Goal: Task Accomplishment & Management: Use online tool/utility

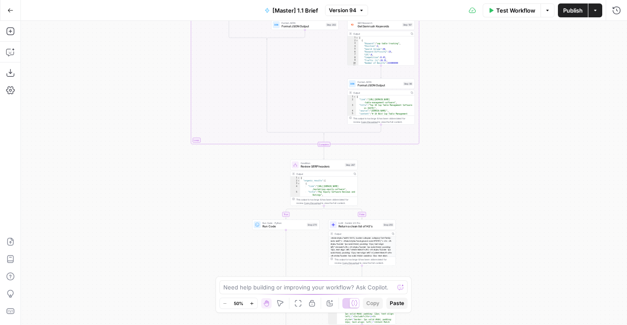
drag, startPoint x: 73, startPoint y: 234, endPoint x: 422, endPoint y: 142, distance: 361.2
click at [73, 235] on div "true false true false true false true false true false Workflow Set Inputs Inpu…" at bounding box center [324, 173] width 606 height 304
click at [71, 311] on div "true false true false true false true false true false Workflow Set Inputs Inpu…" at bounding box center [324, 173] width 606 height 304
click at [445, 229] on div "true false true false true false true false true false Workflow Set Inputs Inpu…" at bounding box center [324, 173] width 606 height 304
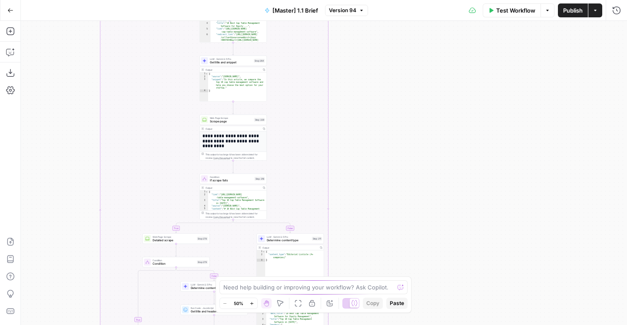
drag, startPoint x: 422, startPoint y: 142, endPoint x: 408, endPoint y: -54, distance: 196.4
click at [408, 0] on html "AirOps Builders New Home Browse Insights Opportunities Your Data Flightpath Rec…" at bounding box center [313, 162] width 627 height 325
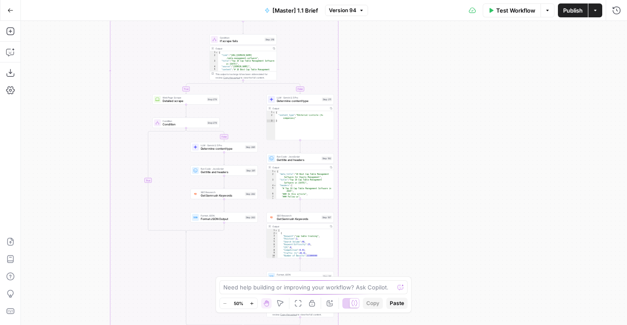
drag, startPoint x: 380, startPoint y: 235, endPoint x: 410, endPoint y: -8, distance: 245.0
click at [410, 0] on html "AirOps Builders New Home Browse Insights Opportunities Your Data Flightpath Rec…" at bounding box center [313, 162] width 627 height 325
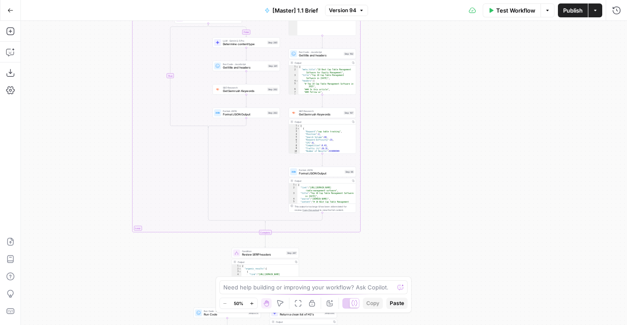
drag, startPoint x: 416, startPoint y: 155, endPoint x: 416, endPoint y: -54, distance: 209.4
click at [416, 0] on html "AirOps Builders New Home Browse Insights Opportunities Your Data Flightpath Rec…" at bounding box center [313, 162] width 627 height 325
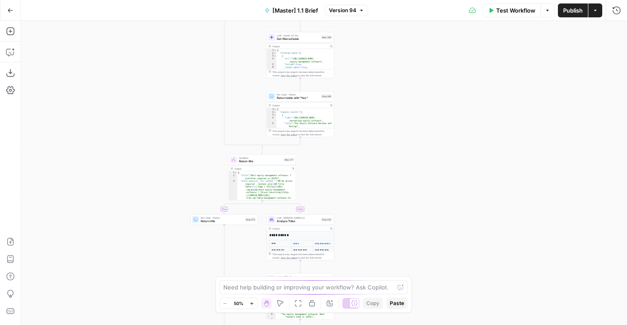
drag, startPoint x: 415, startPoint y: 37, endPoint x: 412, endPoint y: -54, distance: 91.7
click at [412, 0] on html "AirOps Builders New Home Browse Insights Opportunities Your Data Flightpath Rec…" at bounding box center [313, 162] width 627 height 325
click at [18, 7] on div "Go Back" at bounding box center [10, 10] width 21 height 20
click at [12, 7] on icon "button" at bounding box center [10, 10] width 6 height 6
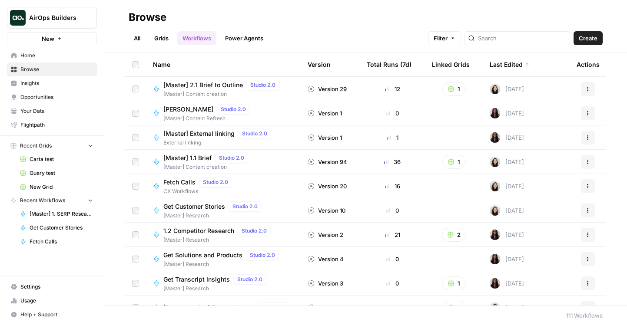
click at [205, 85] on span "[Master] 2.1 Brief to Outline" at bounding box center [202, 85] width 79 height 9
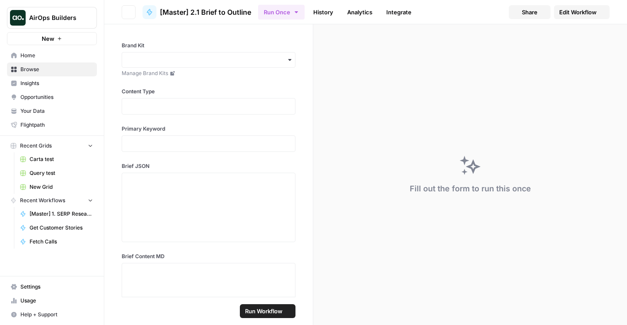
click at [579, 10] on span "Edit Workflow" at bounding box center [577, 12] width 37 height 9
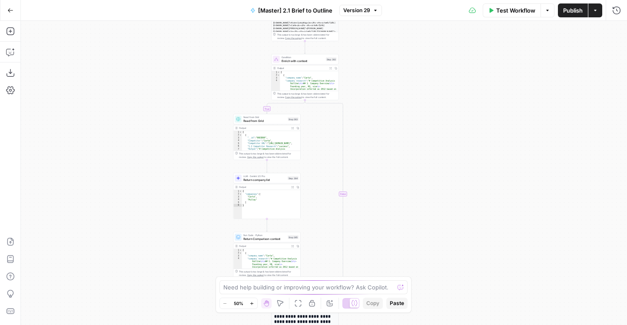
drag, startPoint x: 202, startPoint y: 116, endPoint x: 234, endPoint y: 142, distance: 41.7
click at [189, 142] on div "true false true false true false true false Workflow Set Inputs Inputs LLM · Ge…" at bounding box center [324, 173] width 606 height 304
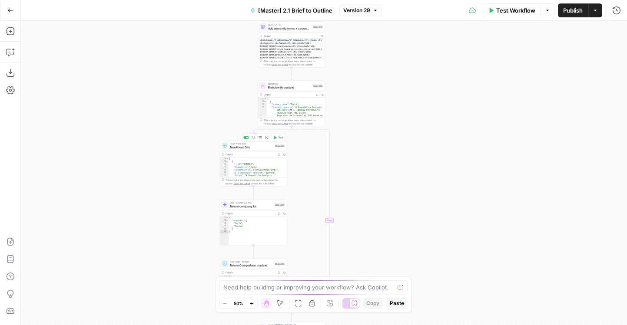
click at [235, 146] on span "Read from Grid" at bounding box center [251, 147] width 43 height 4
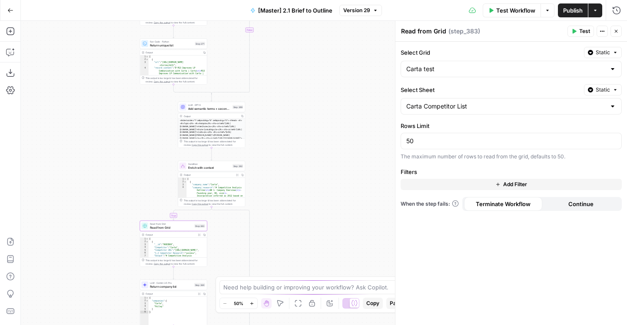
drag, startPoint x: 198, startPoint y: 86, endPoint x: 91, endPoint y: 206, distance: 160.9
click at [91, 206] on div "true true true false true false false false Workflow Set Inputs Inputs LLM · Ge…" at bounding box center [324, 173] width 606 height 304
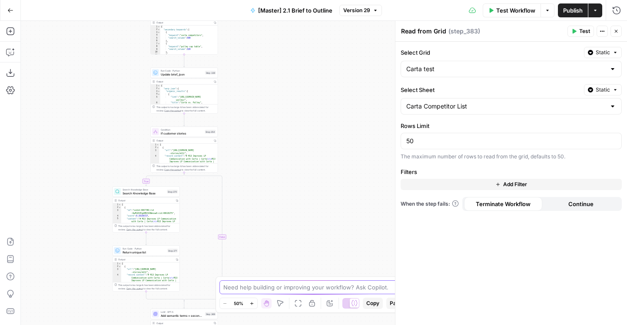
drag, startPoint x: 318, startPoint y: 84, endPoint x: 318, endPoint y: 284, distance: 199.4
click at [318, 284] on body "AirOps Builders New Home Browse Insights Opportunities Your Data Flightpath Rec…" at bounding box center [313, 162] width 627 height 325
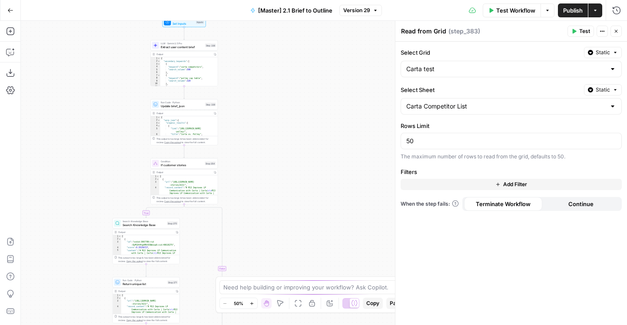
drag, startPoint x: 103, startPoint y: 69, endPoint x: 103, endPoint y: 104, distance: 34.7
click at [103, 100] on div "true true true false true false false false Workflow Set Inputs Inputs LLM · Ge…" at bounding box center [324, 173] width 606 height 304
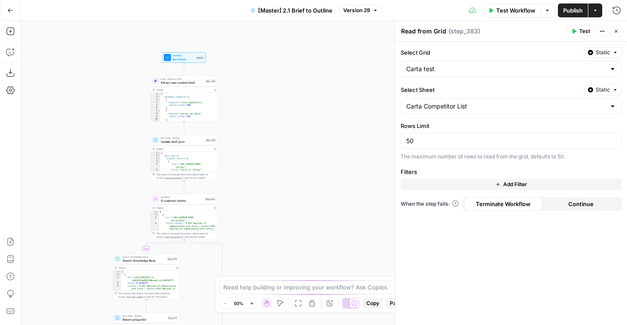
click at [171, 65] on div "true true true false true false false false Workflow Set Inputs Inputs LLM · Ge…" at bounding box center [324, 173] width 606 height 304
click at [169, 63] on div "true true true false true false false false Workflow Set Inputs Inputs LLM · Ge…" at bounding box center [324, 173] width 606 height 304
click at [175, 56] on span "Workflow" at bounding box center [183, 55] width 22 height 3
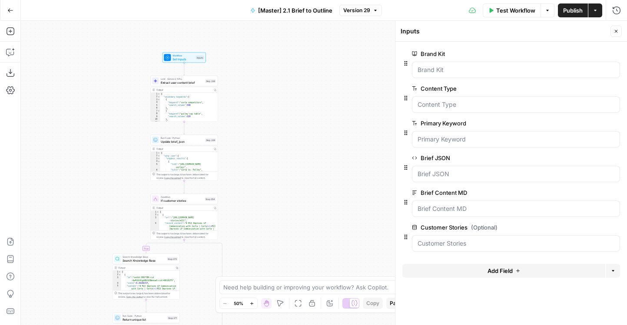
click at [455, 273] on button "Add Field" at bounding box center [503, 271] width 203 height 14
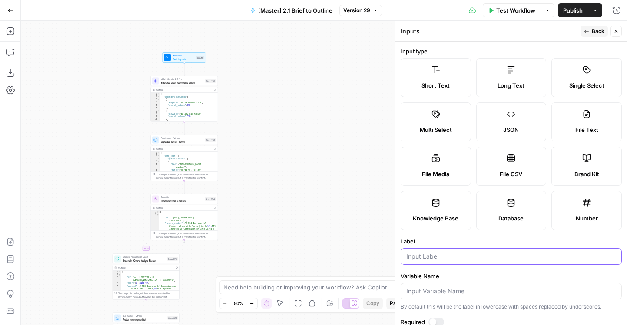
click at [450, 261] on input "Label" at bounding box center [511, 256] width 210 height 9
click at [578, 209] on label "Number" at bounding box center [586, 210] width 70 height 39
click at [504, 249] on div at bounding box center [510, 256] width 221 height 17
type input "Competitor Research Grid ID"
drag, startPoint x: 331, startPoint y: 214, endPoint x: 340, endPoint y: -2, distance: 215.6
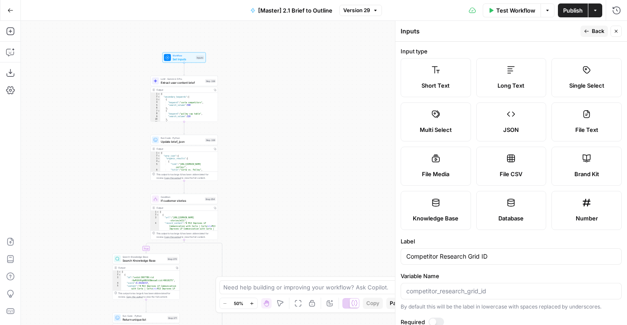
click at [340, 0] on html "AirOps Builders New Home Browse Insights Opportunities Your Data Flightpath Rec…" at bounding box center [313, 162] width 627 height 325
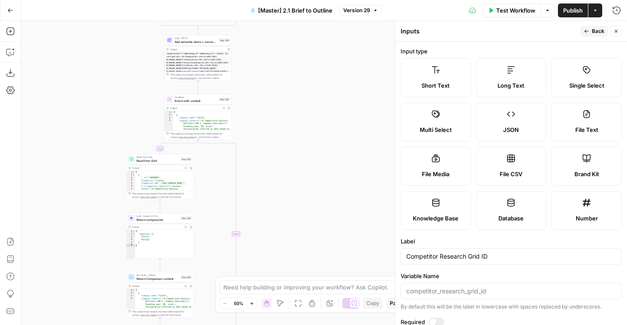
drag, startPoint x: 304, startPoint y: 152, endPoint x: 322, endPoint y: -10, distance: 162.7
click at [322, 0] on html "AirOps Builders New Home Browse Insights Opportunities Your Data Flightpath Rec…" at bounding box center [313, 162] width 627 height 325
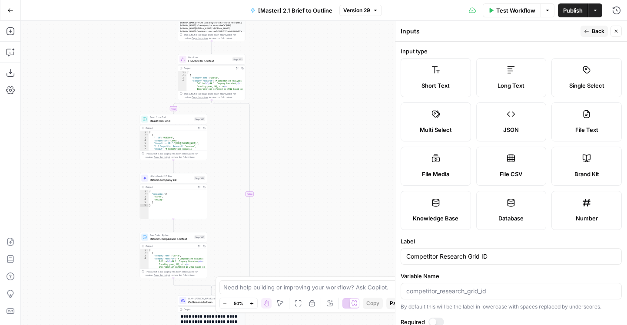
drag, startPoint x: 35, startPoint y: 135, endPoint x: 43, endPoint y: 113, distance: 23.1
click at [42, 116] on div "true true true false true false false false Workflow Set Inputs Inputs LLM · Ge…" at bounding box center [324, 173] width 606 height 304
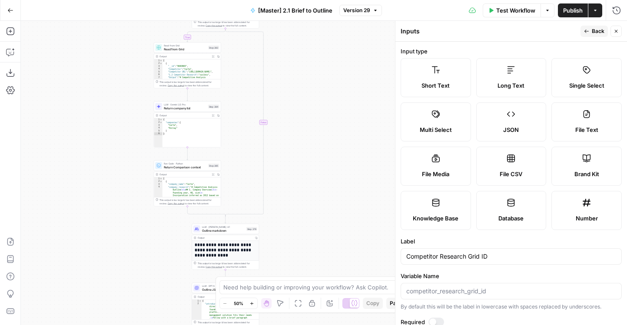
drag, startPoint x: 103, startPoint y: 222, endPoint x: 101, endPoint y: 124, distance: 98.6
click at [101, 124] on div "true true true false true false false false Workflow Set Inputs Inputs LLM · Ge…" at bounding box center [324, 173] width 606 height 304
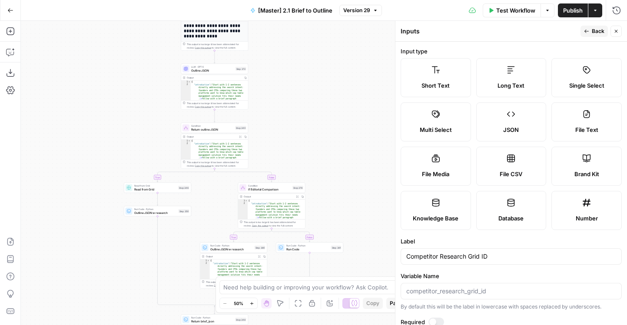
drag, startPoint x: 140, startPoint y: 220, endPoint x: 132, endPoint y: 104, distance: 116.3
click at [132, 104] on div "true true true false true false false false Workflow Set Inputs Inputs LLM · Ge…" at bounding box center [324, 173] width 606 height 304
click at [134, 191] on span "Read from Grid" at bounding box center [155, 189] width 43 height 4
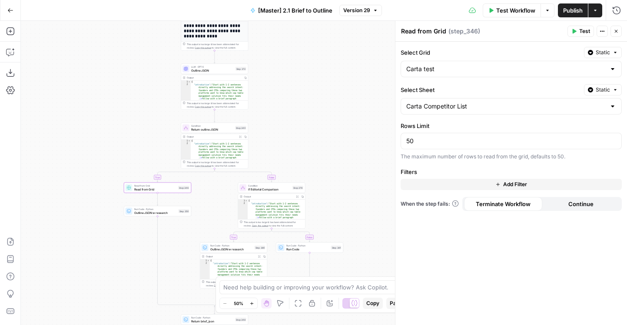
click at [599, 84] on div "Select Grid Static Carta test Select Sheet Static Carta Competitor List Rows Li…" at bounding box center [511, 184] width 232 height 284
click at [578, 130] on span "Liquid" at bounding box center [585, 128] width 49 height 9
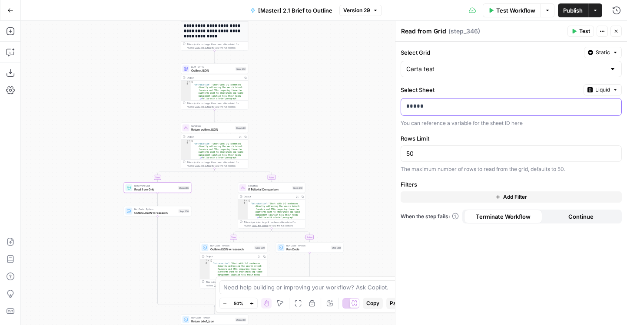
click at [458, 110] on p "*****" at bounding box center [511, 106] width 210 height 9
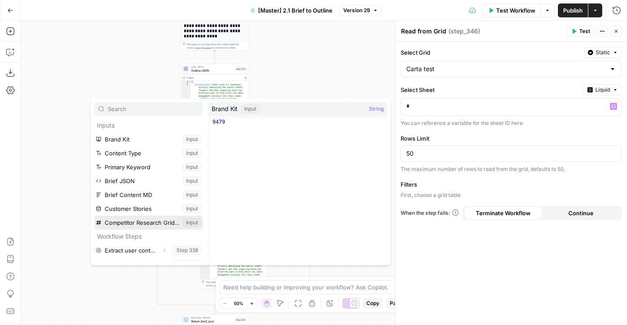
click at [137, 222] on button "Select variable Competitor Research Grid ID" at bounding box center [148, 223] width 109 height 14
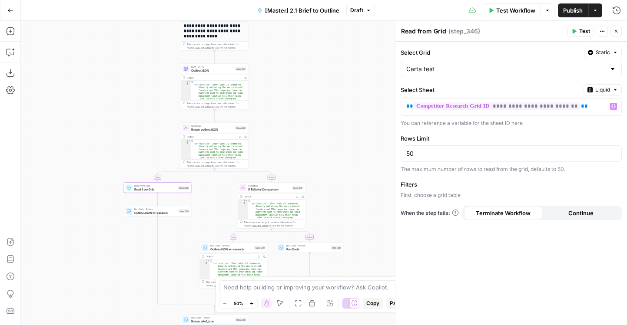
click at [579, 25] on header "Read from Grid Read from Grid ( step_346 ) Test Actions Close" at bounding box center [511, 31] width 232 height 21
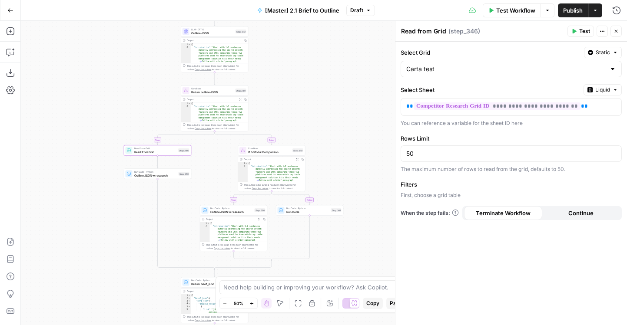
drag, startPoint x: 278, startPoint y: 157, endPoint x: 278, endPoint y: 59, distance: 98.2
click at [278, 59] on div "true true true false true false false false Workflow Set Inputs Inputs LLM · Ge…" at bounding box center [324, 173] width 606 height 304
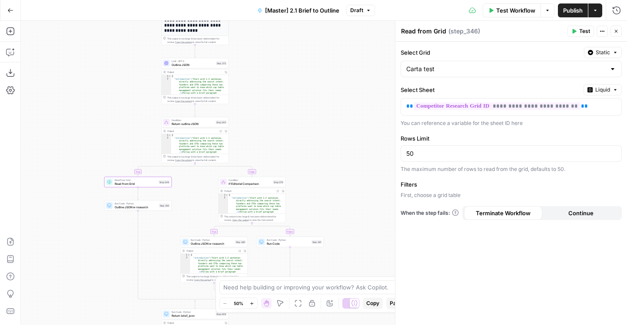
drag, startPoint x: 118, startPoint y: 181, endPoint x: 99, endPoint y: 273, distance: 94.6
click at [99, 273] on div "true true true false true false false false Workflow Set Inputs Inputs LLM · Ge…" at bounding box center [324, 173] width 606 height 304
drag, startPoint x: 105, startPoint y: 265, endPoint x: 106, endPoint y: 101, distance: 164.2
click at [105, 103] on div "true true true false true false false false Workflow Set Inputs Inputs LLM · Ge…" at bounding box center [324, 173] width 606 height 304
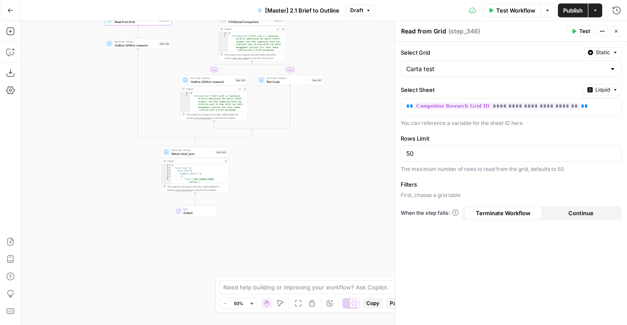
drag, startPoint x: 106, startPoint y: 102, endPoint x: 106, endPoint y: 243, distance: 141.2
click at [106, 243] on div "true true true false true false false false Workflow Set Inputs Inputs LLM · Ge…" at bounding box center [324, 173] width 606 height 304
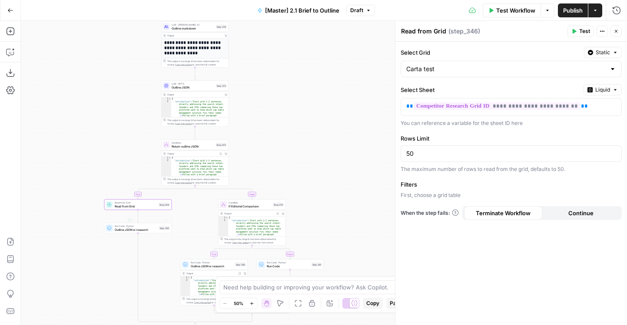
drag, startPoint x: 109, startPoint y: 103, endPoint x: 109, endPoint y: 215, distance: 111.6
click at [109, 215] on div "true true true false true false false false Workflow Set Inputs Inputs LLM · Ge…" at bounding box center [324, 173] width 606 height 304
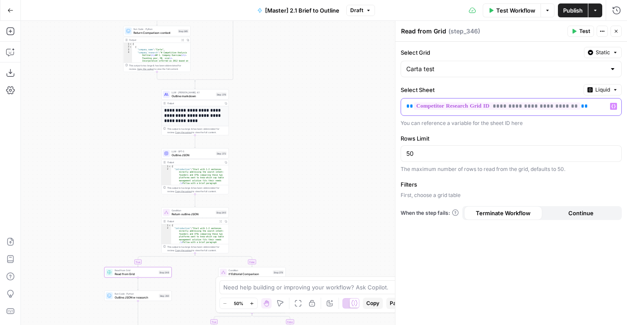
click at [597, 105] on p "**********" at bounding box center [511, 106] width 210 height 9
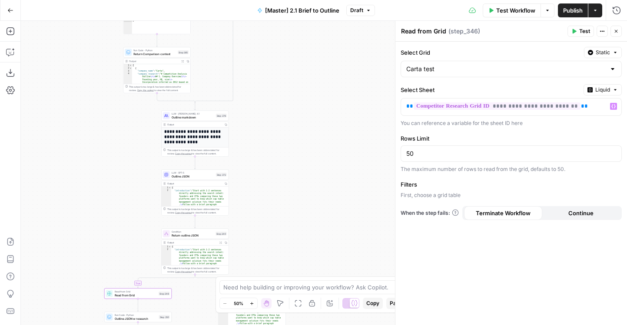
drag, startPoint x: 324, startPoint y: 67, endPoint x: 344, endPoint y: 194, distance: 128.5
click at [344, 194] on div "true true true false true false false false Workflow Set Inputs Inputs LLM · Ge…" at bounding box center [324, 173] width 606 height 304
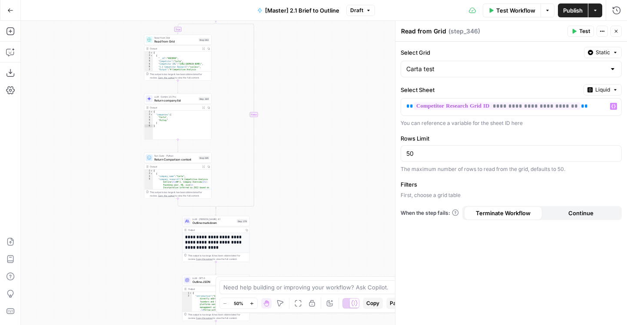
click at [156, 46] on div "Output Expand Output Copy 1 2 3 4 5 6 7 [ { "__id" : "9683869" , "Competitor" :…" at bounding box center [177, 63] width 67 height 35
click at [155, 42] on span "Read from Grid" at bounding box center [175, 41] width 43 height 4
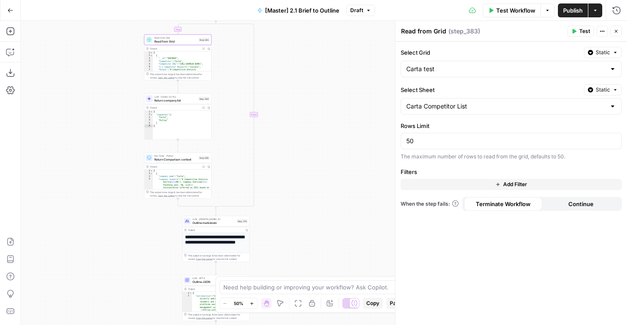
click at [462, 111] on div "Carta Competitor List" at bounding box center [510, 106] width 221 height 17
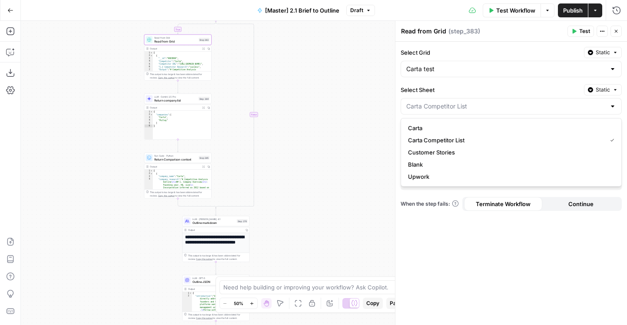
type input "Carta Competitor List"
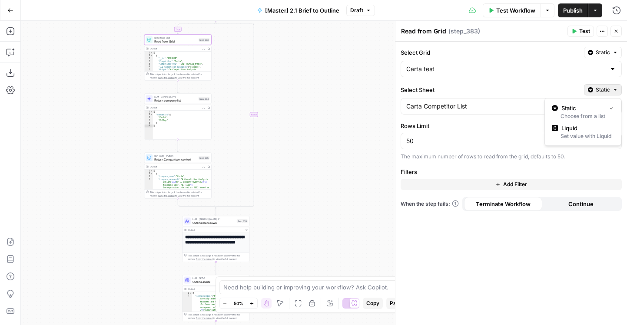
click at [594, 92] on button "Static" at bounding box center [603, 89] width 38 height 11
click at [580, 127] on span "Liquid" at bounding box center [585, 128] width 49 height 9
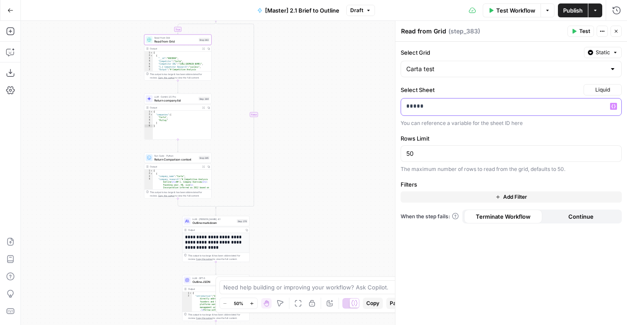
click at [483, 106] on p "*****" at bounding box center [511, 106] width 210 height 9
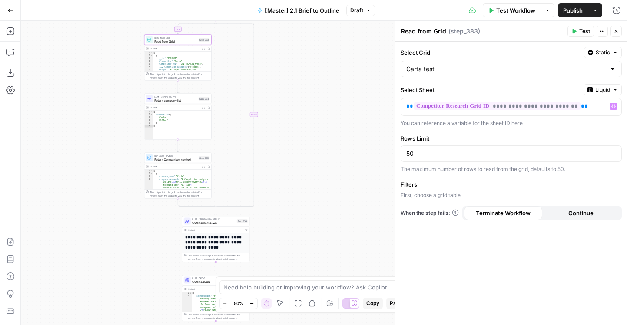
click at [571, 15] on button "Publish" at bounding box center [573, 10] width 30 height 14
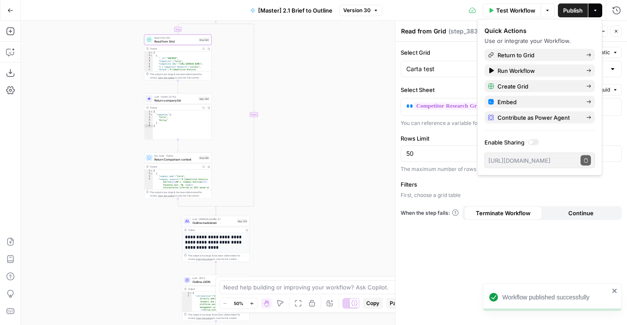
click at [430, 53] on label "Select Grid" at bounding box center [490, 52] width 180 height 9
click at [430, 65] on input "Carta test" at bounding box center [505, 69] width 199 height 9
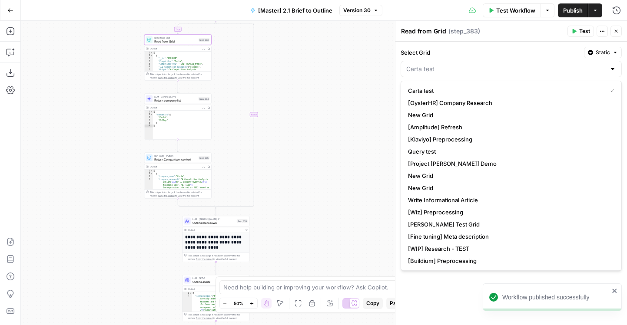
click at [516, 56] on label "Select Grid" at bounding box center [490, 52] width 180 height 9
click at [516, 65] on input "Select Grid" at bounding box center [505, 69] width 199 height 9
click at [586, 61] on div at bounding box center [510, 69] width 221 height 17
click at [599, 52] on span "Static" at bounding box center [602, 53] width 14 height 8
type input "Carta test"
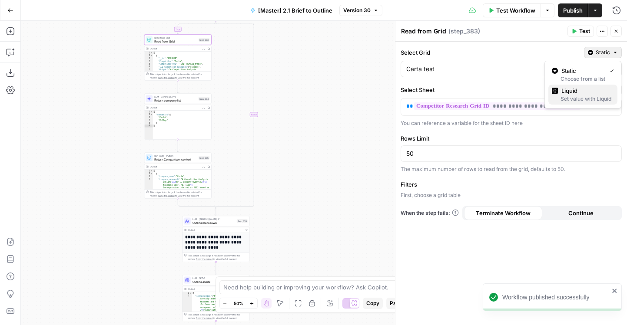
click at [585, 93] on span "Liquid" at bounding box center [585, 90] width 49 height 9
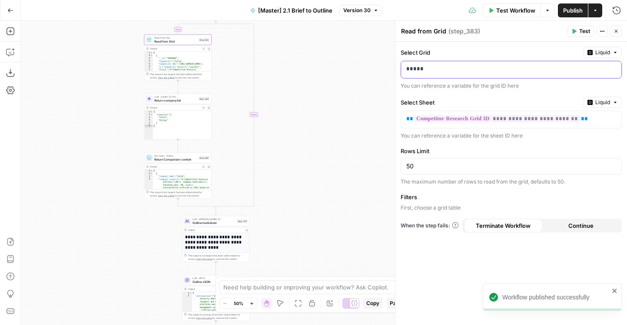
click at [441, 66] on p "*****" at bounding box center [511, 69] width 210 height 9
drag, startPoint x: 314, startPoint y: 74, endPoint x: 314, endPoint y: 226, distance: 151.6
click at [314, 226] on div "true true true false true false false false Workflow Set Inputs Inputs LLM · Ge…" at bounding box center [324, 173] width 606 height 304
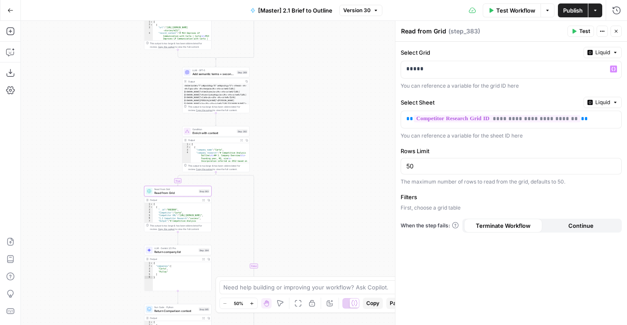
drag, startPoint x: 311, startPoint y: 101, endPoint x: 311, endPoint y: 245, distance: 143.3
click at [311, 245] on div "true true true false true false false false Workflow Set Inputs Inputs LLM · Ge…" at bounding box center [324, 173] width 606 height 304
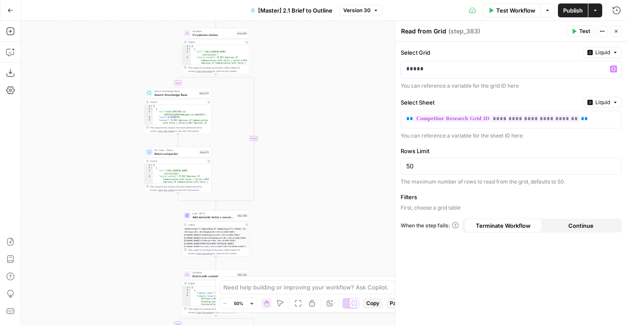
drag, startPoint x: 314, startPoint y: 96, endPoint x: 314, endPoint y: 233, distance: 137.3
click at [314, 233] on div "true true true false true false false false Workflow Set Inputs Inputs LLM · Ge…" at bounding box center [324, 173] width 606 height 304
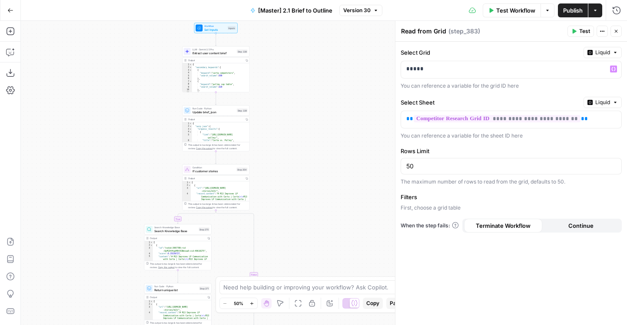
drag, startPoint x: 297, startPoint y: 72, endPoint x: 297, endPoint y: 132, distance: 60.4
click at [297, 132] on div "true true true false true false false false Workflow Set Inputs Inputs LLM · Ge…" at bounding box center [324, 173] width 606 height 304
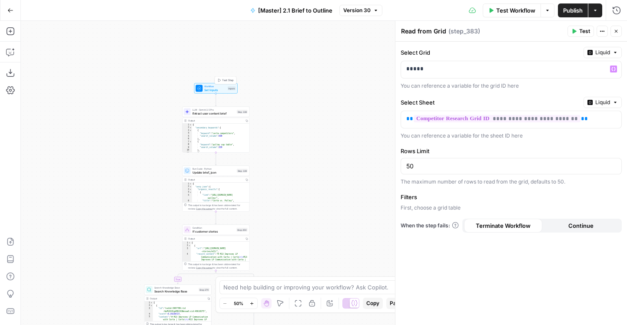
click at [221, 90] on span "Set Inputs" at bounding box center [215, 90] width 22 height 4
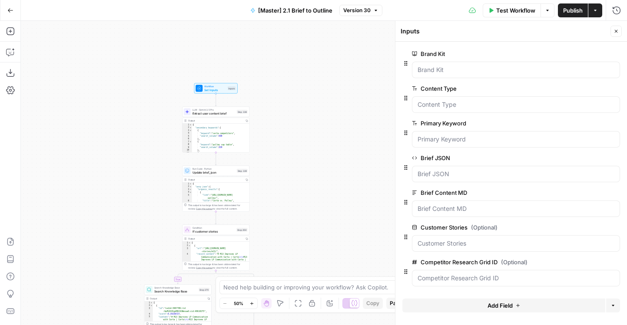
click at [503, 305] on span "Add Field" at bounding box center [499, 305] width 25 height 9
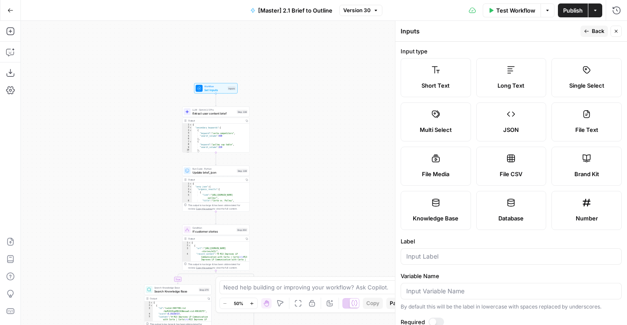
click at [589, 26] on button "Back" at bounding box center [593, 31] width 27 height 11
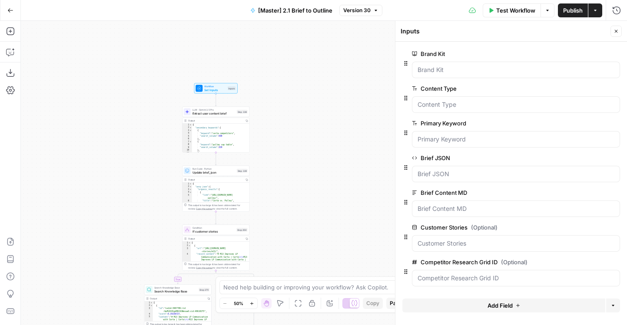
drag, startPoint x: 420, startPoint y: 262, endPoint x: 497, endPoint y: 262, distance: 76.4
click at [497, 262] on label "Competitor Research Grid ID (Optional)" at bounding box center [491, 262] width 159 height 9
copy label "Competitor Research Grid ID"
click at [498, 306] on span "Add Field" at bounding box center [499, 305] width 25 height 9
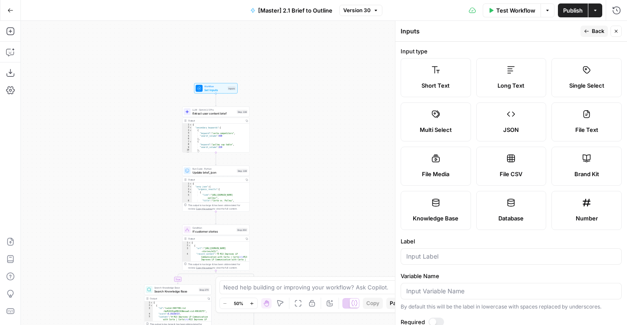
scroll to position [148, 0]
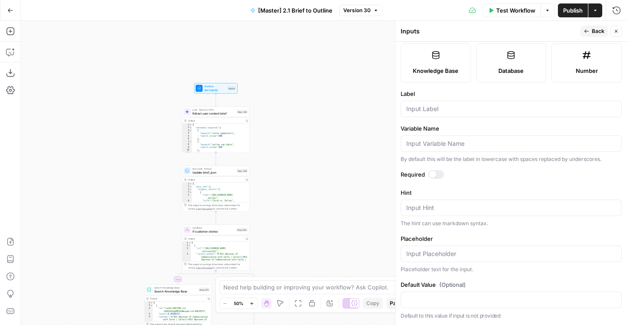
click at [451, 90] on label "Label" at bounding box center [510, 93] width 221 height 9
click at [451, 105] on input "Label" at bounding box center [511, 109] width 210 height 9
click at [453, 109] on input "Label" at bounding box center [511, 109] width 210 height 9
paste input "Competitor Research Grid ID"
click at [473, 112] on input "Competitor Research Grid ID" at bounding box center [511, 109] width 210 height 9
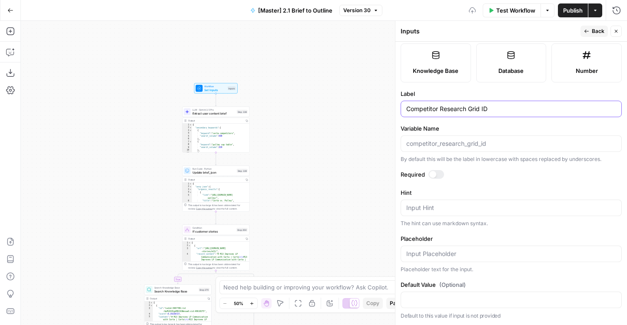
click at [473, 112] on input "Competitor Research Grid ID" at bounding box center [511, 109] width 210 height 9
type input "Competitor Research Sheet ID"
click at [592, 27] on span "Back" at bounding box center [598, 31] width 13 height 8
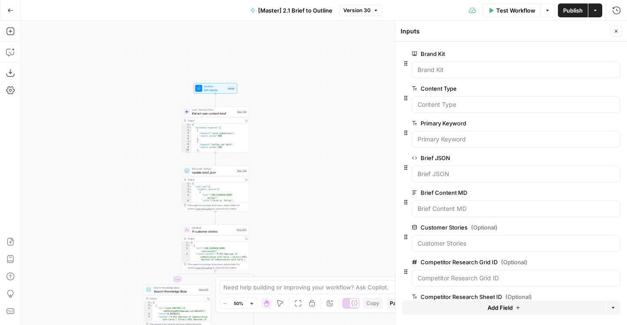
drag, startPoint x: 321, startPoint y: 169, endPoint x: 321, endPoint y: 40, distance: 128.1
click at [321, 43] on div "true true true false true false false false Workflow Set Inputs Inputs LLM · Ge…" at bounding box center [324, 173] width 606 height 304
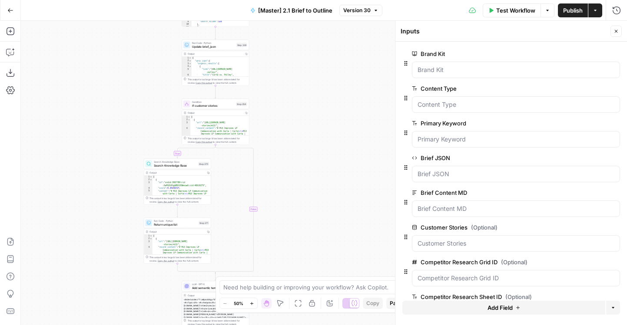
drag, startPoint x: 314, startPoint y: 171, endPoint x: 314, endPoint y: 14, distance: 156.8
click at [314, 14] on div "Go Back [Master] 2.1 Brief to Outline Version 30 Test Workflow Options Publish …" at bounding box center [313, 162] width 627 height 325
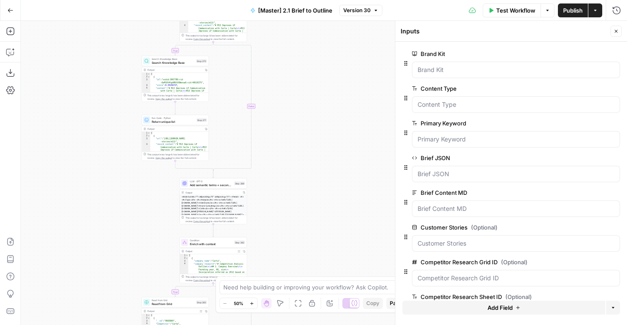
drag, startPoint x: 122, startPoint y: 185, endPoint x: 126, endPoint y: 86, distance: 99.5
click at [126, 85] on div "true true true false true false false false Workflow Set Inputs Inputs LLM · Ge…" at bounding box center [324, 173] width 606 height 304
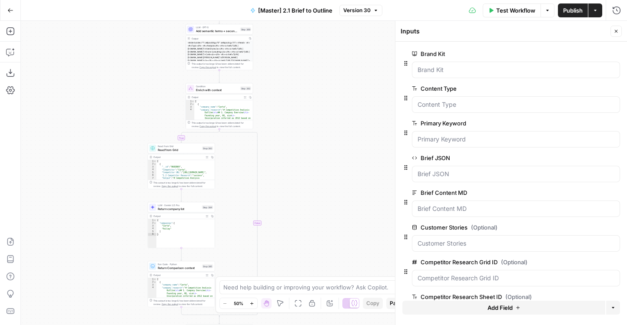
click at [159, 153] on div "Read from Grid Read from Grid Step 383" at bounding box center [181, 148] width 67 height 10
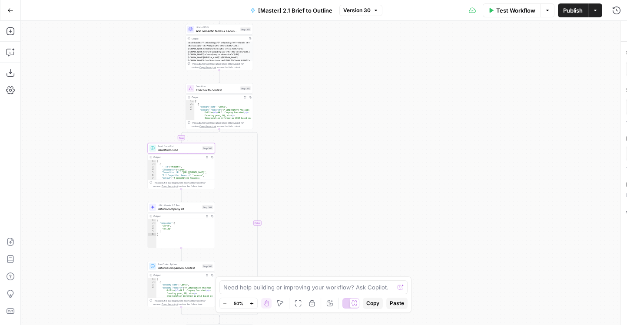
type textarea "Read from Grid"
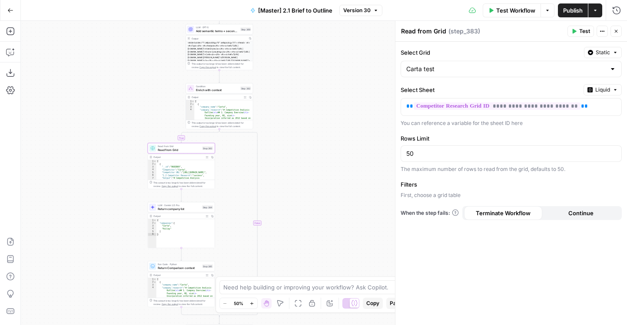
click at [605, 54] on span "Static" at bounding box center [602, 53] width 14 height 8
click at [590, 99] on div "Set value with Liquid" at bounding box center [583, 99] width 62 height 8
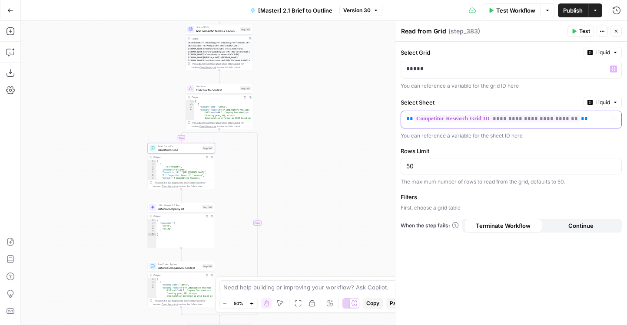
click at [595, 118] on p "**********" at bounding box center [504, 119] width 196 height 9
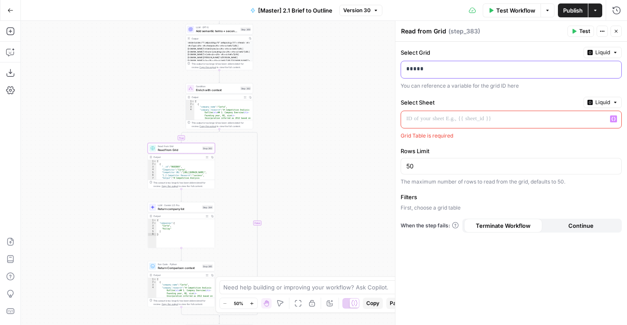
click at [466, 65] on p "*****" at bounding box center [511, 69] width 210 height 9
click at [471, 125] on div at bounding box center [504, 119] width 206 height 17
paste div
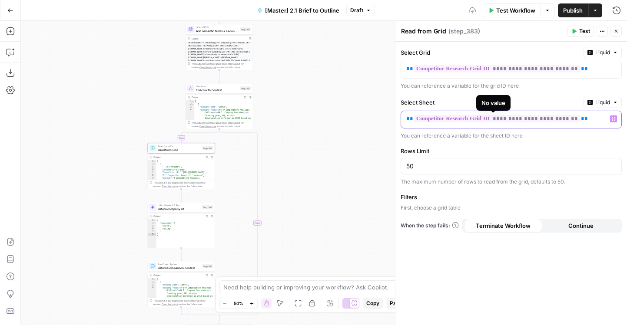
drag, startPoint x: 563, startPoint y: 120, endPoint x: 555, endPoint y: 120, distance: 8.7
click at [555, 120] on span "**********" at bounding box center [497, 118] width 167 height 7
click at [566, 11] on span "Publish" at bounding box center [573, 10] width 20 height 9
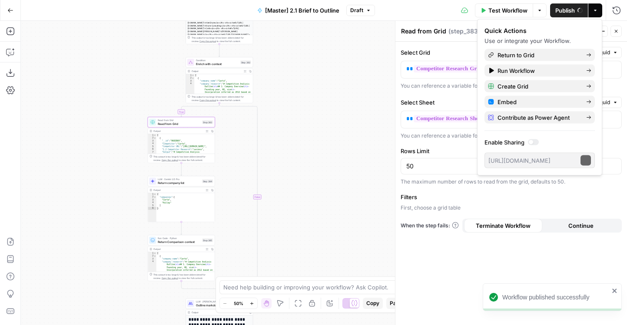
drag, startPoint x: 287, startPoint y: 169, endPoint x: 290, endPoint y: 54, distance: 115.1
click at [289, 55] on div "true true true false true false false false Workflow Set Inputs Inputs LLM · Ge…" at bounding box center [324, 173] width 606 height 304
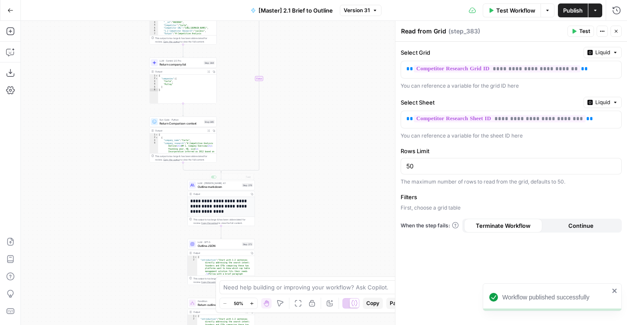
drag, startPoint x: 130, startPoint y: 198, endPoint x: 130, endPoint y: 91, distance: 106.9
click at [130, 96] on div "true true true false true false false false Workflow Set Inputs Inputs LLM · Ge…" at bounding box center [324, 173] width 606 height 304
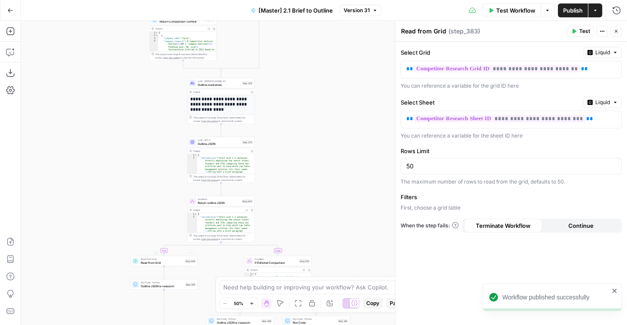
click at [148, 266] on div "true true true false true false false false Workflow Set Inputs Inputs LLM · Ge…" at bounding box center [324, 173] width 606 height 304
click at [143, 258] on span "Read from Grid" at bounding box center [162, 259] width 43 height 3
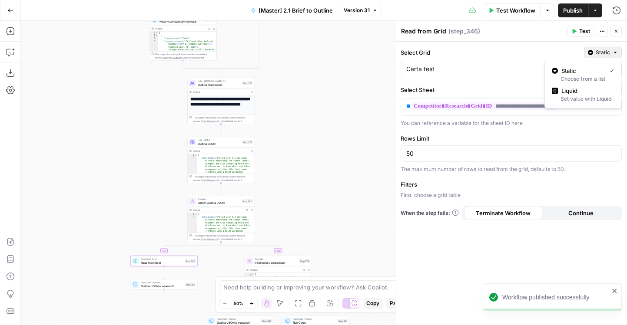
click at [605, 56] on span "Static" at bounding box center [602, 53] width 14 height 8
click at [581, 98] on div "Set value with Liquid" at bounding box center [583, 99] width 62 height 8
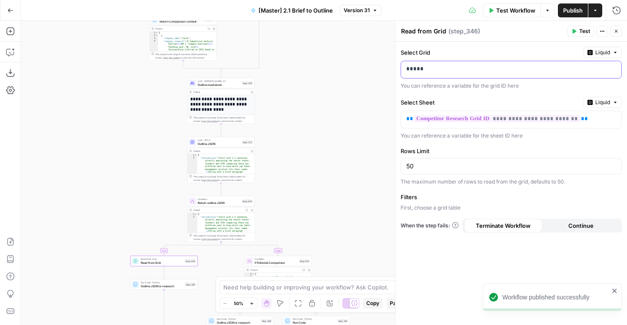
click at [492, 68] on p "*****" at bounding box center [511, 69] width 210 height 9
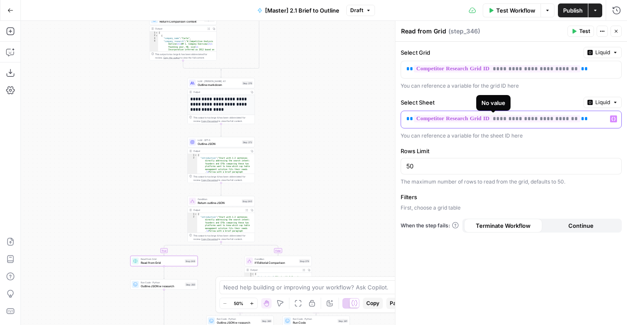
drag, startPoint x: 565, startPoint y: 120, endPoint x: 555, endPoint y: 120, distance: 10.0
click at [555, 120] on span "**********" at bounding box center [497, 118] width 167 height 7
click at [570, 10] on span "Publish" at bounding box center [573, 10] width 20 height 9
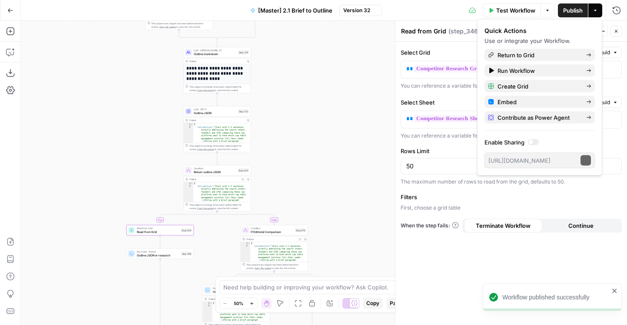
drag, startPoint x: 332, startPoint y: 73, endPoint x: 328, endPoint y: 38, distance: 35.4
click at [328, 38] on div "true true true false true false false false Workflow Set Inputs Inputs LLM · Ge…" at bounding box center [324, 173] width 606 height 304
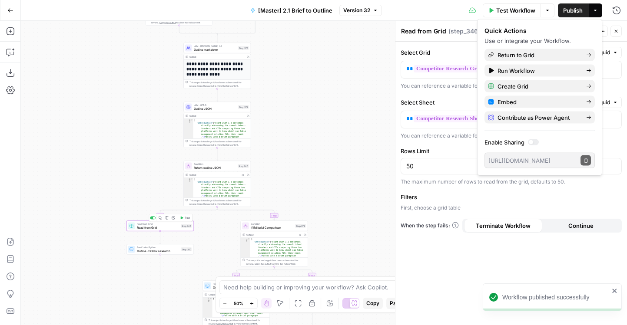
click at [183, 218] on button "Test" at bounding box center [184, 218] width 13 height 6
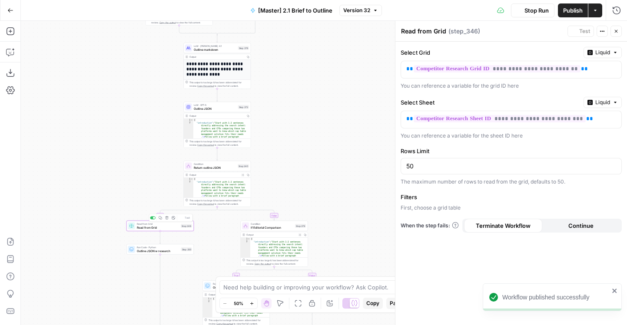
drag, startPoint x: 109, startPoint y: 146, endPoint x: 89, endPoint y: 83, distance: 65.7
click at [89, 83] on div "true true true false true false false false Workflow Set Inputs Inputs LLM · Ge…" at bounding box center [324, 173] width 606 height 304
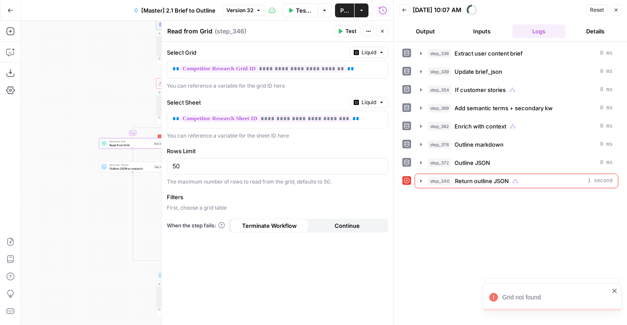
click at [466, 173] on div "step_338 Extract user content brief 0 ms step_339 Update brief_json 0 ms step_3…" at bounding box center [510, 117] width 216 height 142
click at [466, 179] on span "Return outline JSON" at bounding box center [482, 181] width 54 height 9
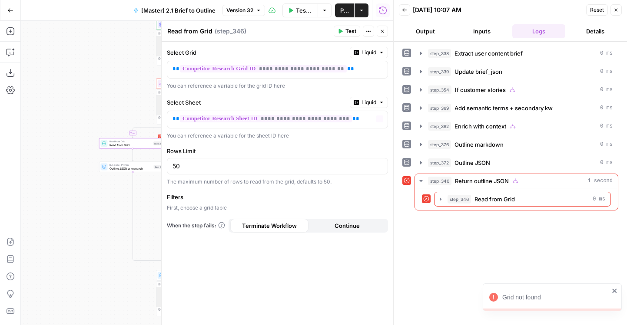
drag, startPoint x: 93, startPoint y: 75, endPoint x: 93, endPoint y: 250, distance: 174.6
click at [93, 249] on div "true true true false true false false false Workflow Set Inputs Inputs LLM · Ge…" at bounding box center [207, 173] width 372 height 304
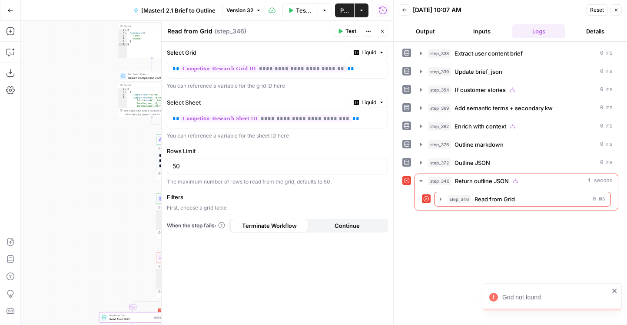
click at [384, 31] on span "Close" at bounding box center [384, 31] width 0 height 0
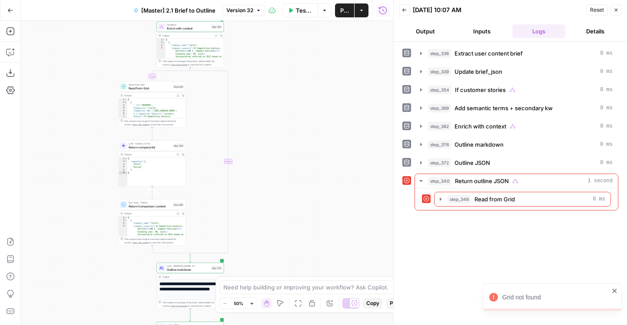
drag, startPoint x: 302, startPoint y: 37, endPoint x: 302, endPoint y: 224, distance: 187.2
click at [302, 224] on div "true true true false true false false false Workflow Set Inputs Inputs LLM · Ge…" at bounding box center [207, 173] width 372 height 304
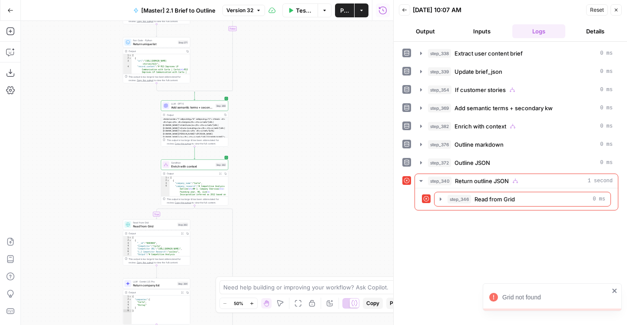
drag, startPoint x: 276, startPoint y: 94, endPoint x: 291, endPoint y: 250, distance: 156.6
click at [291, 250] on div "true true true false true false false false Workflow Set Inputs Inputs LLM · Ge…" at bounding box center [207, 173] width 372 height 304
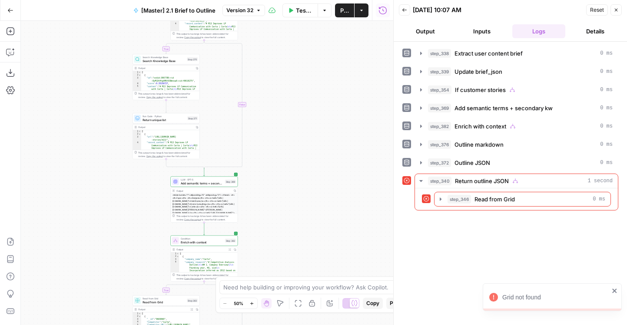
drag, startPoint x: 291, startPoint y: 83, endPoint x: 304, endPoint y: 275, distance: 192.9
click at [304, 275] on div "true true true false true false false false Workflow Set Inputs Inputs LLM · Ge…" at bounding box center [207, 173] width 372 height 304
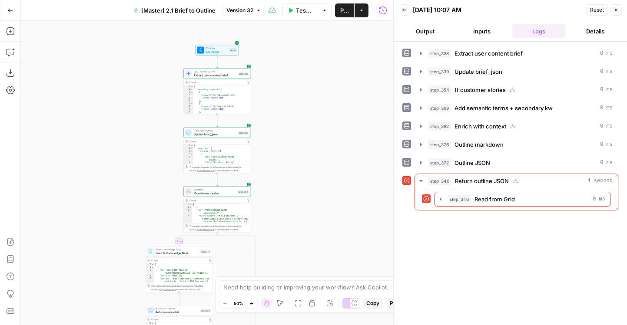
click at [221, 42] on icon "button" at bounding box center [219, 41] width 3 height 3
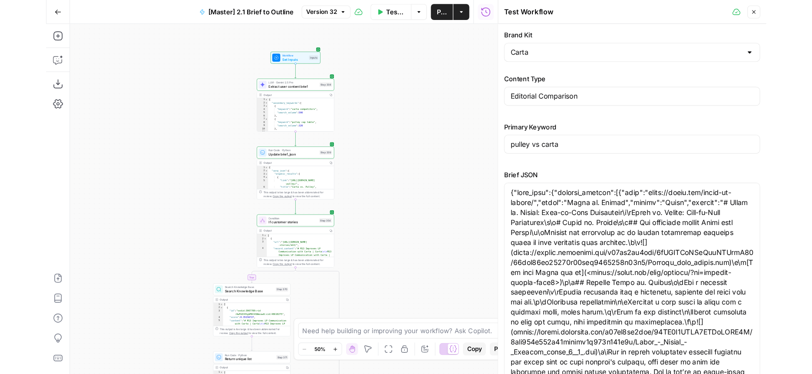
scroll to position [356, 0]
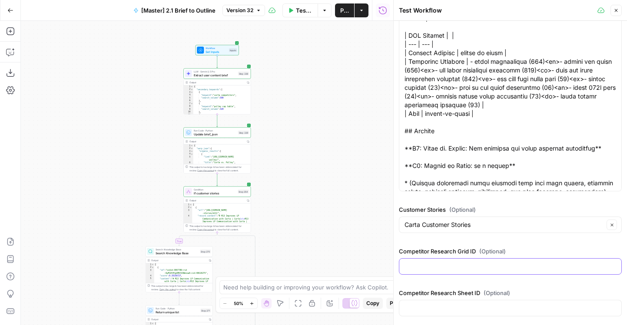
click at [452, 269] on input "Competitor Research Grid ID (Optional)" at bounding box center [510, 266] width 212 height 9
paste input "23845"
type input "23845"
click at [420, 307] on input "Competitor Research Sheet ID (Optional)" at bounding box center [510, 308] width 212 height 9
paste input "37158"
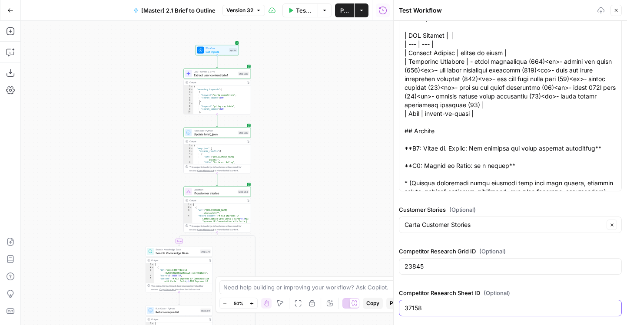
type input "37158"
click at [325, 212] on div "true true true false true false false false Workflow Set Inputs Inputs LLM · Ge…" at bounding box center [207, 173] width 372 height 304
drag, startPoint x: 325, startPoint y: 212, endPoint x: 305, endPoint y: 81, distance: 132.7
click at [305, 81] on div "true true true false true false false false Workflow Set Inputs Inputs LLM · Ge…" at bounding box center [207, 173] width 372 height 304
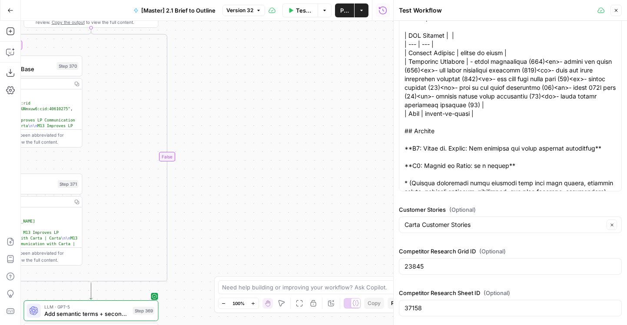
drag, startPoint x: 310, startPoint y: 135, endPoint x: 314, endPoint y: 66, distance: 69.1
click at [314, 66] on div "true true true false true false false false Workflow Set Inputs Inputs LLM · Ge…" at bounding box center [207, 173] width 372 height 304
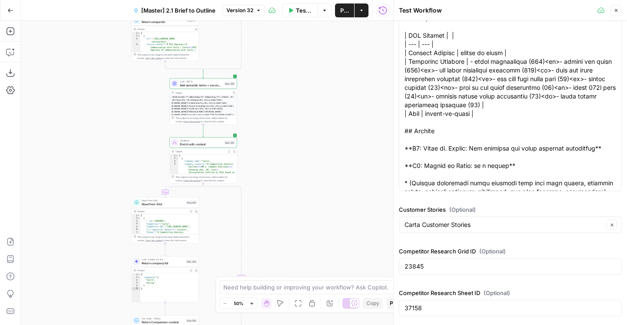
drag, startPoint x: 265, startPoint y: 129, endPoint x: 265, endPoint y: 61, distance: 68.2
click at [265, 61] on div "true true true false true false false false Workflow Set Inputs Inputs LLM · Ge…" at bounding box center [207, 173] width 372 height 304
click at [228, 134] on span "Test" at bounding box center [230, 135] width 5 height 4
drag, startPoint x: 294, startPoint y: 160, endPoint x: 294, endPoint y: 58, distance: 102.1
click at [294, 58] on div "true true true false true false false false Workflow Set Inputs Inputs LLM · Ge…" at bounding box center [207, 173] width 372 height 304
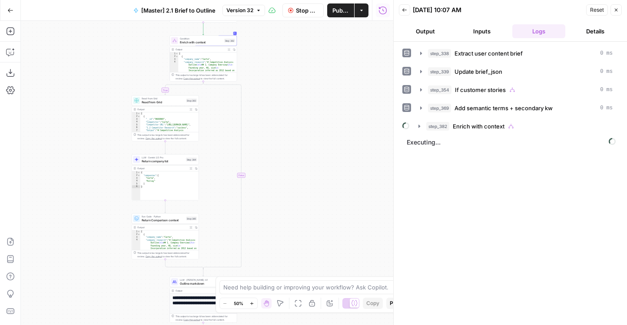
drag, startPoint x: 323, startPoint y: 177, endPoint x: 323, endPoint y: 167, distance: 10.0
click at [323, 167] on div "true true true false true false false false Workflow Set Inputs Inputs LLM · Ge…" at bounding box center [207, 173] width 372 height 304
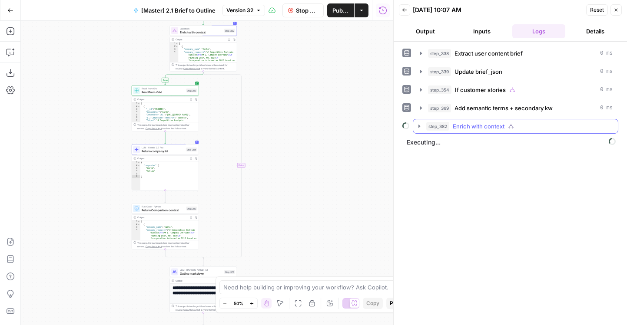
click at [432, 124] on span "step_382" at bounding box center [437, 126] width 23 height 9
click at [432, 141] on div "step_383 Read from Grid 0 ms / 1 tasks" at bounding box center [515, 144] width 191 height 15
click at [436, 145] on icon "button" at bounding box center [438, 144] width 7 height 7
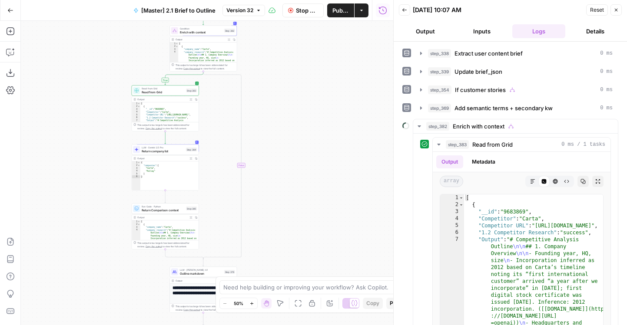
click at [335, 11] on span "Publish" at bounding box center [340, 10] width 17 height 9
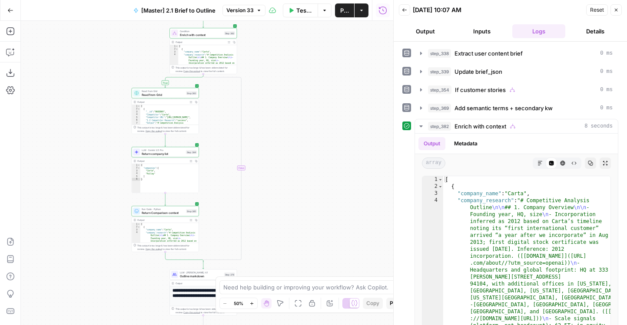
drag, startPoint x: 94, startPoint y: 111, endPoint x: 103, endPoint y: 219, distance: 108.9
click at [103, 219] on div "true true true false true false false false Workflow Set Inputs Inputs LLM · Ge…" at bounding box center [207, 173] width 372 height 304
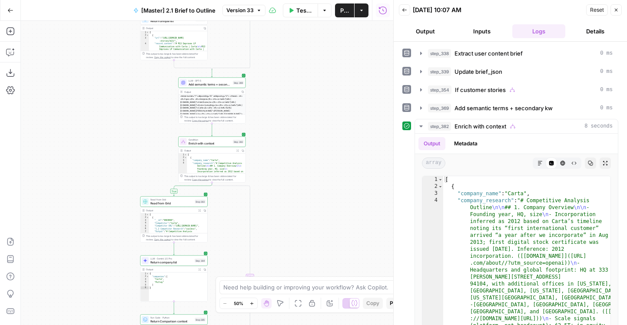
drag, startPoint x: 99, startPoint y: 112, endPoint x: 111, endPoint y: 220, distance: 107.9
click at [111, 220] on div "true true true false true false false false Workflow Set Inputs Inputs LLM · Ge…" at bounding box center [207, 173] width 372 height 304
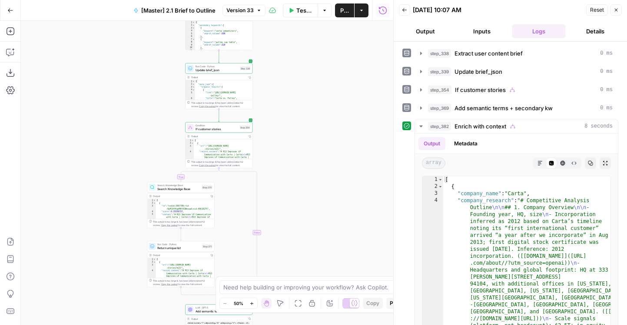
drag, startPoint x: 94, startPoint y: 172, endPoint x: 96, endPoint y: -54, distance: 226.7
click at [96, 0] on html "AirOps Builders New Home Browse Insights Opportunities Your Data Flightpath Rec…" at bounding box center [313, 162] width 627 height 325
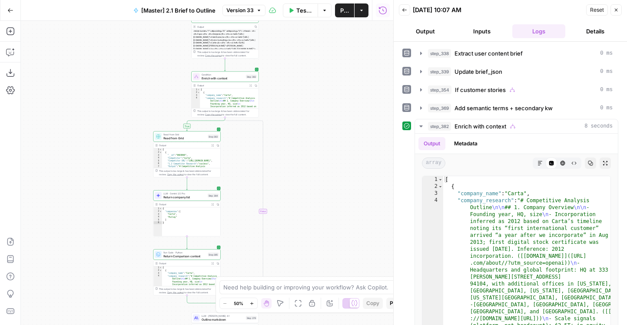
drag, startPoint x: 81, startPoint y: 170, endPoint x: 81, endPoint y: -54, distance: 224.1
click at [81, 0] on html "AirOps Builders New Home Browse Insights Opportunities Your Data Flightpath Rec…" at bounding box center [313, 162] width 627 height 325
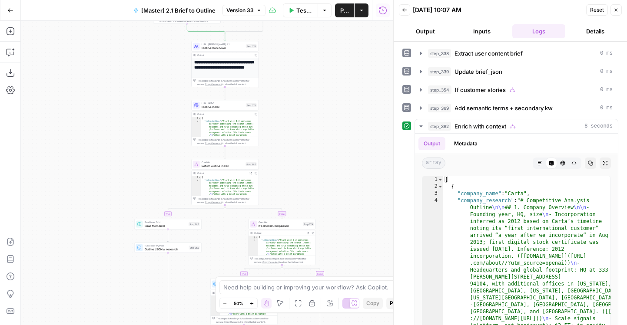
drag, startPoint x: 76, startPoint y: 225, endPoint x: 76, endPoint y: 34, distance: 190.7
click at [76, 34] on div "true true true false true false false false Workflow Set Inputs Inputs LLM · Ge…" at bounding box center [207, 173] width 372 height 304
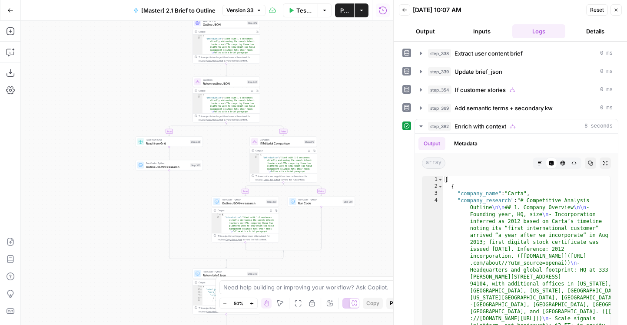
drag, startPoint x: 77, startPoint y: 100, endPoint x: 79, endPoint y: 188, distance: 88.2
click at [79, 188] on div "true true true false true false false false Workflow Set Inputs Inputs LLM · Ge…" at bounding box center [207, 173] width 372 height 304
drag, startPoint x: 79, startPoint y: 188, endPoint x: 79, endPoint y: 25, distance: 163.3
click at [79, 25] on div "true true true false true false false false Workflow Set Inputs Inputs LLM · Ge…" at bounding box center [207, 173] width 372 height 304
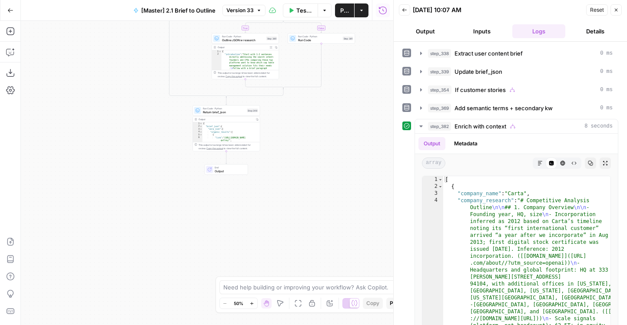
click at [83, 172] on div "true true true false true false false false Workflow Set Inputs Inputs LLM · Ge…" at bounding box center [207, 173] width 372 height 304
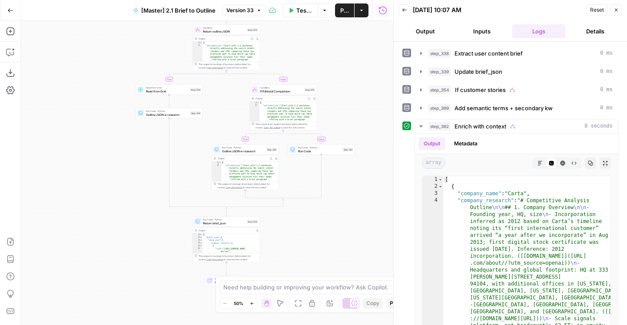
drag, startPoint x: 149, startPoint y: 92, endPoint x: 149, endPoint y: 249, distance: 157.2
click at [149, 249] on div "true true true false true false false false Workflow Set Inputs Inputs LLM · Ge…" at bounding box center [207, 173] width 372 height 304
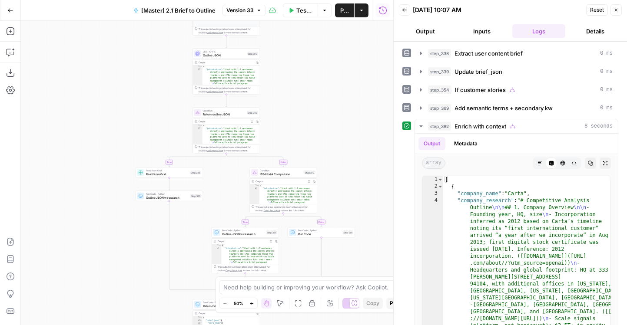
drag, startPoint x: 113, startPoint y: 113, endPoint x: 113, endPoint y: 252, distance: 139.0
click at [113, 252] on div "true true true false true false false false Workflow Set Inputs Inputs LLM · Ge…" at bounding box center [207, 173] width 372 height 304
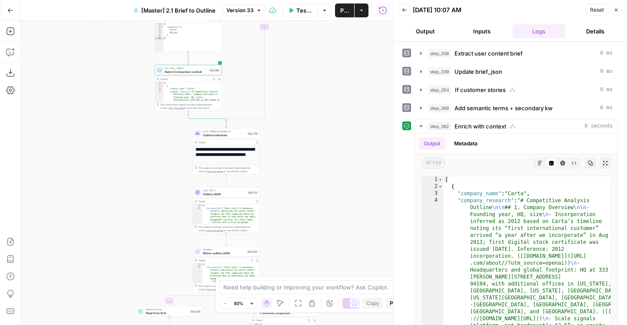
drag, startPoint x: 294, startPoint y: 193, endPoint x: 267, endPoint y: 60, distance: 136.0
click at [267, 60] on div "true true true false true false false false Workflow Set Inputs Inputs LLM · Ge…" at bounding box center [207, 173] width 372 height 304
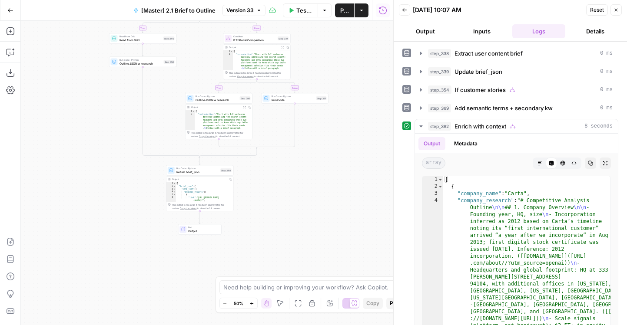
drag, startPoint x: 295, startPoint y: 133, endPoint x: 295, endPoint y: -17, distance: 149.4
click at [295, 0] on html "AirOps Builders New Home Browse Insights Opportunities Your Data Flightpath Rec…" at bounding box center [313, 162] width 627 height 325
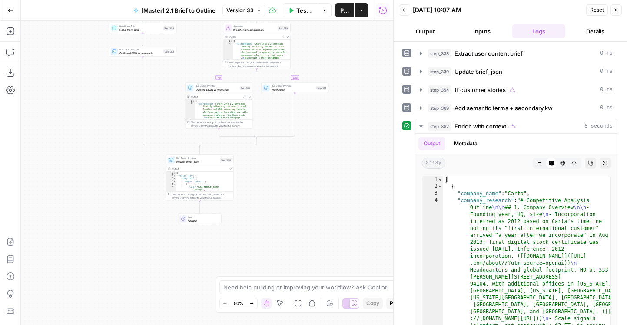
drag, startPoint x: 103, startPoint y: 135, endPoint x: 115, endPoint y: 288, distance: 153.8
click at [115, 288] on div "true true true false true false false false Workflow Set Inputs Inputs LLM · Ge…" at bounding box center [207, 173] width 372 height 304
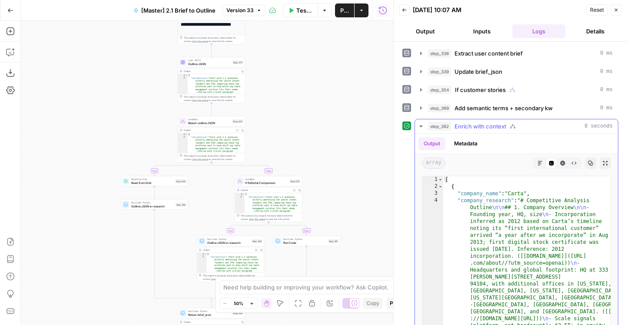
click at [422, 133] on hr at bounding box center [516, 133] width 203 height 0
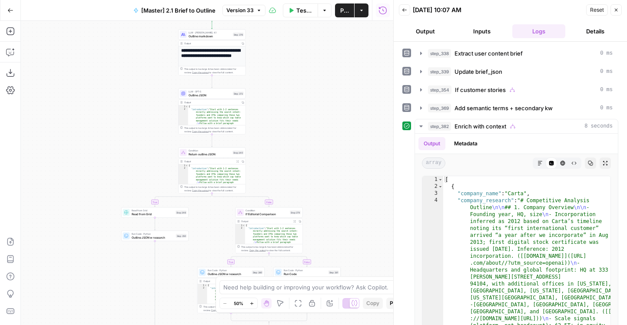
drag, startPoint x: 260, startPoint y: 57, endPoint x: 270, endPoint y: 235, distance: 177.5
click at [270, 235] on div "true true true false true false false false Workflow Set Inputs Inputs LLM · Ge…" at bounding box center [207, 173] width 372 height 304
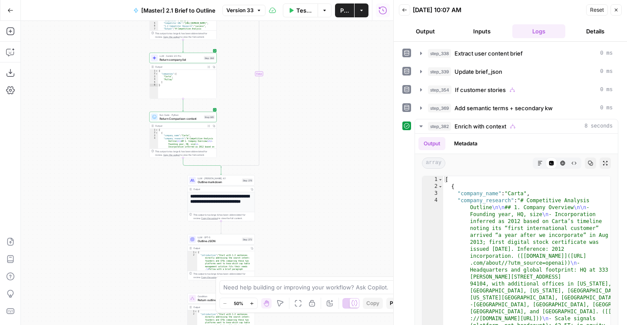
drag, startPoint x: 283, startPoint y: 123, endPoint x: 289, endPoint y: 220, distance: 96.6
click at [283, 142] on div "true true true false true false false false Workflow Set Inputs Inputs LLM · Ge…" at bounding box center [207, 173] width 372 height 304
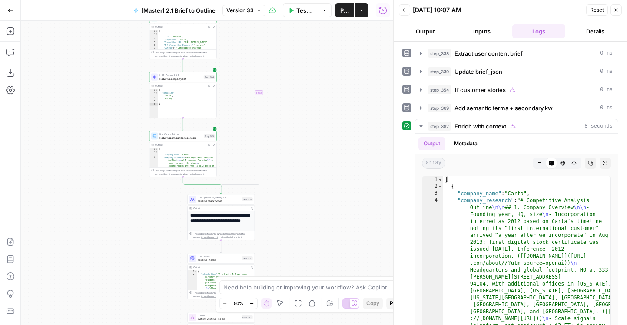
drag, startPoint x: 294, startPoint y: 108, endPoint x: 310, endPoint y: 214, distance: 107.6
click at [310, 214] on div "true true true false true false false false Workflow Set Inputs Inputs LLM · Ge…" at bounding box center [207, 173] width 372 height 304
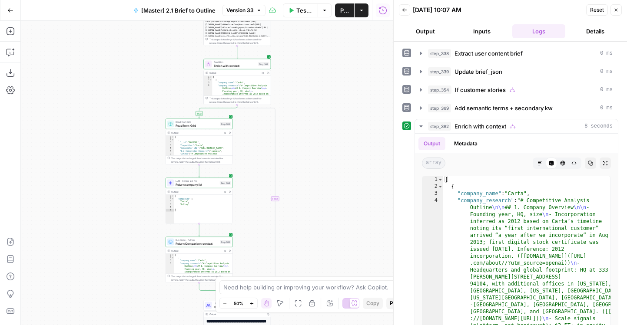
click at [345, 87] on div "true true true false true false false false Workflow Set Inputs Inputs LLM · Ge…" at bounding box center [207, 173] width 372 height 304
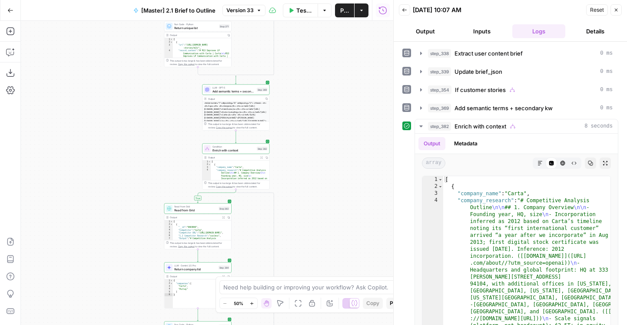
drag, startPoint x: 342, startPoint y: 88, endPoint x: 338, endPoint y: 208, distance: 120.4
click at [338, 208] on div "true true true false true false false false Workflow Set Inputs Inputs LLM · Ge…" at bounding box center [207, 173] width 372 height 304
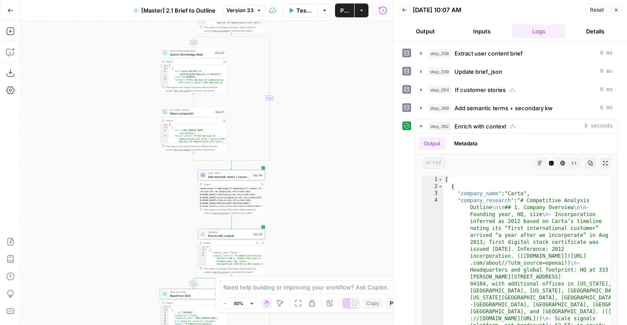
drag, startPoint x: 336, startPoint y: 122, endPoint x: 336, endPoint y: 251, distance: 129.4
click at [336, 250] on div "true true true false true false false false Workflow Set Inputs Inputs LLM · Ge…" at bounding box center [207, 173] width 372 height 304
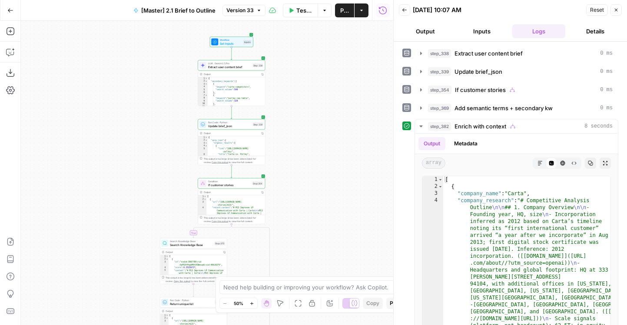
drag, startPoint x: 346, startPoint y: 111, endPoint x: 345, endPoint y: 223, distance: 112.5
click at [345, 223] on div "true true true false true false false false Workflow Set Inputs Inputs LLM · Ge…" at bounding box center [207, 173] width 372 height 304
drag, startPoint x: 345, startPoint y: 234, endPoint x: 341, endPoint y: 69, distance: 164.2
click at [341, 70] on div "true true true false true false false false Workflow Set Inputs Inputs LLM · Ge…" at bounding box center [207, 173] width 372 height 304
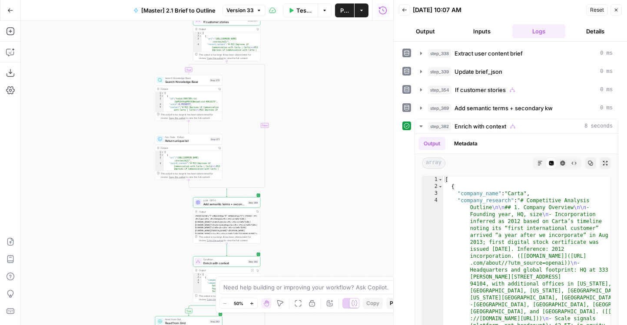
drag, startPoint x: 335, startPoint y: 197, endPoint x: 335, endPoint y: 23, distance: 174.6
click at [335, 23] on div "true true true false true false false false Workflow Set Inputs Inputs LLM · Ge…" at bounding box center [207, 173] width 372 height 304
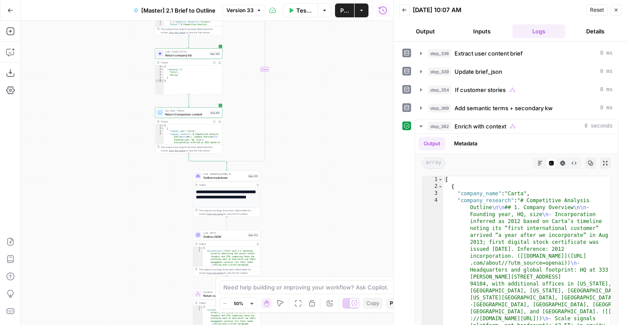
drag, startPoint x: 319, startPoint y: 141, endPoint x: 319, endPoint y: 53, distance: 88.6
click at [319, 53] on div "true true true false true false false false Workflow Set Inputs Inputs LLM · Ge…" at bounding box center [207, 173] width 372 height 304
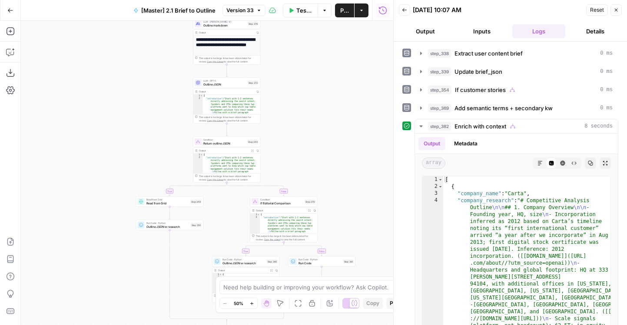
drag, startPoint x: 319, startPoint y: 74, endPoint x: 319, endPoint y: 19, distance: 55.2
click at [319, 19] on div "Go Back [Master] 2.1 Brief to Outline Version 33 Test Workflow Options Publish …" at bounding box center [196, 162] width 393 height 325
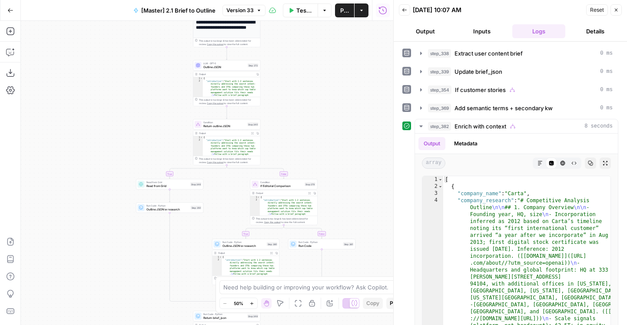
drag, startPoint x: 316, startPoint y: 152, endPoint x: 302, endPoint y: 43, distance: 110.3
click at [302, 43] on div "true true true false true false false false Workflow Set Inputs Inputs LLM · Ge…" at bounding box center [207, 173] width 372 height 304
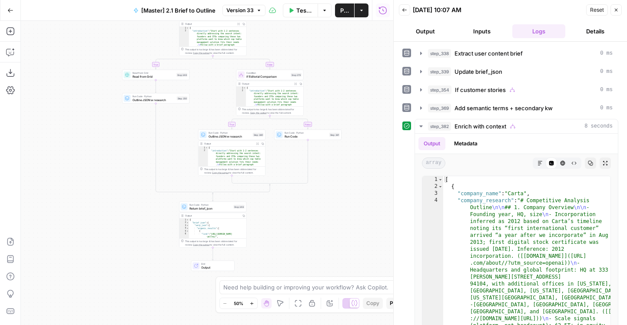
drag, startPoint x: 330, startPoint y: 91, endPoint x: 330, endPoint y: 246, distance: 155.1
click at [330, 246] on div "true true true false true false false false Workflow Set Inputs Inputs LLM · Ge…" at bounding box center [207, 173] width 372 height 304
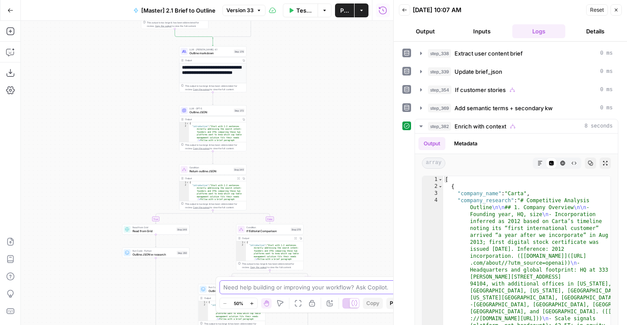
drag, startPoint x: 321, startPoint y: 268, endPoint x: 321, endPoint y: 284, distance: 16.1
click at [321, 284] on body "AirOps Builders New Home Browse Insights Opportunities Your Data Flightpath Rec…" at bounding box center [313, 162] width 627 height 325
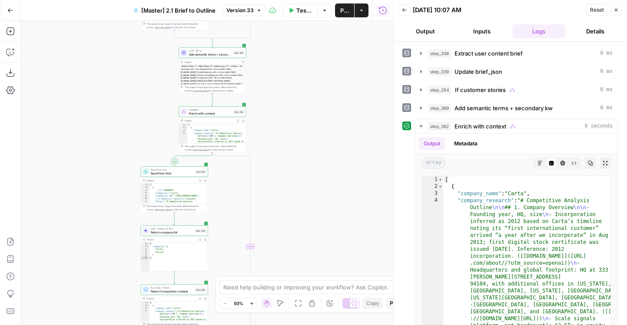
drag, startPoint x: 304, startPoint y: 183, endPoint x: 304, endPoint y: 255, distance: 71.7
click at [304, 255] on div "true true true false true false false false Workflow Set Inputs Inputs LLM · Ge…" at bounding box center [207, 173] width 372 height 304
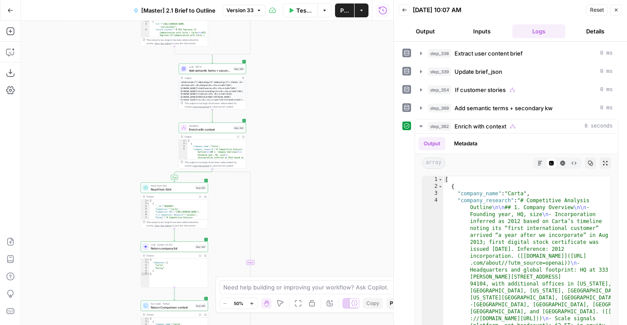
click at [301, 152] on div "true true true false true false false false Workflow Set Inputs Inputs LLM · Ge…" at bounding box center [207, 173] width 372 height 304
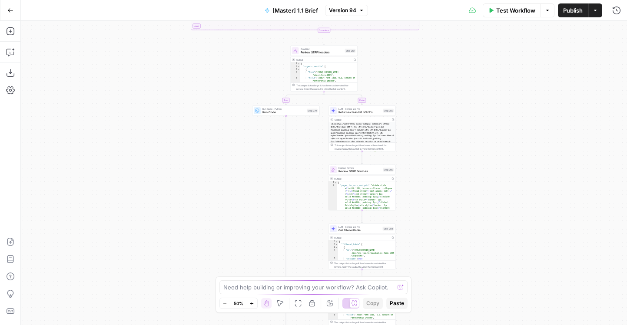
click at [142, 219] on div "true false true false true false true false true false Workflow Set Inputs Inpu…" at bounding box center [324, 173] width 606 height 304
click at [110, 179] on div "true false true false true false true false true false Workflow Set Inputs Inpu…" at bounding box center [324, 173] width 606 height 304
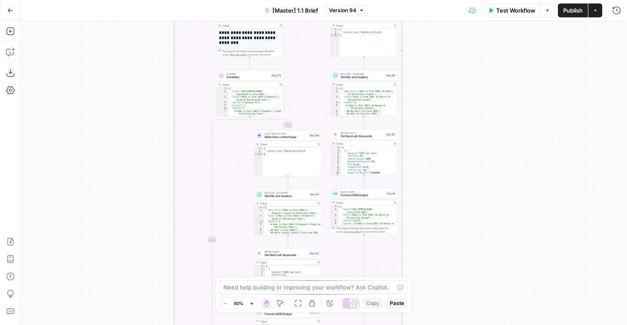
drag, startPoint x: 120, startPoint y: 231, endPoint x: 118, endPoint y: 281, distance: 50.0
click at [118, 278] on div "true false true false true false true false true false Workflow Set Inputs Inpu…" at bounding box center [324, 173] width 606 height 304
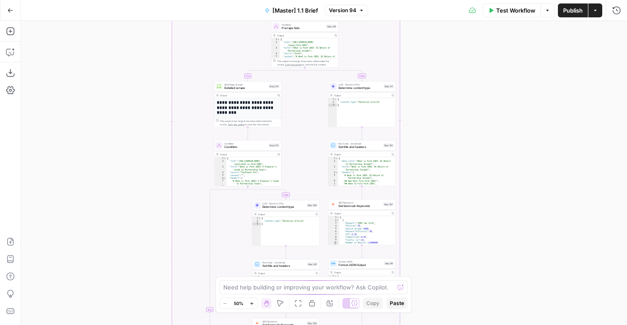
drag, startPoint x: 132, startPoint y: 125, endPoint x: 132, endPoint y: 274, distance: 149.4
click at [132, 271] on div "true false true false true false true false true false Workflow Set Inputs Inpu…" at bounding box center [324, 173] width 606 height 304
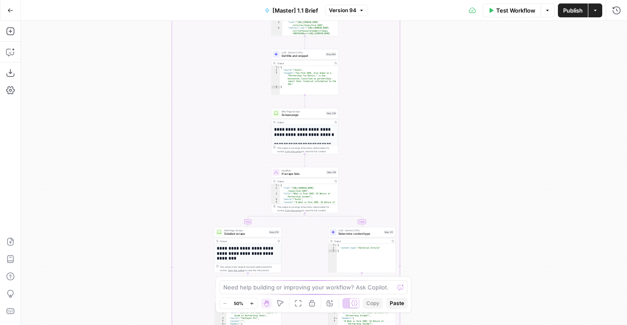
drag, startPoint x: 127, startPoint y: 176, endPoint x: 125, endPoint y: 269, distance: 92.6
click at [125, 268] on div "true false true false true false true false true false Workflow Set Inputs Inpu…" at bounding box center [324, 173] width 606 height 304
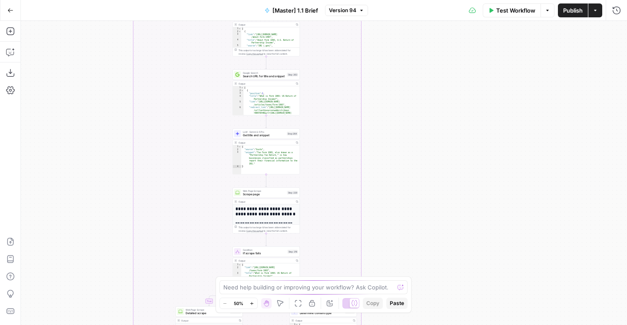
drag, startPoint x: 136, startPoint y: 142, endPoint x: 95, endPoint y: 14, distance: 135.0
click at [95, 14] on div "Go Back [Master] 1.1 Brief Version 94 Test Workflow Options Publish Actions Run…" at bounding box center [313, 162] width 627 height 325
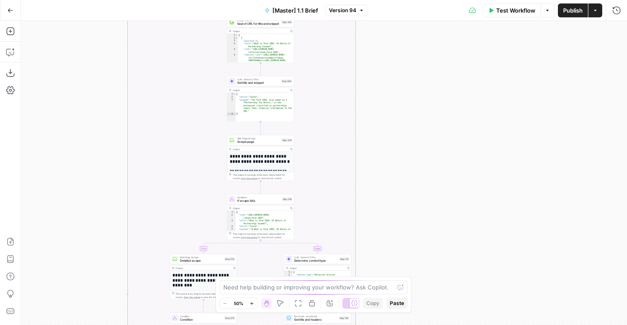
drag, startPoint x: 86, startPoint y: 212, endPoint x: 86, endPoint y: 21, distance: 191.5
click at [86, 23] on div "true false true false true false true false true false Workflow Set Inputs Inpu…" at bounding box center [324, 173] width 606 height 304
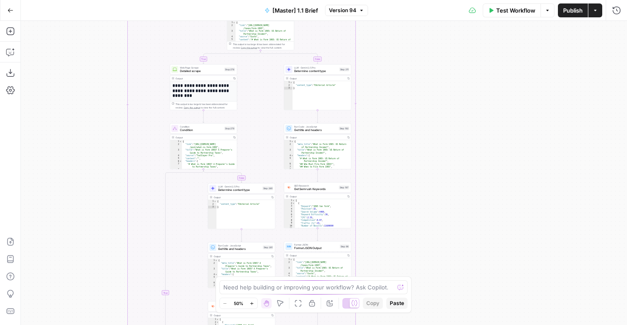
drag, startPoint x: 104, startPoint y: 233, endPoint x: 99, endPoint y: 178, distance: 55.0
click at [99, 178] on div "true false true false true false true false true false Workflow Set Inputs Inpu…" at bounding box center [324, 173] width 606 height 304
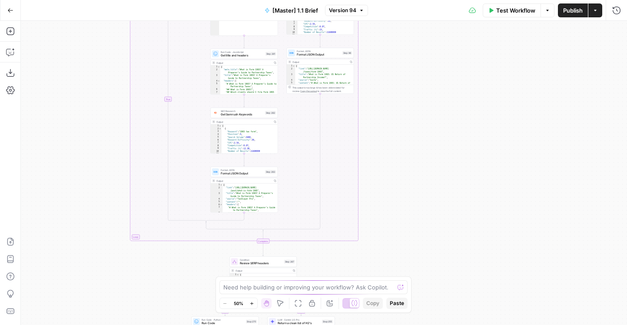
drag, startPoint x: 85, startPoint y: 249, endPoint x: 93, endPoint y: 110, distance: 139.2
click at [93, 110] on div "true false true false true false true false true false Workflow Set Inputs Inpu…" at bounding box center [324, 173] width 606 height 304
drag, startPoint x: 86, startPoint y: 211, endPoint x: 86, endPoint y: 83, distance: 127.3
click at [86, 83] on div "true false true false true false true false true false Workflow Set Inputs Inpu…" at bounding box center [324, 173] width 606 height 304
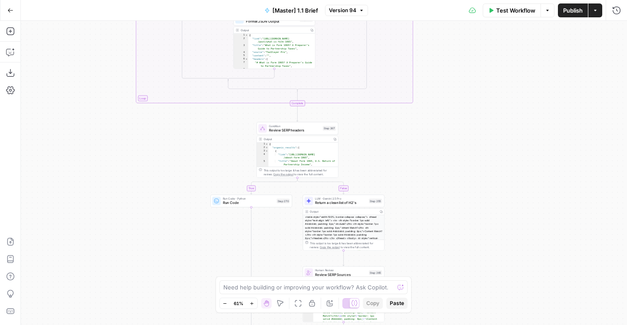
drag, startPoint x: 110, startPoint y: 184, endPoint x: 79, endPoint y: 118, distance: 72.9
click at [79, 118] on div "true false true false true false true false true false Workflow Set Inputs Inpu…" at bounding box center [324, 173] width 606 height 304
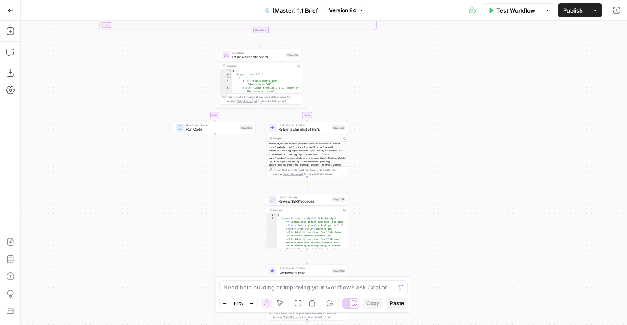
drag, startPoint x: 129, startPoint y: 109, endPoint x: 123, endPoint y: 102, distance: 9.3
click at [123, 102] on div "true false true false true false true false true false Workflow Set Inputs Inpu…" at bounding box center [324, 173] width 606 height 304
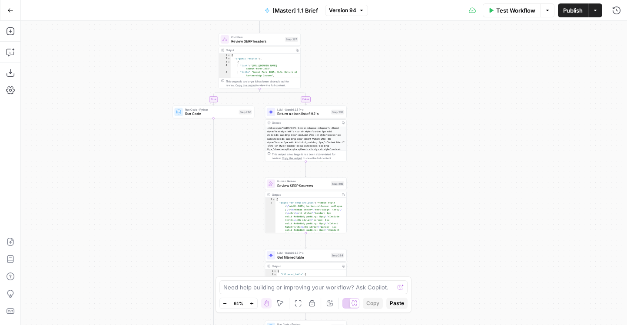
drag, startPoint x: 151, startPoint y: 132, endPoint x: 146, endPoint y: 78, distance: 54.6
click at [146, 78] on div "true false true false true false true false true false Workflow Set Inputs Inpu…" at bounding box center [324, 173] width 606 height 304
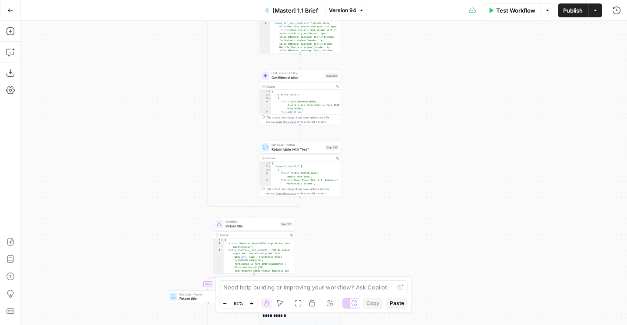
drag, startPoint x: 137, startPoint y: 212, endPoint x: 137, endPoint y: 76, distance: 136.0
click at [137, 76] on div "true false true false true false true false true false Workflow Set Inputs Inpu…" at bounding box center [324, 173] width 606 height 304
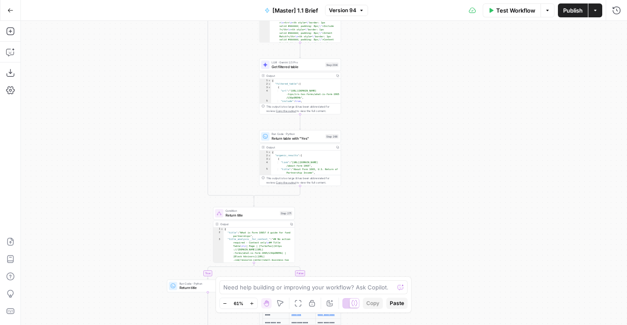
drag, startPoint x: 139, startPoint y: 215, endPoint x: 119, endPoint y: 140, distance: 78.1
click at [119, 140] on div "true false true false true false true false true false Workflow Set Inputs Inpu…" at bounding box center [324, 173] width 606 height 304
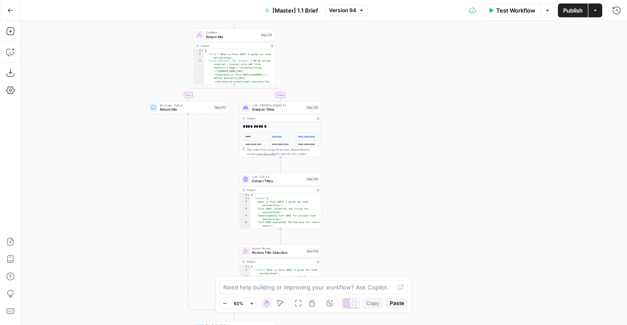
drag, startPoint x: 105, startPoint y: 205, endPoint x: 104, endPoint y: 101, distance: 103.8
click at [104, 101] on div "true false true false true false true false true false Workflow Set Inputs Inpu…" at bounding box center [324, 173] width 606 height 304
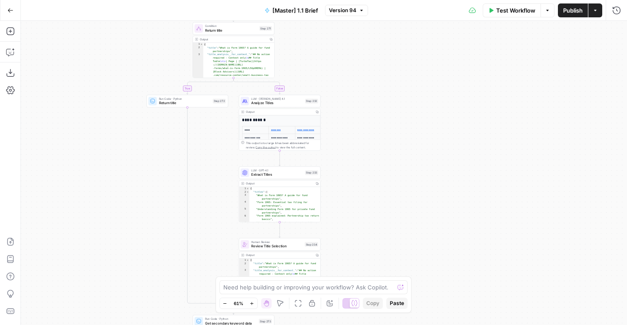
drag, startPoint x: 126, startPoint y: 219, endPoint x: 126, endPoint y: 133, distance: 86.0
click at [126, 133] on div "true false true false true false true false true false Workflow Set Inputs Inpu…" at bounding box center [324, 173] width 606 height 304
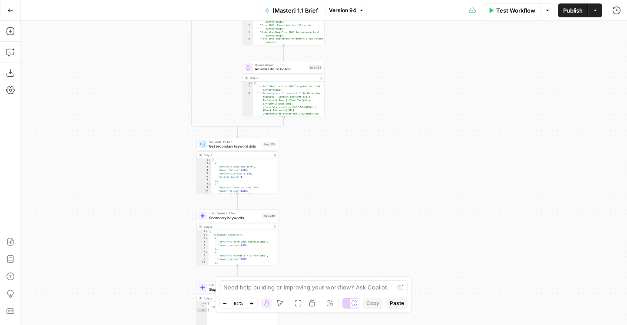
drag, startPoint x: 126, startPoint y: 249, endPoint x: 136, endPoint y: 100, distance: 149.3
click at [136, 100] on div "true false true false true false true false true false Workflow Set Inputs Inpu…" at bounding box center [324, 173] width 606 height 304
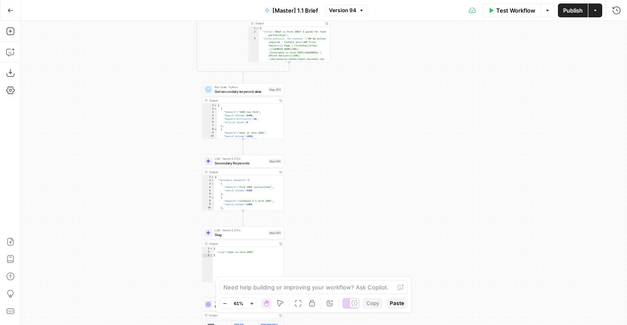
drag, startPoint x: 137, startPoint y: 223, endPoint x: 137, endPoint y: 66, distance: 156.8
click at [137, 66] on div "true false true false true false true false true false Workflow Set Inputs Inpu…" at bounding box center [324, 173] width 606 height 304
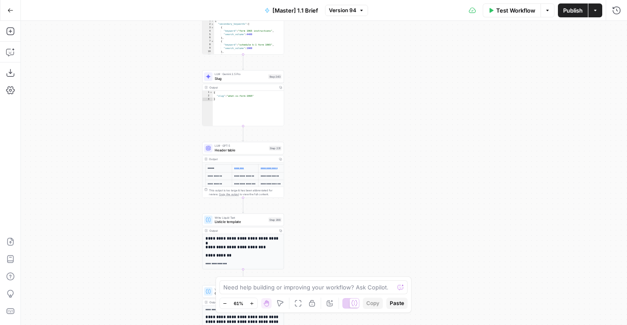
drag, startPoint x: 138, startPoint y: 152, endPoint x: 138, endPoint y: 29, distance: 122.5
click at [138, 32] on div "true false true false true false true false true false Workflow Set Inputs Inpu…" at bounding box center [324, 173] width 606 height 304
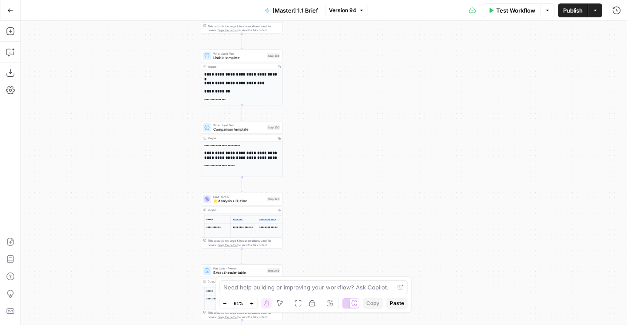
drag, startPoint x: 138, startPoint y: 156, endPoint x: 136, endPoint y: 82, distance: 74.8
click at [136, 82] on div "true false true false true false true false true false Workflow Set Inputs Inpu…" at bounding box center [324, 173] width 606 height 304
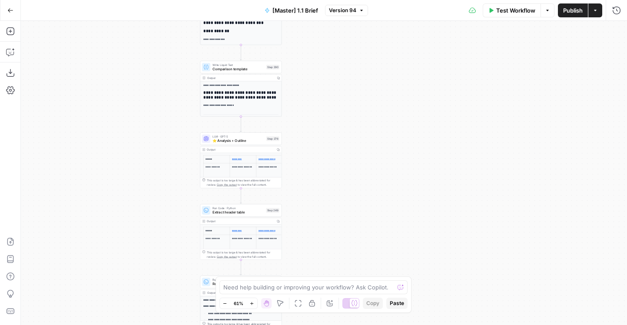
drag, startPoint x: 136, startPoint y: 179, endPoint x: 135, endPoint y: 105, distance: 74.7
click at [135, 105] on div "true false true false true false true false true false Workflow Set Inputs Inpu…" at bounding box center [324, 173] width 606 height 304
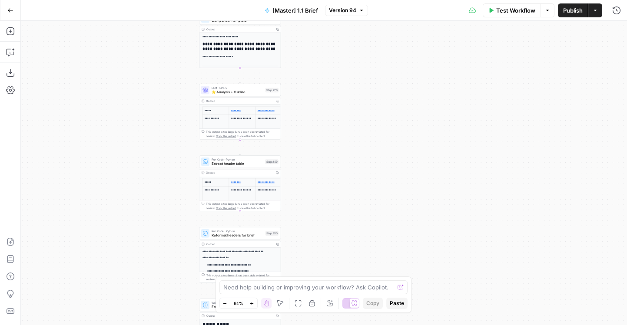
drag, startPoint x: 146, startPoint y: 215, endPoint x: 145, endPoint y: 101, distance: 113.8
click at [146, 101] on div "true false true false true false true false true false Workflow Set Inputs Inpu…" at bounding box center [324, 173] width 606 height 304
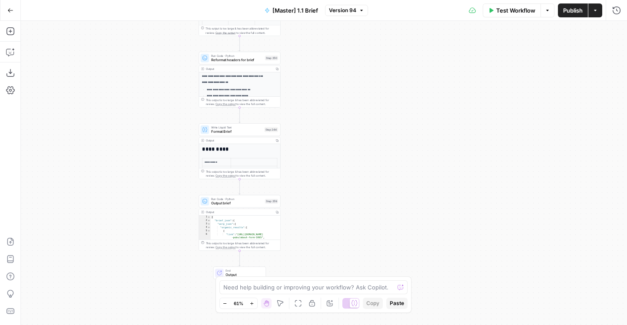
drag, startPoint x: 155, startPoint y: 189, endPoint x: 147, endPoint y: 280, distance: 90.7
click at [147, 280] on div "true false true false true false true false true false Workflow Set Inputs Inpu…" at bounding box center [324, 173] width 606 height 304
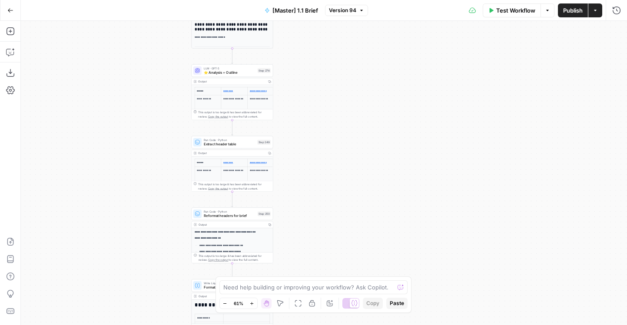
drag, startPoint x: 155, startPoint y: 188, endPoint x: 155, endPoint y: 242, distance: 54.7
click at [155, 242] on div "true false true false true false true false true false Workflow Set Inputs Inpu…" at bounding box center [324, 173] width 606 height 304
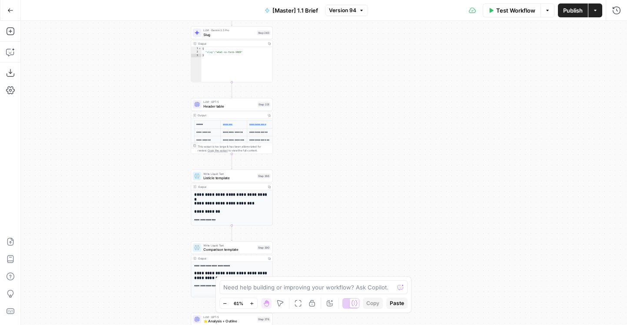
drag, startPoint x: 152, startPoint y: 242, endPoint x: 152, endPoint y: 275, distance: 32.1
click at [152, 274] on div "true false true false true false true false true false Workflow Set Inputs Inpu…" at bounding box center [324, 173] width 606 height 304
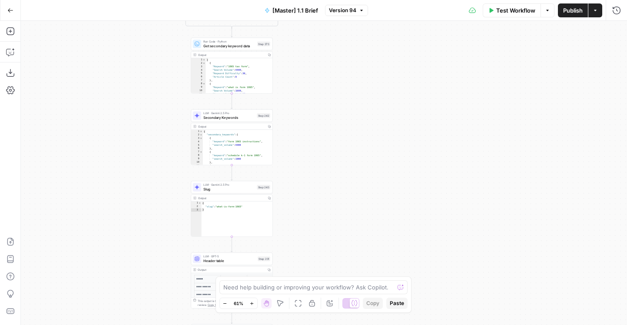
drag, startPoint x: 145, startPoint y: 93, endPoint x: 145, endPoint y: 290, distance: 196.3
click at [145, 286] on div "true false true false true false true false true false Workflow Set Inputs Inpu…" at bounding box center [324, 173] width 606 height 304
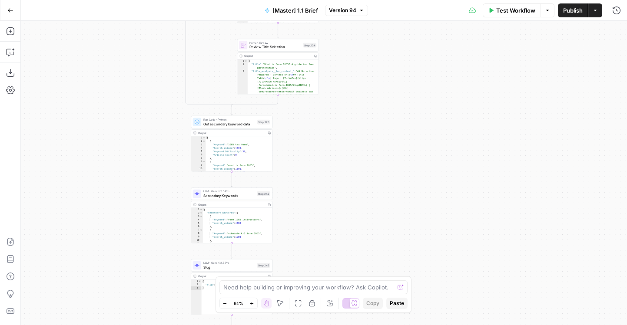
drag, startPoint x: 141, startPoint y: 106, endPoint x: 141, endPoint y: 230, distance: 124.2
click at [141, 226] on div "true false true false true false true false true false Workflow Set Inputs Inpu…" at bounding box center [324, 173] width 606 height 304
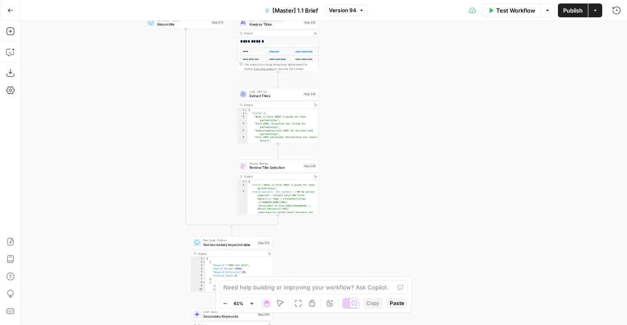
drag, startPoint x: 133, startPoint y: 77, endPoint x: 139, endPoint y: 220, distance: 143.0
click at [139, 220] on div "true false true false true false true false true false Workflow Set Inputs Inpu…" at bounding box center [324, 173] width 606 height 304
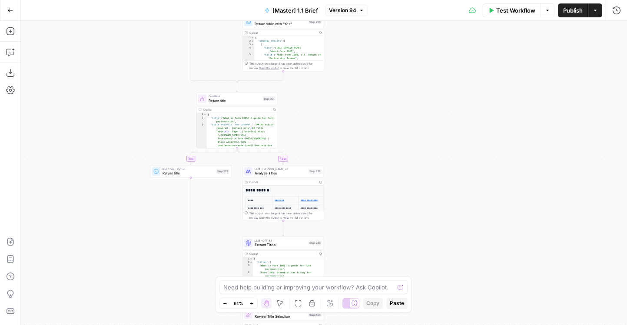
drag, startPoint x: 99, startPoint y: 70, endPoint x: 101, endPoint y: 227, distance: 156.8
click at [101, 225] on div "true false true false true false true false true false Workflow Set Inputs Inpu…" at bounding box center [324, 173] width 606 height 304
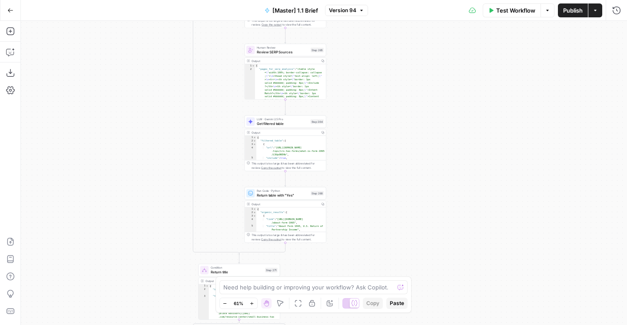
drag, startPoint x: 101, startPoint y: 118, endPoint x: 106, endPoint y: 249, distance: 131.7
click at [106, 249] on div "true false true false true false true false true false Workflow Set Inputs Inpu…" at bounding box center [324, 173] width 606 height 304
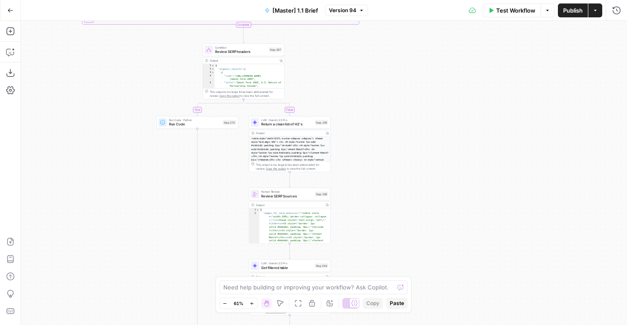
drag, startPoint x: 99, startPoint y: 86, endPoint x: 99, endPoint y: 278, distance: 192.9
click at [99, 278] on div "true false true false true false true false true false Workflow Set Inputs Inpu…" at bounding box center [324, 173] width 606 height 304
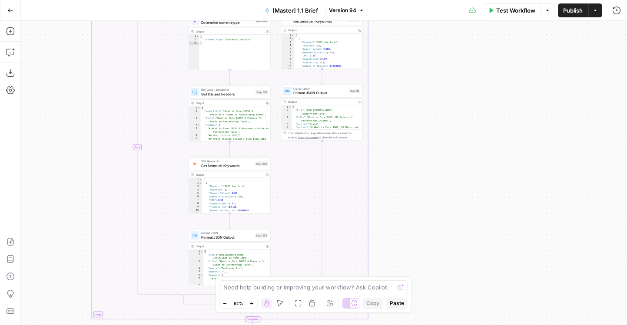
drag
click at [66, 303] on div "true false true false true false true false true false Workflow Set Inputs Inpu…" at bounding box center [324, 173] width 606 height 304
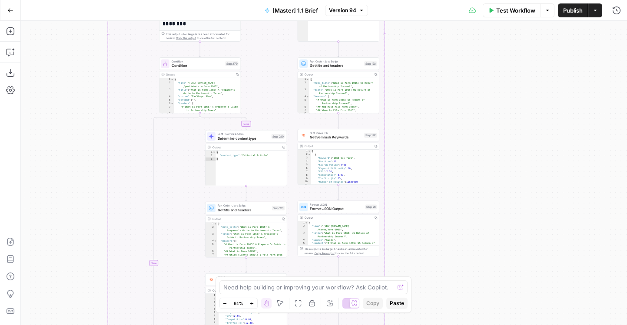
click at [112, 312] on div "true false true false true false true false true false Workflow Set Inputs Inpu…" at bounding box center [324, 173] width 606 height 304
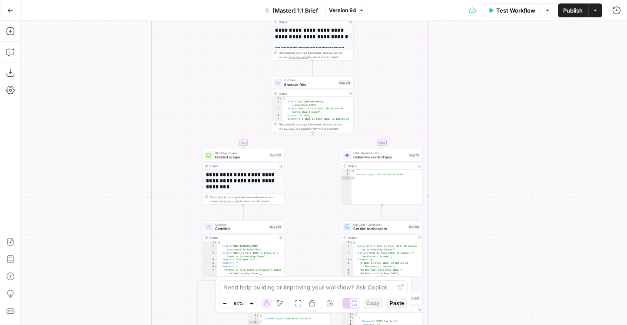
click at [112, 301] on div "true false true false true false true false true false Workflow Set Inputs Inpu…" at bounding box center [324, 173] width 606 height 304
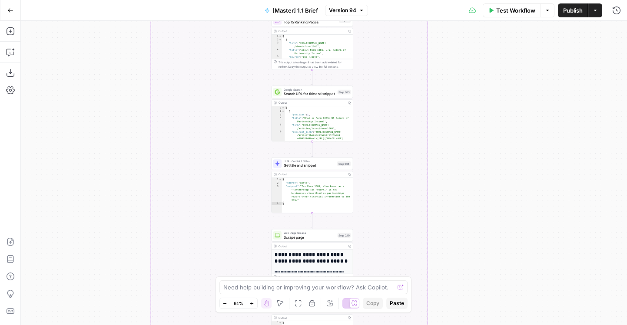
click at [102, 290] on div "true false true false true false true false true false Workflow Set Inputs Inpu…" at bounding box center [324, 173] width 606 height 304
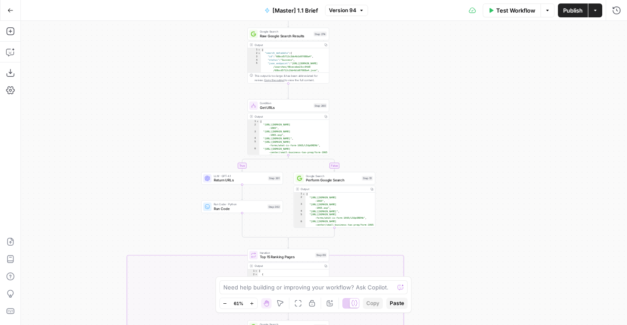
click at [89, 171] on div "true false true false true false true false true false Workflow Set Inputs Inpu…" at bounding box center [324, 173] width 606 height 304
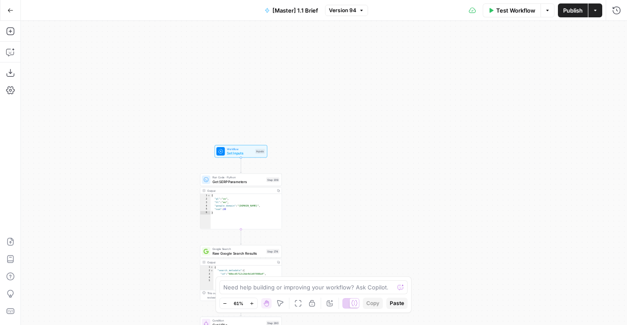
click at [288, 0] on html "AirOps Builders New Home Browse Insights Opportunities Your Data Flightpath Rec…" at bounding box center [313, 162] width 627 height 325
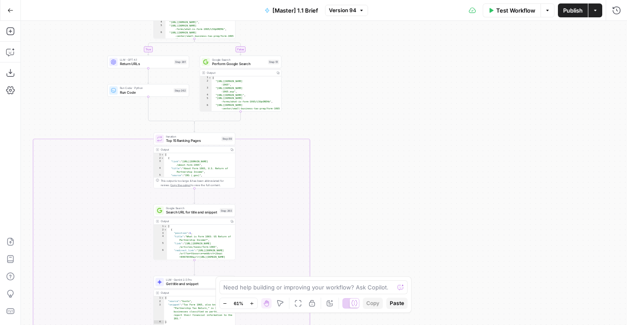
click at [352, 0] on html "AirOps Builders New Home Browse Insights Opportunities Your Data Flightpath Rec…" at bounding box center [313, 162] width 627 height 325
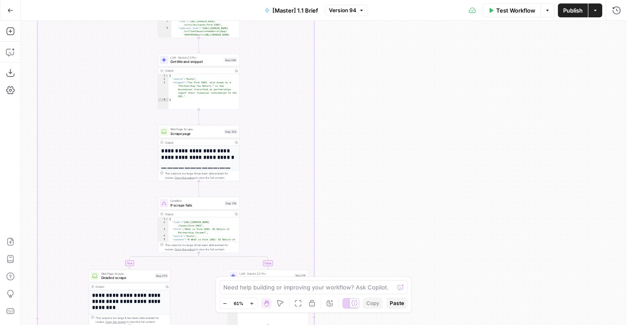
click at [353, 14] on div "Go Back [Master] 1.1 Brief Version 94 Test Workflow Options Publish Actions Run…" at bounding box center [313, 162] width 627 height 325
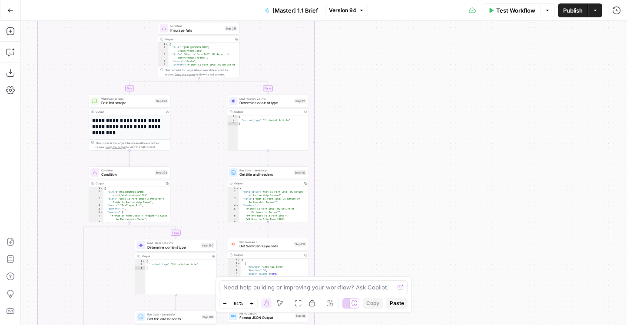
click at [361, 0] on div "Go Back [Master] 1.1 Brief Version 94 Test Workflow Options Publish Actions Run…" at bounding box center [313, 162] width 627 height 325
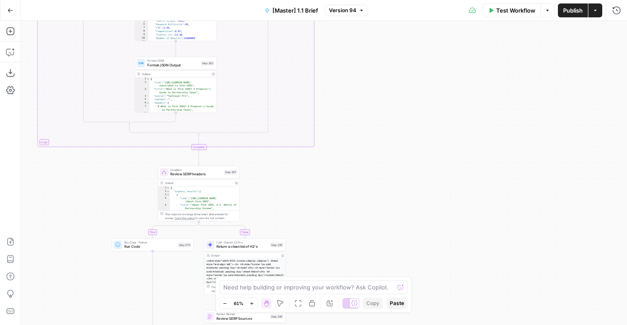
click at [359, 0] on html "AirOps Builders New Home Browse Insights Opportunities Your Data Flightpath Rec…" at bounding box center [313, 162] width 627 height 325
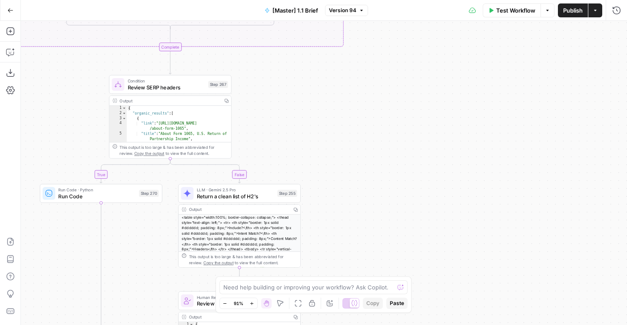
click at [299, 96] on div "true false true false true false true false true false Workflow Set Inputs Inpu…" at bounding box center [324, 173] width 606 height 304
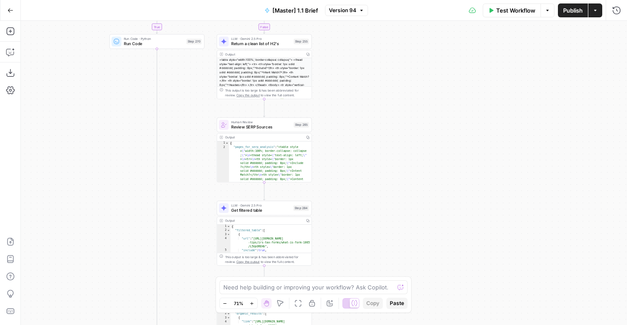
click at [386, 15] on div "Go Back [Master] 1.1 Brief Version 94 Test Workflow Options Publish Actions Run…" at bounding box center [313, 162] width 627 height 325
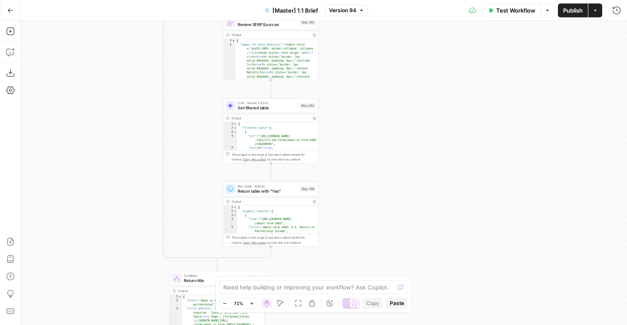
click at [396, 273] on div "true false true false true false true false true false Workflow Set Inputs Inpu…" at bounding box center [324, 173] width 606 height 304
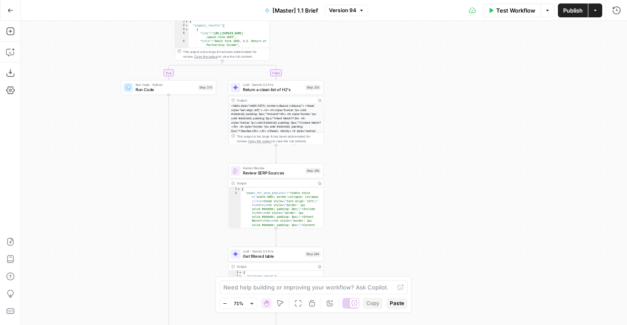
click at [393, 185] on div "true false true false true false true false true false Workflow Set Inputs Inpu…" at bounding box center [324, 173] width 606 height 304
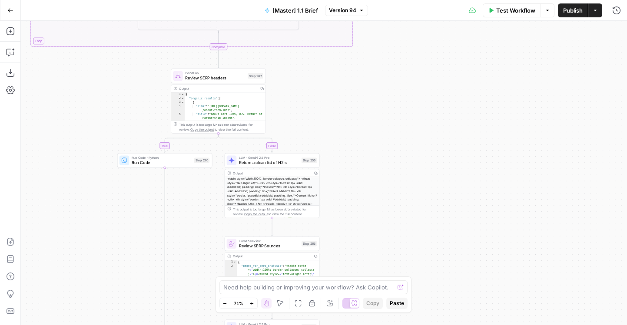
drag, startPoint x: 414, startPoint y: 160, endPoint x: 408, endPoint y: 132, distance: 28.9
click at [408, 132] on div "true false true false true false true false true false Workflow Set Inputs Inpu…" at bounding box center [324, 173] width 606 height 304
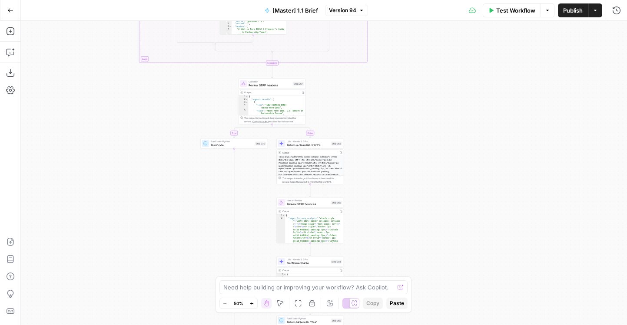
drag, startPoint x: 137, startPoint y: 187, endPoint x: 125, endPoint y: 104, distance: 83.4
click at [125, 105] on div "true false true false true false true false true false Workflow Set Inputs Inpu…" at bounding box center [324, 173] width 606 height 304
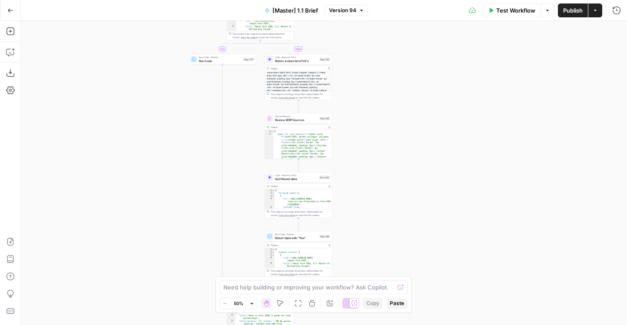
drag, startPoint x: 146, startPoint y: 251, endPoint x: 124, endPoint y: 157, distance: 96.9
click at [124, 157] on div "true false true false true false true false true false Workflow Set Inputs Inpu…" at bounding box center [324, 173] width 606 height 304
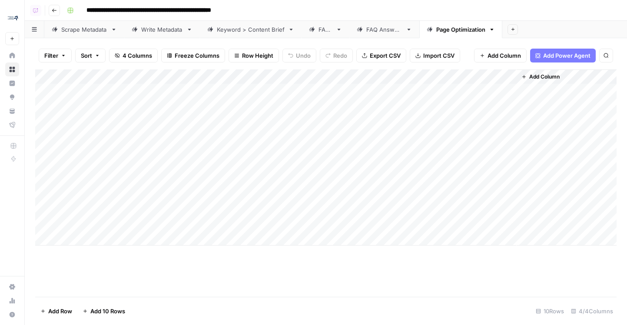
click at [416, 89] on div "Add Column" at bounding box center [325, 157] width 581 height 176
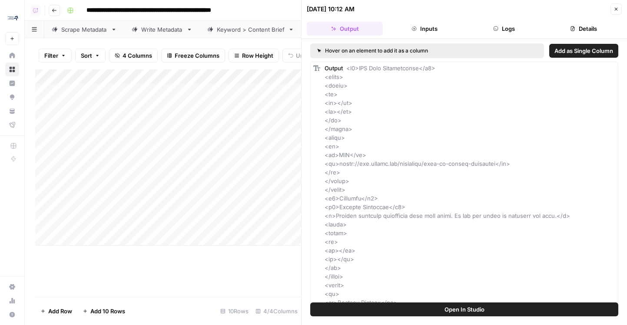
click at [576, 30] on button "Details" at bounding box center [584, 29] width 76 height 14
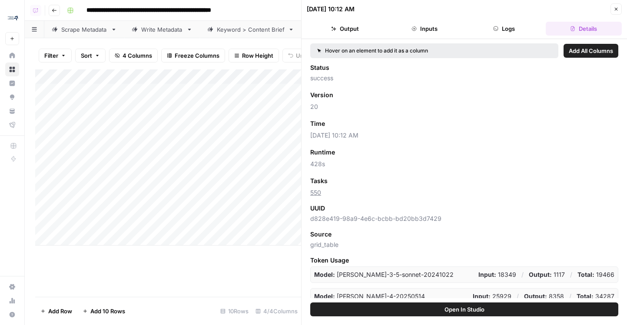
click at [353, 128] on button "Add as Column" at bounding box center [354, 123] width 53 height 11
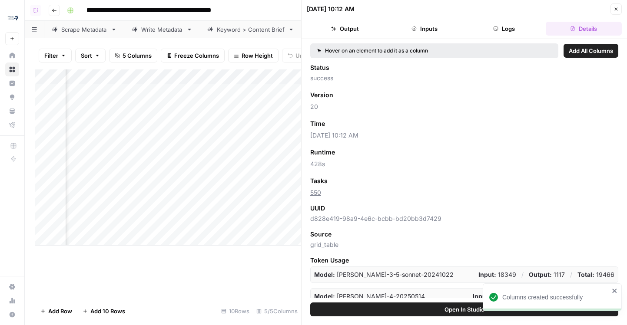
click at [612, 10] on button "Close" at bounding box center [615, 8] width 11 height 11
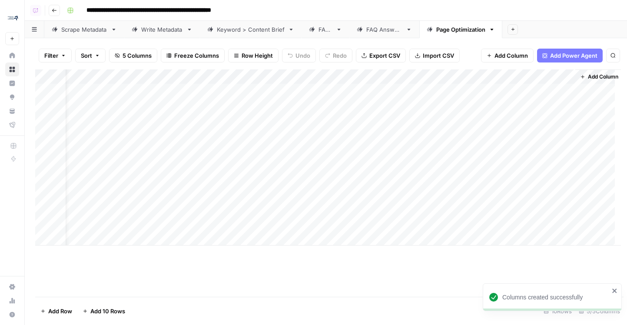
scroll to position [0, 16]
click at [569, 166] on div "Add Column" at bounding box center [325, 157] width 581 height 176
click at [570, 164] on div "Add Column" at bounding box center [325, 157] width 581 height 176
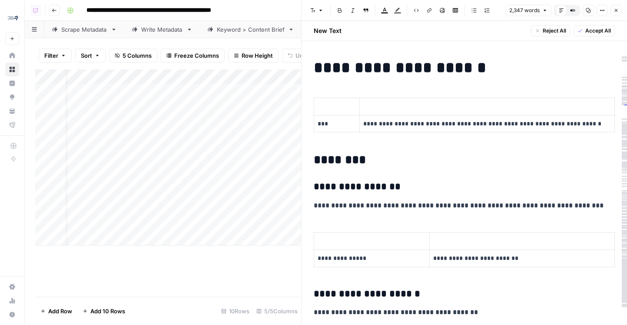
click at [471, 131] on td "**********" at bounding box center [486, 123] width 255 height 17
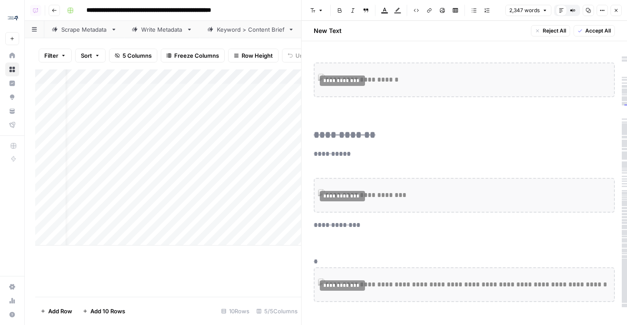
scroll to position [5124, 0]
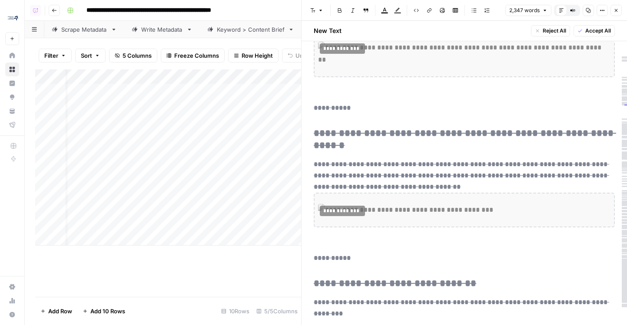
click at [616, 11] on icon "button" at bounding box center [615, 10] width 5 height 5
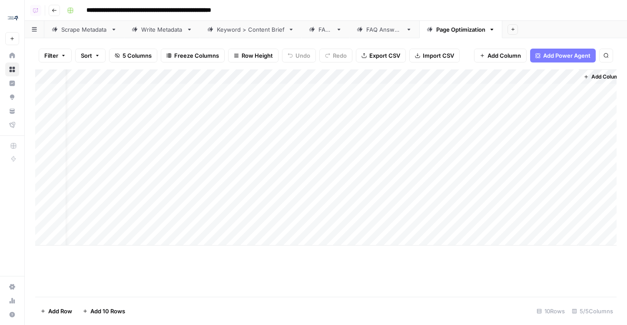
click at [567, 176] on div "Add Column" at bounding box center [325, 157] width 581 height 176
click at [573, 177] on div "Add Column" at bounding box center [325, 157] width 581 height 176
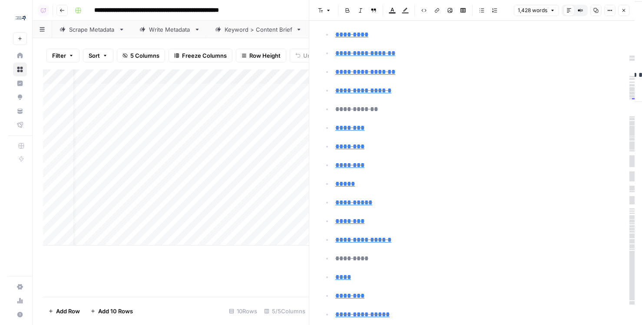
scroll to position [5518, 0]
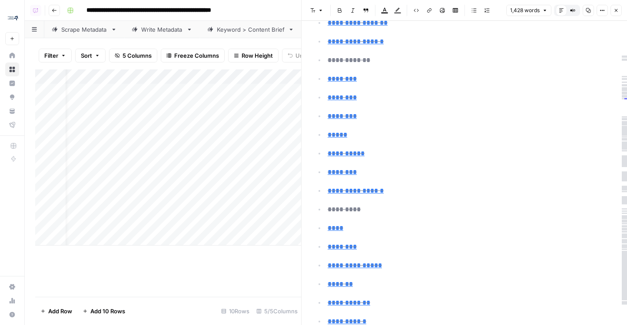
click at [612, 12] on button "Close" at bounding box center [615, 10] width 11 height 11
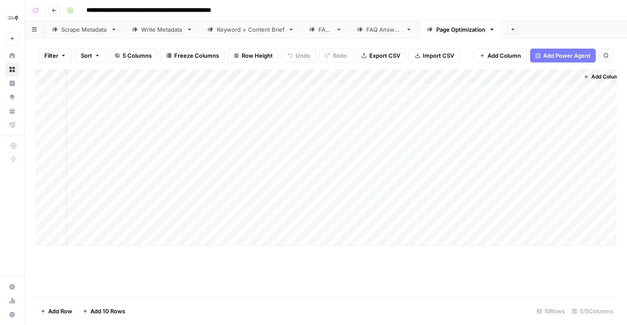
click at [402, 181] on div "Add Column" at bounding box center [325, 157] width 581 height 176
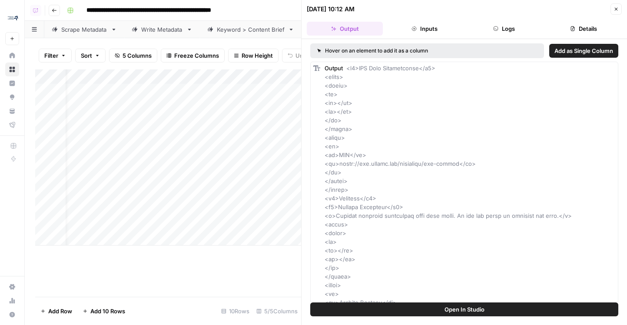
click at [416, 313] on button "Open In Studio" at bounding box center [464, 310] width 308 height 14
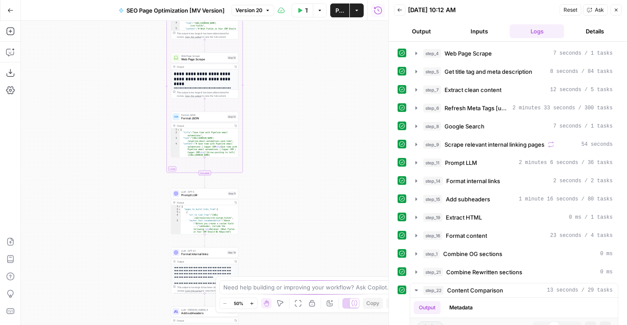
drag, startPoint x: 302, startPoint y: 190, endPoint x: 302, endPoint y: 23, distance: 167.2
click at [302, 26] on div "Workflow Set Inputs Inputs Web Page Scrape Web Page Scrape Step 4 Output Copy T…" at bounding box center [204, 173] width 367 height 304
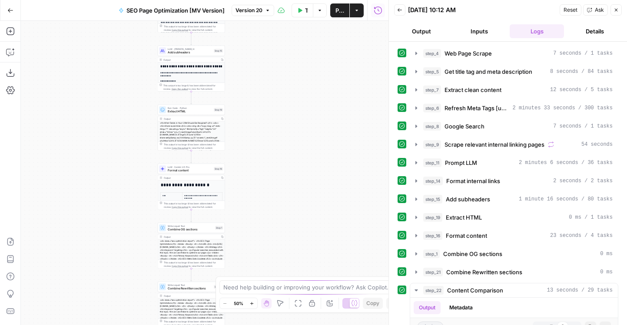
drag, startPoint x: 291, startPoint y: 91, endPoint x: 285, endPoint y: 50, distance: 41.6
click at [285, 50] on div "Workflow Set Inputs Inputs Web Page Scrape Web Page Scrape Step 4 Output Copy T…" at bounding box center [204, 173] width 367 height 304
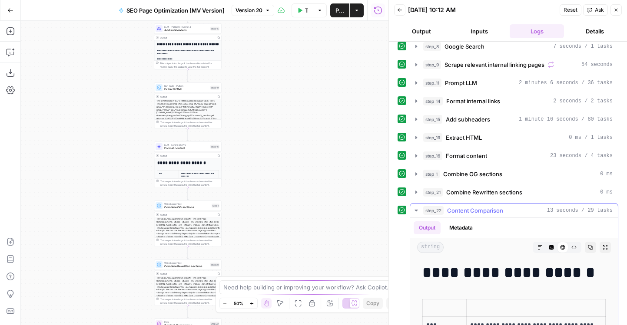
scroll to position [63, 0]
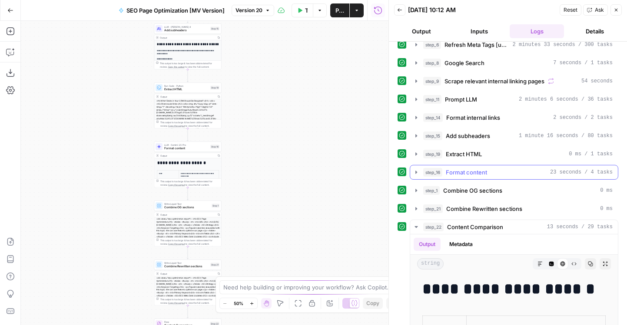
click at [464, 172] on span "Format content" at bounding box center [466, 172] width 41 height 9
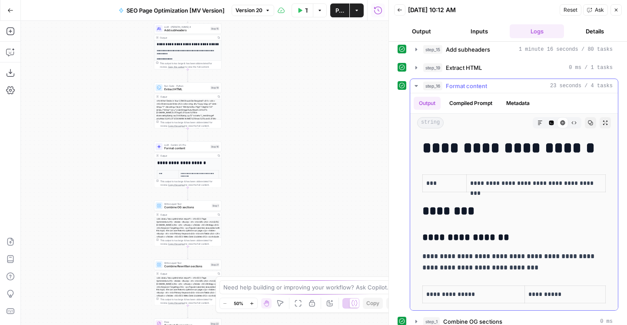
scroll to position [175, 0]
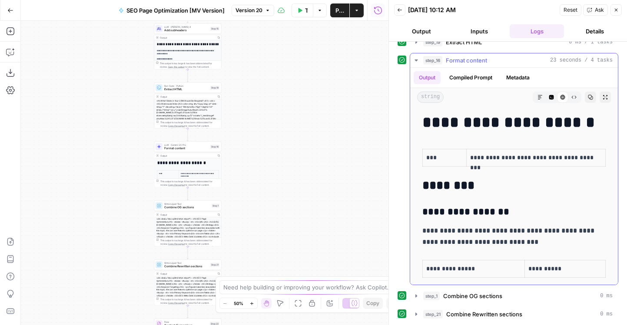
click at [606, 99] on icon "button" at bounding box center [605, 97] width 4 height 4
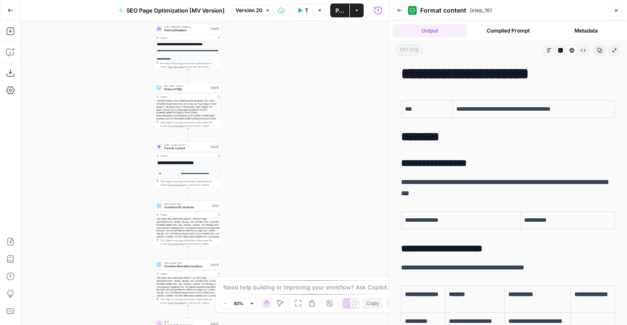
scroll to position [0, 0]
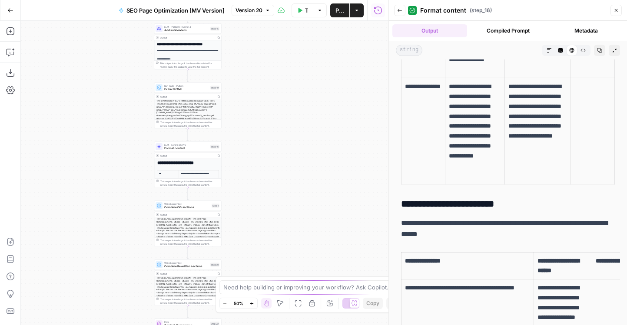
click at [581, 50] on icon "button" at bounding box center [582, 50] width 5 height 5
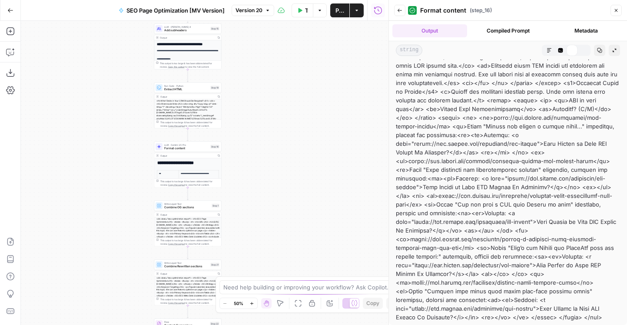
scroll to position [106, 0]
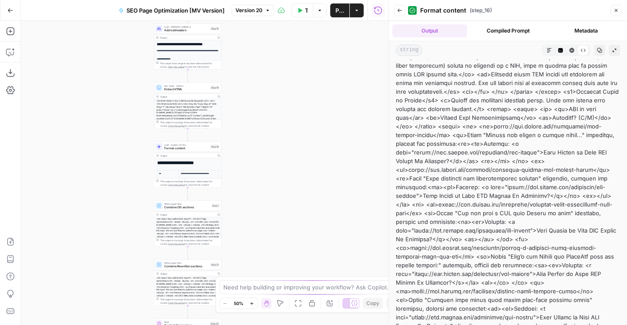
click at [573, 52] on icon "button" at bounding box center [571, 50] width 5 height 5
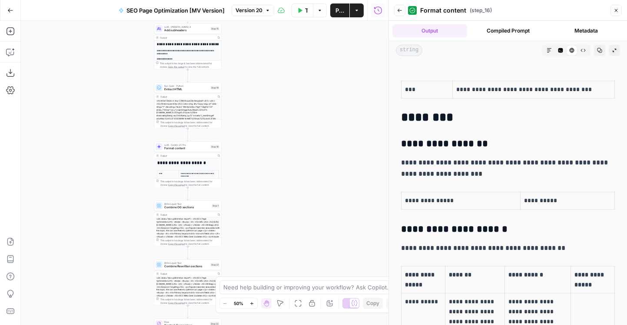
scroll to position [0, 0]
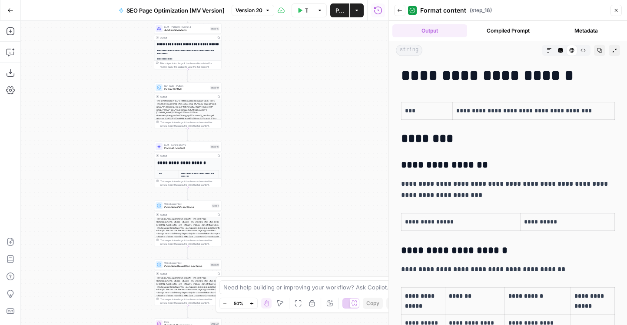
click at [582, 53] on button "Raw Output" at bounding box center [582, 50] width 11 height 11
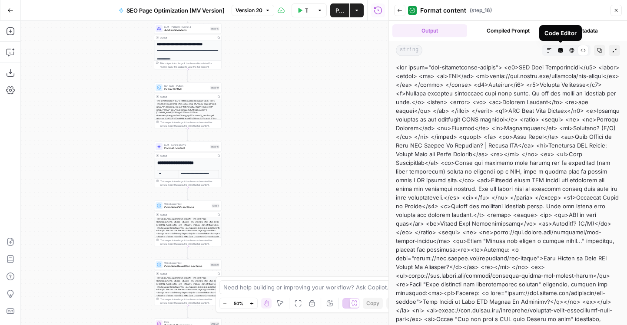
click at [558, 51] on icon "button" at bounding box center [560, 50] width 5 height 5
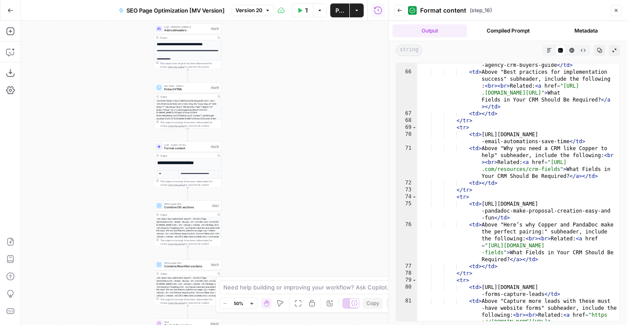
scroll to position [618, 0]
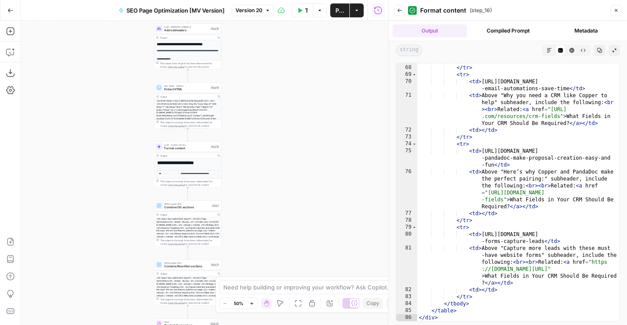
click at [399, 11] on icon "button" at bounding box center [399, 10] width 5 height 5
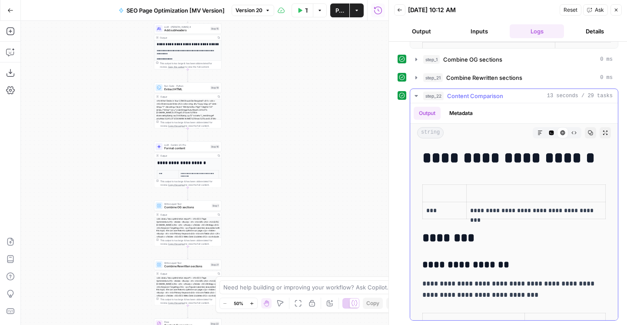
scroll to position [392, 0]
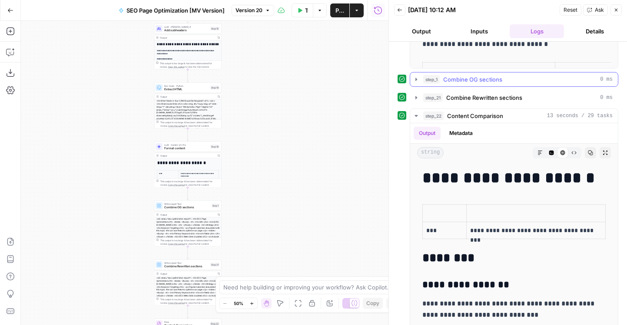
click at [459, 83] on span "Combine OG sections" at bounding box center [472, 79] width 59 height 9
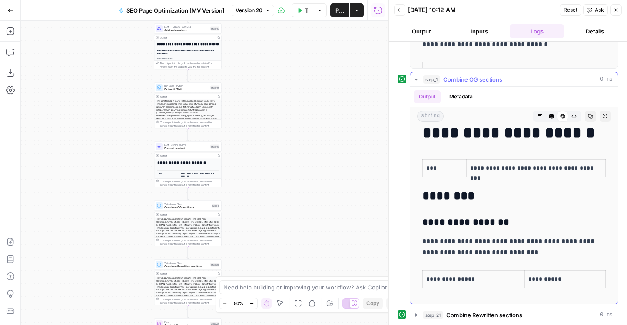
scroll to position [9, 0]
click at [569, 119] on button "Raw Output" at bounding box center [573, 116] width 11 height 11
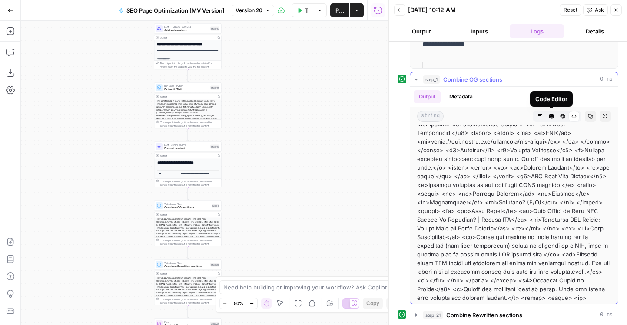
click at [549, 119] on icon "button" at bounding box center [551, 116] width 5 height 5
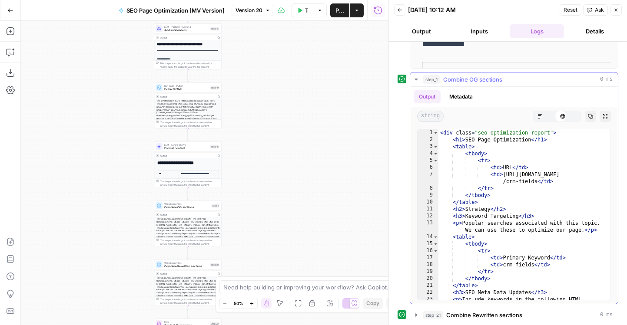
click at [539, 118] on icon "button" at bounding box center [540, 116] width 4 height 4
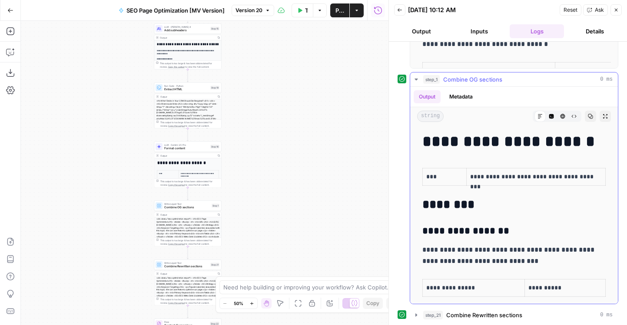
click at [549, 112] on button "Code Editor" at bounding box center [551, 116] width 11 height 11
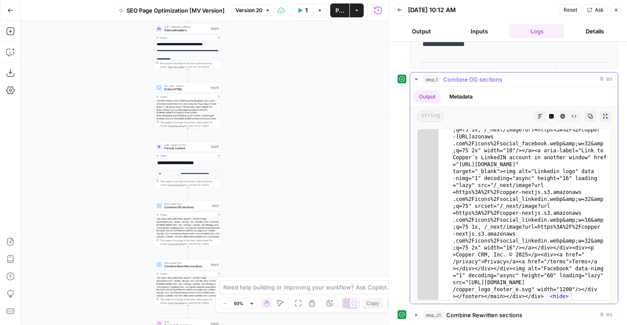
scroll to position [12026, 0]
click at [472, 80] on span "Combine OG sections" at bounding box center [472, 79] width 59 height 9
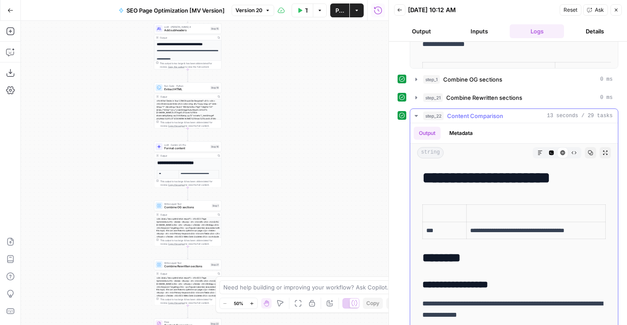
click at [464, 96] on span "Combine Rewritten sections" at bounding box center [484, 97] width 76 height 9
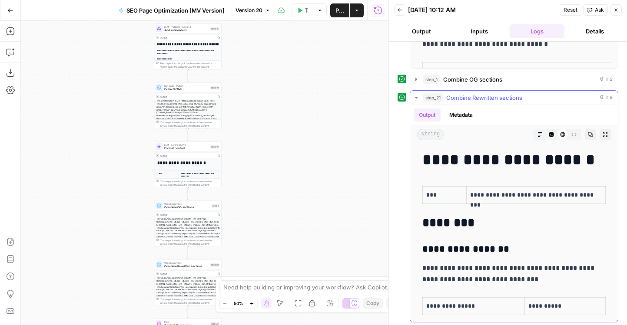
click at [537, 135] on span "Markdown" at bounding box center [537, 135] width 0 height 0
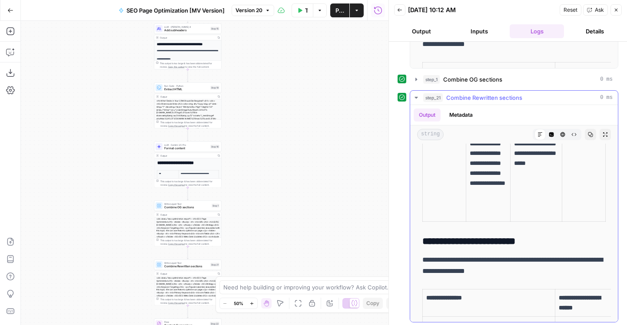
scroll to position [148, 0]
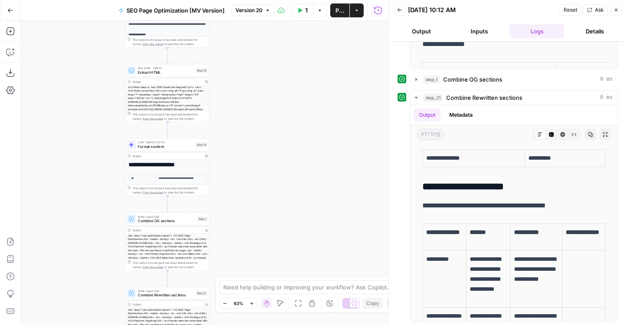
drag, startPoint x: 266, startPoint y: 154, endPoint x: 283, endPoint y: 93, distance: 63.1
click at [283, 93] on div "Workflow Set Inputs Inputs Web Page Scrape Web Page Scrape Step 4 Output Copy T…" at bounding box center [204, 173] width 367 height 304
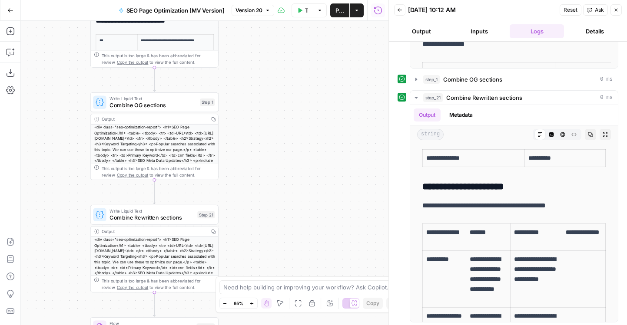
drag, startPoint x: 298, startPoint y: 128, endPoint x: 315, endPoint y: 89, distance: 42.8
click at [314, 89] on div "Workflow Set Inputs Inputs Web Page Scrape Web Page Scrape Step 4 Output Copy T…" at bounding box center [204, 173] width 367 height 304
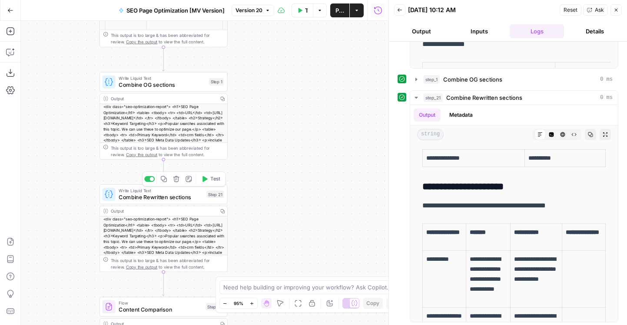
click at [148, 194] on span "Combine Rewritten sections" at bounding box center [161, 197] width 84 height 8
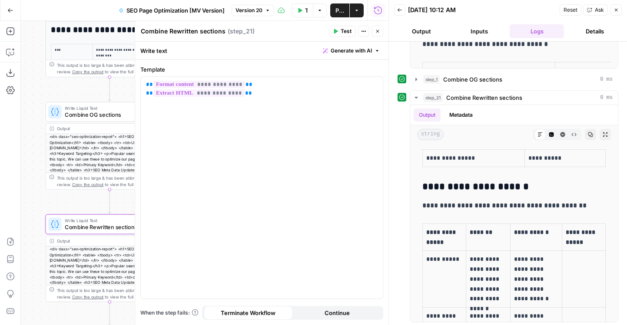
drag, startPoint x: 57, startPoint y: 153, endPoint x: 3, endPoint y: 183, distance: 62.4
click at [3, 183] on div "Add Steps Copilot Download as JSON Settings Import JSON AirOps Academy Help Giv…" at bounding box center [194, 173] width 388 height 304
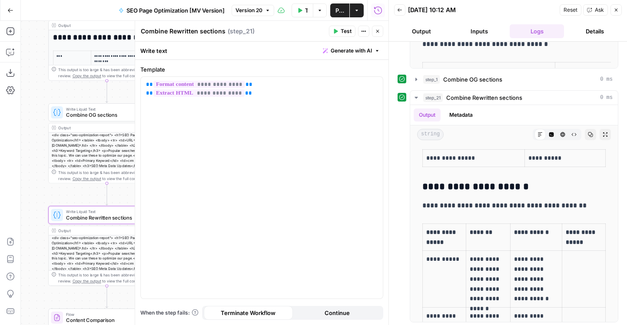
click at [375, 31] on icon "button" at bounding box center [377, 31] width 5 height 5
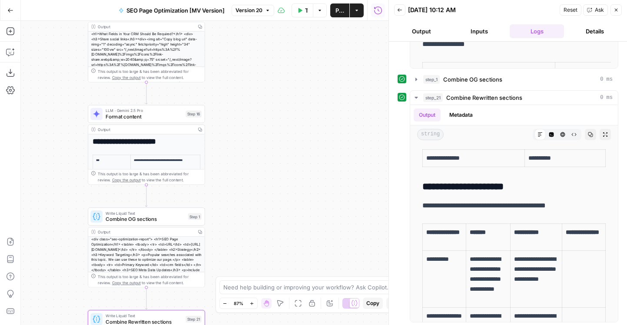
drag, startPoint x: 242, startPoint y: 89, endPoint x: 281, endPoint y: 193, distance: 111.5
click at [281, 193] on div "Workflow Set Inputs Inputs Web Page Scrape Web Page Scrape Step 4 Output Copy T…" at bounding box center [204, 173] width 367 height 304
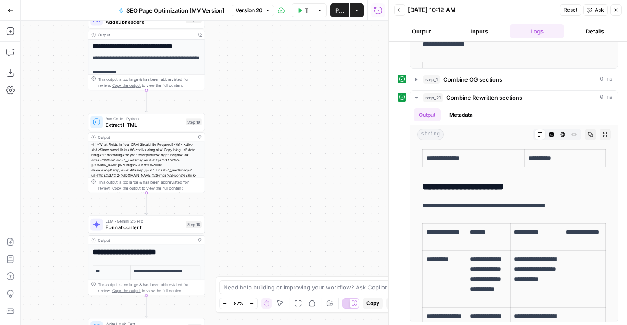
drag, startPoint x: 263, startPoint y: 88, endPoint x: 263, endPoint y: 198, distance: 109.9
click at [263, 198] on div "Workflow Set Inputs Inputs Web Page Scrape Web Page Scrape Step 4 Output Copy T…" at bounding box center [204, 173] width 367 height 304
click at [136, 126] on span "Extract HTML" at bounding box center [144, 123] width 77 height 7
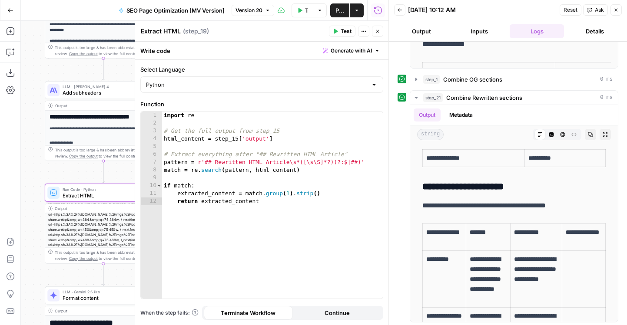
drag, startPoint x: 69, startPoint y: 121, endPoint x: 26, endPoint y: 191, distance: 82.5
click at [26, 191] on div "Workflow Set Inputs Inputs Web Page Scrape Web Page Scrape Step 4 Output Copy T…" at bounding box center [204, 173] width 367 height 304
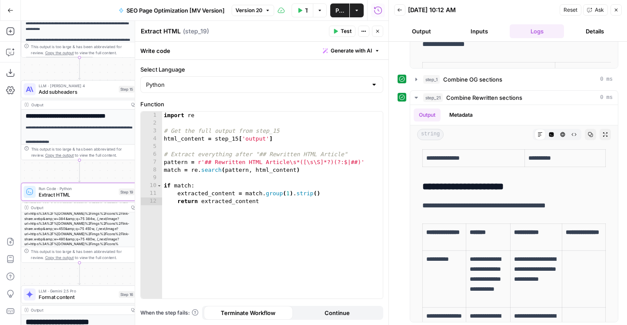
drag, startPoint x: 59, startPoint y: 69, endPoint x: 35, endPoint y: 69, distance: 23.9
click at [35, 69] on div "Workflow Set Inputs Inputs Web Page Scrape Web Page Scrape Step 4 Output Copy T…" at bounding box center [204, 173] width 367 height 304
click at [417, 96] on icon "button" at bounding box center [416, 97] width 7 height 7
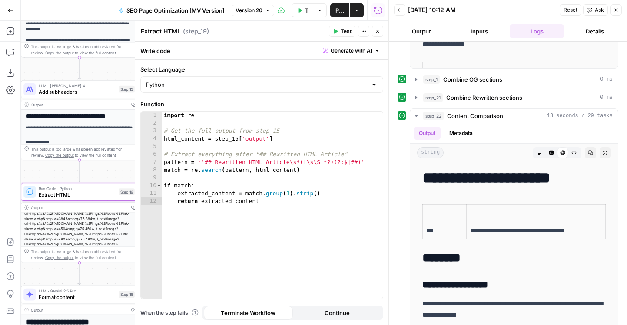
click at [382, 35] on button "Close" at bounding box center [377, 31] width 11 height 11
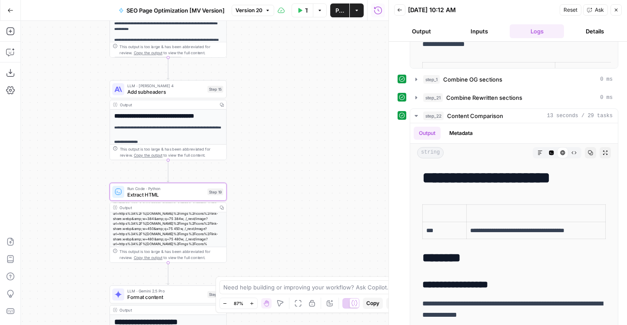
drag, startPoint x: 251, startPoint y: 138, endPoint x: 340, endPoint y: 138, distance: 89.0
click at [340, 138] on div "Workflow Set Inputs Inputs Web Page Scrape Web Page Scrape Step 4 Output Copy T…" at bounding box center [204, 173] width 367 height 304
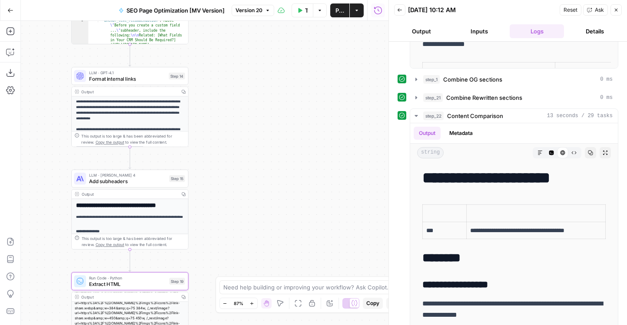
drag, startPoint x: 315, startPoint y: 96, endPoint x: 275, endPoint y: 192, distance: 103.6
click at [275, 192] on div "Workflow Set Inputs Inputs Web Page Scrape Web Page Scrape Step 4 Output Copy T…" at bounding box center [204, 173] width 367 height 304
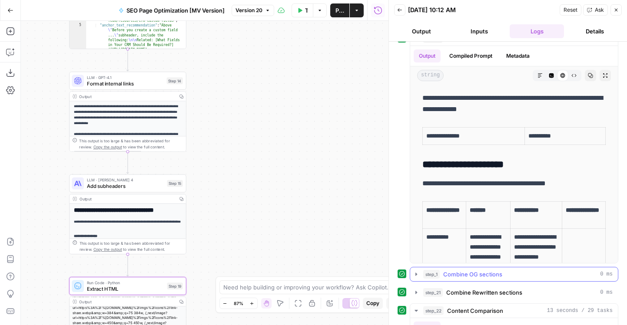
scroll to position [0, 0]
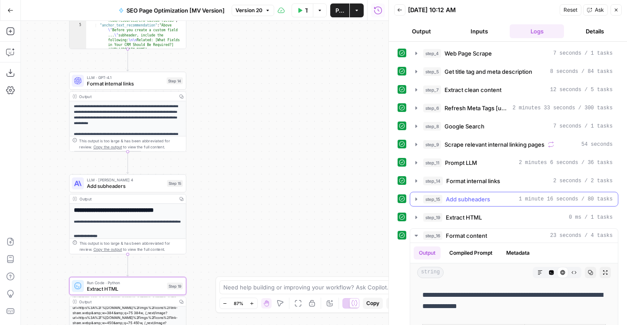
click at [444, 192] on button "step_15 Add subheaders 1 minute 16 seconds / 80 tasks" at bounding box center [514, 199] width 208 height 14
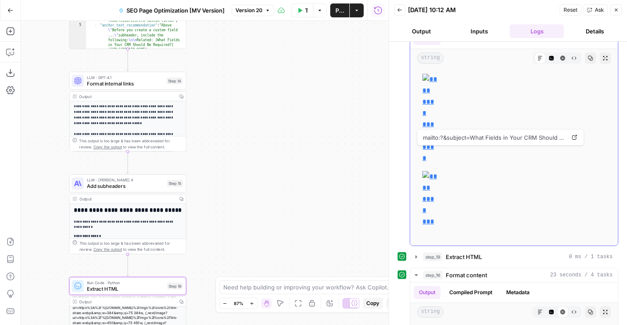
scroll to position [610, 0]
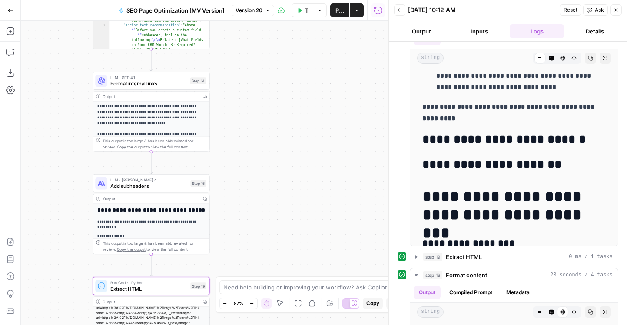
drag, startPoint x: 268, startPoint y: 158, endPoint x: 296, endPoint y: 158, distance: 27.8
click at [296, 158] on div "Workflow Set Inputs Inputs Web Page Scrape Web Page Scrape Step 4 Output Copy T…" at bounding box center [204, 173] width 367 height 304
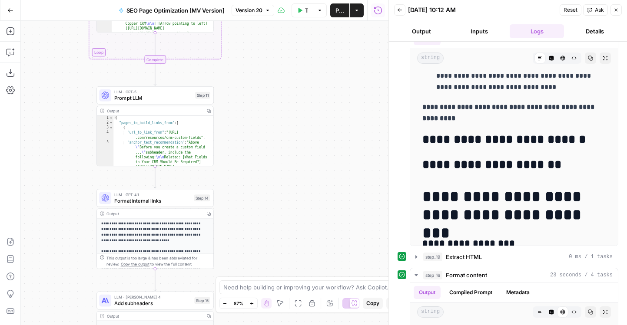
drag, startPoint x: 264, startPoint y: 87, endPoint x: 264, endPoint y: 204, distance: 117.3
click at [264, 204] on div "Workflow Set Inputs Inputs Web Page Scrape Web Page Scrape Step 4 Output Copy T…" at bounding box center [204, 173] width 367 height 304
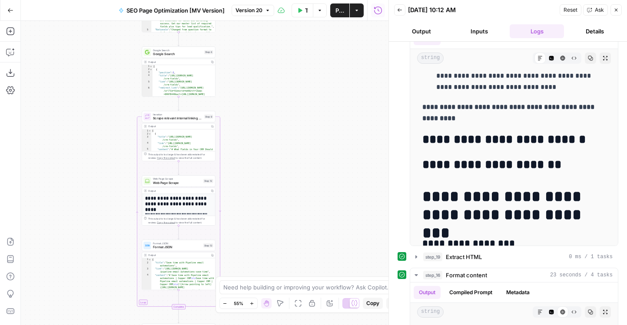
drag, startPoint x: 282, startPoint y: 83, endPoint x: 265, endPoint y: 277, distance: 194.5
click at [265, 277] on body "Compound Growth New Home Browse Insights Opportunities Your Data Flightpath Rec…" at bounding box center [313, 162] width 627 height 325
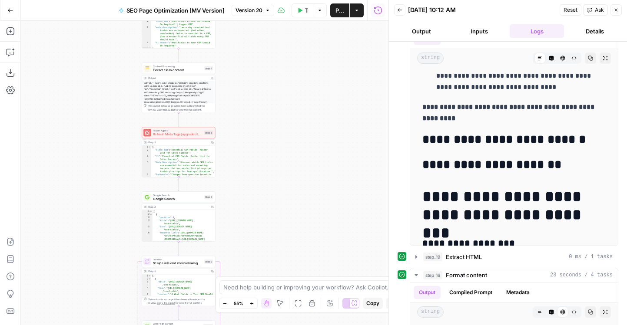
drag, startPoint x: 264, startPoint y: 108, endPoint x: 264, endPoint y: 249, distance: 141.6
click at [264, 249] on div "Workflow Set Inputs Inputs Web Page Scrape Web Page Scrape Step 4 Output Copy T…" at bounding box center [204, 173] width 367 height 304
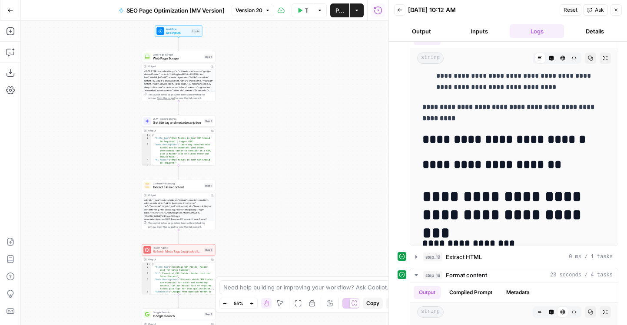
drag, startPoint x: 264, startPoint y: 94, endPoint x: 264, endPoint y: 211, distance: 117.3
click at [264, 211] on div "Workflow Set Inputs Inputs Web Page Scrape Web Page Scrape Step 4 Output Copy T…" at bounding box center [204, 173] width 367 height 304
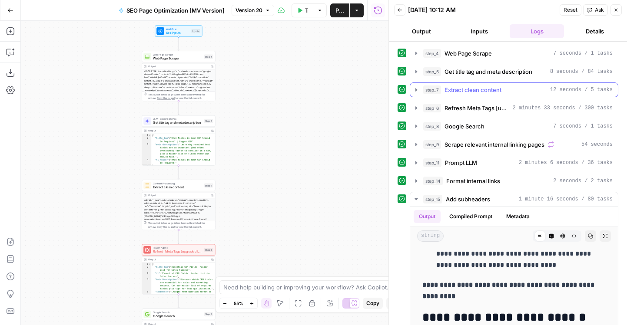
click at [462, 93] on span "Extract clean content" at bounding box center [472, 90] width 57 height 9
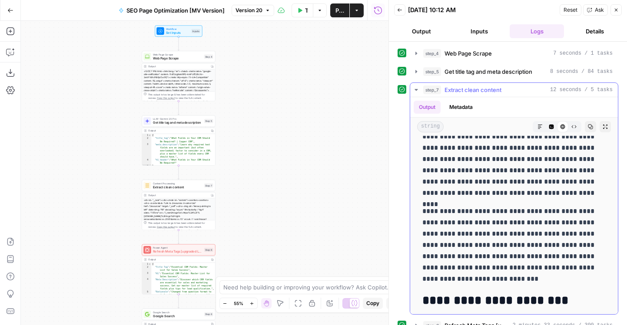
scroll to position [4324, 0]
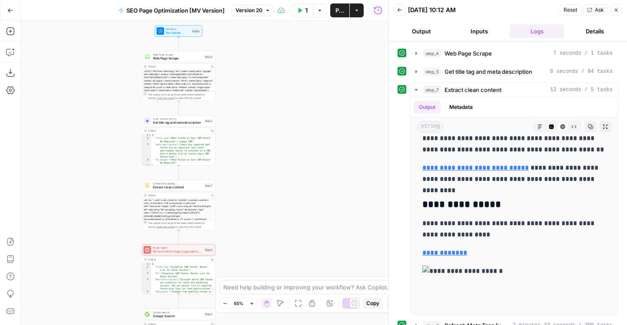
drag, startPoint x: 301, startPoint y: 200, endPoint x: 301, endPoint y: 35, distance: 165.5
click at [301, 36] on div "Workflow Set Inputs Inputs Web Page Scrape Web Page Scrape Step 4 Output Copy T…" at bounding box center [204, 173] width 367 height 304
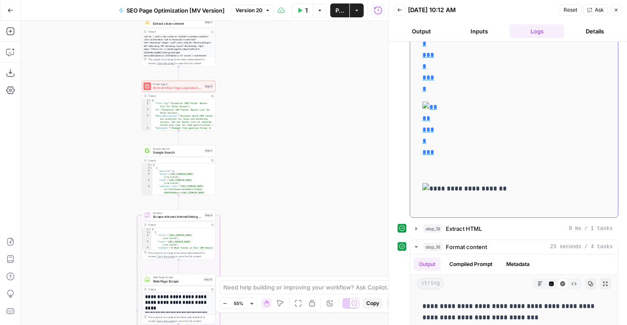
scroll to position [1061, 0]
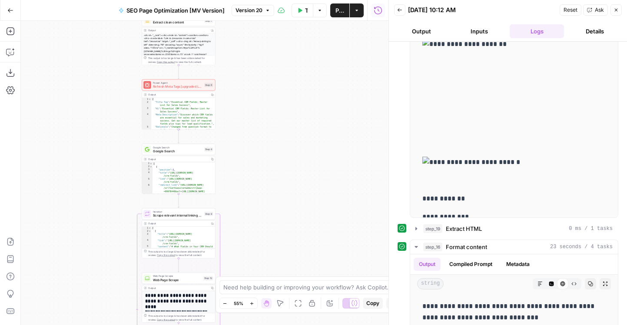
drag, startPoint x: 237, startPoint y: 195, endPoint x: 237, endPoint y: 33, distance: 162.4
click at [237, 33] on div "Workflow Set Inputs Inputs Web Page Scrape Web Page Scrape Step 4 Output Copy T…" at bounding box center [204, 173] width 367 height 304
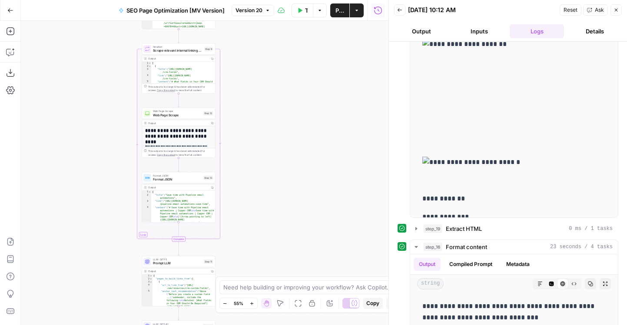
drag, startPoint x: 274, startPoint y: 197, endPoint x: 275, endPoint y: 64, distance: 132.5
click at [274, 67] on div "Workflow Set Inputs Inputs Web Page Scrape Web Page Scrape Step 4 Output Copy T…" at bounding box center [204, 173] width 367 height 304
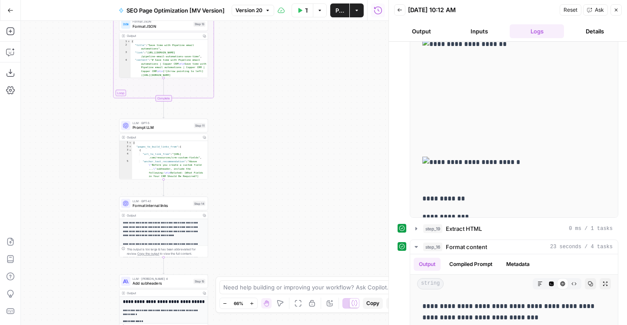
drag, startPoint x: 250, startPoint y: 162, endPoint x: 258, endPoint y: 28, distance: 134.0
click at [258, 28] on div "Workflow Set Inputs Inputs Web Page Scrape Web Page Scrape Step 4 Output Copy T…" at bounding box center [204, 173] width 367 height 304
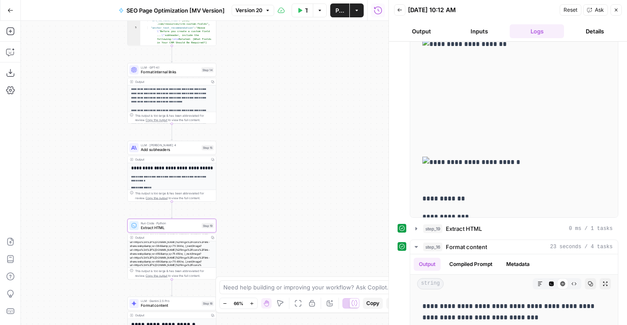
click at [162, 149] on span "Add subheaders" at bounding box center [170, 150] width 59 height 6
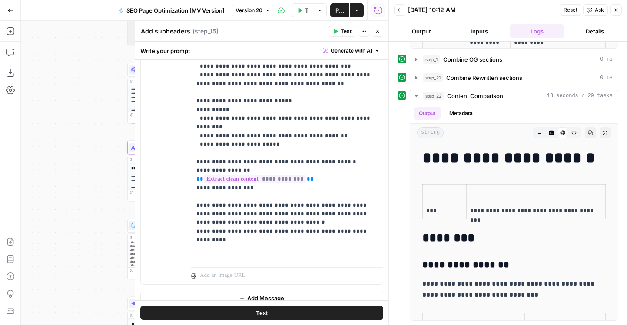
scroll to position [255, 0]
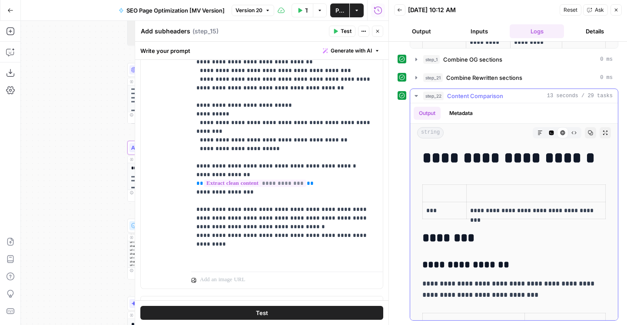
click at [477, 95] on span "Content Comparison" at bounding box center [475, 96] width 56 height 9
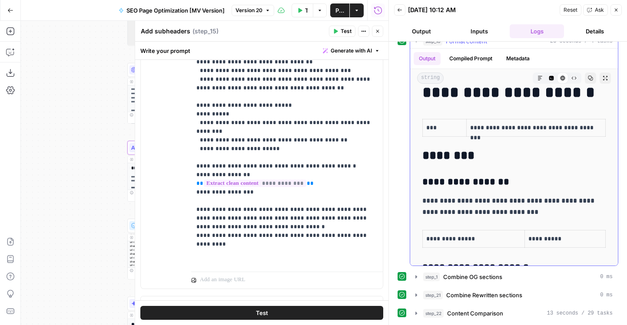
scroll to position [0, 0]
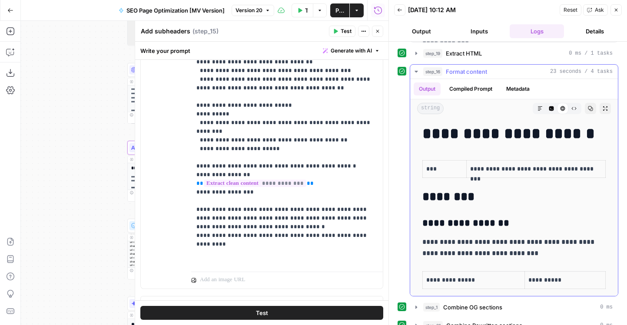
click at [459, 71] on span "Format content" at bounding box center [466, 71] width 41 height 9
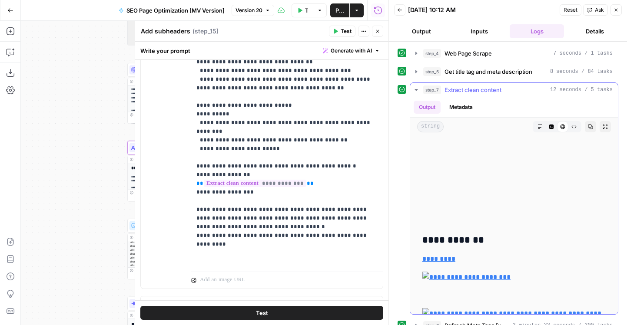
click at [453, 88] on span "Extract clean content" at bounding box center [472, 90] width 57 height 9
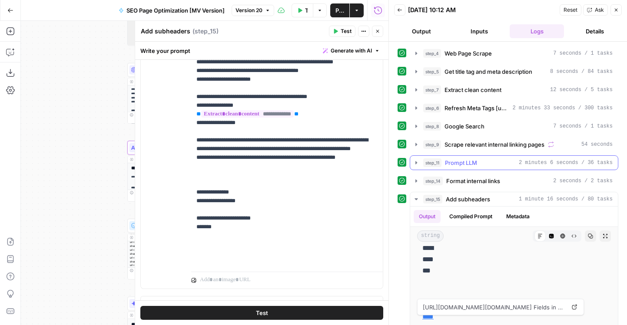
click at [484, 164] on div "step_11 Prompt LLM 2 minutes 6 seconds / 36 tasks" at bounding box center [517, 163] width 189 height 9
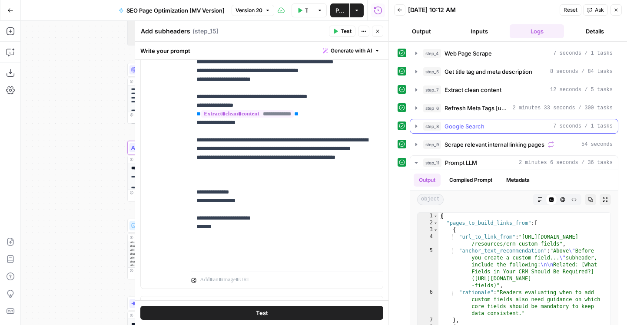
click at [468, 127] on span "Google Search" at bounding box center [464, 126] width 40 height 9
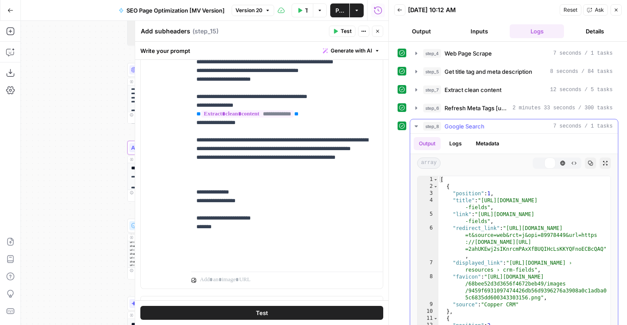
click at [468, 127] on span "Google Search" at bounding box center [464, 126] width 40 height 9
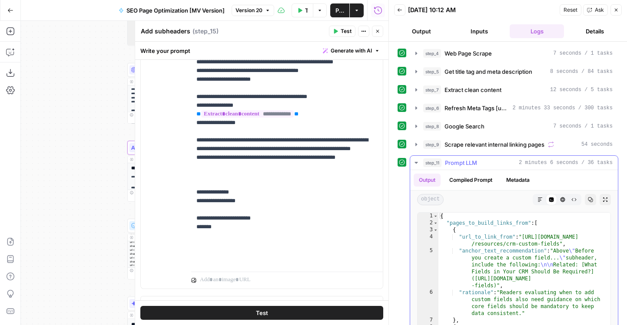
click at [472, 163] on span "Prompt LLM" at bounding box center [461, 163] width 32 height 9
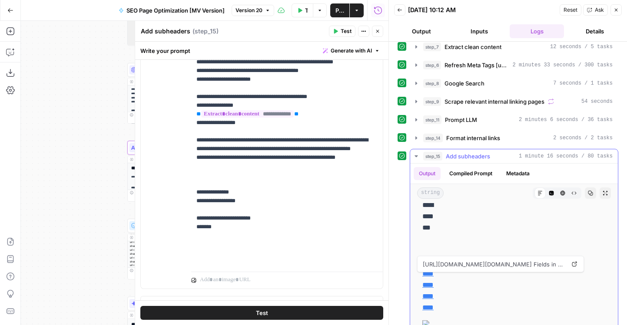
scroll to position [57, 0]
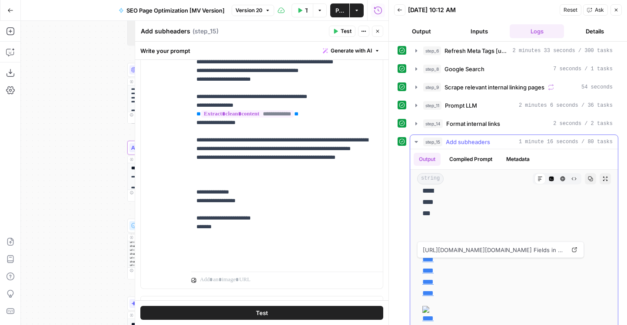
click at [603, 179] on icon "button" at bounding box center [604, 178] width 5 height 5
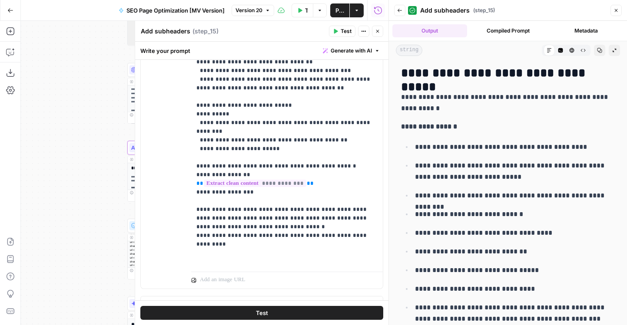
click at [576, 52] on button "HTML Viewer" at bounding box center [571, 50] width 11 height 11
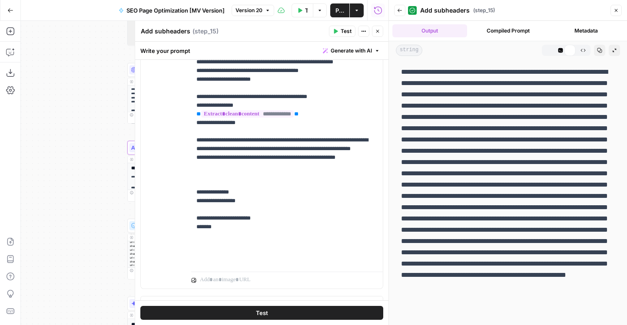
click at [578, 72] on p at bounding box center [508, 201] width 214 height 271
click at [584, 50] on icon "button" at bounding box center [582, 50] width 5 height 5
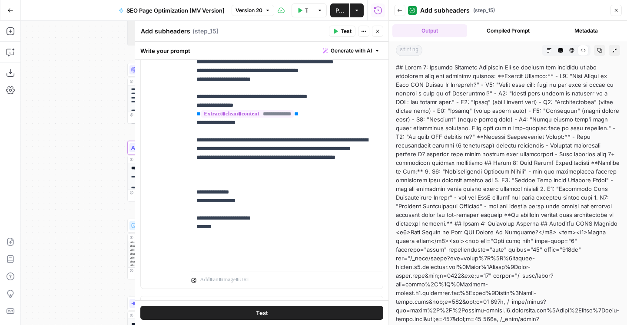
click at [597, 54] on button "Copy" at bounding box center [599, 50] width 11 height 11
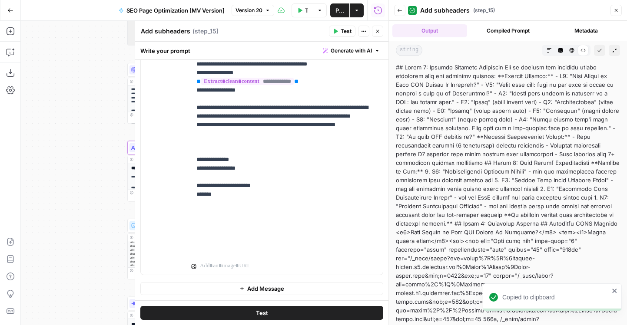
click at [241, 289] on icon "button" at bounding box center [241, 288] width 3 height 3
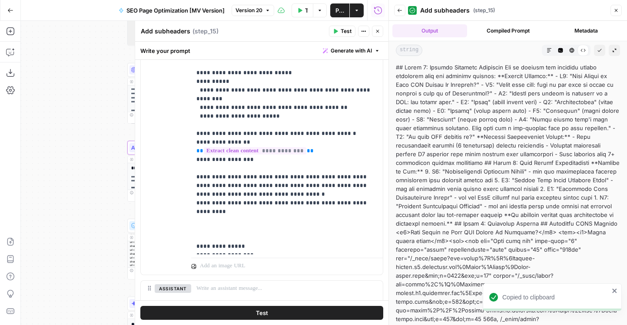
scroll to position [336, 0]
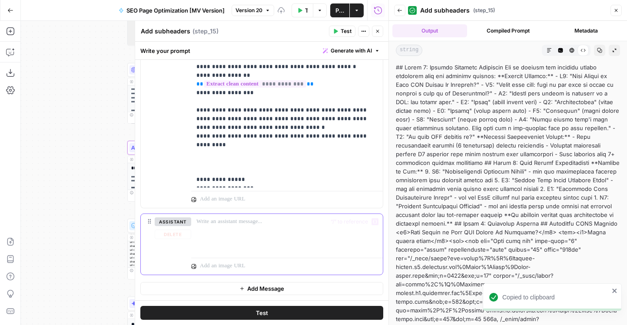
click at [234, 232] on div at bounding box center [287, 234] width 192 height 40
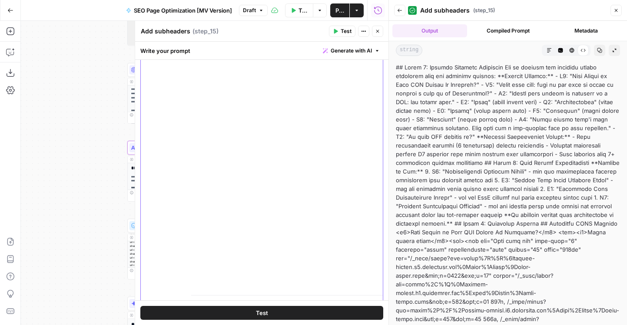
scroll to position [650, 0]
click at [377, 32] on icon "button" at bounding box center [377, 31] width 3 height 3
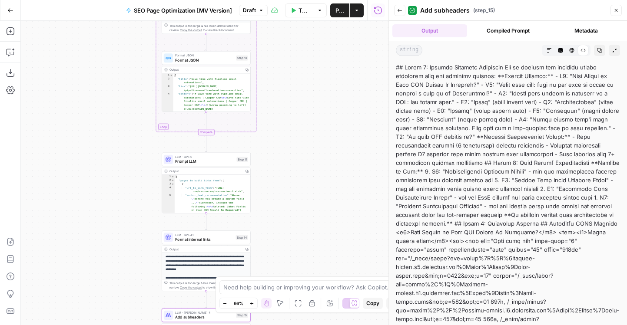
drag, startPoint x: 291, startPoint y: 94, endPoint x: 325, endPoint y: 262, distance: 171.1
click at [325, 262] on div "Workflow Set Inputs Inputs Web Page Scrape Web Page Scrape Step 4 Output Copy T…" at bounding box center [204, 173] width 367 height 304
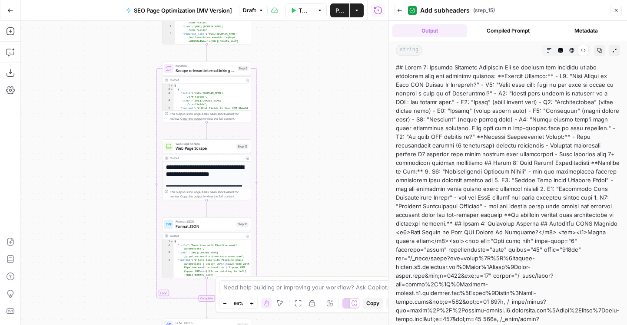
drag, startPoint x: 301, startPoint y: 84, endPoint x: 301, endPoint y: 251, distance: 167.2
click at [301, 251] on div "Workflow Set Inputs Inputs Web Page Scrape Web Page Scrape Step 4 Output Copy T…" at bounding box center [204, 173] width 367 height 304
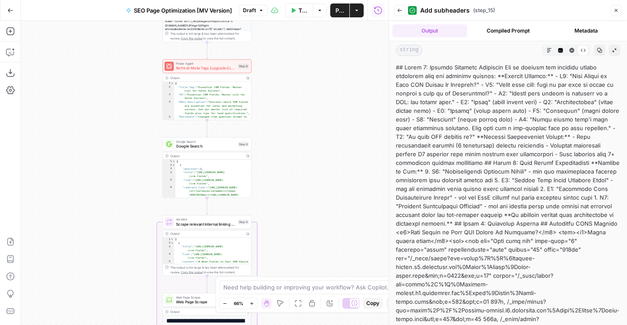
drag, startPoint x: 301, startPoint y: 110, endPoint x: 301, endPoint y: 253, distance: 142.9
click at [301, 253] on div "Workflow Set Inputs Inputs Web Page Scrape Web Page Scrape Step 4 Output Copy T…" at bounding box center [204, 173] width 367 height 304
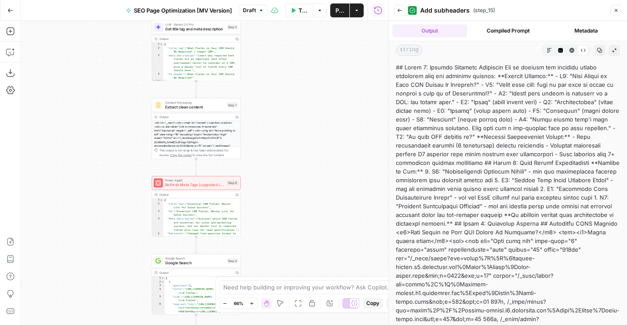
drag, startPoint x: 304, startPoint y: 99, endPoint x: 293, endPoint y: 217, distance: 118.2
click at [293, 217] on div "Workflow Set Inputs Inputs Web Page Scrape Web Page Scrape Step 4 Output Copy T…" at bounding box center [204, 173] width 367 height 304
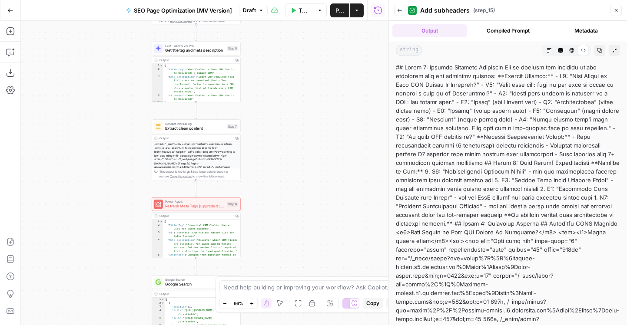
click at [198, 130] on span "Extract clean content" at bounding box center [195, 129] width 60 height 6
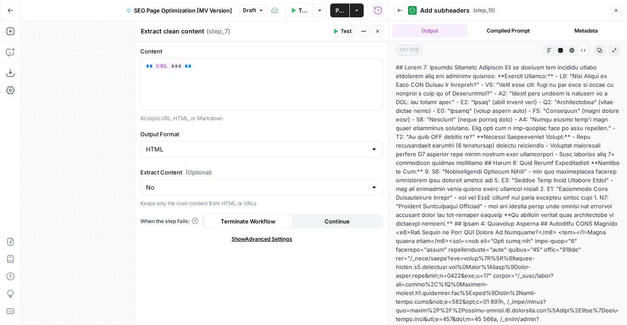
click at [380, 30] on icon "button" at bounding box center [377, 31] width 5 height 5
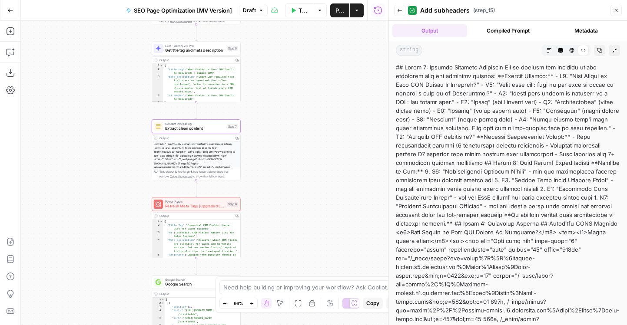
click at [401, 11] on icon "button" at bounding box center [399, 10] width 5 height 5
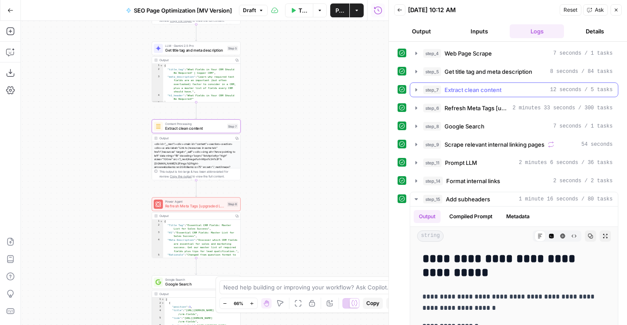
click at [414, 93] on icon "button" at bounding box center [416, 89] width 7 height 7
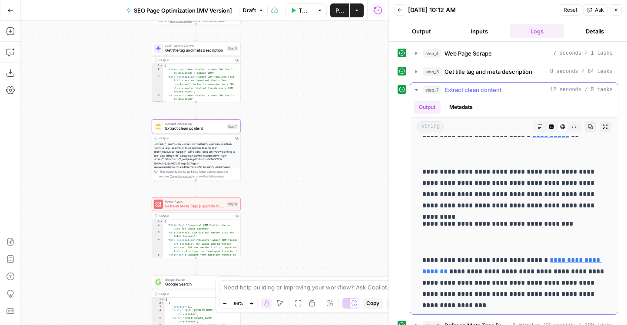
scroll to position [1935, 0]
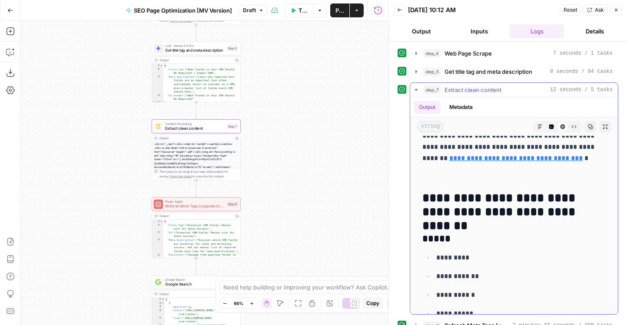
click at [534, 128] on button "Markdown" at bounding box center [539, 126] width 11 height 11
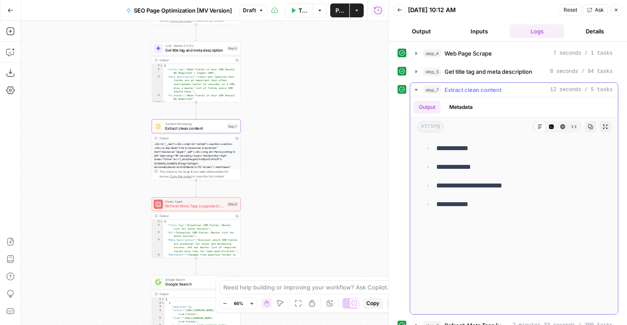
scroll to position [3110, 0]
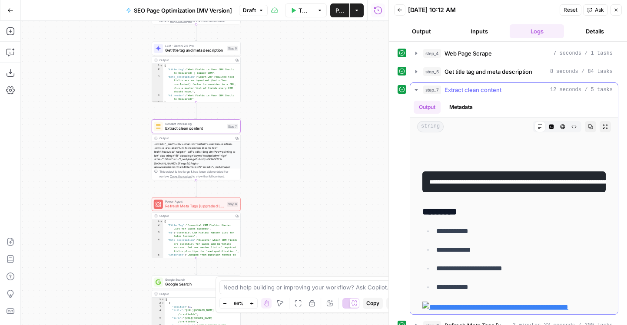
click at [574, 133] on div "string Markdown Code Editor HTML Viewer Raw Output Copy Expand Output" at bounding box center [514, 127] width 208 height 18
click at [574, 128] on icon "button" at bounding box center [573, 126] width 5 height 5
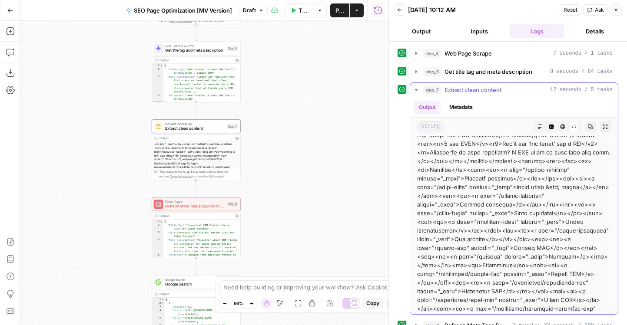
scroll to position [10930, 0]
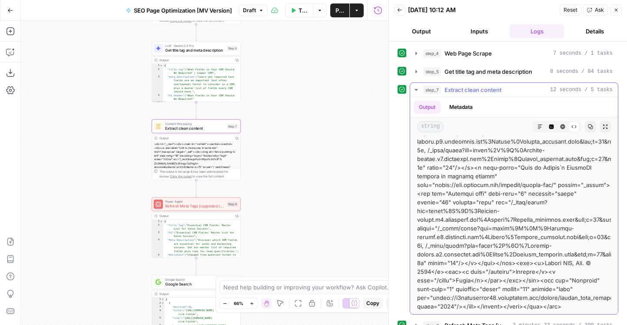
click at [543, 127] on button "Markdown" at bounding box center [539, 126] width 11 height 11
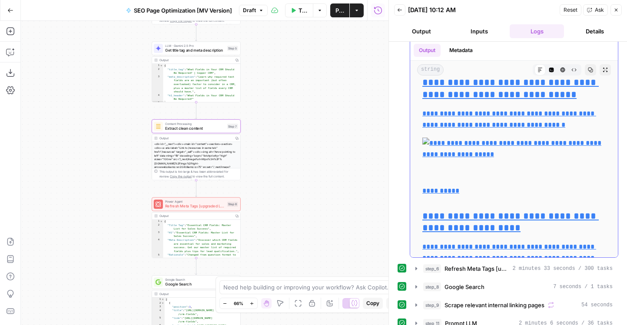
scroll to position [4973, 0]
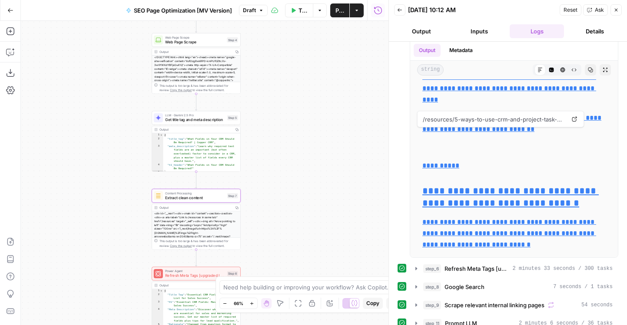
drag, startPoint x: 291, startPoint y: 117, endPoint x: 291, endPoint y: 186, distance: 69.5
click at [291, 186] on div "Workflow Set Inputs Inputs Web Page Scrape Web Page Scrape Step 4 Output Copy T…" at bounding box center [204, 173] width 367 height 304
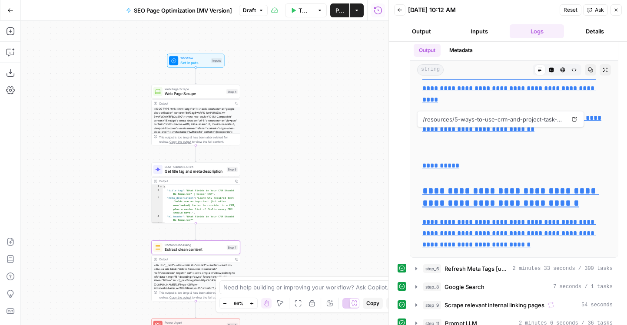
drag, startPoint x: 288, startPoint y: 159, endPoint x: 288, endPoint y: 212, distance: 53.4
click at [288, 212] on div "Workflow Set Inputs Inputs Web Page Scrape Web Page Scrape Step 4 Output Copy T…" at bounding box center [204, 173] width 367 height 304
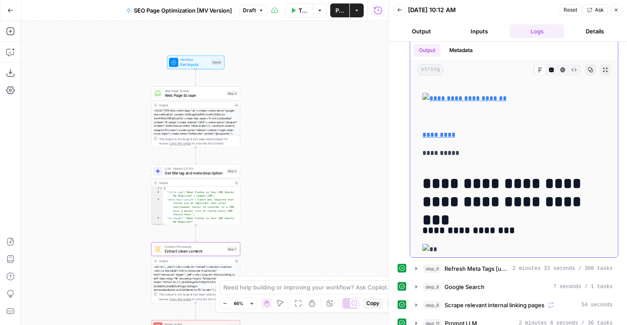
scroll to position [0, 0]
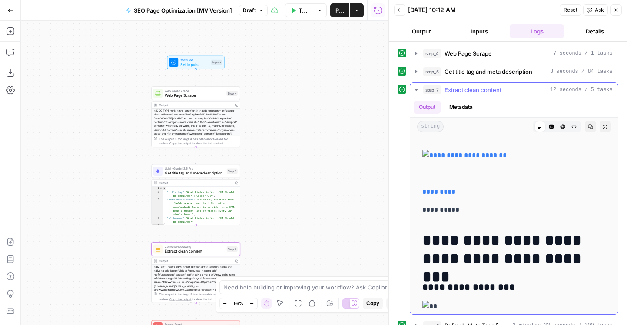
click at [460, 90] on span "Extract clean content" at bounding box center [472, 90] width 57 height 9
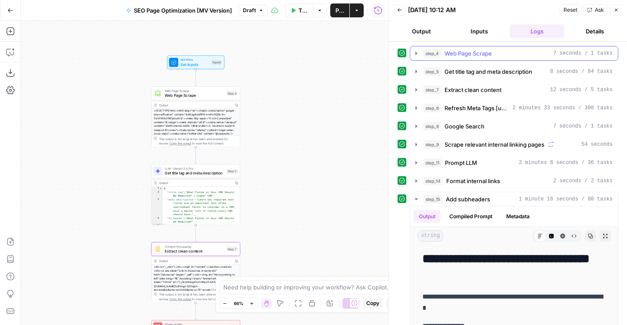
click at [469, 55] on span "Web Page Scrape" at bounding box center [467, 53] width 47 height 9
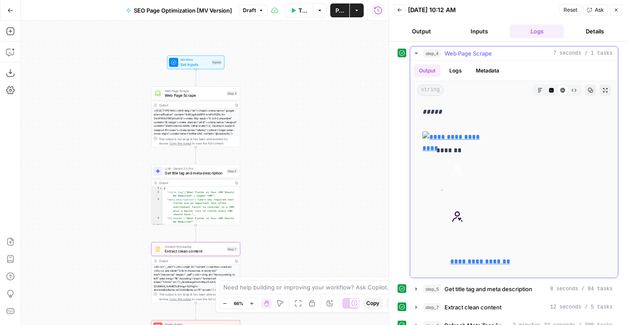
click at [572, 93] on button "Raw Output" at bounding box center [573, 90] width 11 height 11
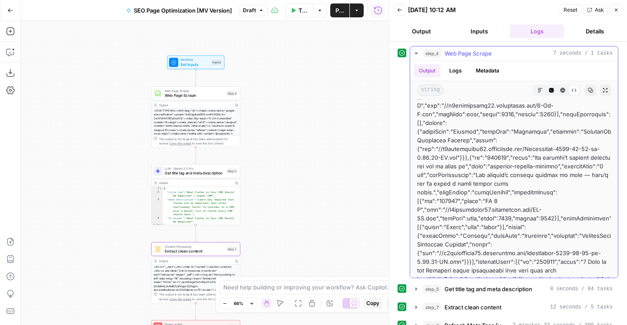
scroll to position [67579, 0]
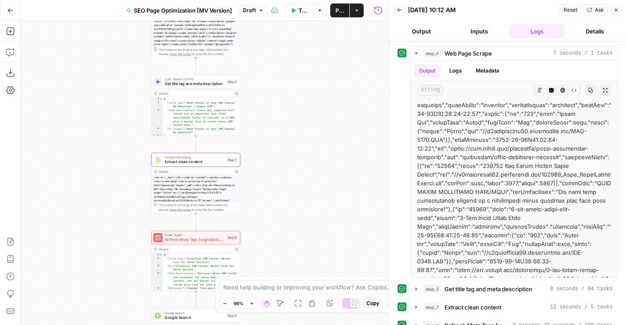
drag, startPoint x: 319, startPoint y: 233, endPoint x: 319, endPoint y: -7, distance: 239.8
click at [319, 0] on html "Compound Growth New Home Browse Insights Opportunities Your Data Flightpath Rec…" at bounding box center [313, 162] width 627 height 325
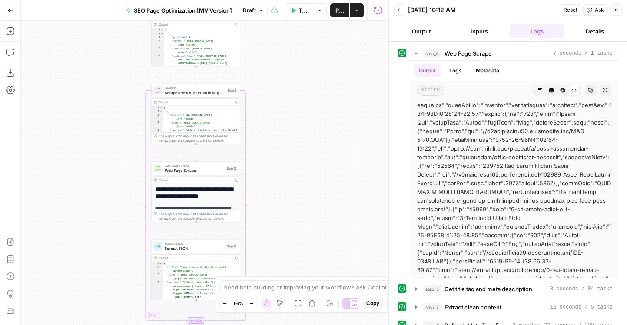
drag, startPoint x: 94, startPoint y: 112, endPoint x: 94, endPoint y: -50, distance: 161.6
click at [94, 0] on html "Compound Growth New Home Browse Insights Opportunities Your Data Flightpath Rec…" at bounding box center [313, 162] width 627 height 325
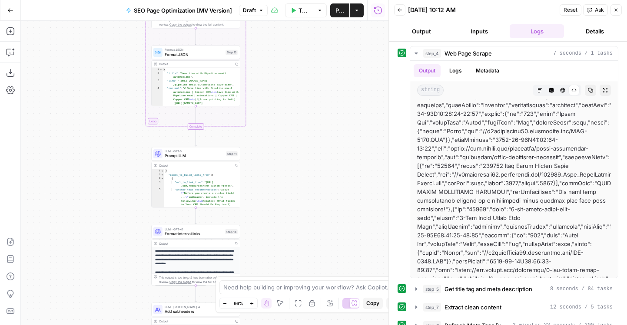
drag, startPoint x: 111, startPoint y: 183, endPoint x: 111, endPoint y: -7, distance: 189.8
click at [111, 0] on html "Compound Growth New Home Browse Insights Opportunities Your Data Flightpath Rec…" at bounding box center [313, 162] width 627 height 325
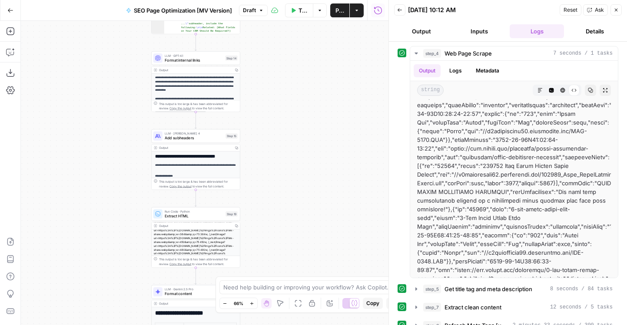
drag, startPoint x: 111, startPoint y: 60, endPoint x: 111, endPoint y: 31, distance: 28.7
click at [111, 31] on div "Workflow Set Inputs Inputs Web Page Scrape Web Page Scrape Step 4 Output Copy T…" at bounding box center [204, 173] width 367 height 304
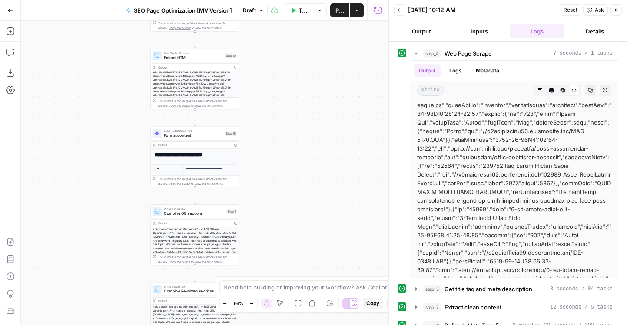
drag, startPoint x: 111, startPoint y: 232, endPoint x: 110, endPoint y: 73, distance: 158.5
click at [110, 73] on div "Workflow Set Inputs Inputs Web Page Scrape Web Page Scrape Step 4 Output Copy T…" at bounding box center [204, 173] width 367 height 304
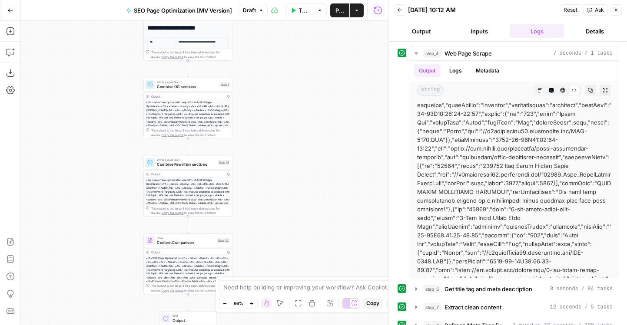
drag, startPoint x: 109, startPoint y: 115, endPoint x: 107, endPoint y: 80, distance: 34.8
click at [107, 80] on div "Workflow Set Inputs Inputs Web Page Scrape Web Page Scrape Step 4 Output Copy T…" at bounding box center [204, 173] width 367 height 304
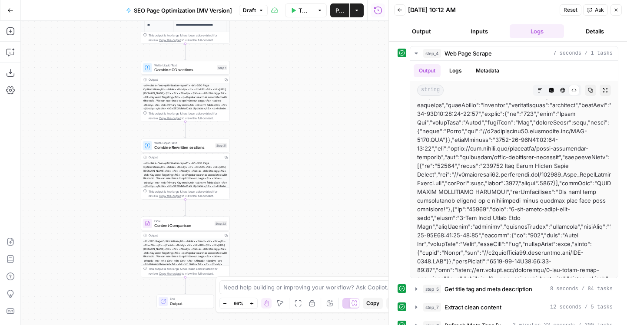
drag, startPoint x: 104, startPoint y: 169, endPoint x: 83, endPoint y: 60, distance: 111.0
click at [83, 60] on div "Workflow Set Inputs Inputs Web Page Scrape Web Page Scrape Step 4 Output Copy T…" at bounding box center [204, 173] width 367 height 304
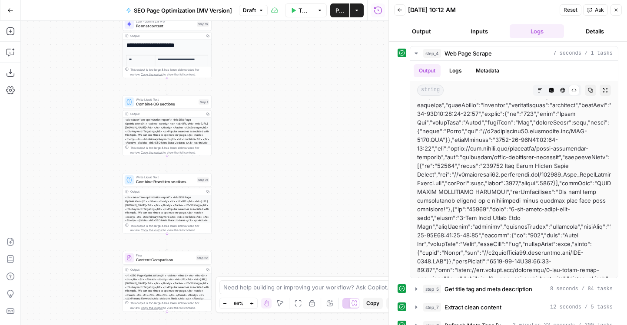
drag, startPoint x: 83, startPoint y: 145, endPoint x: 83, endPoint y: 287, distance: 141.6
click at [83, 284] on div "Workflow Set Inputs Inputs Web Page Scrape Web Page Scrape Step 4 Output Copy T…" at bounding box center [204, 173] width 367 height 304
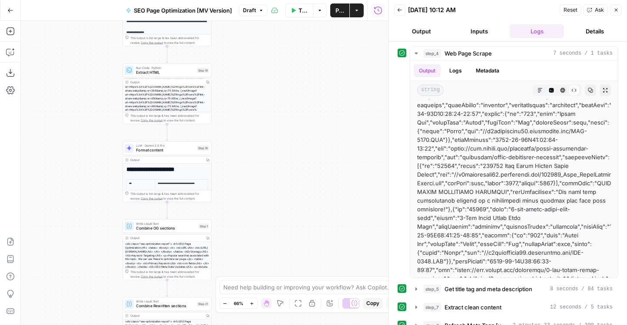
drag, startPoint x: 79, startPoint y: 112, endPoint x: 79, endPoint y: 246, distance: 133.8
click at [79, 245] on div "Workflow Set Inputs Inputs Web Page Scrape Web Page Scrape Step 4 Output Copy T…" at bounding box center [204, 173] width 367 height 304
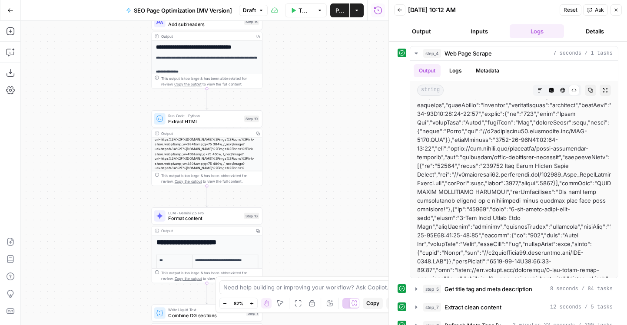
drag, startPoint x: 76, startPoint y: 167, endPoint x: 93, endPoint y: 214, distance: 49.6
click at [93, 214] on div "Workflow Set Inputs Inputs Web Page Scrape Web Page Scrape Step 4 Output Copy T…" at bounding box center [204, 173] width 367 height 304
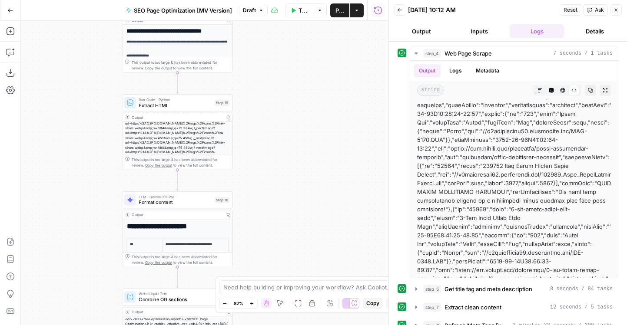
drag, startPoint x: 112, startPoint y: 134, endPoint x: 78, endPoint y: 110, distance: 41.8
click at [78, 110] on div "Workflow Set Inputs Inputs Web Page Scrape Web Page Scrape Step 4 Output Copy T…" at bounding box center [204, 173] width 367 height 304
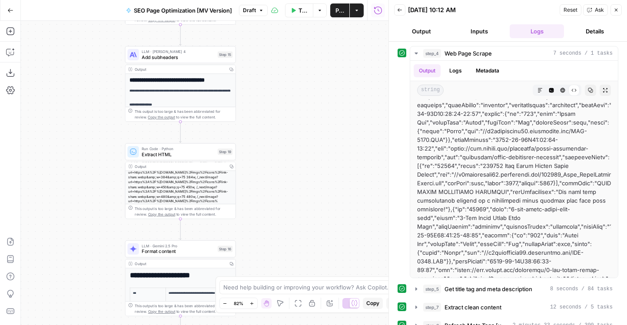
drag, startPoint x: 73, startPoint y: 112, endPoint x: 81, endPoint y: 173, distance: 61.3
click at [81, 172] on div "Workflow Set Inputs Inputs Web Page Scrape Web Page Scrape Step 4 Output Copy T…" at bounding box center [204, 173] width 367 height 304
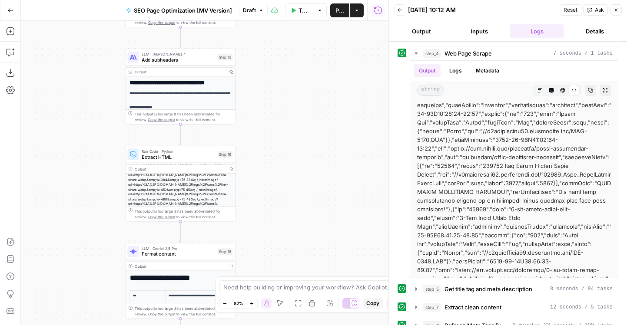
click at [150, 56] on span "LLM · Claude Sonnet 4" at bounding box center [178, 54] width 73 height 6
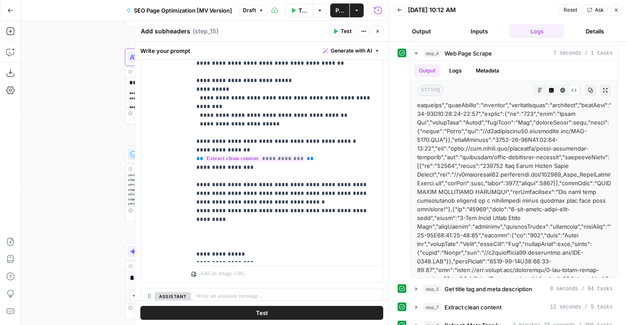
scroll to position [336, 0]
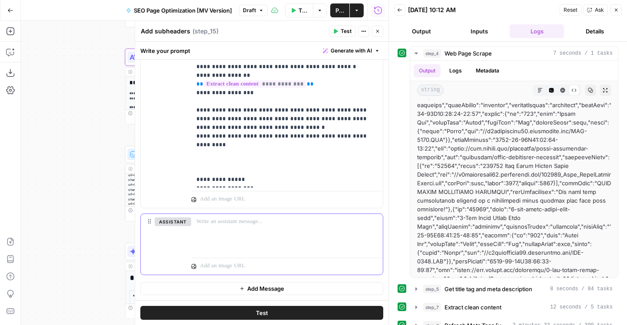
click at [287, 247] on div at bounding box center [287, 234] width 192 height 40
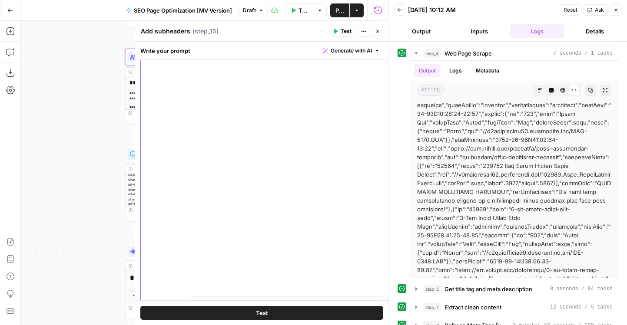
scroll to position [650, 0]
click at [235, 292] on button "Add Message" at bounding box center [261, 289] width 243 height 13
click at [220, 233] on div at bounding box center [287, 235] width 192 height 40
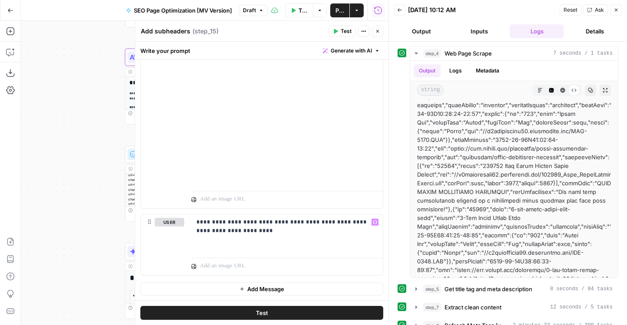
click at [208, 313] on button "Test" at bounding box center [261, 313] width 243 height 14
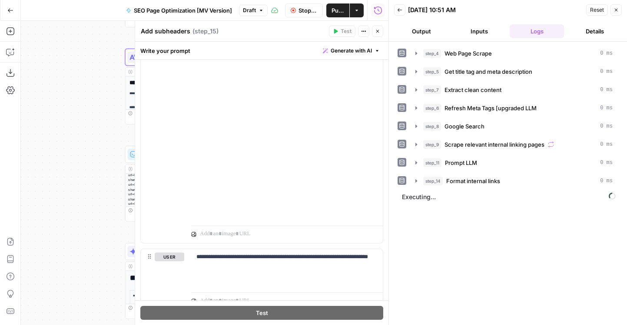
scroll to position [3015, 0]
click at [424, 30] on button "Output" at bounding box center [421, 31] width 54 height 14
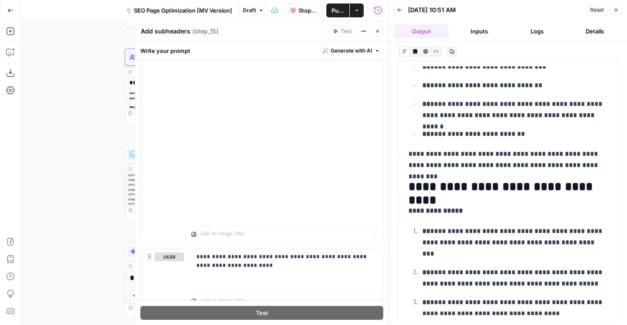
scroll to position [717, 0]
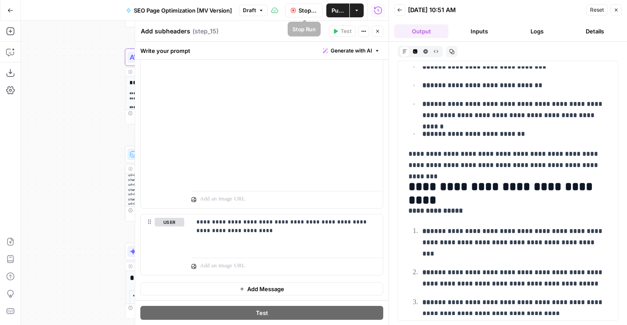
click at [304, 11] on span "Stop Run" at bounding box center [307, 10] width 19 height 9
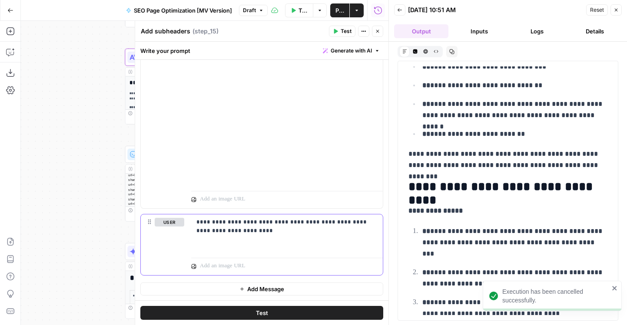
click at [169, 234] on button "Delete" at bounding box center [170, 235] width 30 height 10
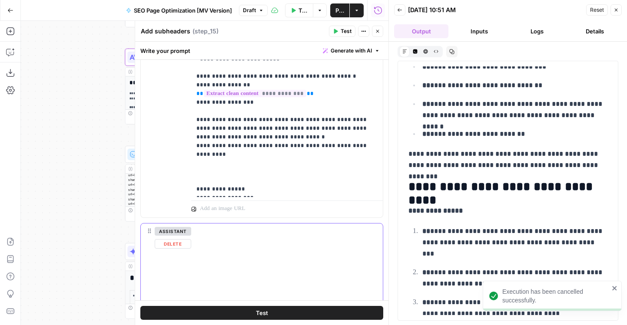
click at [172, 245] on button "Delete" at bounding box center [173, 244] width 36 height 10
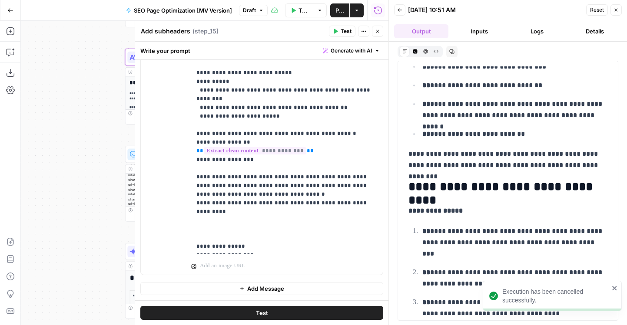
scroll to position [269, 0]
click at [377, 30] on icon "button" at bounding box center [377, 31] width 5 height 5
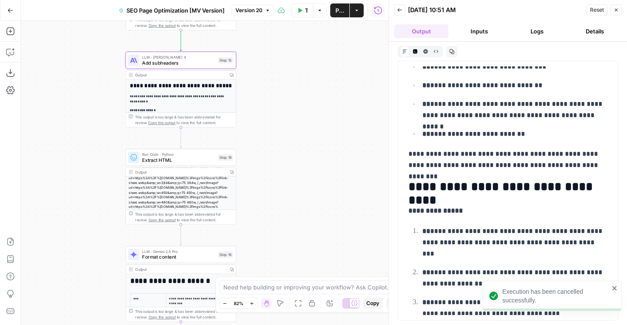
drag, startPoint x: 269, startPoint y: 89, endPoint x: 303, endPoint y: 245, distance: 159.6
click at [303, 245] on div "Workflow Set Inputs Inputs Web Page Scrape Web Page Scrape Step 4 Output Copy T…" at bounding box center [204, 173] width 367 height 304
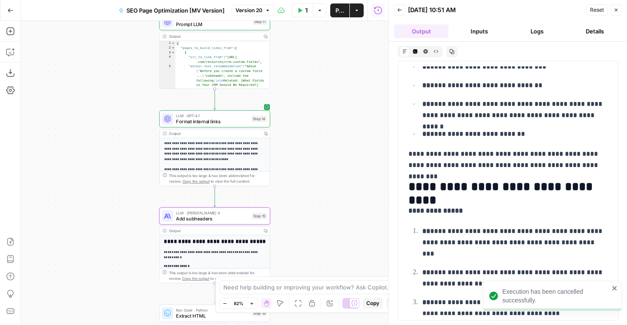
drag, startPoint x: 309, startPoint y: 87, endPoint x: 309, endPoint y: 215, distance: 128.1
click at [309, 214] on div "Workflow Set Inputs Inputs Web Page Scrape Web Page Scrape Step 4 Output Copy T…" at bounding box center [204, 173] width 367 height 304
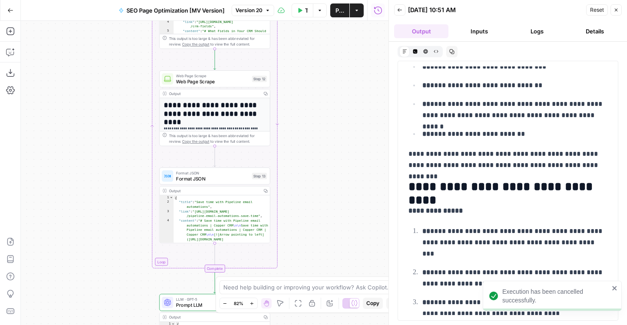
drag, startPoint x: 317, startPoint y: 106, endPoint x: 317, endPoint y: 222, distance: 116.4
click at [317, 222] on div "Workflow Set Inputs Inputs Web Page Scrape Web Page Scrape Step 4 Output Copy T…" at bounding box center [204, 173] width 367 height 304
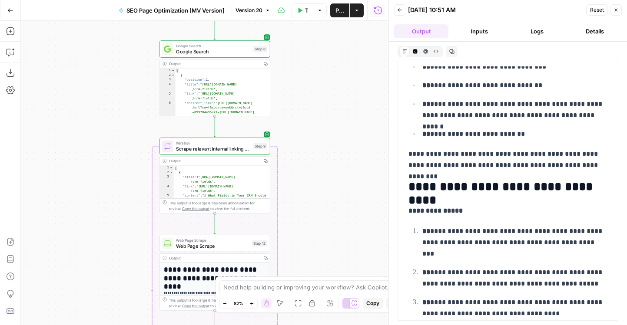
drag, startPoint x: 317, startPoint y: 224, endPoint x: 317, endPoint y: 245, distance: 20.8
click at [317, 245] on div "Workflow Set Inputs Inputs Web Page Scrape Web Page Scrape Step 4 Output Copy T…" at bounding box center [204, 173] width 367 height 304
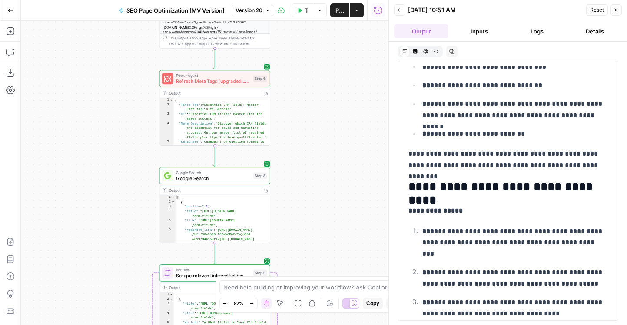
drag, startPoint x: 331, startPoint y: 162, endPoint x: 331, endPoint y: 209, distance: 47.3
click at [331, 209] on div "Workflow Set Inputs Inputs Web Page Scrape Web Page Scrape Step 4 Output Copy T…" at bounding box center [204, 173] width 367 height 304
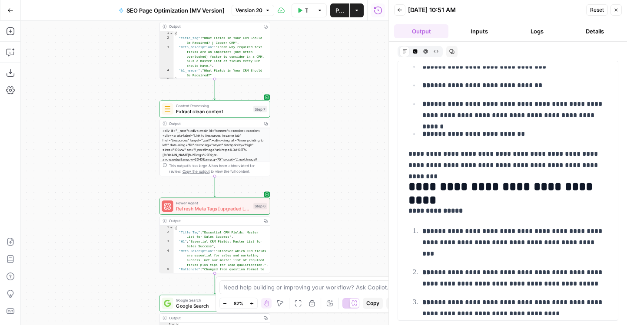
drag, startPoint x: 331, startPoint y: 161, endPoint x: 331, endPoint y: 205, distance: 44.7
click at [331, 205] on div "Workflow Set Inputs Inputs Web Page Scrape Web Page Scrape Step 4 Output Copy T…" at bounding box center [204, 173] width 367 height 304
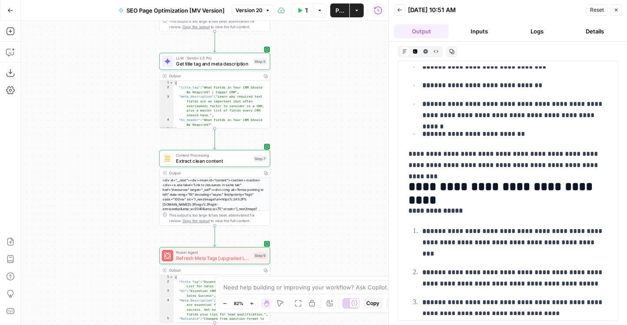
drag, startPoint x: 330, startPoint y: 141, endPoint x: 330, endPoint y: 169, distance: 27.8
click at [330, 169] on div "Workflow Set Inputs Inputs Web Page Scrape Web Page Scrape Step 4 Output Copy T…" at bounding box center [204, 173] width 367 height 304
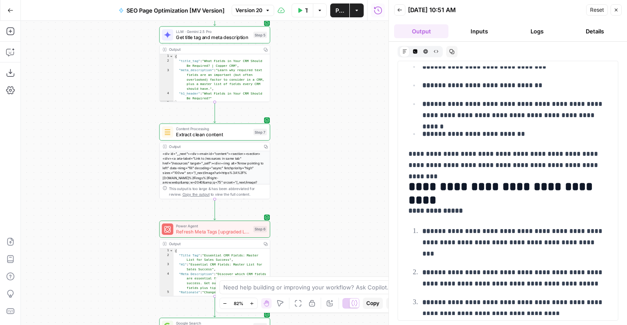
drag, startPoint x: 103, startPoint y: 162, endPoint x: 103, endPoint y: 89, distance: 73.8
click at [103, 89] on div "Workflow Set Inputs Inputs Web Page Scrape Web Page Scrape Step 4 Output Copy T…" at bounding box center [204, 173] width 367 height 304
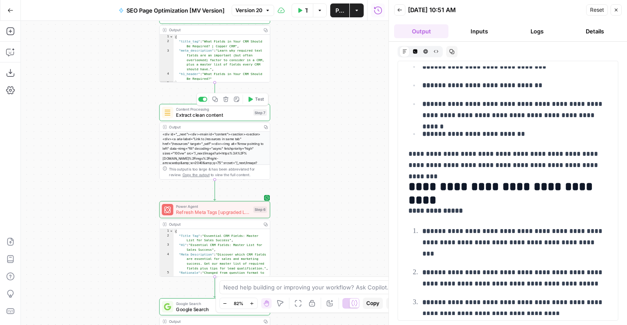
click at [174, 110] on div "Content Processing Extract clean content Step 7 Copy step Delete step Add Note …" at bounding box center [214, 112] width 105 height 12
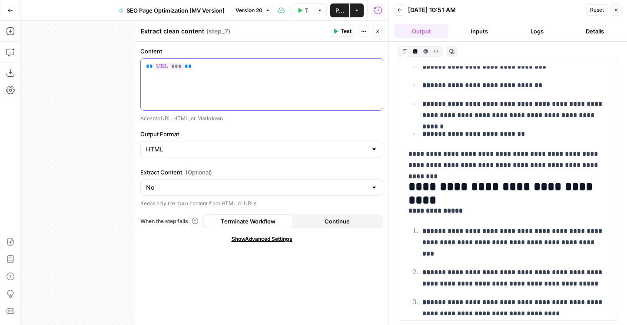
click at [236, 63] on p "** *** **" at bounding box center [262, 66] width 232 height 9
click at [380, 30] on icon "button" at bounding box center [377, 31] width 5 height 5
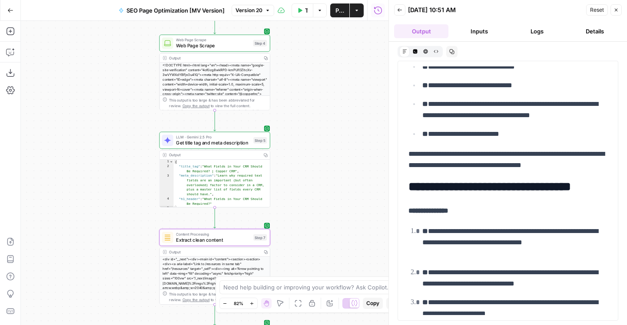
drag, startPoint x: 296, startPoint y: 78, endPoint x: 296, endPoint y: 203, distance: 125.1
click at [296, 203] on div "Workflow Set Inputs Inputs Web Page Scrape Web Page Scrape Step 4 Output Copy T…" at bounding box center [204, 173] width 367 height 304
click at [183, 47] on span "Web Page Scrape" at bounding box center [213, 45] width 74 height 7
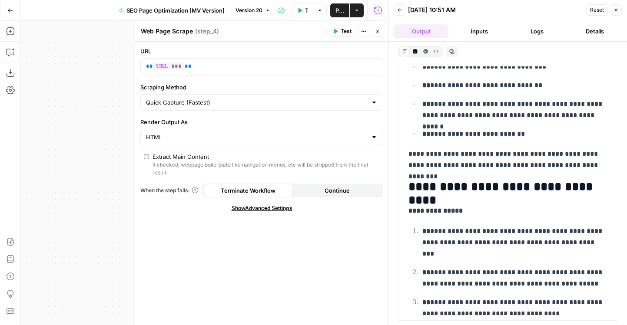
click at [251, 109] on div "Quick Capture (Fastest)" at bounding box center [261, 102] width 243 height 17
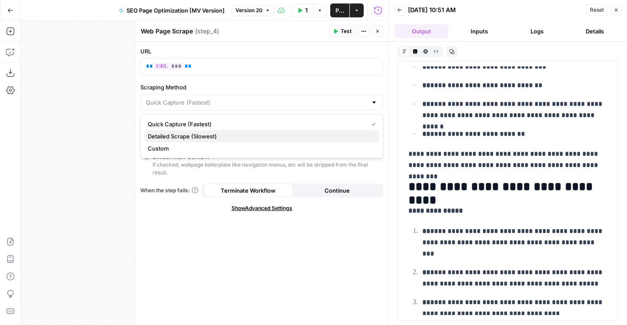
click at [226, 139] on span "Detailed Scrape (Slowest)" at bounding box center [260, 136] width 225 height 9
type input "Detailed Scrape (Slowest)"
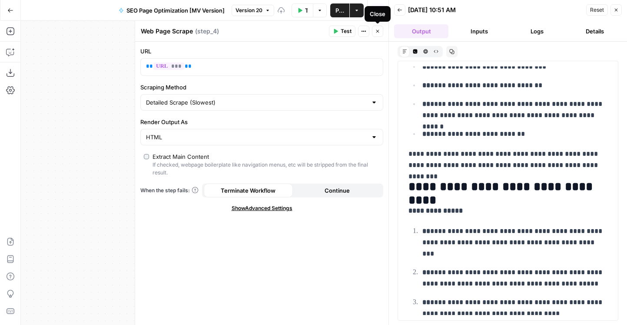
click at [379, 27] on button "Close" at bounding box center [377, 31] width 11 height 11
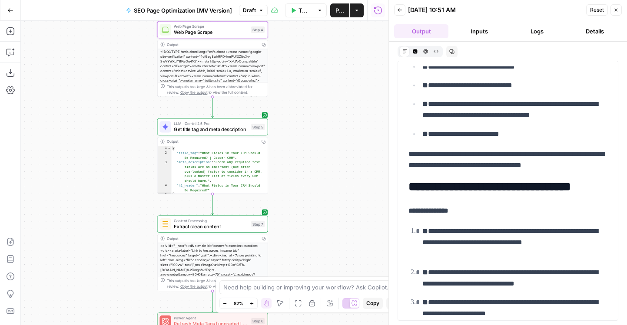
drag, startPoint x: 324, startPoint y: 100, endPoint x: 320, endPoint y: 69, distance: 31.1
click at [320, 69] on div "Workflow Set Inputs Inputs Web Page Scrape Web Page Scrape Step 4 Output Copy T…" at bounding box center [204, 173] width 367 height 304
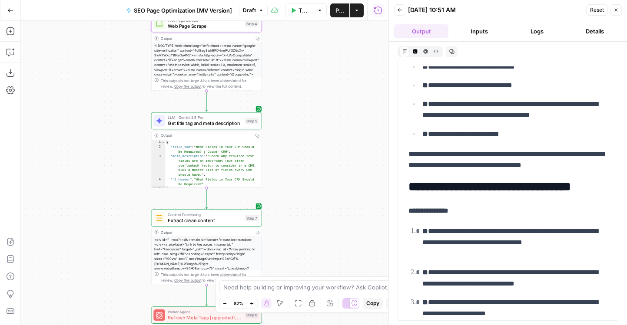
drag, startPoint x: 320, startPoint y: 69, endPoint x: 311, endPoint y: 90, distance: 22.2
click at [311, 90] on div "Workflow Set Inputs Inputs Web Page Scrape Web Page Scrape Step 4 Output Copy T…" at bounding box center [204, 173] width 367 height 304
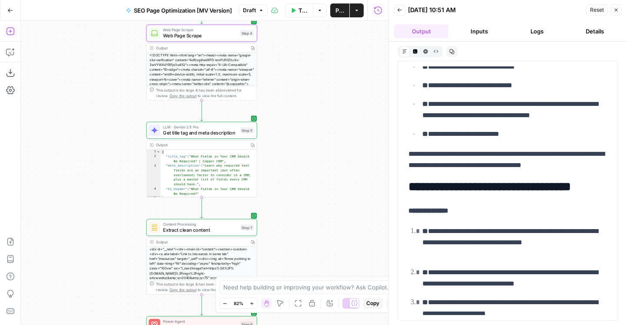
click at [7, 30] on icon "button" at bounding box center [10, 31] width 9 height 9
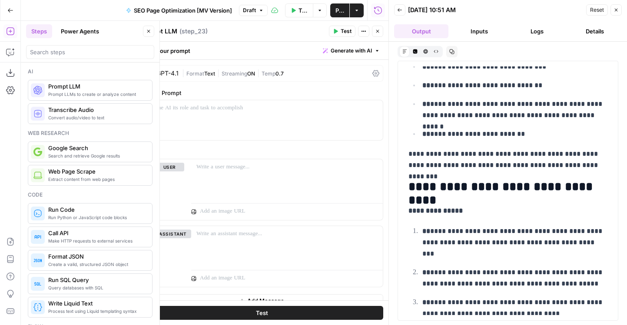
click at [265, 71] on span "Temp" at bounding box center [268, 73] width 14 height 7
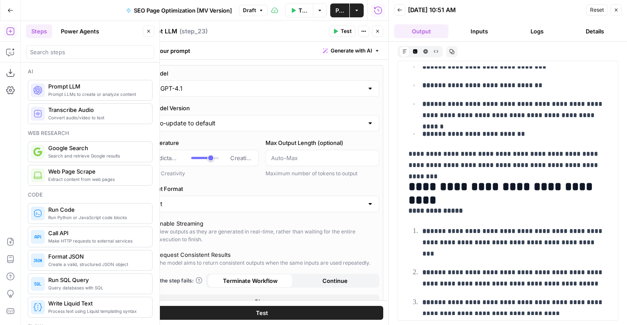
click at [252, 81] on div "GPT-4.1" at bounding box center [261, 88] width 235 height 17
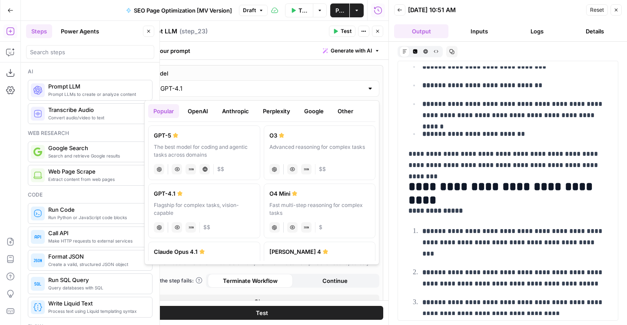
click at [313, 105] on button "Google" at bounding box center [314, 111] width 30 height 14
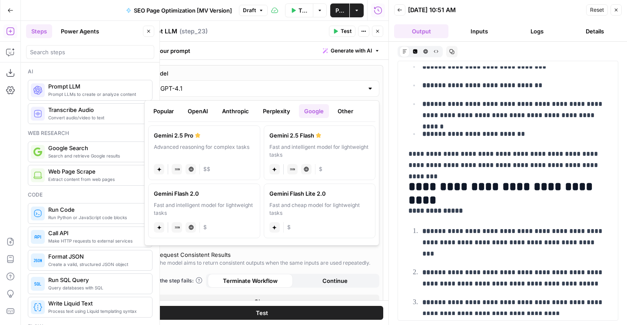
click at [193, 150] on div "Advanced reasoning for complex tasks" at bounding box center [204, 151] width 101 height 16
type input "Gemini 2.5 Pro"
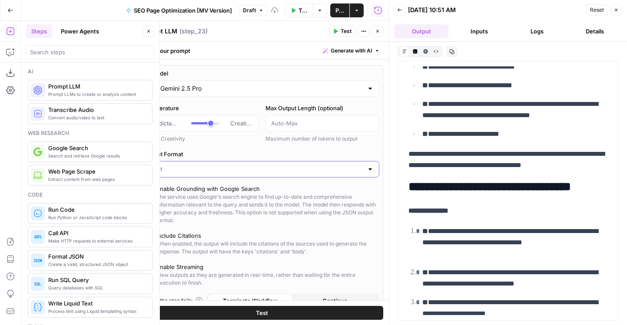
click at [185, 169] on input "Output Format" at bounding box center [256, 169] width 213 height 9
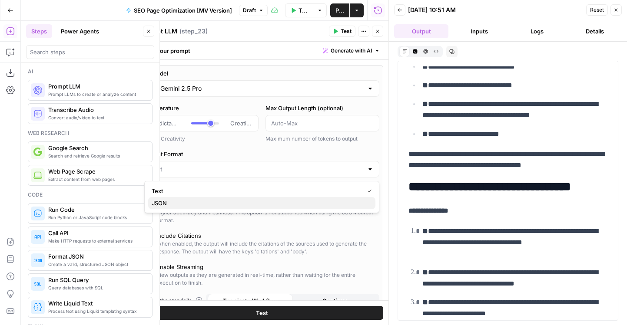
click at [181, 199] on span "JSON" at bounding box center [260, 203] width 217 height 9
type input "JSON"
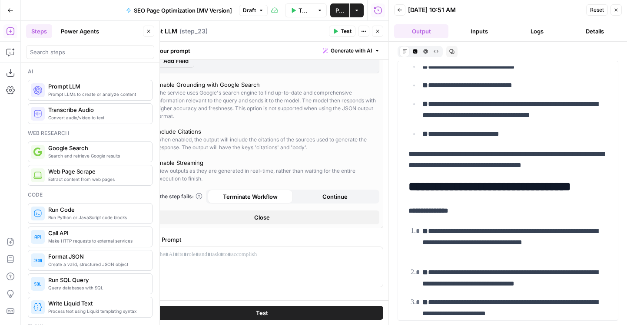
scroll to position [315, 0]
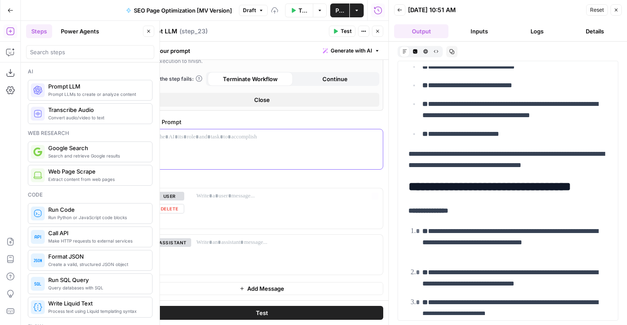
click at [202, 145] on div at bounding box center [262, 149] width 242 height 40
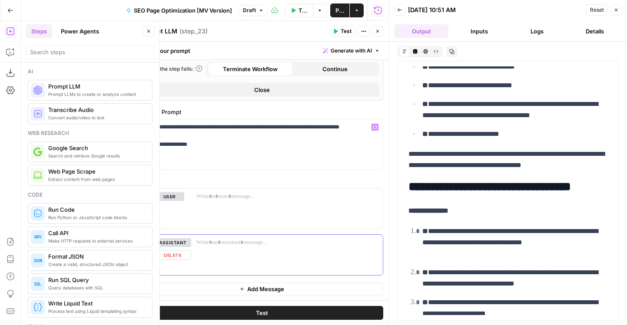
click at [175, 254] on button "Delete" at bounding box center [173, 256] width 36 height 10
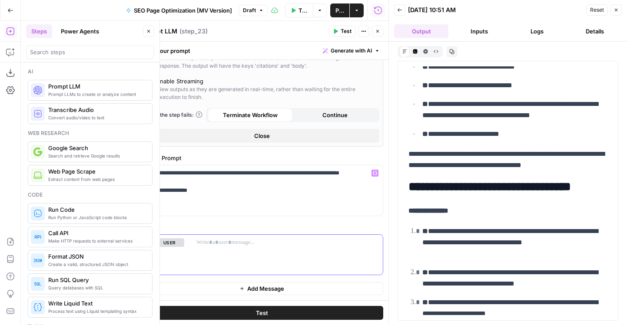
click at [225, 241] on p at bounding box center [286, 242] width 181 height 9
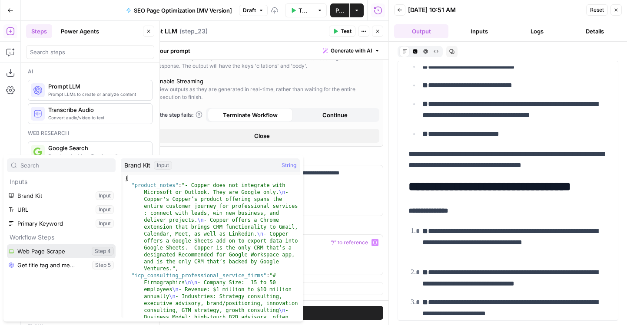
click at [41, 255] on button "Select variable Web Page Scrape" at bounding box center [61, 252] width 109 height 14
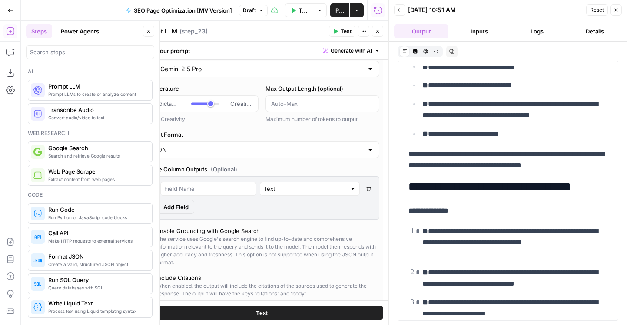
scroll to position [0, 0]
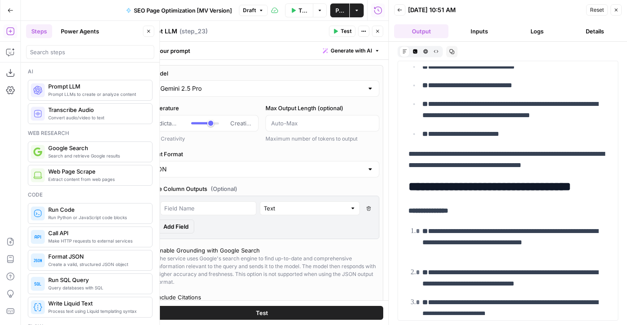
click at [376, 33] on icon "button" at bounding box center [377, 31] width 5 height 5
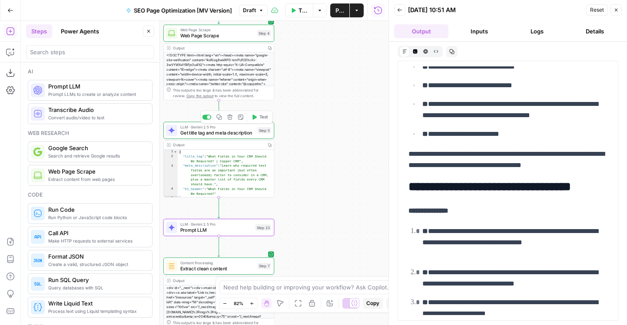
click at [257, 117] on button "Test" at bounding box center [259, 116] width 22 height 9
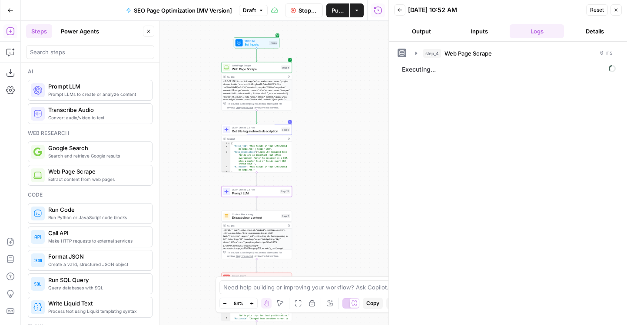
drag, startPoint x: 285, startPoint y: 76, endPoint x: 319, endPoint y: 76, distance: 33.9
click at [319, 76] on div "Workflow Set Inputs Inputs Web Page Scrape Web Page Scrape Step 4 Output Copy T…" at bounding box center [204, 173] width 367 height 304
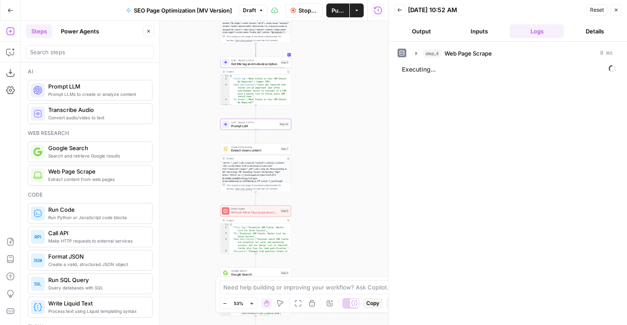
drag, startPoint x: 324, startPoint y: 163, endPoint x: 324, endPoint y: 92, distance: 71.2
click at [324, 92] on div "Workflow Set Inputs Inputs Web Page Scrape Web Page Scrape Step 4 Output Copy T…" at bounding box center [204, 173] width 367 height 304
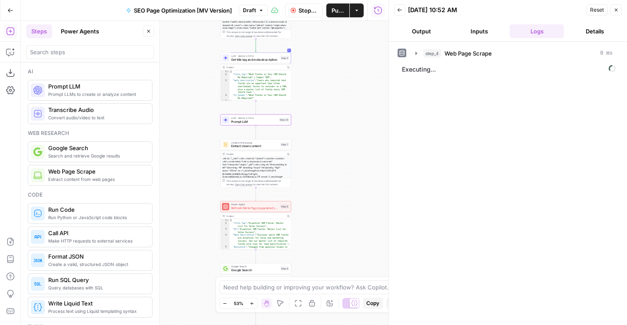
click at [449, 36] on ul "Output Inputs Logs Details" at bounding box center [508, 31] width 228 height 14
click at [440, 35] on button "Output" at bounding box center [421, 31] width 54 height 14
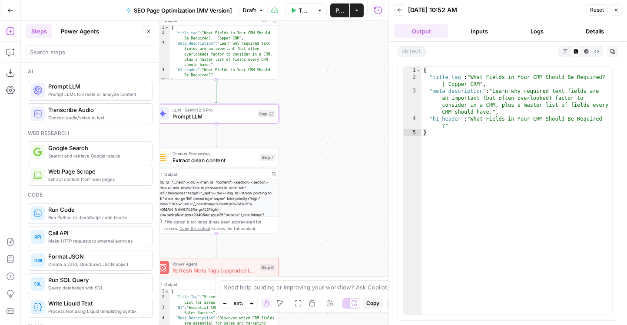
click at [250, 117] on span "Prompt LLM" at bounding box center [213, 116] width 82 height 8
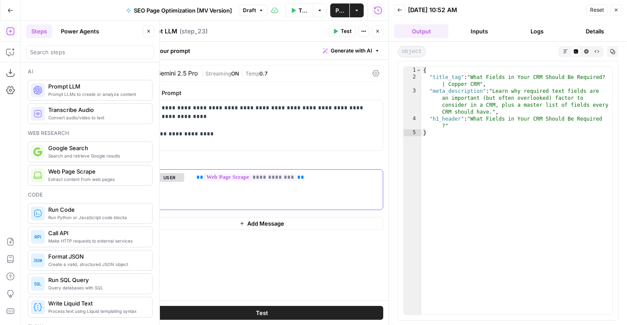
click at [331, 185] on div "**********" at bounding box center [287, 190] width 192 height 40
click at [533, 33] on button "Logs" at bounding box center [536, 31] width 54 height 14
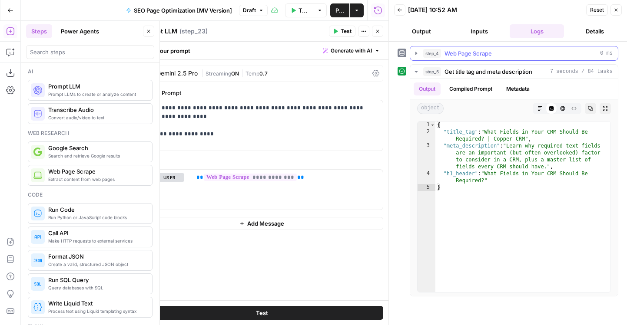
click at [462, 55] on span "Web Page Scrape" at bounding box center [467, 53] width 47 height 9
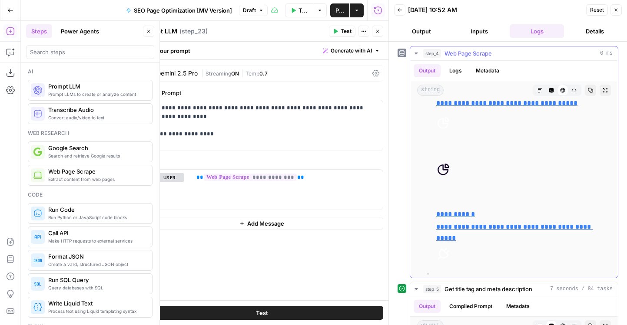
scroll to position [3837, 0]
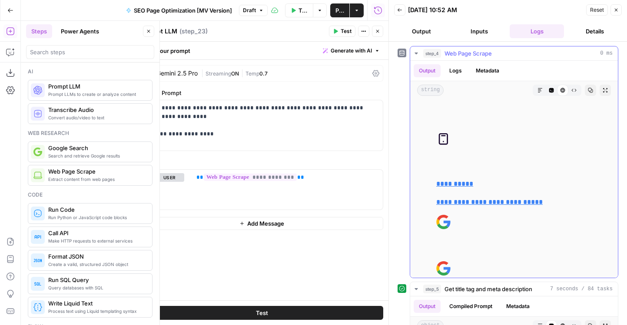
click at [537, 88] on icon "button" at bounding box center [539, 90] width 5 height 5
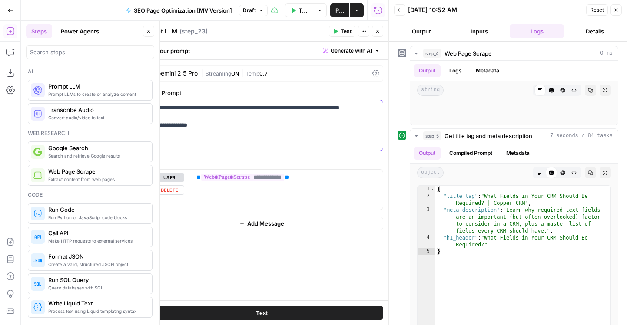
click at [235, 124] on p "**********" at bounding box center [262, 125] width 232 height 43
click at [265, 315] on span "Test" at bounding box center [262, 313] width 12 height 9
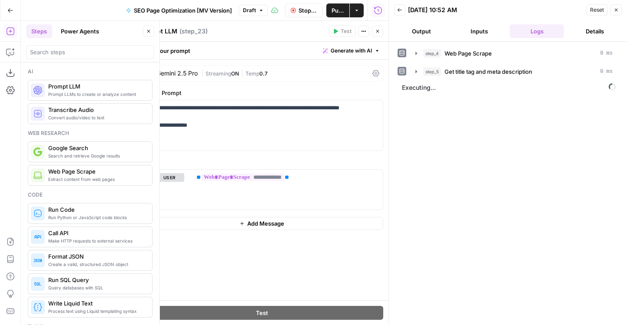
click at [375, 33] on icon "button" at bounding box center [377, 31] width 5 height 5
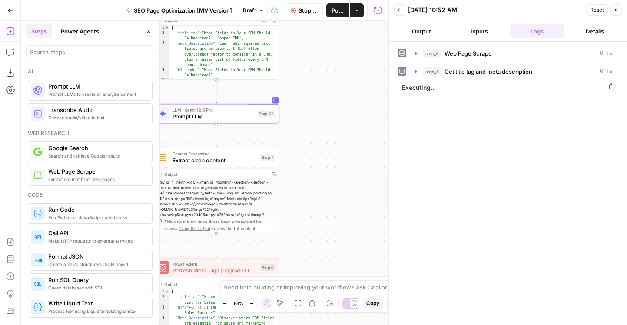
drag, startPoint x: 305, startPoint y: 123, endPoint x: 343, endPoint y: 123, distance: 37.4
click at [343, 123] on div "Workflow Set Inputs Inputs Web Page Scrape Web Page Scrape Step 4 Output Copy T…" at bounding box center [204, 173] width 367 height 304
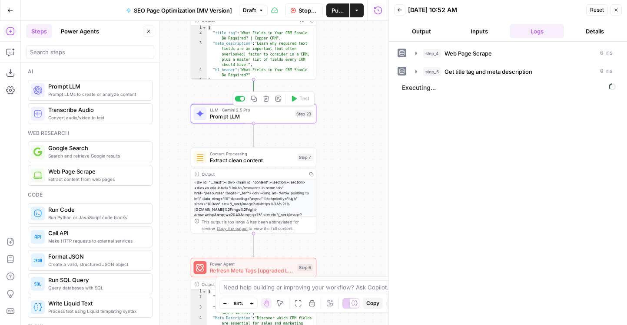
click at [243, 116] on span "Prompt LLM" at bounding box center [251, 116] width 82 height 8
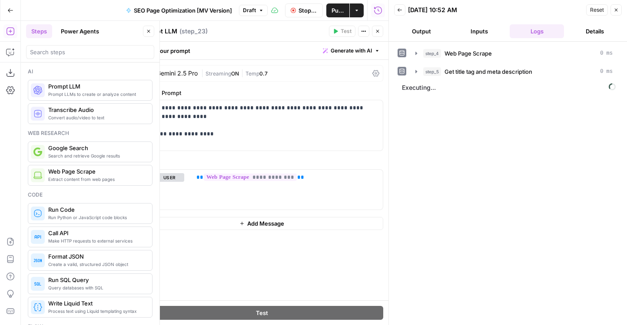
click at [169, 28] on textarea "Prompt LLM" at bounding box center [159, 31] width 36 height 9
type textarea "Clean HTML"
click at [378, 34] on button "Close" at bounding box center [377, 31] width 11 height 11
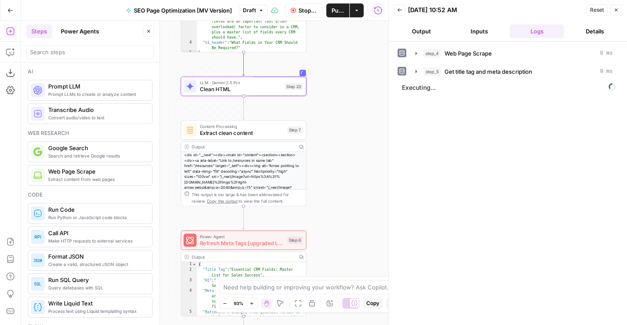
drag, startPoint x: 347, startPoint y: 199, endPoint x: 334, endPoint y: 162, distance: 39.4
click at [335, 162] on div "Workflow Set Inputs Inputs Web Page Scrape Web Page Scrape Step 4 Output Copy T…" at bounding box center [204, 173] width 367 height 304
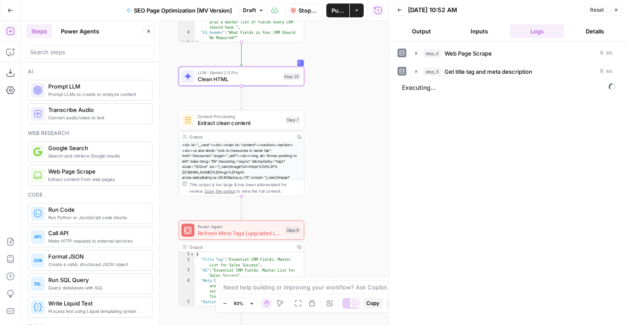
click at [429, 32] on button "Output" at bounding box center [421, 31] width 54 height 14
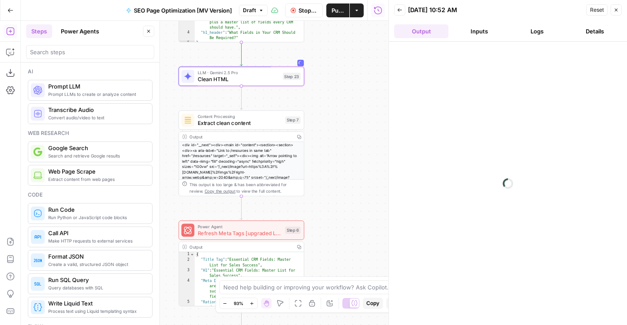
click at [520, 28] on button "Logs" at bounding box center [536, 31] width 54 height 14
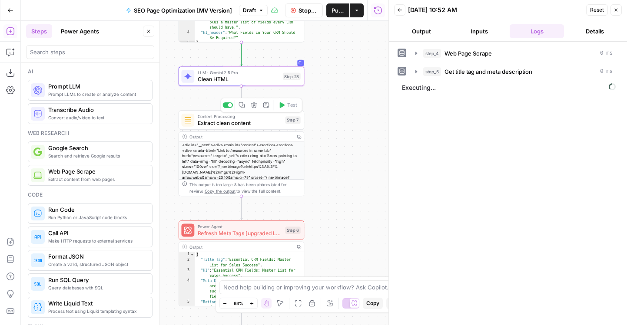
click at [225, 105] on div at bounding box center [227, 106] width 10 height 6
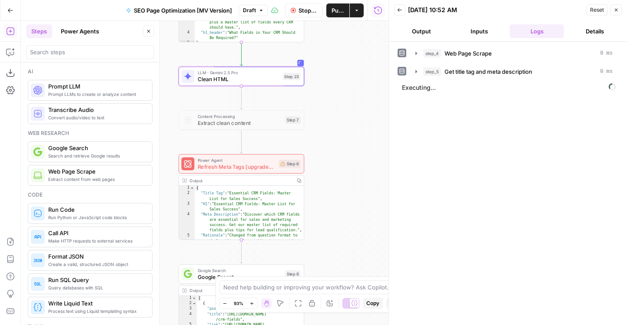
click at [247, 168] on span "Refresh Meta Tags [upgraded LLM" at bounding box center [237, 167] width 78 height 8
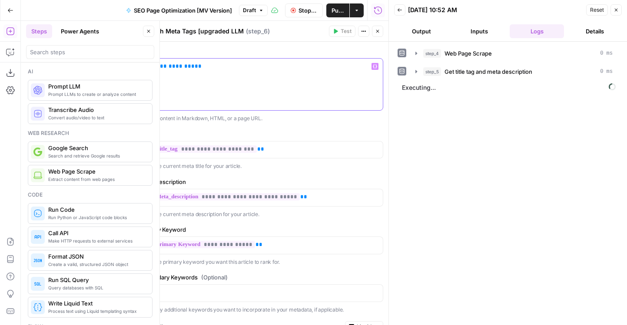
click at [167, 67] on span "**********" at bounding box center [174, 66] width 42 height 6
click at [377, 28] on button "Close" at bounding box center [377, 31] width 11 height 11
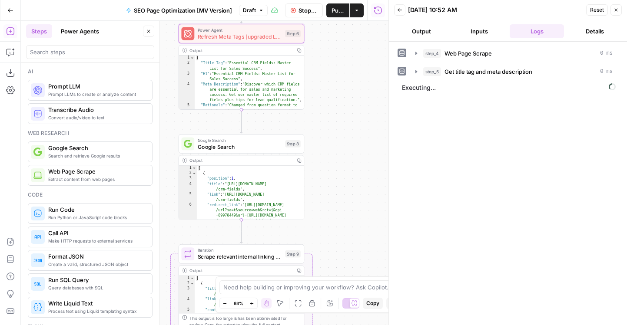
drag, startPoint x: 335, startPoint y: 103, endPoint x: 335, endPoint y: 66, distance: 36.9
click at [335, 66] on div "Workflow Set Inputs Inputs Web Page Scrape Web Page Scrape Step 4 Output Copy T…" at bounding box center [204, 173] width 367 height 304
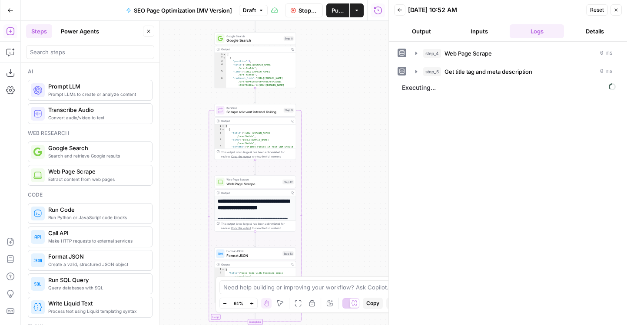
drag, startPoint x: 329, startPoint y: 114, endPoint x: 322, endPoint y: 50, distance: 64.7
click at [322, 50] on div "Workflow Set Inputs Inputs Web Page Scrape Web Page Scrape Step 4 Output Copy T…" at bounding box center [204, 173] width 367 height 304
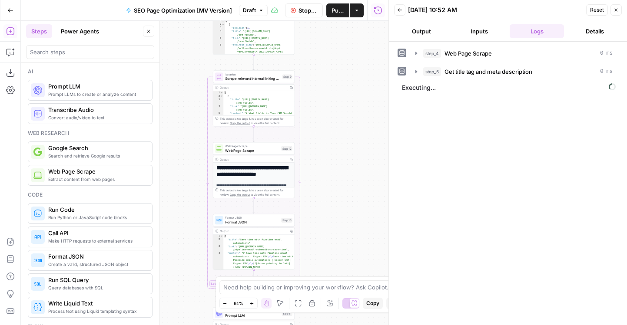
drag, startPoint x: 356, startPoint y: 181, endPoint x: 335, endPoint y: 82, distance: 101.2
click at [335, 82] on div "Workflow Set Inputs Inputs Web Page Scrape Web Page Scrape Step 4 Output Copy T…" at bounding box center [204, 173] width 367 height 304
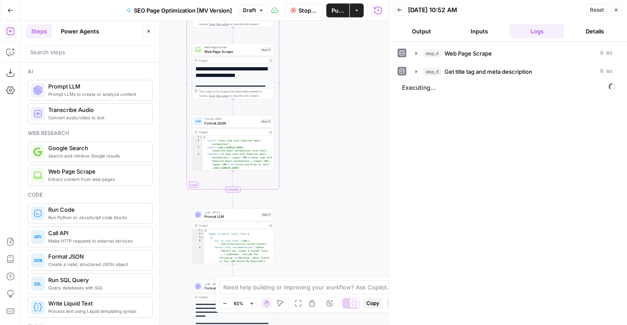
drag, startPoint x: 335, startPoint y: 214, endPoint x: 336, endPoint y: 91, distance: 123.4
click at [335, 91] on div "Workflow Set Inputs Inputs Web Page Scrape Web Page Scrape Step 4 Output Copy T…" at bounding box center [204, 173] width 367 height 304
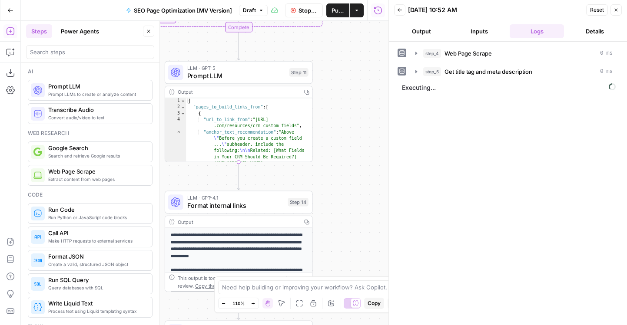
drag, startPoint x: 287, startPoint y: 89, endPoint x: 334, endPoint y: 67, distance: 51.7
click at [334, 67] on div "Workflow Set Inputs Inputs Web Page Scrape Web Page Scrape Step 4 Output Copy T…" at bounding box center [204, 173] width 367 height 304
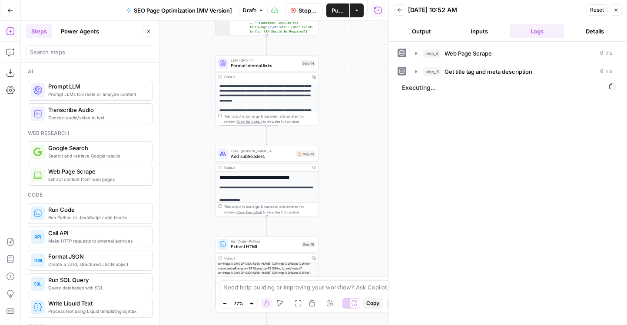
drag, startPoint x: 350, startPoint y: 171, endPoint x: 350, endPoint y: 73, distance: 98.2
click at [350, 73] on div "Workflow Set Inputs Inputs Web Page Scrape Web Page Scrape Step 4 Output Copy T…" at bounding box center [204, 173] width 367 height 304
click at [271, 157] on span "Add subheaders" at bounding box center [262, 156] width 63 height 7
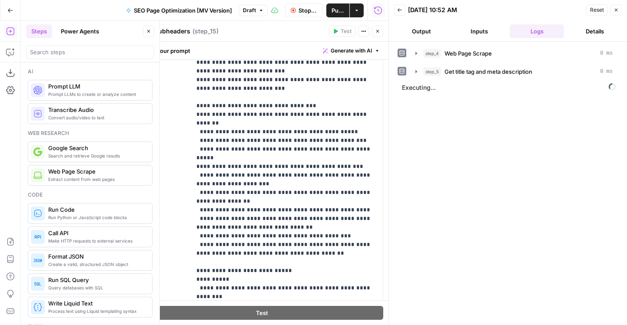
scroll to position [269, 0]
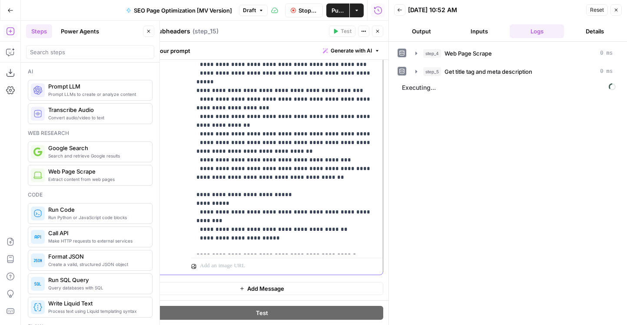
drag, startPoint x: 218, startPoint y: 238, endPoint x: 233, endPoint y: 227, distance: 18.8
click at [218, 270] on span "**********" at bounding box center [224, 273] width 42 height 6
click at [375, 28] on button "Close" at bounding box center [377, 31] width 11 height 11
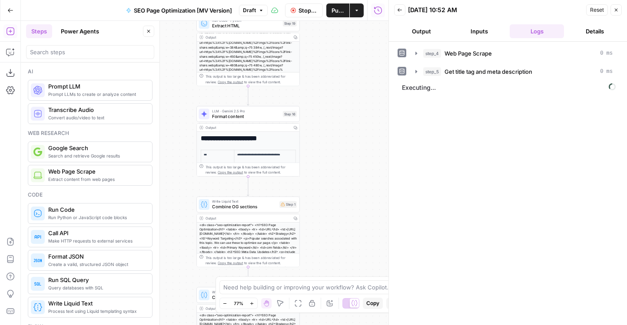
drag, startPoint x: 350, startPoint y: 189, endPoint x: 336, endPoint y: 13, distance: 176.5
click at [336, 13] on div "Go Back SEO Page Optimization [MV Version] Draft Stop Run Publish Actions Run H…" at bounding box center [194, 162] width 388 height 325
click at [255, 203] on span "Write Liquid Text" at bounding box center [244, 201] width 65 height 5
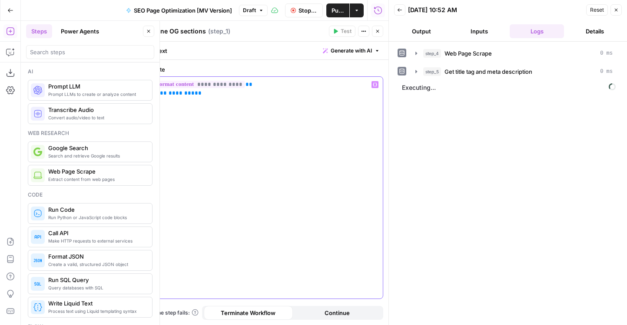
click at [167, 93] on span "**********" at bounding box center [174, 93] width 42 height 6
click at [376, 33] on icon "button" at bounding box center [377, 31] width 5 height 5
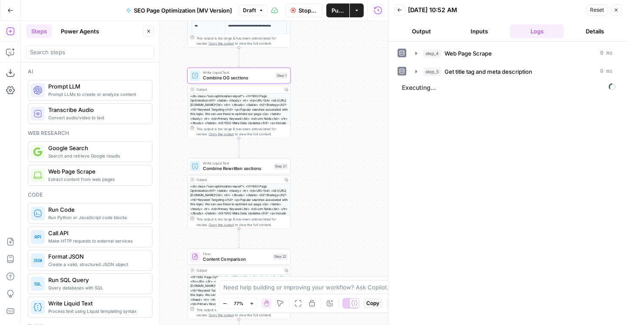
drag, startPoint x: 362, startPoint y: 245, endPoint x: 352, endPoint y: 73, distance: 172.3
click at [352, 73] on div "Workflow Set Inputs Inputs Web Page Scrape Web Page Scrape Step 4 Output Copy T…" at bounding box center [204, 173] width 367 height 304
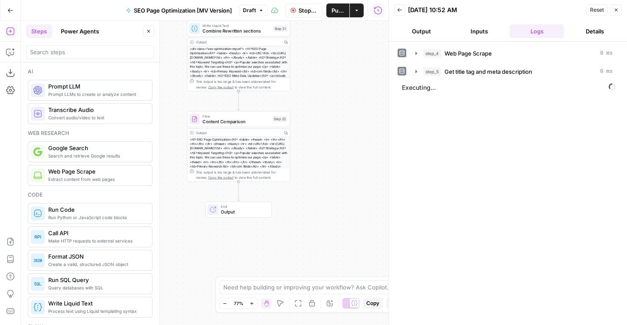
drag, startPoint x: 353, startPoint y: 190, endPoint x: 353, endPoint y: 97, distance: 93.0
click at [353, 97] on div "Workflow Set Inputs Inputs Web Page Scrape Web Page Scrape Step 4 Output Copy T…" at bounding box center [204, 173] width 367 height 304
click at [238, 117] on span "Flow" at bounding box center [235, 115] width 67 height 5
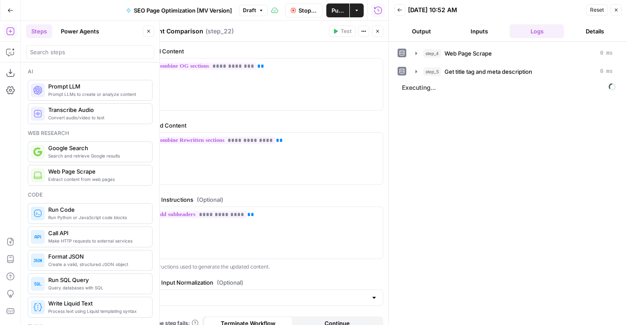
click at [377, 34] on button "Close" at bounding box center [377, 31] width 11 height 11
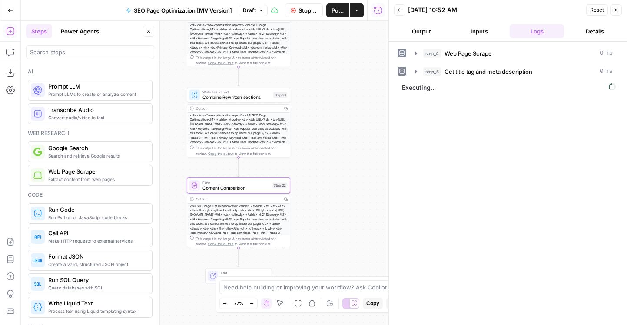
drag, startPoint x: 348, startPoint y: 73, endPoint x: 348, endPoint y: 250, distance: 177.2
click at [348, 250] on div "Workflow Set Inputs Inputs Web Page Scrape Web Page Scrape Step 4 Output Copy T…" at bounding box center [204, 173] width 367 height 304
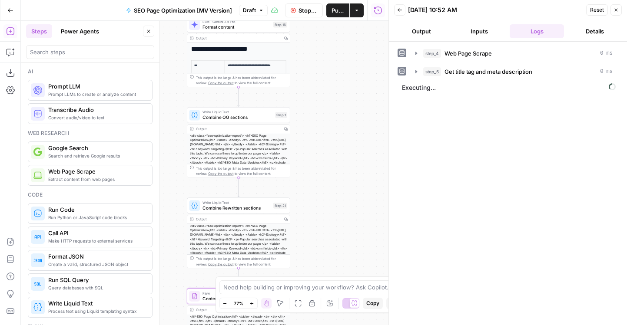
drag, startPoint x: 321, startPoint y: 40, endPoint x: 321, endPoint y: 250, distance: 209.8
click at [321, 248] on div "Workflow Set Inputs Inputs Web Page Scrape Web Page Scrape Step 4 Output Copy T…" at bounding box center [204, 173] width 367 height 304
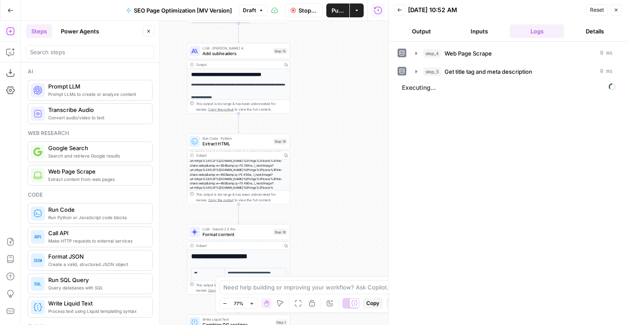
drag, startPoint x: 317, startPoint y: 80, endPoint x: 318, endPoint y: 270, distance: 189.8
click at [318, 270] on div "Workflow Set Inputs Inputs Web Page Scrape Web Page Scrape Step 4 Output Copy T…" at bounding box center [204, 173] width 367 height 304
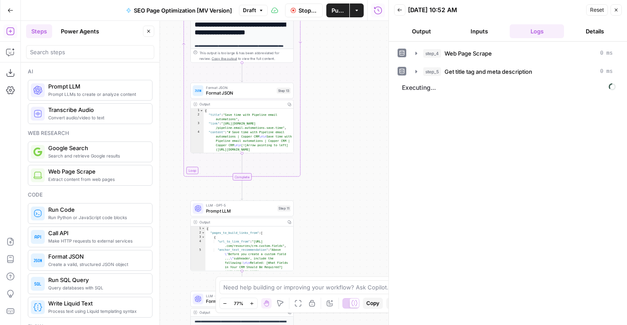
drag, startPoint x: 318, startPoint y: 163, endPoint x: 321, endPoint y: 235, distance: 71.3
click at [321, 235] on div "Workflow Set Inputs Inputs Web Page Scrape Web Page Scrape Step 4 Output Copy T…" at bounding box center [204, 173] width 367 height 304
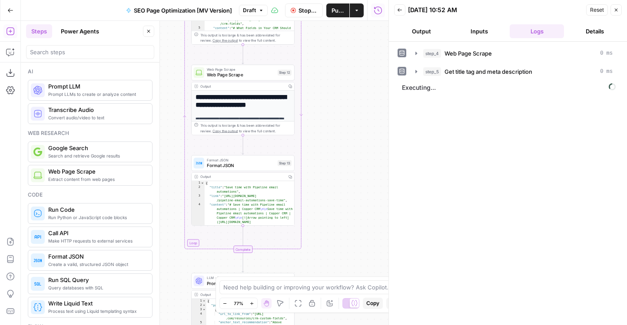
drag, startPoint x: 329, startPoint y: 136, endPoint x: 330, endPoint y: 155, distance: 19.6
click at [330, 155] on div "Workflow Set Inputs Inputs Web Page Scrape Web Page Scrape Step 4 Output Copy T…" at bounding box center [204, 173] width 367 height 304
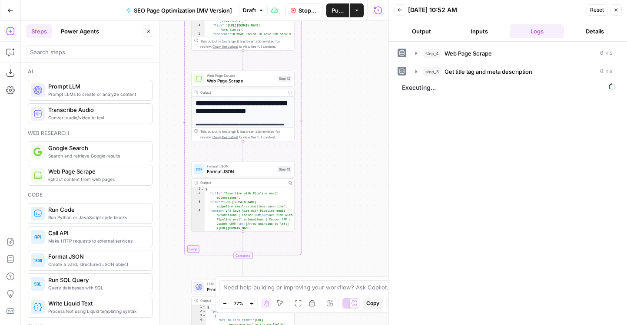
click at [402, 38] on header "Back 09/08/25 at 10:52 AM Reset Close Output Inputs Logs Details" at bounding box center [508, 21] width 238 height 42
click at [408, 36] on button "Output" at bounding box center [421, 31] width 54 height 14
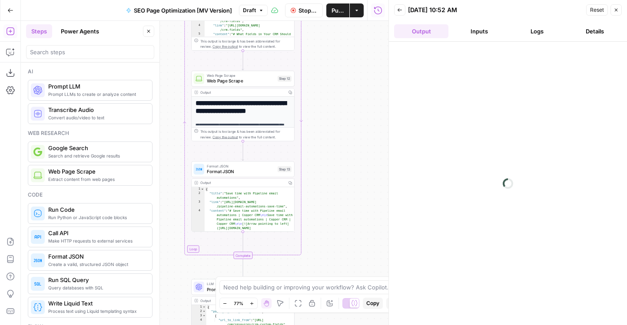
click at [514, 31] on button "Logs" at bounding box center [536, 31] width 54 height 14
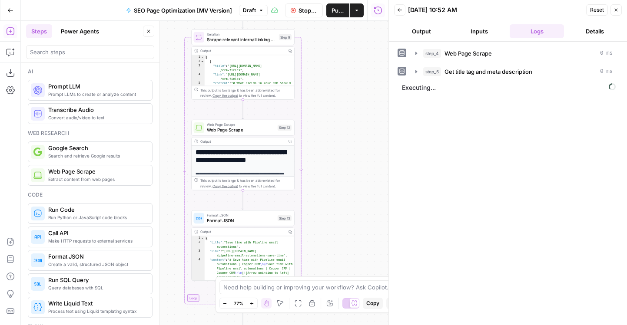
drag, startPoint x: 343, startPoint y: 89, endPoint x: 343, endPoint y: 149, distance: 59.9
click at [343, 149] on div "Workflow Set Inputs Inputs Web Page Scrape Web Page Scrape Step 4 Output Copy T…" at bounding box center [204, 173] width 367 height 304
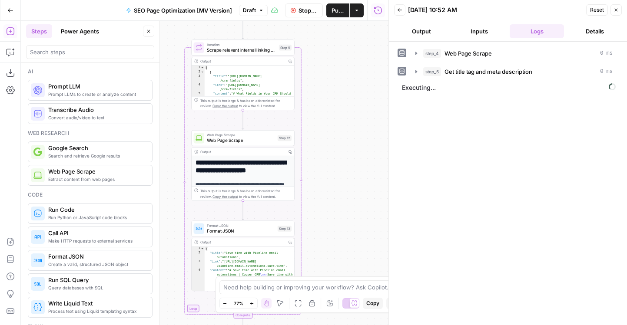
drag, startPoint x: 343, startPoint y: 149, endPoint x: 343, endPoint y: 70, distance: 78.2
click at [343, 70] on div "Workflow Set Inputs Inputs Web Page Scrape Web Page Scrape Step 4 Output Copy T…" at bounding box center [204, 173] width 367 height 304
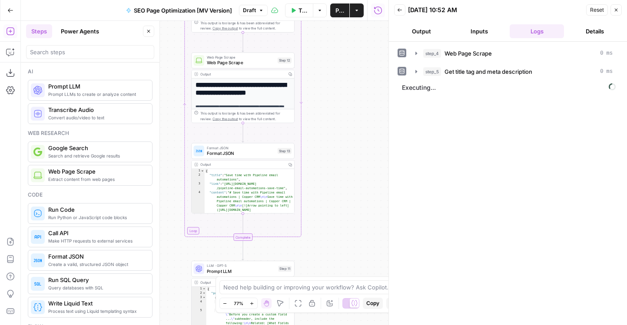
drag, startPoint x: 338, startPoint y: 109, endPoint x: 338, endPoint y: 218, distance: 109.5
click at [338, 217] on div "Workflow Set Inputs Inputs Web Page Scrape Web Page Scrape Step 4 Output Copy T…" at bounding box center [204, 173] width 367 height 304
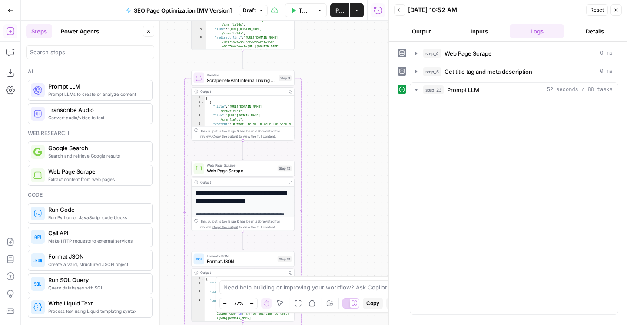
drag, startPoint x: 347, startPoint y: 132, endPoint x: 347, endPoint y: 159, distance: 27.8
click at [347, 158] on div "Workflow Set Inputs Inputs Web Page Scrape Web Page Scrape Step 4 Output Copy T…" at bounding box center [204, 173] width 367 height 304
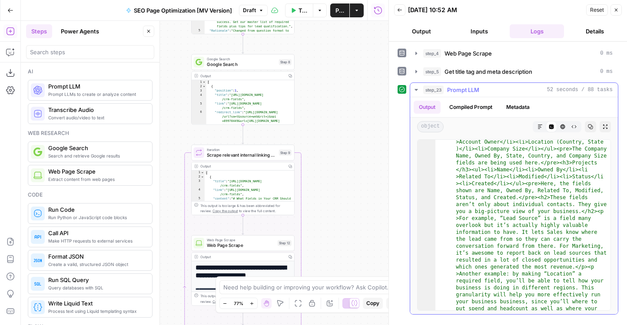
scroll to position [733, 0]
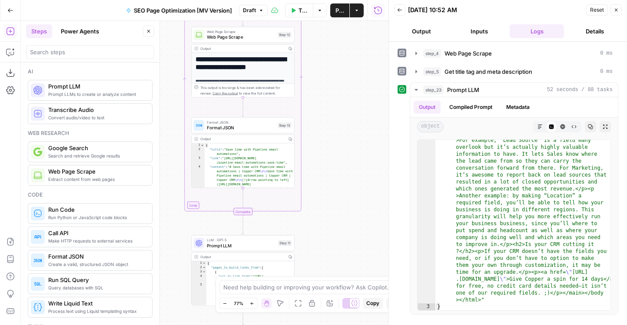
drag, startPoint x: 331, startPoint y: 227, endPoint x: 331, endPoint y: 2, distance: 225.0
click at [331, 2] on div "Go Back SEO Page Optimization [MV Version] Draft Test Workflow Options Publish …" at bounding box center [194, 162] width 388 height 325
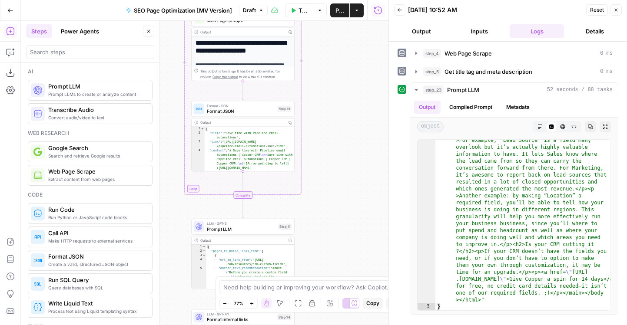
drag, startPoint x: 334, startPoint y: 92, endPoint x: 334, endPoint y: 165, distance: 72.5
click at [334, 165] on div "Workflow Set Inputs Inputs Web Page Scrape Web Page Scrape Step 4 Output Copy T…" at bounding box center [204, 173] width 367 height 304
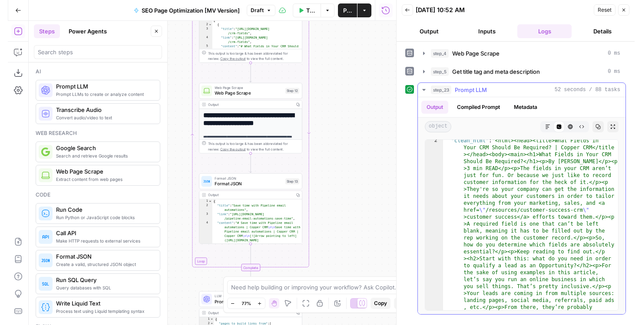
scroll to position [0, 0]
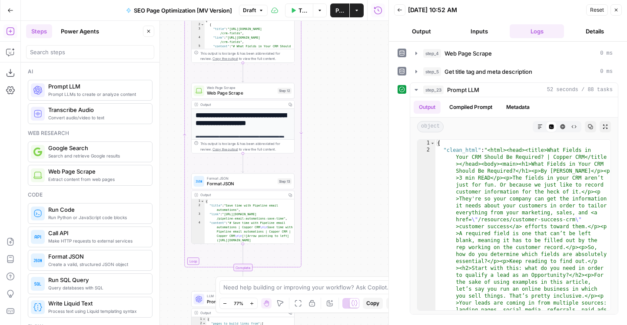
drag, startPoint x: 339, startPoint y: 101, endPoint x: 339, endPoint y: 218, distance: 116.4
click at [339, 216] on div "Workflow Set Inputs Inputs Web Page Scrape Web Page Scrape Step 4 Output Copy T…" at bounding box center [204, 173] width 367 height 304
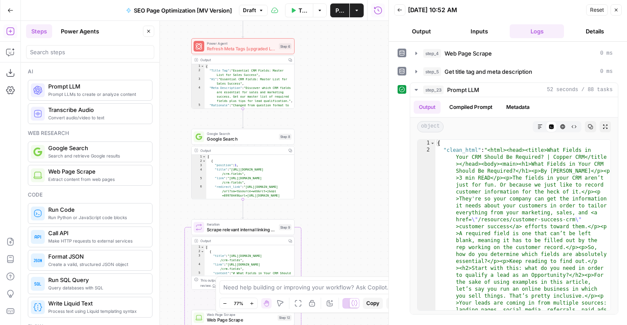
drag, startPoint x: 338, startPoint y: 165, endPoint x: 338, endPoint y: 197, distance: 31.7
click at [338, 197] on div "Workflow Set Inputs Inputs Web Page Scrape Web Page Scrape Step 4 Output Copy T…" at bounding box center [204, 173] width 367 height 304
drag, startPoint x: 326, startPoint y: 94, endPoint x: 326, endPoint y: 213, distance: 118.6
click at [326, 213] on div "Workflow Set Inputs Inputs Web Page Scrape Web Page Scrape Step 4 Output Copy T…" at bounding box center [204, 173] width 367 height 304
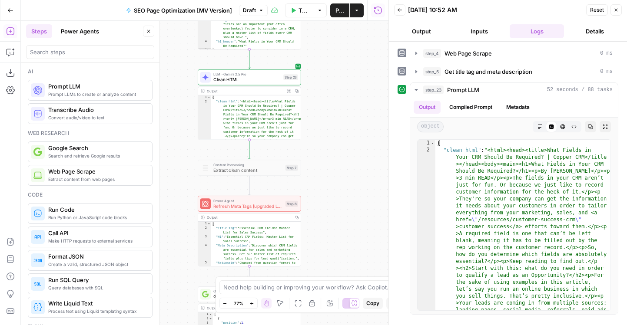
drag, startPoint x: 352, startPoint y: 122, endPoint x: 360, endPoint y: 172, distance: 50.1
click at [360, 172] on div "Workflow Set Inputs Inputs Web Page Scrape Web Page Scrape Step 4 Output Copy T…" at bounding box center [204, 173] width 367 height 304
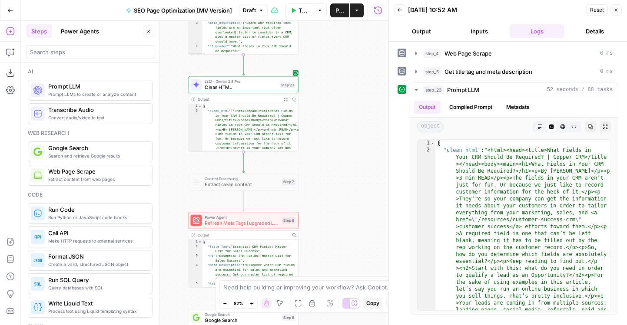
drag, startPoint x: 342, startPoint y: 116, endPoint x: 356, endPoint y: 113, distance: 13.8
click at [356, 113] on div "Workflow Set Inputs Inputs Web Page Scrape Web Page Scrape Step 4 Output Copy T…" at bounding box center [204, 173] width 367 height 304
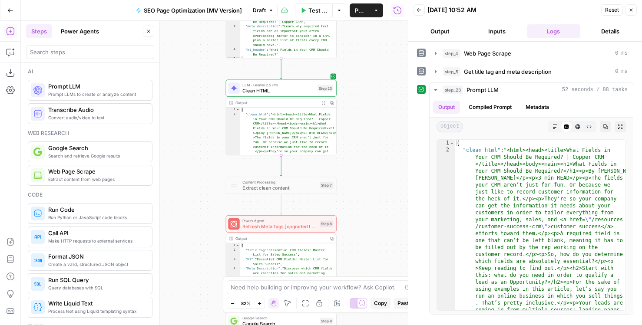
drag, startPoint x: 331, startPoint y: 116, endPoint x: 356, endPoint y: 123, distance: 25.6
click at [356, 123] on div "Workflow Set Inputs Inputs Web Page Scrape Web Page Scrape Step 4 Output Copy T…" at bounding box center [214, 173] width 387 height 304
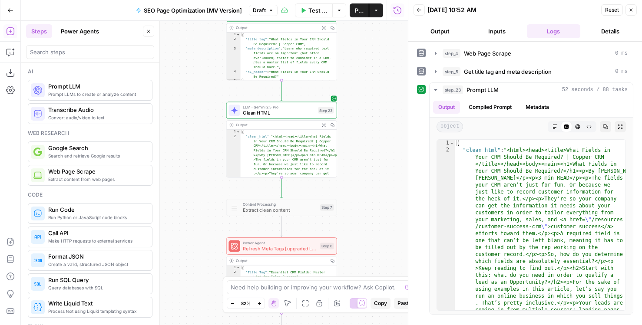
drag, startPoint x: 355, startPoint y: 82, endPoint x: 355, endPoint y: 186, distance: 103.8
click at [355, 186] on div "Workflow Set Inputs Inputs Web Page Scrape Web Page Scrape Step 4 Output Copy T…" at bounding box center [214, 173] width 387 height 304
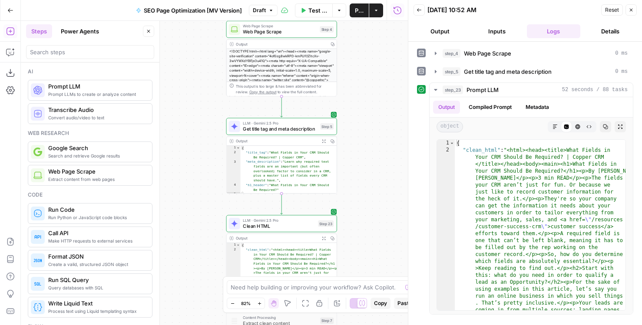
drag, startPoint x: 359, startPoint y: 69, endPoint x: 359, endPoint y: 151, distance: 82.5
click at [359, 151] on div "Workflow Set Inputs Inputs Web Page Scrape Web Page Scrape Step 4 Output Copy T…" at bounding box center [214, 173] width 387 height 304
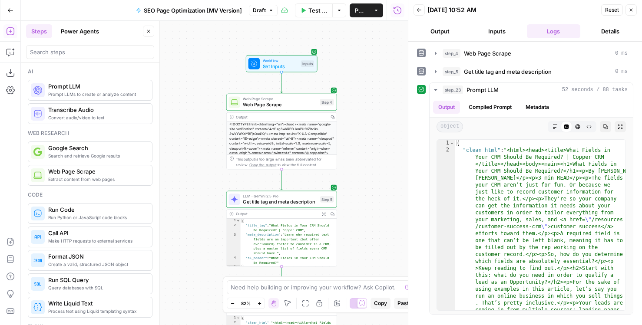
drag, startPoint x: 359, startPoint y: 151, endPoint x: 358, endPoint y: 93, distance: 58.2
click at [358, 93] on div "Workflow Set Inputs Inputs Web Page Scrape Web Page Scrape Step 4 Output Copy T…" at bounding box center [214, 173] width 387 height 304
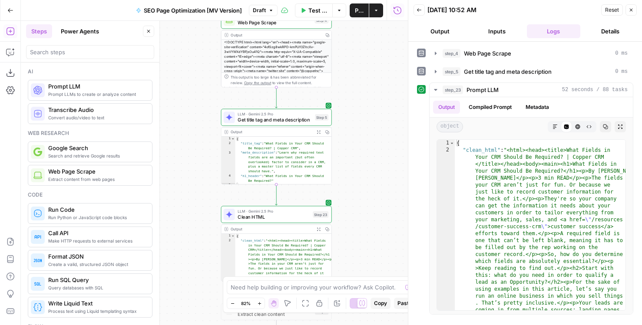
drag, startPoint x: 369, startPoint y: 203, endPoint x: 361, endPoint y: 146, distance: 57.9
click at [361, 146] on div "Workflow Set Inputs Inputs Web Page Scrape Web Page Scrape Step 4 Output Copy T…" at bounding box center [214, 173] width 387 height 304
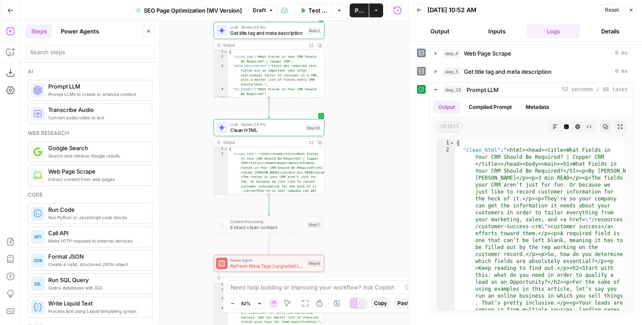
drag, startPoint x: 361, startPoint y: 131, endPoint x: 356, endPoint y: 92, distance: 38.9
click at [356, 92] on div "Workflow Set Inputs Inputs Web Page Scrape Web Page Scrape Step 4 Output Copy T…" at bounding box center [214, 173] width 387 height 304
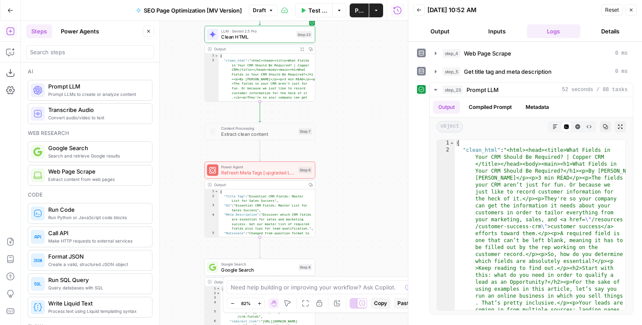
drag, startPoint x: 363, startPoint y: 205, endPoint x: 357, endPoint y: 140, distance: 64.5
click at [357, 140] on div "Workflow Set Inputs Inputs Web Page Scrape Web Page Scrape Step 4 Output Copy T…" at bounding box center [214, 173] width 387 height 304
click at [271, 117] on icon "button" at bounding box center [271, 117] width 6 height 6
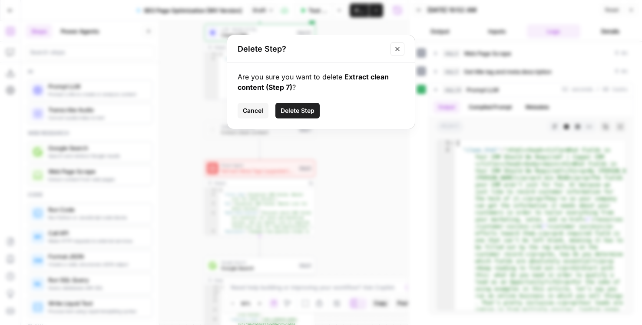
click at [289, 118] on button "Delete Step" at bounding box center [297, 111] width 44 height 16
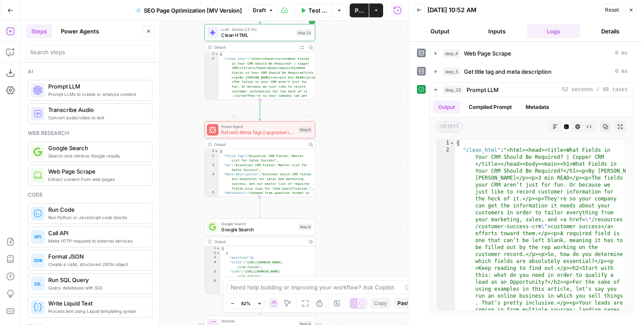
click at [269, 139] on div "Power Agent Refresh Meta Tags [upgraded LLM Step 6 Copy step Delete step Add No…" at bounding box center [260, 159] width 111 height 76
click at [265, 135] on span "Refresh Meta Tags [upgraded LLM" at bounding box center [258, 132] width 74 height 7
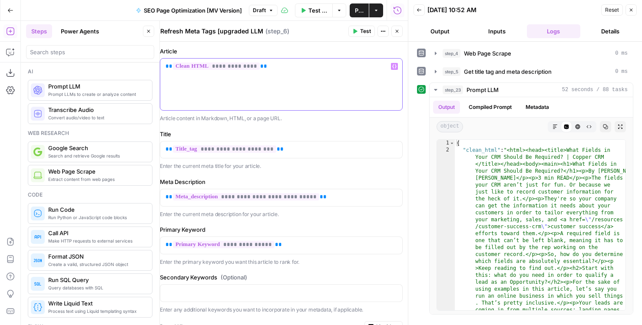
click at [308, 83] on div "**********" at bounding box center [281, 85] width 242 height 52
click at [350, 83] on div "**********" at bounding box center [281, 85] width 242 height 52
click at [399, 30] on icon "button" at bounding box center [396, 31] width 5 height 5
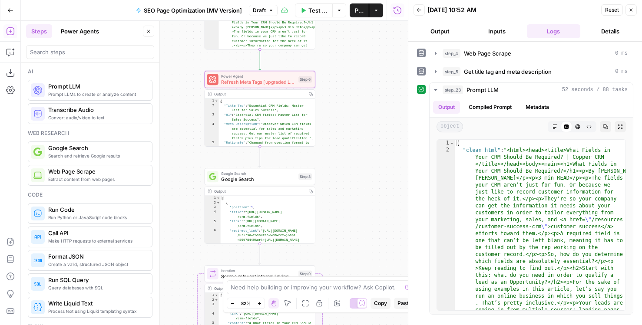
drag, startPoint x: 351, startPoint y: 219, endPoint x: 350, endPoint y: 106, distance: 112.9
click at [350, 106] on div "Workflow Set Inputs Inputs Web Page Scrape Web Page Scrape Step 4 Output Copy T…" at bounding box center [214, 173] width 387 height 304
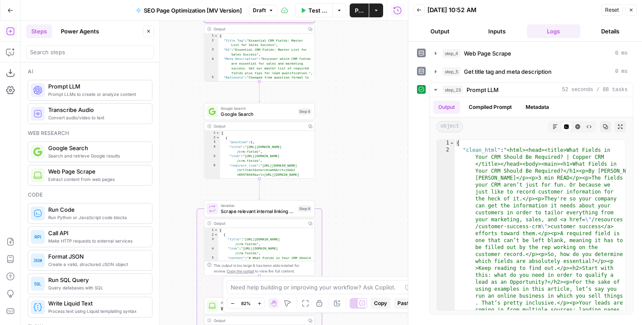
drag, startPoint x: 351, startPoint y: 215, endPoint x: 351, endPoint y: 93, distance: 122.9
click at [351, 93] on div "Workflow Set Inputs Inputs Web Page Scrape Web Page Scrape Step 4 Output Copy T…" at bounding box center [214, 173] width 387 height 304
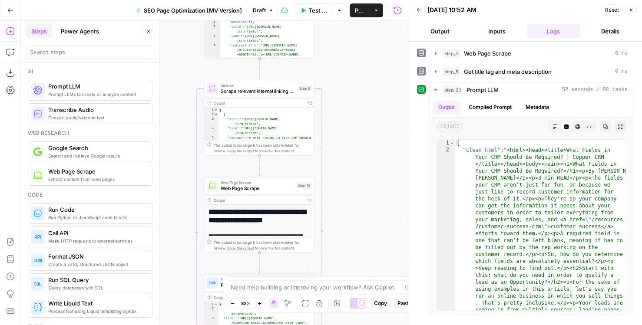
drag, startPoint x: 359, startPoint y: 203, endPoint x: 359, endPoint y: 76, distance: 127.7
click at [359, 76] on div "Workflow Set Inputs Inputs Web Page Scrape Web Page Scrape Step 4 Output Copy T…" at bounding box center [214, 173] width 387 height 304
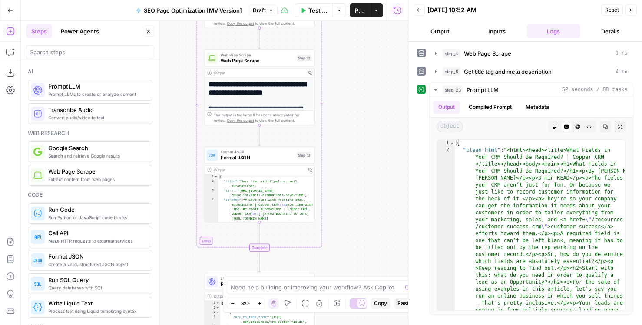
drag, startPoint x: 360, startPoint y: 201, endPoint x: 360, endPoint y: 92, distance: 108.6
click at [360, 92] on div "Workflow Set Inputs Inputs Web Page Scrape Web Page Scrape Step 4 Output Copy T…" at bounding box center [214, 173] width 387 height 304
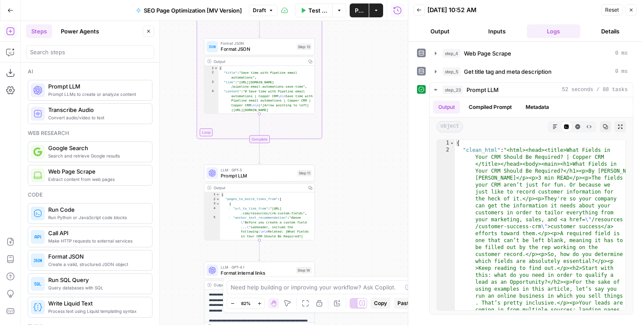
drag, startPoint x: 361, startPoint y: 218, endPoint x: 365, endPoint y: 84, distance: 133.8
click at [364, 86] on div "Workflow Set Inputs Inputs Web Page Scrape Web Page Scrape Step 4 Output Copy T…" at bounding box center [214, 173] width 387 height 304
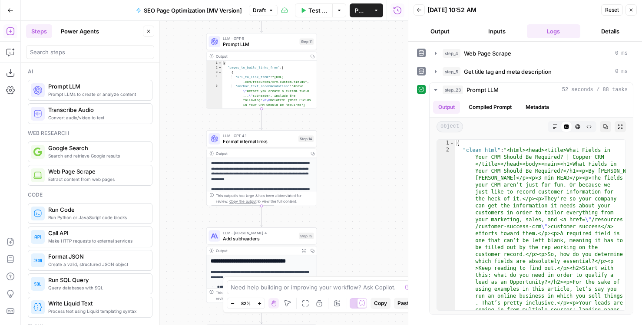
click at [250, 47] on div "LLM · GPT-5 Prompt LLM Step 11 Copy step Delete step Add Note Test" at bounding box center [261, 41] width 111 height 17
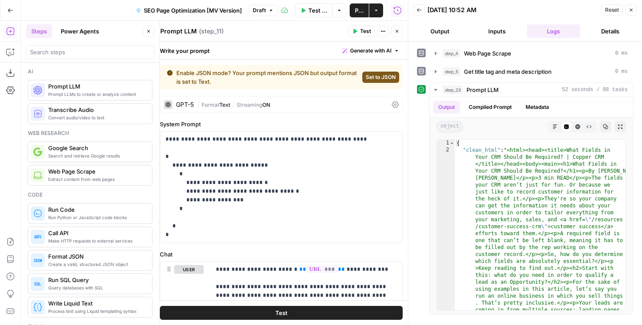
click at [396, 35] on button "Close" at bounding box center [396, 31] width 11 height 11
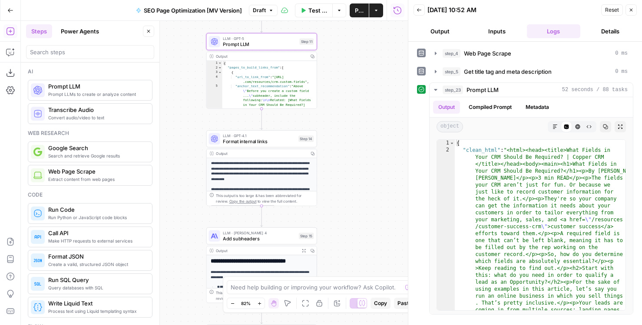
click at [250, 40] on span "Prompt LLM" at bounding box center [260, 43] width 74 height 7
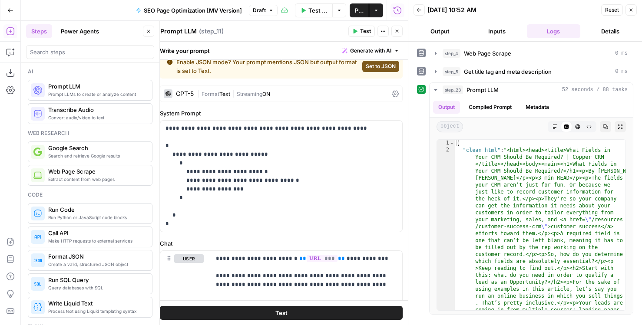
scroll to position [2, 0]
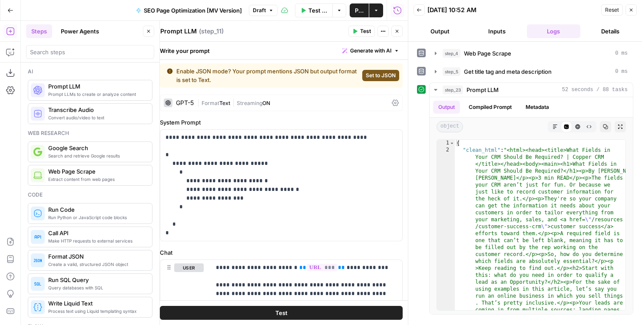
click at [372, 76] on span "Set to JSON" at bounding box center [381, 76] width 30 height 8
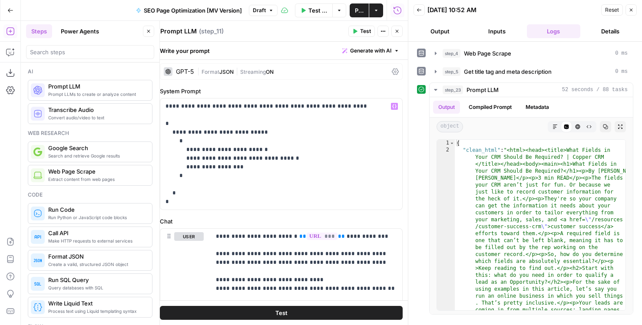
scroll to position [149, 0]
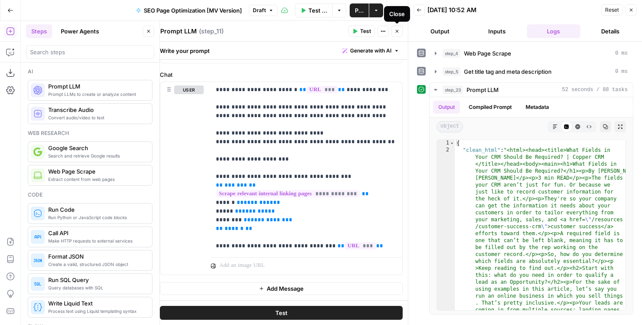
click at [397, 33] on icon "button" at bounding box center [396, 31] width 5 height 5
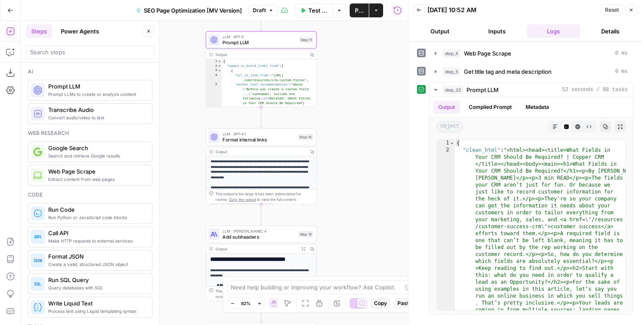
click at [346, 195] on div "Workflow Set Inputs Inputs Web Page Scrape Web Page Scrape Step 4 Output Copy T…" at bounding box center [214, 173] width 387 height 304
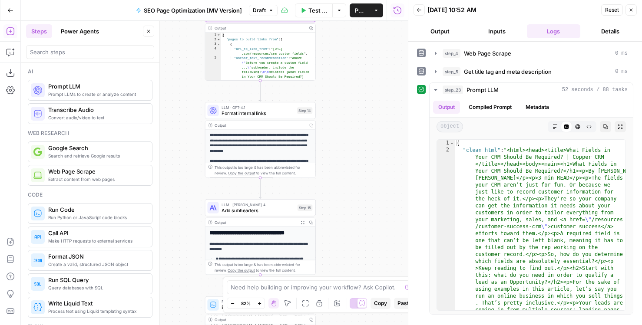
drag, startPoint x: 355, startPoint y: 215, endPoint x: 350, endPoint y: 149, distance: 65.4
click at [350, 149] on div "Workflow Set Inputs Inputs Web Page Scrape Web Page Scrape Step 4 Output Copy T…" at bounding box center [214, 173] width 387 height 304
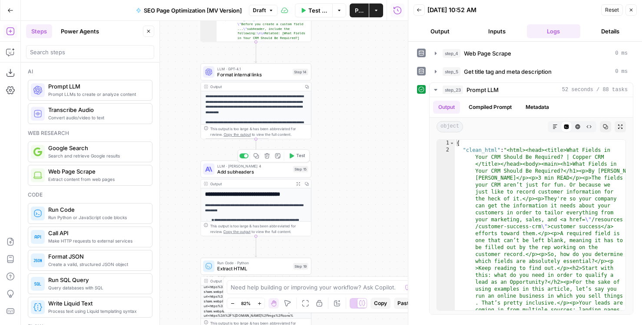
click at [228, 77] on span "Format internal links" at bounding box center [253, 74] width 73 height 7
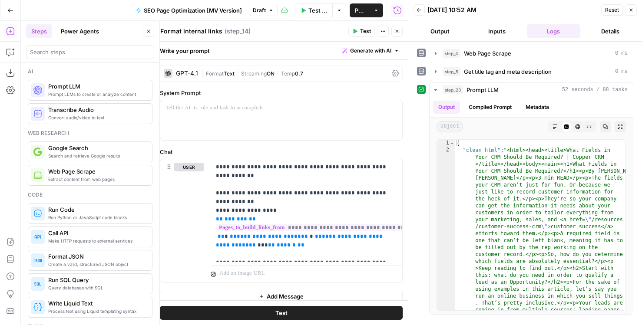
click at [395, 30] on icon "button" at bounding box center [396, 31] width 5 height 5
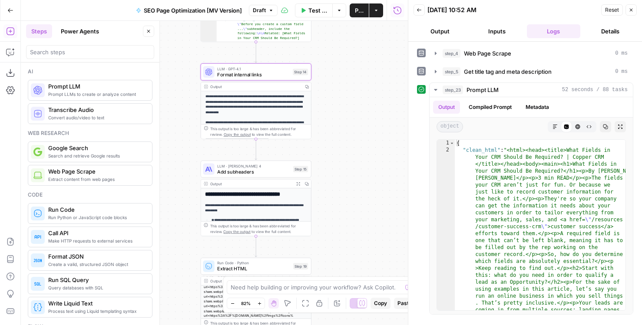
click at [268, 172] on span "Add subheaders" at bounding box center [253, 171] width 73 height 7
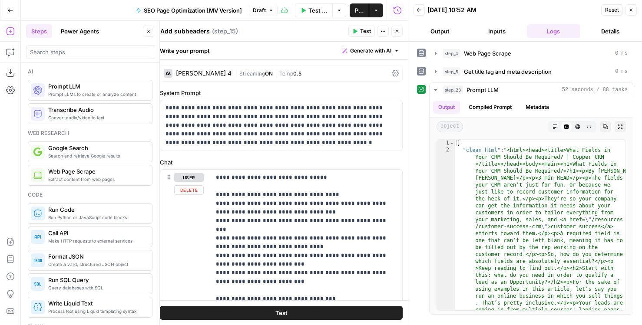
scroll to position [269, 0]
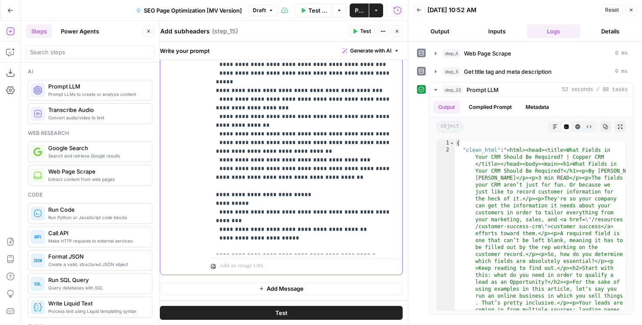
click at [316, 238] on p "**********" at bounding box center [306, 138] width 181 height 469
click at [403, 31] on header "Add subheaders Add subheaders ( step_15 ) Test Actions Close" at bounding box center [281, 31] width 253 height 21
click at [402, 31] on button "Close" at bounding box center [396, 31] width 11 height 11
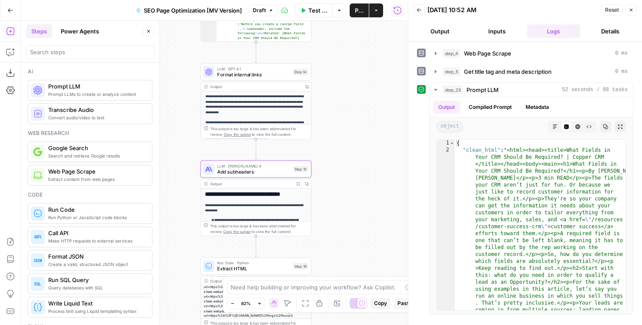
drag, startPoint x: 354, startPoint y: 198, endPoint x: 354, endPoint y: 52, distance: 145.9
click at [354, 52] on div "Workflow Set Inputs Inputs Web Page Scrape Web Page Scrape Step 4 Output Copy T…" at bounding box center [214, 173] width 387 height 304
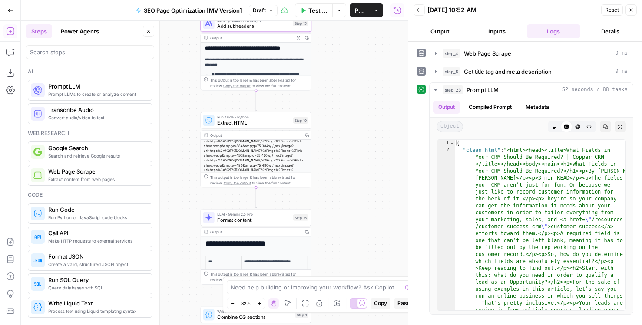
drag, startPoint x: 354, startPoint y: 194, endPoint x: 354, endPoint y: 143, distance: 50.4
click at [354, 143] on div "Workflow Set Inputs Inputs Web Page Scrape Web Page Scrape Step 4 Output Copy T…" at bounding box center [214, 173] width 387 height 304
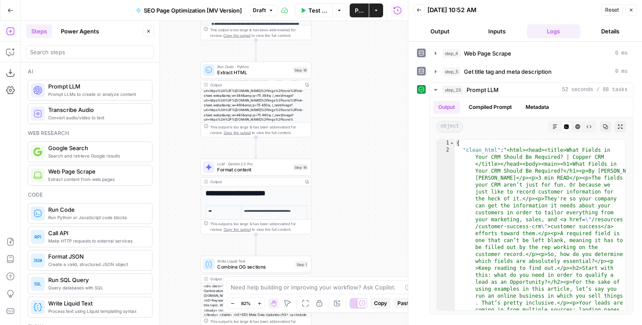
click at [334, 46] on div "Workflow Set Inputs Inputs Web Page Scrape Web Page Scrape Step 4 Output Copy T…" at bounding box center [214, 173] width 387 height 304
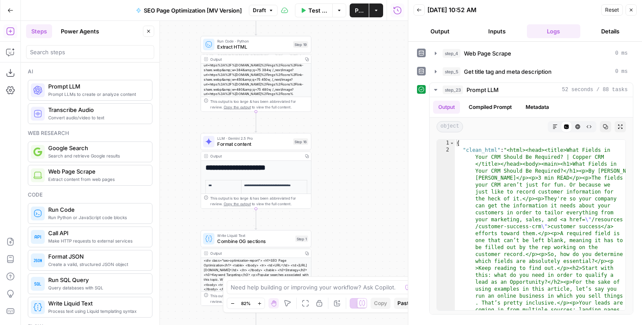
drag, startPoint x: 334, startPoint y: 159, endPoint x: 334, endPoint y: 46, distance: 113.4
click at [334, 46] on div "Workflow Set Inputs Inputs Web Page Scrape Web Page Scrape Step 4 Output Copy T…" at bounding box center [214, 173] width 387 height 304
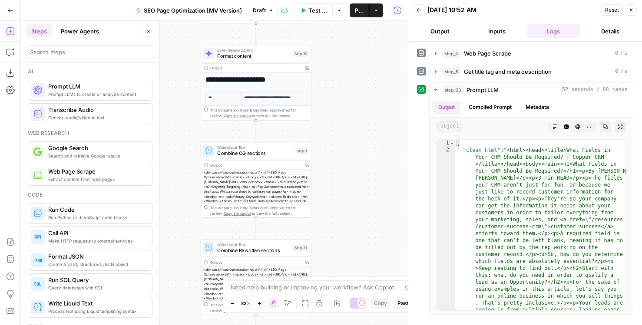
click at [354, 10] on button "Publish" at bounding box center [359, 10] width 19 height 14
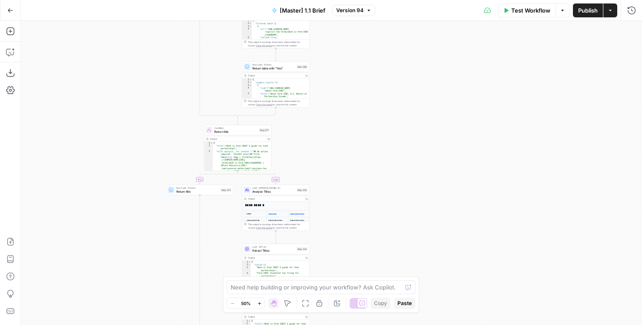
click at [397, 0] on html "AirOps Builders New Home Browse Insights Opportunities Your Data Flightpath Rec…" at bounding box center [321, 162] width 642 height 325
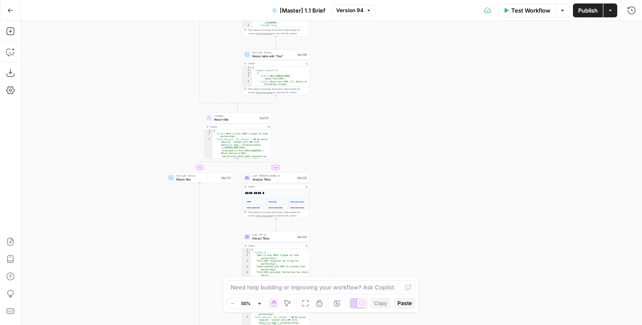
drag, startPoint x: 418, startPoint y: 79, endPoint x: 417, endPoint y: 33, distance: 45.2
click at [417, 33] on div "true false false true false true false true false true Workflow Set Inputs Inpu…" at bounding box center [331, 173] width 621 height 304
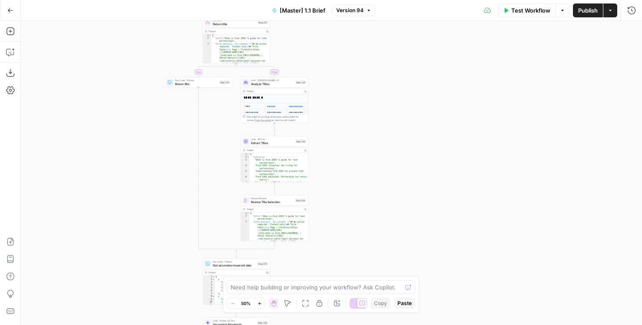
drag, startPoint x: 423, startPoint y: 188, endPoint x: 423, endPoint y: 36, distance: 151.2
click at [423, 36] on div "true false false true false true false true false true Workflow Set Inputs Inpu…" at bounding box center [331, 173] width 621 height 304
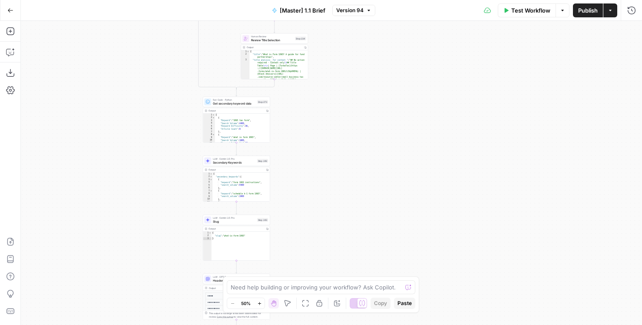
drag, startPoint x: 411, startPoint y: 212, endPoint x: 412, endPoint y: 81, distance: 130.7
click at [411, 95] on div "true false false true false true false true false true Workflow Set Inputs Inpu…" at bounding box center [331, 173] width 621 height 304
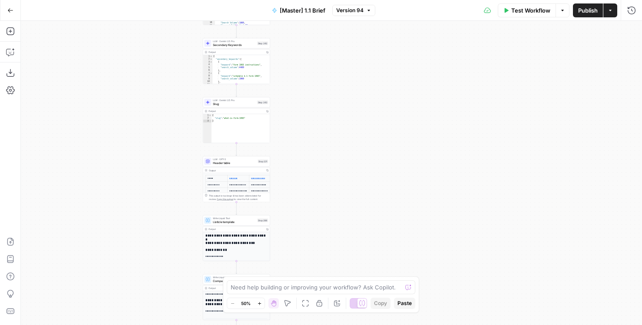
drag, startPoint x: 394, startPoint y: 193, endPoint x: 394, endPoint y: 36, distance: 156.8
click at [394, 36] on div "true false false true false true false true false true Workflow Set Inputs Inpu…" at bounding box center [331, 173] width 621 height 304
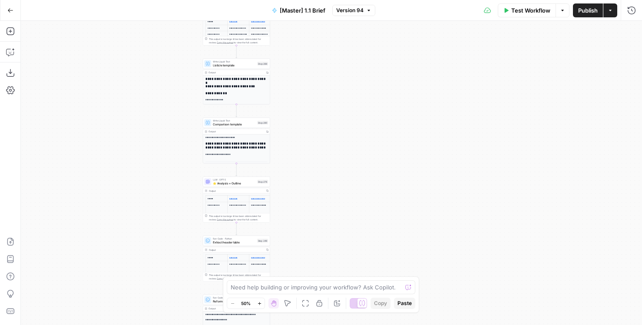
drag, startPoint x: 364, startPoint y: 68, endPoint x: 364, endPoint y: 44, distance: 23.9
click at [364, 44] on div "true false false true false true false true false true Workflow Set Inputs Inpu…" at bounding box center [331, 173] width 621 height 304
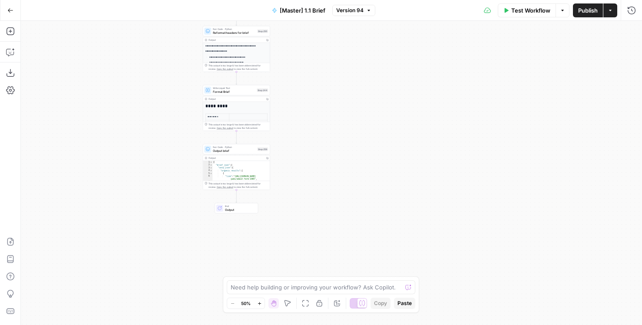
drag, startPoint x: 337, startPoint y: 202, endPoint x: 337, endPoint y: 70, distance: 132.5
click at [337, 70] on div "true false false true false true false true false true Workflow Set Inputs Inpu…" at bounding box center [331, 173] width 621 height 304
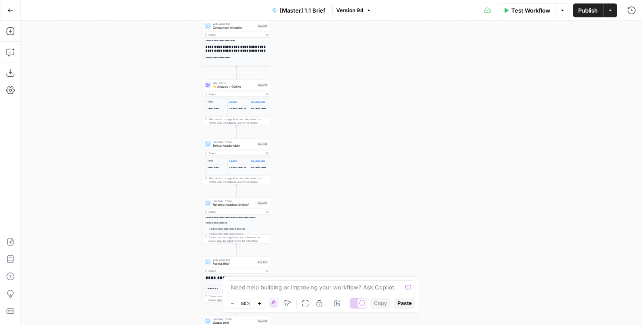
drag, startPoint x: 337, startPoint y: 70, endPoint x: 337, endPoint y: 272, distance: 202.4
click at [337, 272] on div "true false false true false true false true false true Workflow Set Inputs Inpu…" at bounding box center [331, 173] width 621 height 304
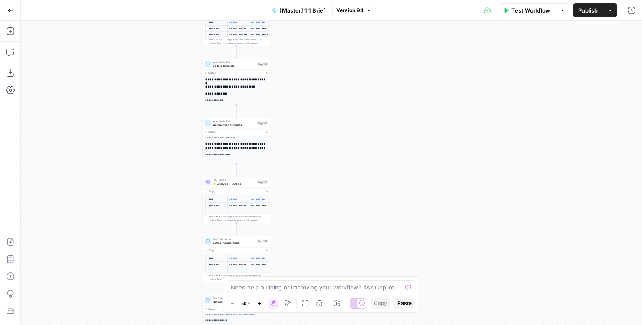
drag, startPoint x: 334, startPoint y: 176, endPoint x: 342, endPoint y: 271, distance: 95.0
click at [342, 268] on div "true false false true false true false true false true Workflow Set Inputs Inpu…" at bounding box center [331, 173] width 621 height 304
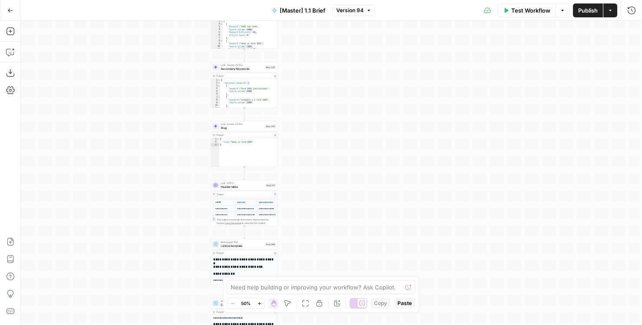
drag, startPoint x: 342, startPoint y: 111, endPoint x: 342, endPoint y: 241, distance: 129.4
click at [342, 241] on div "true false false true false true false true false true Workflow Set Inputs Inpu…" at bounding box center [331, 173] width 621 height 304
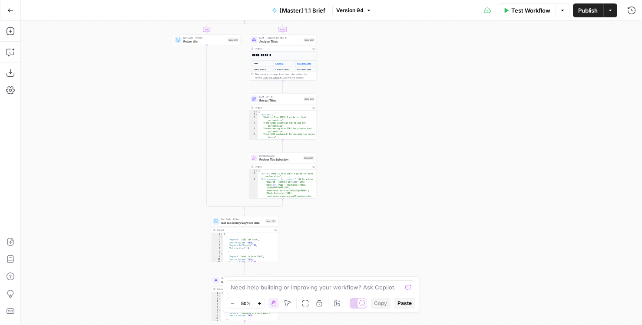
drag, startPoint x: 348, startPoint y: 192, endPoint x: 348, endPoint y: 236, distance: 44.3
click at [348, 235] on div "true false false true false true false true false true Workflow Set Inputs Inpu…" at bounding box center [331, 173] width 621 height 304
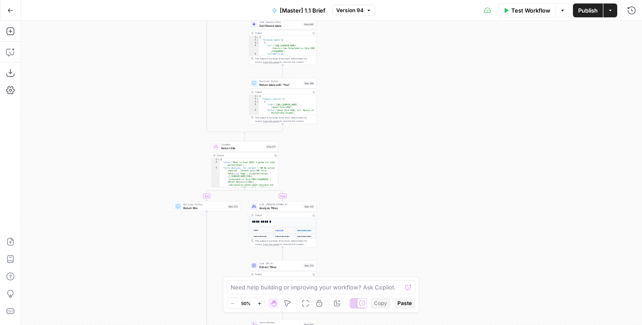
drag, startPoint x: 352, startPoint y: 89, endPoint x: 352, endPoint y: 245, distance: 156.4
click at [352, 245] on div "true false false true false true false true false true Workflow Set Inputs Inpu…" at bounding box center [331, 173] width 621 height 304
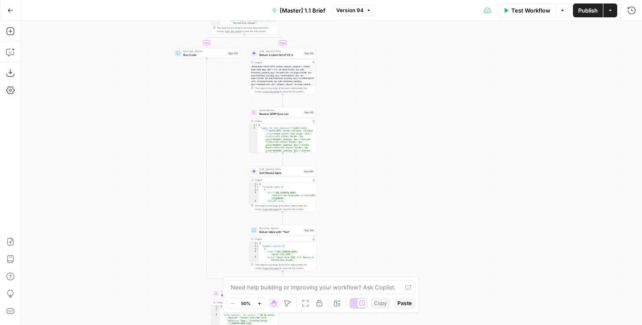
drag, startPoint x: 347, startPoint y: 205, endPoint x: 348, endPoint y: 260, distance: 54.7
click at [348, 261] on div "true false false true false true false true false true Workflow Set Inputs Inpu…" at bounding box center [331, 173] width 621 height 304
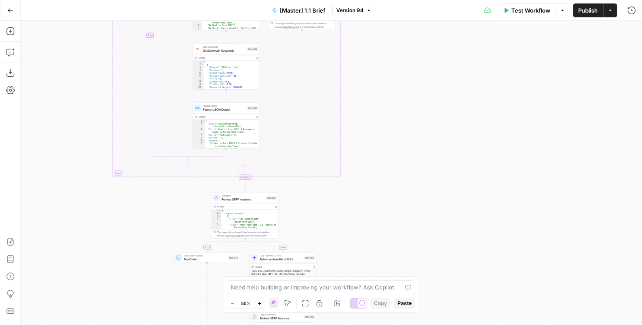
drag, startPoint x: 348, startPoint y: 100, endPoint x: 348, endPoint y: 252, distance: 152.5
click at [348, 252] on div "true false false true false true false true false true Workflow Set Inputs Inpu…" at bounding box center [331, 173] width 621 height 304
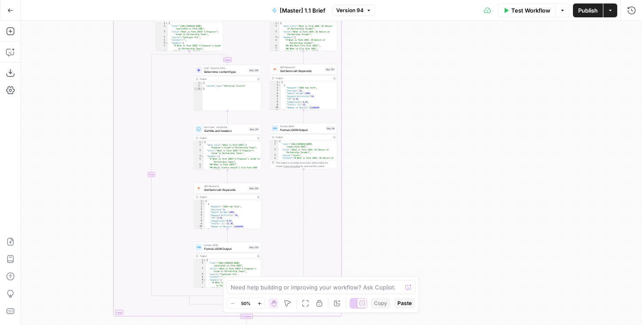
drag, startPoint x: 391, startPoint y: 69, endPoint x: 400, endPoint y: 245, distance: 176.1
click at [400, 244] on div "true false false true false true false true false true Workflow Set Inputs Inpu…" at bounding box center [331, 173] width 621 height 304
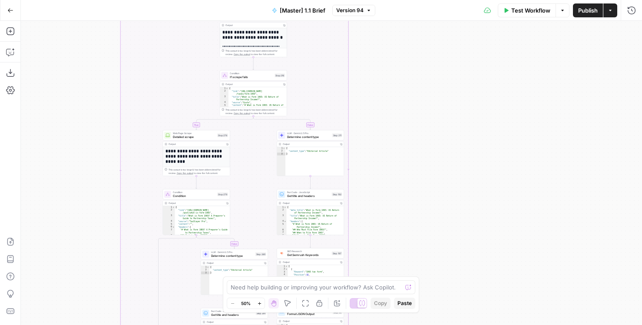
drag, startPoint x: 382, startPoint y: 191, endPoint x: 382, endPoint y: 281, distance: 90.8
click at [382, 281] on body "AirOps Builders New Home Browse Insights Opportunities Your Data Flightpath Rec…" at bounding box center [321, 162] width 642 height 325
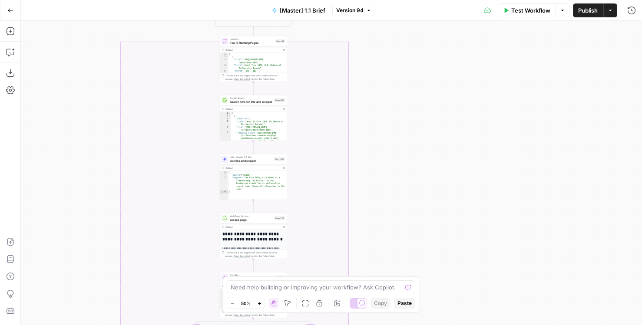
drag, startPoint x: 379, startPoint y: 171, endPoint x: 379, endPoint y: 255, distance: 83.8
click at [379, 253] on div "true false false true false true false true false true Workflow Set Inputs Inpu…" at bounding box center [331, 173] width 621 height 304
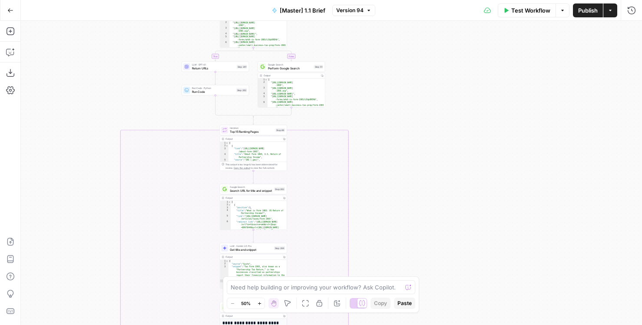
drag, startPoint x: 371, startPoint y: 91, endPoint x: 371, endPoint y: 215, distance: 124.7
click at [371, 215] on div "true false false true false true false true false true Workflow Set Inputs Inpu…" at bounding box center [331, 173] width 621 height 304
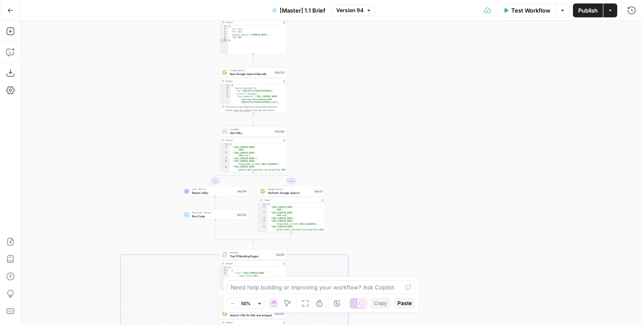
drag, startPoint x: 423, startPoint y: 154, endPoint x: 423, endPoint y: 210, distance: 55.6
click at [423, 206] on div "true false false true false true false true false true Workflow Set Inputs Inpu…" at bounding box center [331, 173] width 621 height 304
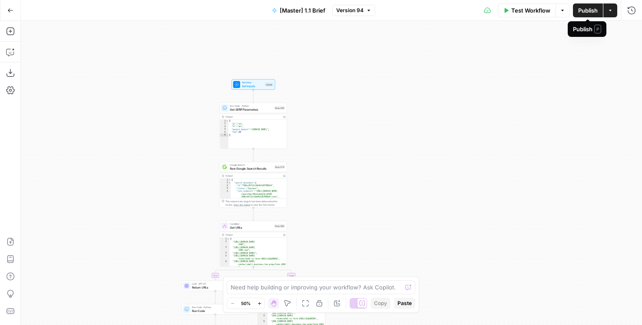
click at [579, 11] on span "Publish" at bounding box center [588, 10] width 20 height 9
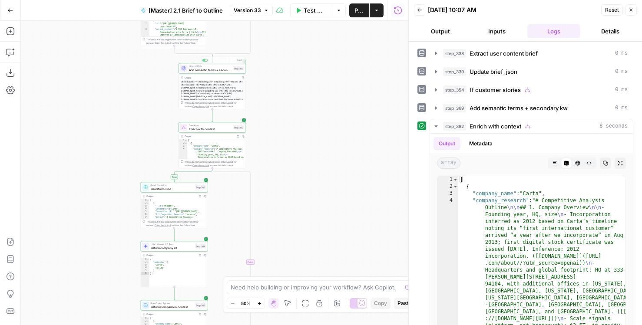
click at [246, 10] on span "Version 33" at bounding box center [247, 11] width 27 height 8
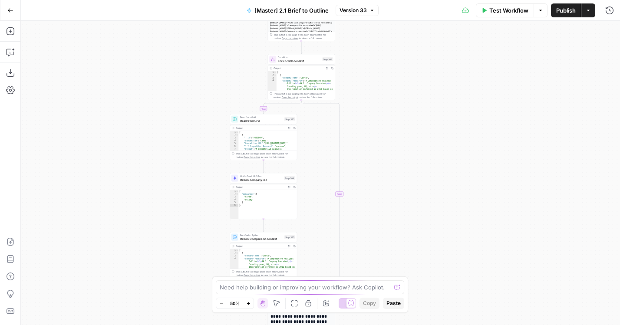
drag, startPoint x: 165, startPoint y: 146, endPoint x: 120, endPoint y: 103, distance: 61.7
click at [120, 103] on div "true false true false true false true false Workflow Set Inputs Inputs LLM · Ge…" at bounding box center [320, 173] width 599 height 304
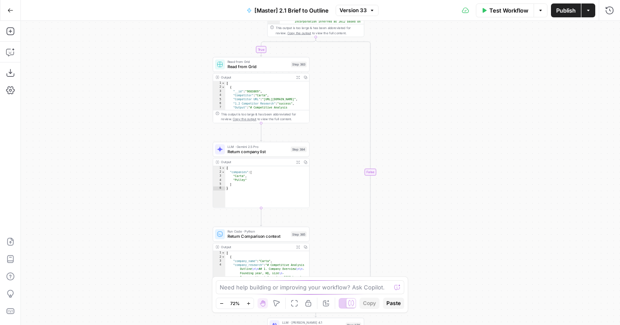
drag, startPoint x: 119, startPoint y: 144, endPoint x: 70, endPoint y: 62, distance: 95.6
click at [70, 62] on div "true false true false true false true false Workflow Set Inputs Inputs LLM · Ge…" at bounding box center [320, 173] width 599 height 304
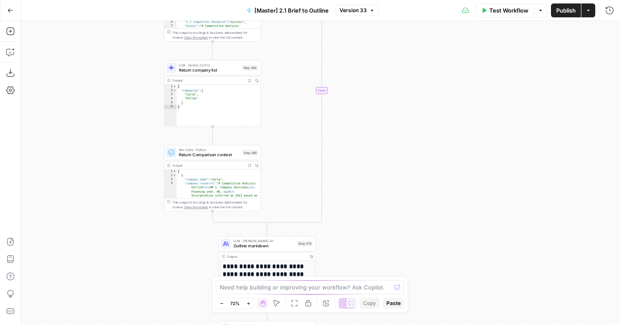
click at [207, 154] on span "Return Comparison context" at bounding box center [209, 155] width 61 height 6
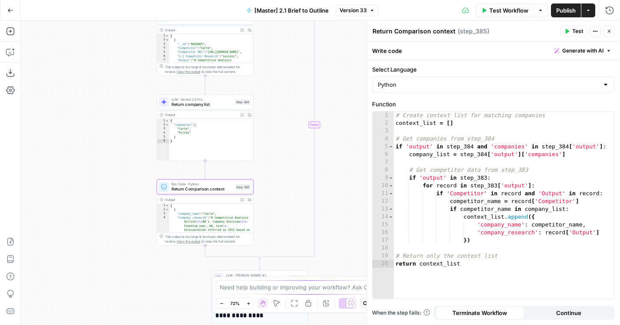
drag, startPoint x: 114, startPoint y: 89, endPoint x: 79, endPoint y: 253, distance: 167.4
click at [79, 251] on div "true true true false true false false false Workflow Set Inputs Inputs LLM · Ge…" at bounding box center [320, 173] width 599 height 304
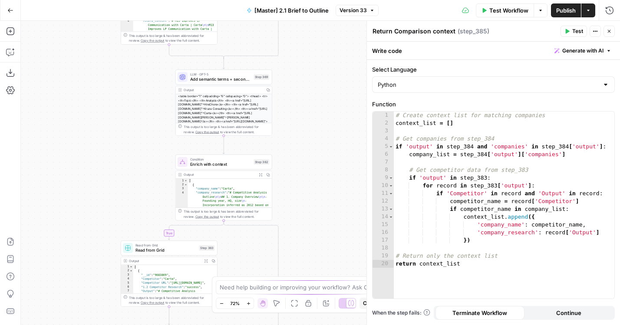
drag, startPoint x: 89, startPoint y: 154, endPoint x: 79, endPoint y: 271, distance: 117.3
click at [79, 271] on div "true true true false true false false false Workflow Set Inputs Inputs LLM · Ge…" at bounding box center [320, 173] width 599 height 304
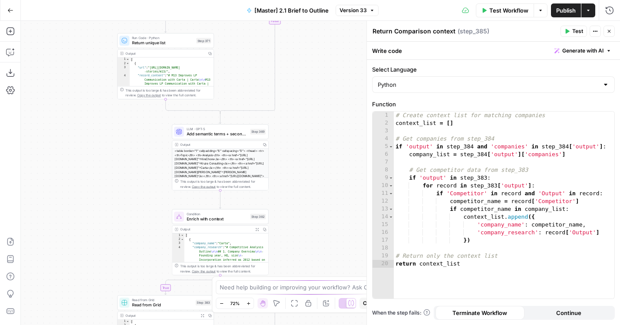
drag, startPoint x: 129, startPoint y: 150, endPoint x: 126, endPoint y: 288, distance: 137.7
click at [126, 288] on div "true true true false true false false false Workflow Set Inputs Inputs LLM · Ge…" at bounding box center [320, 173] width 599 height 304
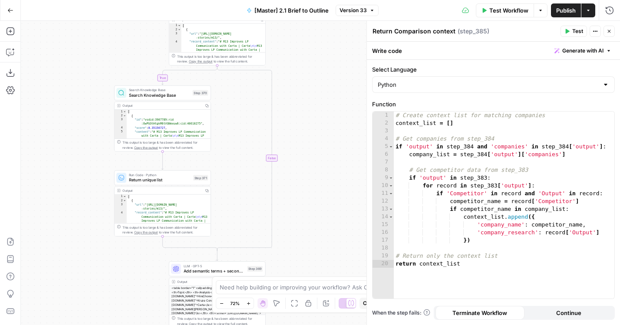
drag, startPoint x: 94, startPoint y: 172, endPoint x: 92, endPoint y: 62, distance: 109.9
click at [92, 69] on div "true true true false true false false false Workflow Set Inputs Inputs LLM · Ge…" at bounding box center [320, 173] width 599 height 304
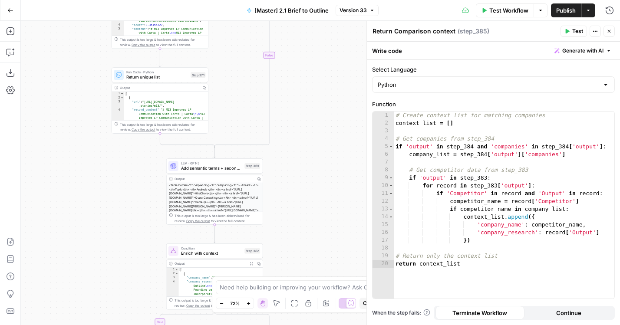
drag, startPoint x: 76, startPoint y: 244, endPoint x: 76, endPoint y: 101, distance: 142.9
click at [76, 102] on div "true true true false true false false false Workflow Set Inputs Inputs LLM · Ge…" at bounding box center [320, 173] width 599 height 304
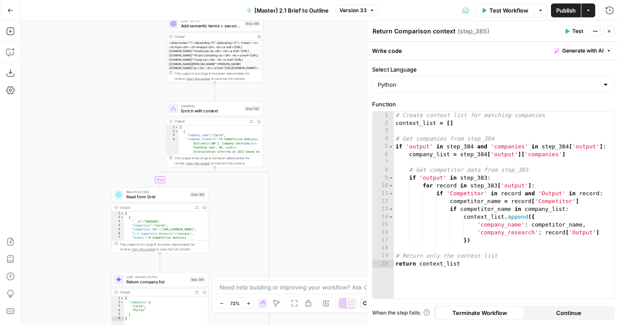
drag, startPoint x: 75, startPoint y: 248, endPoint x: 75, endPoint y: 131, distance: 116.8
click at [75, 131] on div "true true true false true false false false Workflow Set Inputs Inputs LLM · Ge…" at bounding box center [320, 173] width 599 height 304
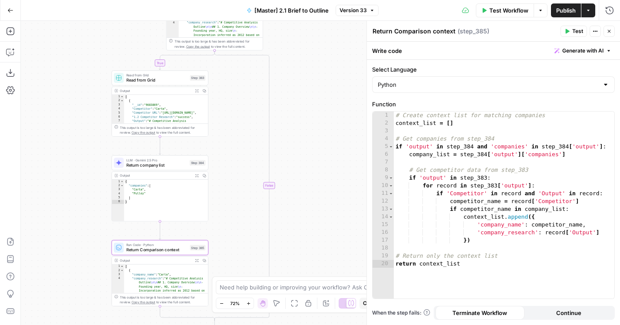
click at [611, 32] on icon "button" at bounding box center [609, 31] width 5 height 5
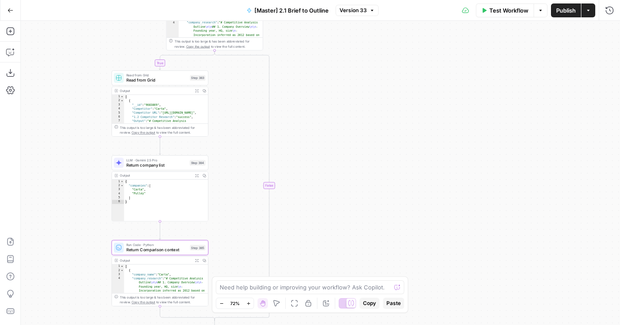
drag, startPoint x: 78, startPoint y: 124, endPoint x: 101, endPoint y: 69, distance: 60.2
click at [101, 69] on div "true true true false true false false false Workflow Set Inputs Inputs LLM · Ge…" at bounding box center [320, 173] width 599 height 304
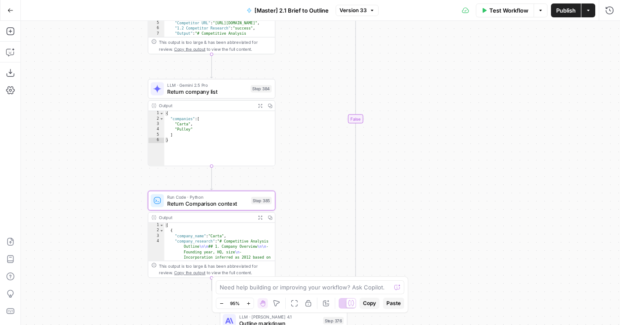
drag, startPoint x: 93, startPoint y: 163, endPoint x: 53, endPoint y: 79, distance: 93.8
click at [53, 79] on div "true true true false true false false false Workflow Set Inputs Inputs LLM · Ge…" at bounding box center [320, 173] width 599 height 304
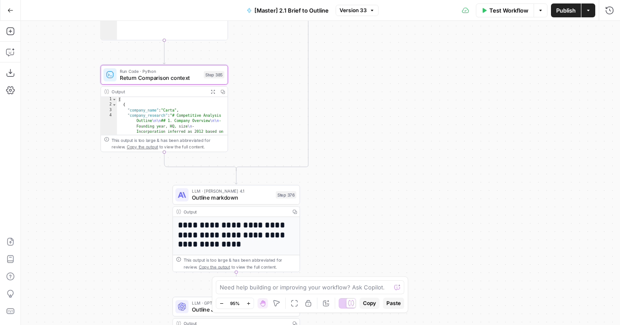
drag, startPoint x: 73, startPoint y: 295, endPoint x: 55, endPoint y: 188, distance: 108.8
click at [56, 188] on div "true true true false true false false false Workflow Set Inputs Inputs LLM · Ge…" at bounding box center [320, 173] width 599 height 304
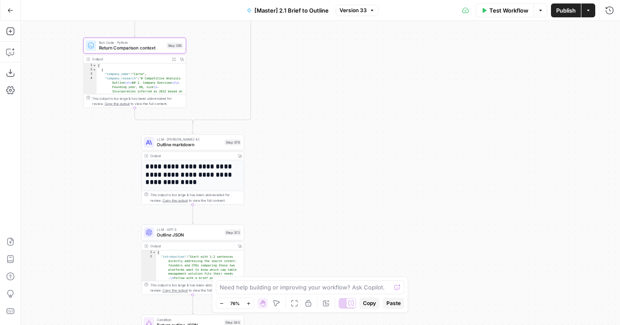
drag, startPoint x: 86, startPoint y: 241, endPoint x: 70, endPoint y: 137, distance: 105.8
click at [71, 141] on div "true true true false true false false false Workflow Set Inputs Inputs LLM · Ge…" at bounding box center [320, 173] width 599 height 304
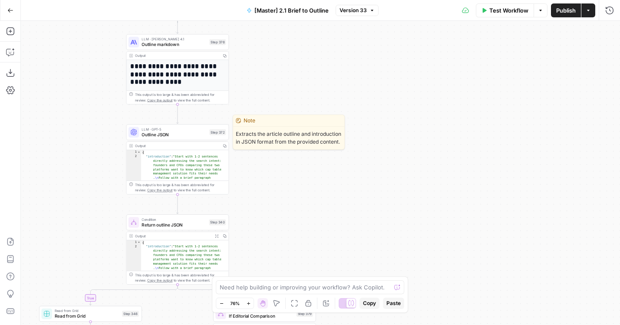
click at [140, 128] on div "LLM · GPT-5 Outline JSON Step 372 Copy step Delete step Edit Note Test" at bounding box center [178, 132] width 98 height 11
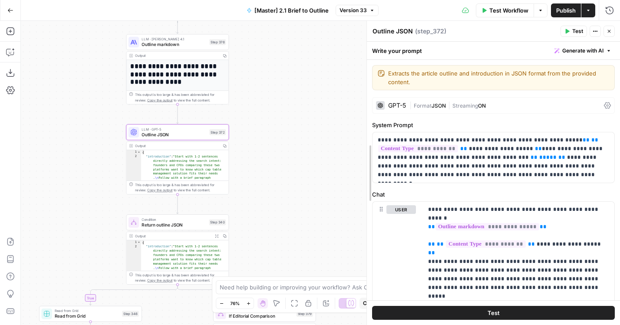
drag, startPoint x: 368, startPoint y: 190, endPoint x: 342, endPoint y: 190, distance: 25.6
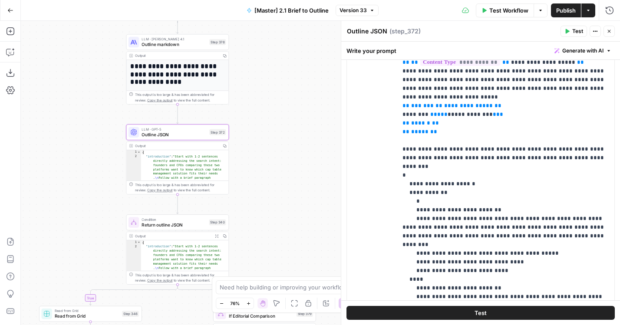
scroll to position [293, 0]
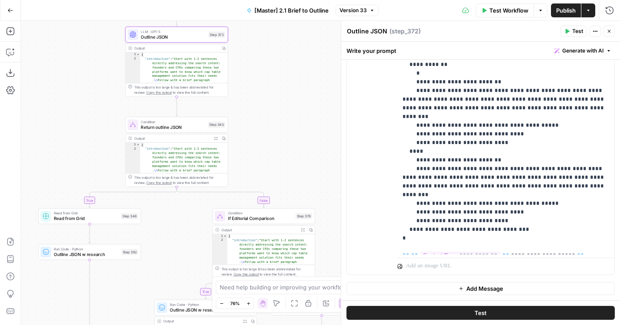
drag, startPoint x: 311, startPoint y: 198, endPoint x: 309, endPoint y: 99, distance: 99.1
click at [309, 99] on div "true true true false true false false false Workflow Set Inputs Inputs LLM · Ge…" at bounding box center [320, 173] width 599 height 304
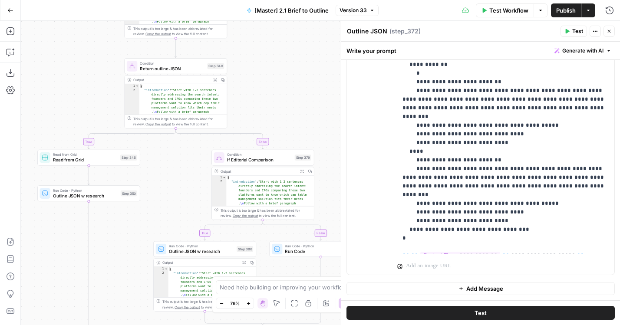
drag, startPoint x: 300, startPoint y: 113, endPoint x: 299, endPoint y: 55, distance: 57.8
click at [300, 55] on div "true true true false true false false false Workflow Set Inputs Inputs LLM · Ge…" at bounding box center [320, 173] width 599 height 304
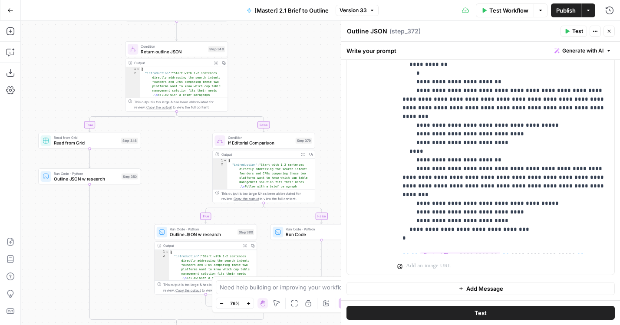
drag, startPoint x: 126, startPoint y: 250, endPoint x: 136, endPoint y: 200, distance: 51.2
click at [136, 200] on div "true true true false true false false false Workflow Set Inputs Inputs LLM · Ge…" at bounding box center [320, 173] width 599 height 304
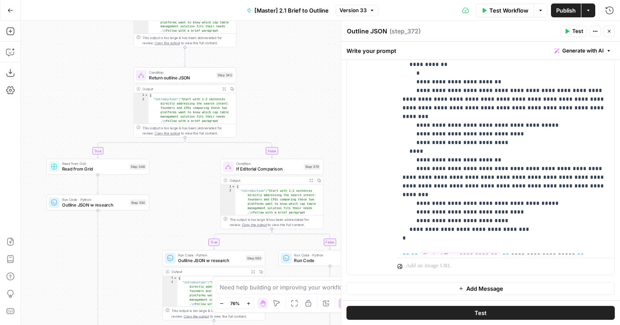
drag, startPoint x: 136, startPoint y: 200, endPoint x: 135, endPoint y: 259, distance: 59.1
click at [135, 259] on div "true true true false true false false false Workflow Set Inputs Inputs LLM · Ge…" at bounding box center [320, 173] width 599 height 304
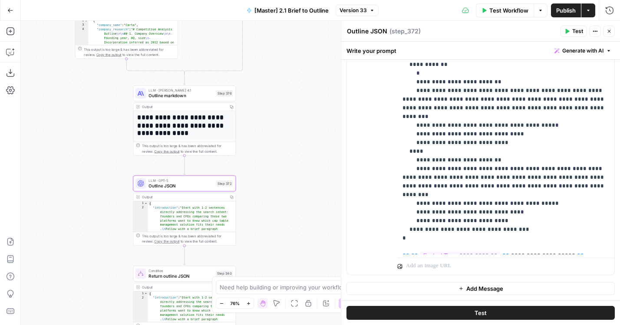
drag, startPoint x: 90, startPoint y: 89, endPoint x: 91, endPoint y: 288, distance: 198.9
click at [91, 288] on div "true true true false true false false false Workflow Set Inputs Inputs LLM · Ge…" at bounding box center [320, 173] width 599 height 304
drag, startPoint x: 89, startPoint y: 169, endPoint x: 102, endPoint y: 273, distance: 105.1
click at [102, 272] on div "true true true false true false false false Workflow Set Inputs Inputs LLM · Ge…" at bounding box center [320, 173] width 599 height 304
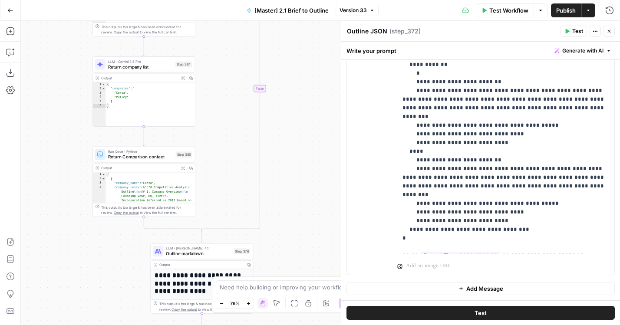
drag, startPoint x: 50, startPoint y: 83, endPoint x: 55, endPoint y: 138, distance: 55.4
click at [55, 138] on div "true true true false true false false false Workflow Set Inputs Inputs LLM · Ge…" at bounding box center [320, 173] width 599 height 304
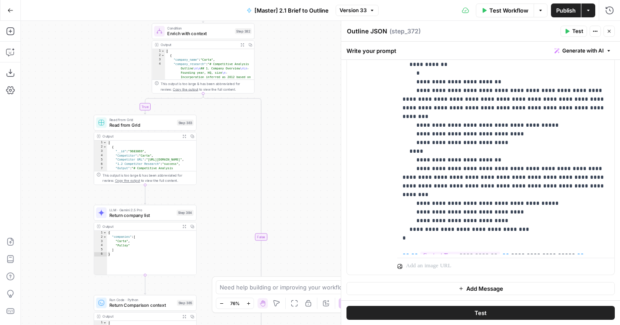
drag, startPoint x: 55, startPoint y: 59, endPoint x: 56, endPoint y: 208, distance: 148.6
click at [56, 208] on div "true true true false true false false false Workflow Set Inputs Inputs LLM · Ge…" at bounding box center [320, 173] width 599 height 304
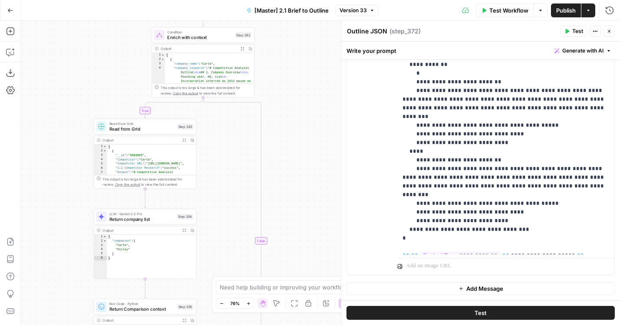
drag, startPoint x: 56, startPoint y: 73, endPoint x: 56, endPoint y: 271, distance: 198.9
click at [56, 271] on div "true true true false true false false false Workflow Set Inputs Inputs LLM · Ge…" at bounding box center [320, 173] width 599 height 304
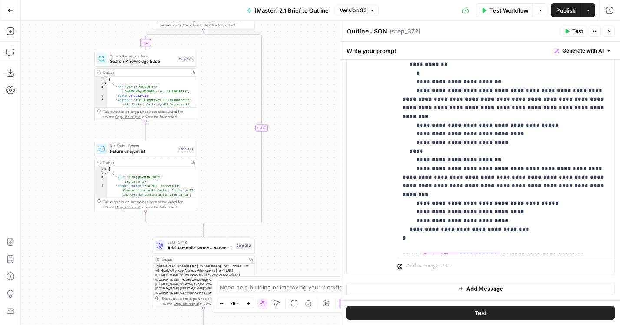
drag, startPoint x: 79, startPoint y: 118, endPoint x: 80, endPoint y: 221, distance: 103.4
click at [80, 221] on div "true true true false true false false false Workflow Set Inputs Inputs LLM · Ge…" at bounding box center [320, 173] width 599 height 304
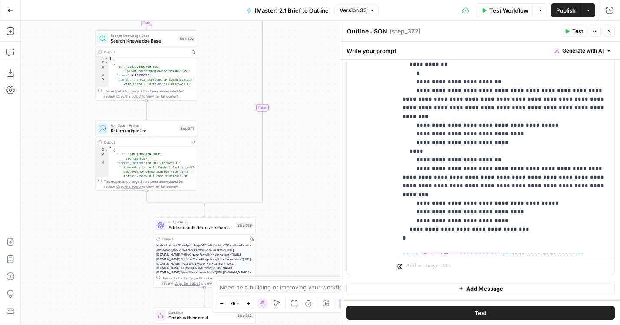
drag, startPoint x: 86, startPoint y: 247, endPoint x: 107, endPoint y: 94, distance: 154.3
click at [107, 94] on div "true true true false true false false false Workflow Set Inputs Inputs LLM · Ge…" at bounding box center [320, 173] width 599 height 304
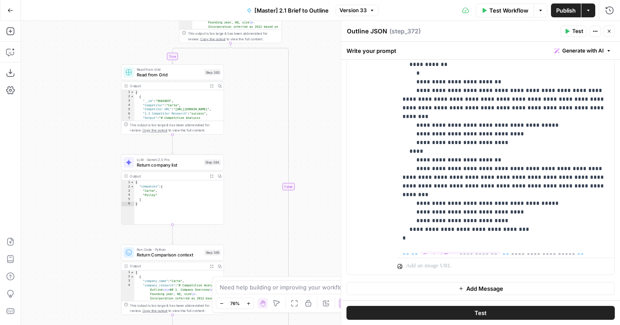
drag, startPoint x: 87, startPoint y: 198, endPoint x: 100, endPoint y: -52, distance: 250.5
click at [100, 0] on html "AirOps Builders New Home Browse Insights Opportunities Your Data Flightpath Rec…" at bounding box center [310, 162] width 620 height 325
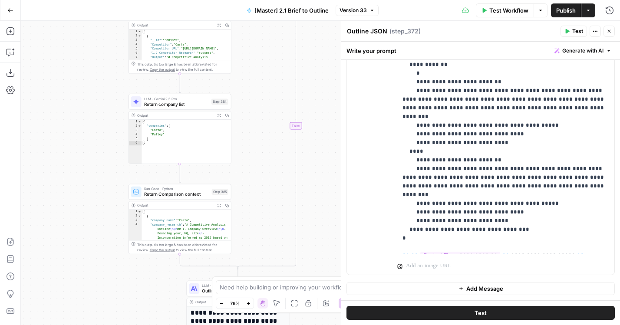
drag, startPoint x: 62, startPoint y: 148, endPoint x: 62, endPoint y: 11, distance: 136.8
click at [62, 11] on div "Go Back [Master] 2.1 Brief to Outline Version 33 Test Workflow Options Publish …" at bounding box center [310, 162] width 620 height 325
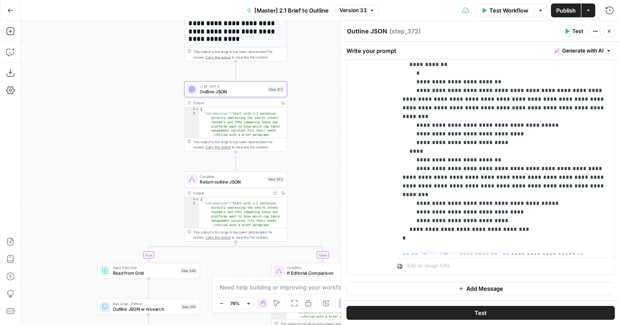
drag, startPoint x: 79, startPoint y: 160, endPoint x: 77, endPoint y: 89, distance: 70.8
click at [77, 89] on div "true true true false true false false false Workflow Set Inputs Inputs LLM · Ge…" at bounding box center [320, 173] width 599 height 304
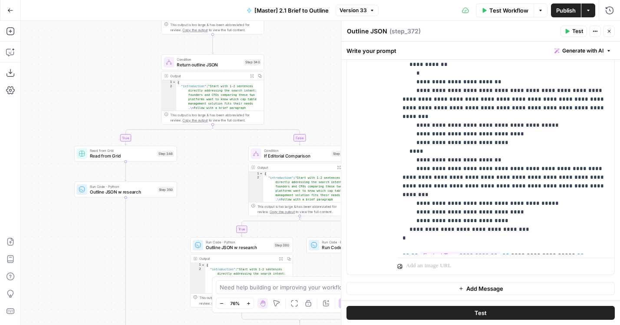
drag, startPoint x: 78, startPoint y: 152, endPoint x: 54, endPoint y: 70, distance: 85.0
click at [55, 70] on div "true true true false true false false false Workflow Set Inputs Inputs LLM · Ge…" at bounding box center [320, 173] width 599 height 304
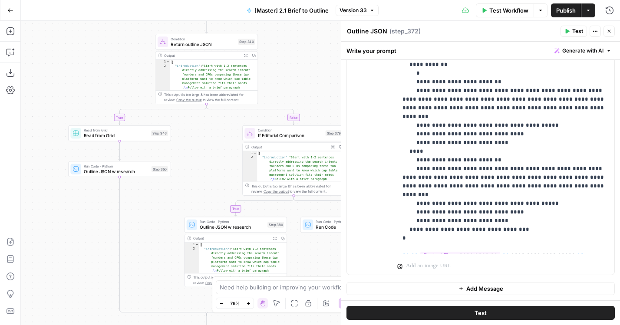
scroll to position [70, 0]
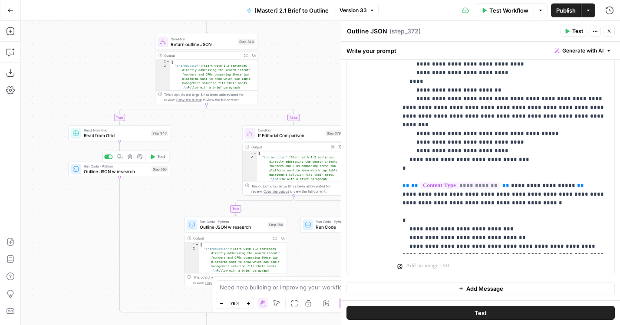
click at [102, 174] on span "Outline JSON w research" at bounding box center [116, 171] width 65 height 7
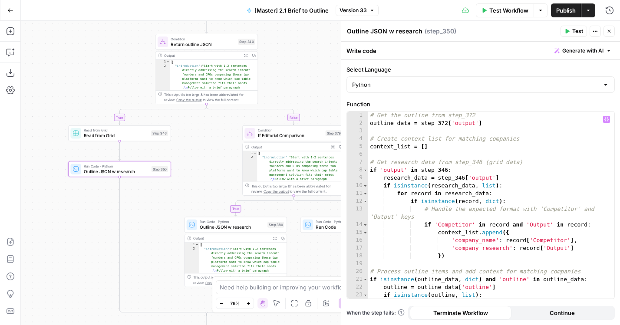
scroll to position [0, 0]
click at [11, 50] on icon "button" at bounding box center [10, 52] width 9 height 9
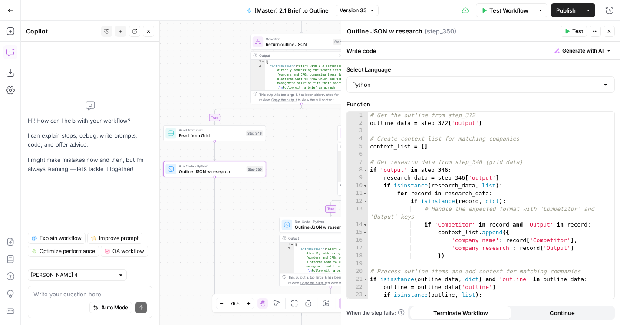
click at [114, 295] on textarea at bounding box center [89, 294] width 113 height 9
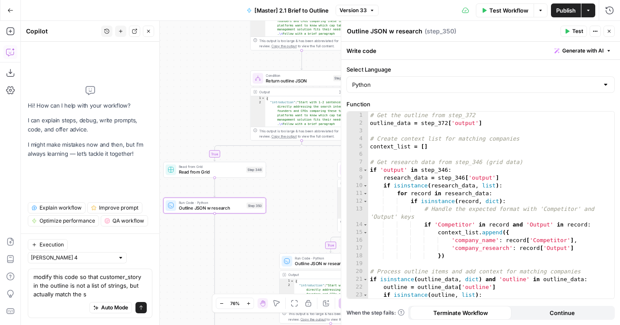
drag, startPoint x: 186, startPoint y: 67, endPoint x: 186, endPoint y: 243, distance: 175.9
click at [186, 243] on div "true true true false true false false false Workflow Set Inputs Inputs LLM · Ge…" at bounding box center [320, 173] width 599 height 304
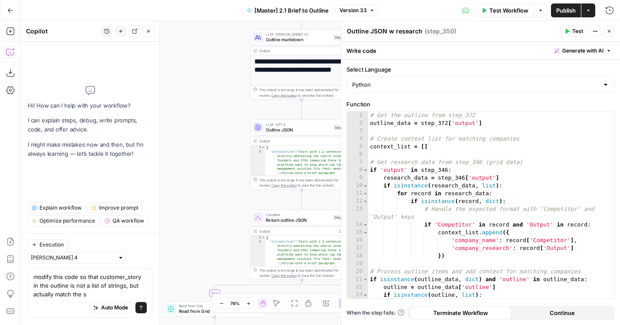
drag, startPoint x: 206, startPoint y: 128, endPoint x: 206, endPoint y: 308, distance: 180.7
click at [206, 308] on div "true true true false true false false false Workflow Set Inputs Inputs LLM · Ge…" at bounding box center [320, 173] width 599 height 304
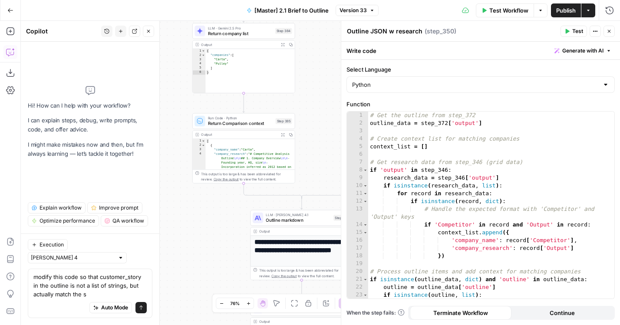
drag, startPoint x: 193, startPoint y: 229, endPoint x: 193, endPoint y: 269, distance: 39.5
click at [193, 269] on div "true true true false true false false false Workflow Set Inputs Inputs LLM · Ge…" at bounding box center [320, 173] width 599 height 304
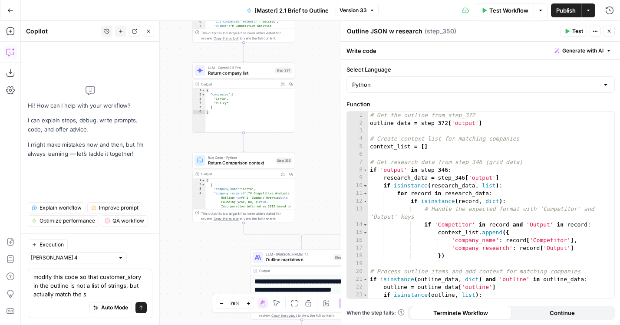
drag, startPoint x: 176, startPoint y: 129, endPoint x: 182, endPoint y: 291, distance: 162.6
click at [182, 291] on div "true true true false true false false false Workflow Set Inputs Inputs LLM · Ge…" at bounding box center [320, 173] width 599 height 304
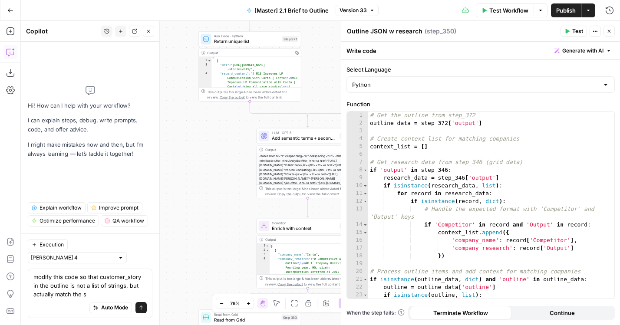
drag, startPoint x: 183, startPoint y: 139, endPoint x: 183, endPoint y: 313, distance: 174.2
click at [183, 313] on div "true true true false true false false false Workflow Set Inputs Inputs LLM · Ge…" at bounding box center [320, 173] width 599 height 304
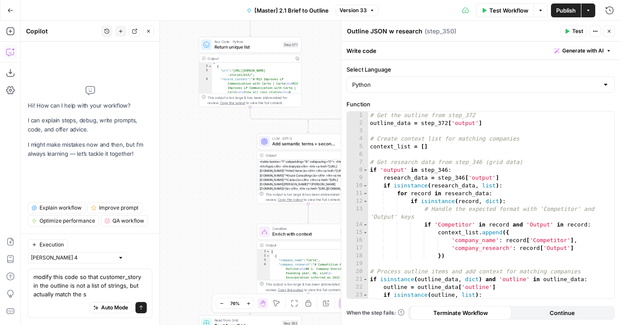
drag, startPoint x: 198, startPoint y: 183, endPoint x: 198, endPoint y: 251, distance: 67.8
click at [198, 251] on div "true true true false true false false false Workflow Set Inputs Inputs LLM · Ge…" at bounding box center [320, 173] width 599 height 304
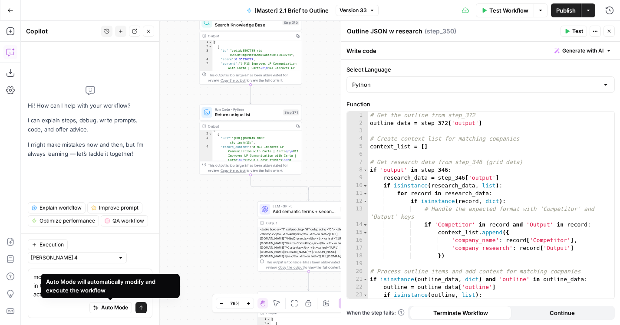
click at [101, 291] on div "Auto Mode will automatically modify and execute the workflow" at bounding box center [110, 286] width 129 height 17
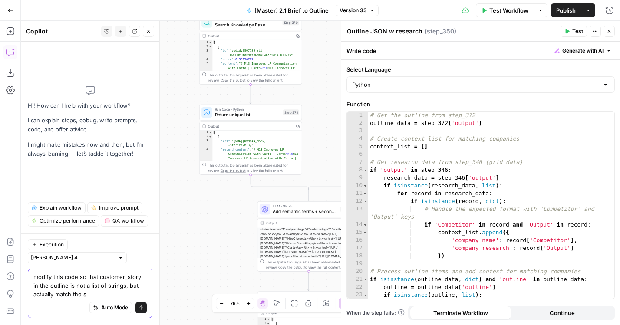
click at [121, 291] on textarea "modify this code so that customer_story in the outline is not a list of strings…" at bounding box center [89, 286] width 113 height 26
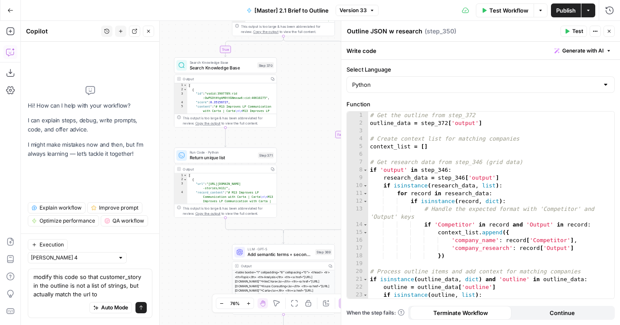
drag, startPoint x: 228, startPoint y: 225, endPoint x: 216, endPoint y: 225, distance: 12.2
click at [216, 225] on div "true true true false true false false false Workflow Set Inputs Inputs LLM · Ge…" at bounding box center [320, 173] width 599 height 304
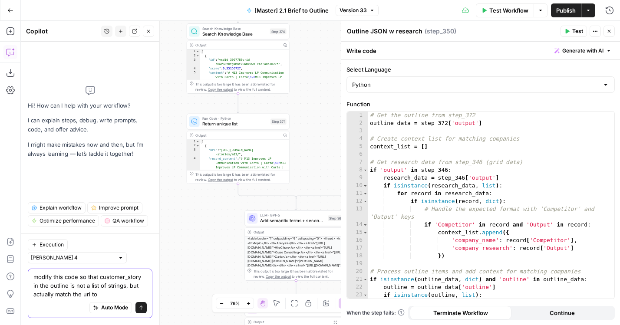
click at [119, 295] on textarea "modify this code so that customer_story in the outline is not a list of strings…" at bounding box center [89, 286] width 113 height 26
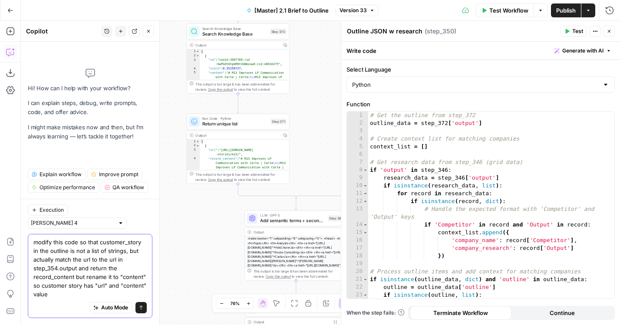
type textarea "modify this code so that customer_story in the outline is not a list of strings…"
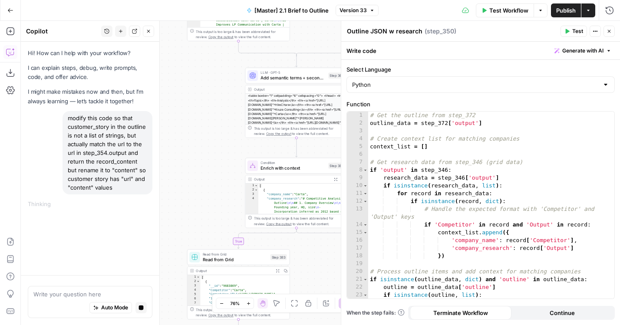
drag, startPoint x: 185, startPoint y: 247, endPoint x: 187, endPoint y: 35, distance: 212.4
click at [185, 45] on div "true true true false true false false false Workflow Set Inputs Inputs LLM · Ge…" at bounding box center [320, 173] width 599 height 304
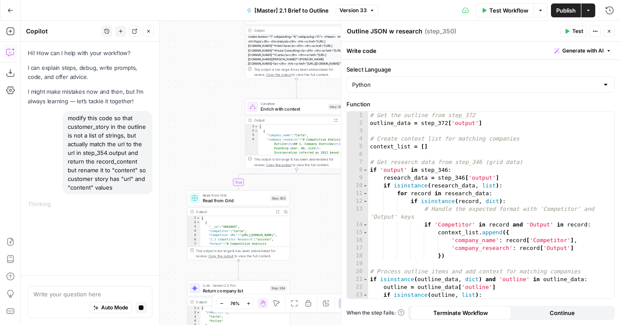
drag, startPoint x: 184, startPoint y: 163, endPoint x: 185, endPoint y: -10, distance: 173.7
click at [185, 0] on html "AirOps Builders New Home Browse Insights Opportunities Your Data Flightpath Rec…" at bounding box center [310, 162] width 620 height 325
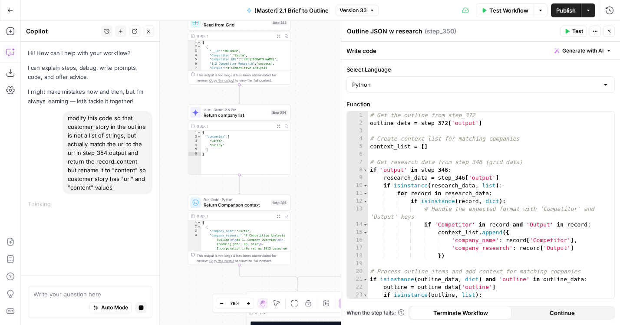
drag, startPoint x: 181, startPoint y: 226, endPoint x: 193, endPoint y: 54, distance: 172.9
click at [191, 58] on div "true true true false true false false false Workflow Set Inputs Inputs LLM · Ge…" at bounding box center [320, 173] width 599 height 304
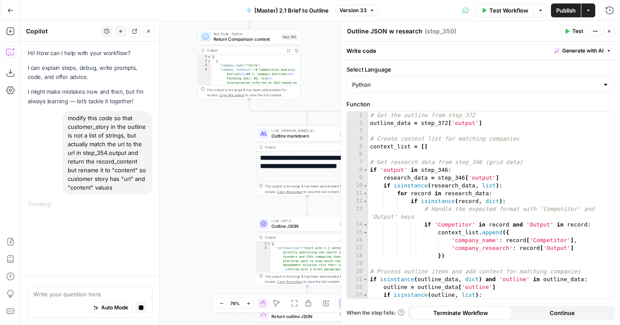
drag, startPoint x: 181, startPoint y: 232, endPoint x: 171, endPoint y: 129, distance: 103.4
click at [172, 129] on div "true true true false true false false false Workflow Set Inputs Inputs LLM · Ge…" at bounding box center [320, 173] width 599 height 304
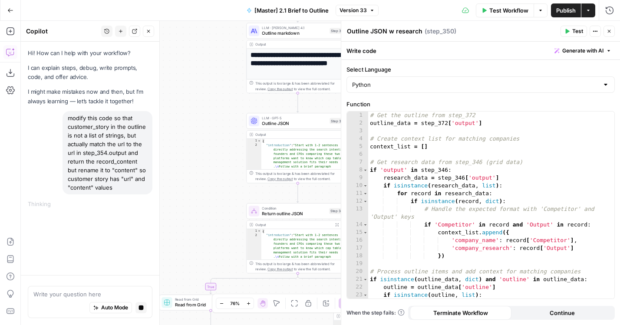
click at [193, 261] on div "true true true false true false false false Workflow Set Inputs Inputs LLM · Ge…" at bounding box center [320, 173] width 599 height 304
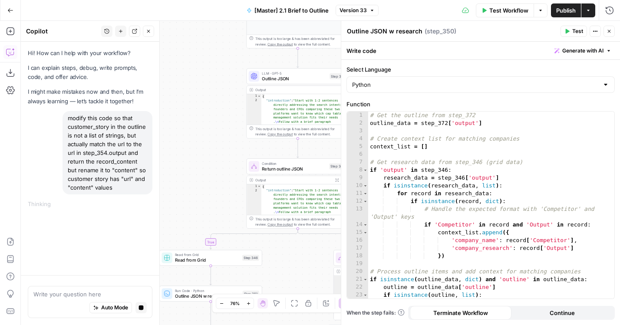
drag, startPoint x: 193, startPoint y: 216, endPoint x: 208, endPoint y: 103, distance: 113.5
click at [208, 107] on div "true true true false true false false false Workflow Set Inputs Inputs LLM · Ge…" at bounding box center [320, 173] width 599 height 304
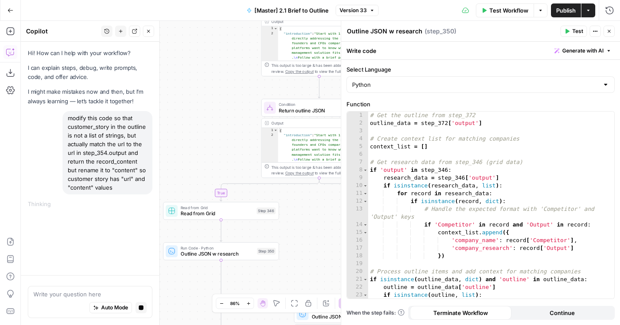
drag, startPoint x: 204, startPoint y: 163, endPoint x: 209, endPoint y: 37, distance: 126.5
click at [209, 37] on div "true true true false true false false false Workflow Set Inputs Inputs LLM · Ge…" at bounding box center [320, 173] width 599 height 304
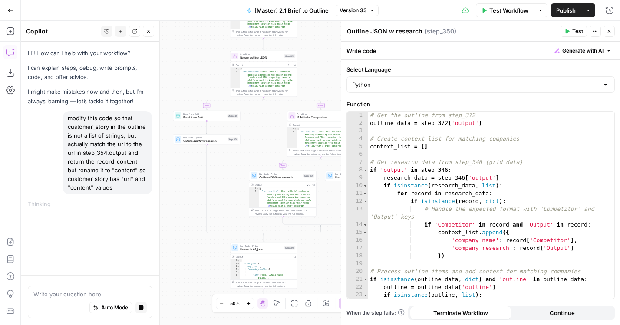
drag, startPoint x: 192, startPoint y: 193, endPoint x: 178, endPoint y: 170, distance: 26.5
click at [178, 170] on div "true true true false true false false false Workflow Set Inputs Inputs LLM · Ge…" at bounding box center [320, 173] width 599 height 304
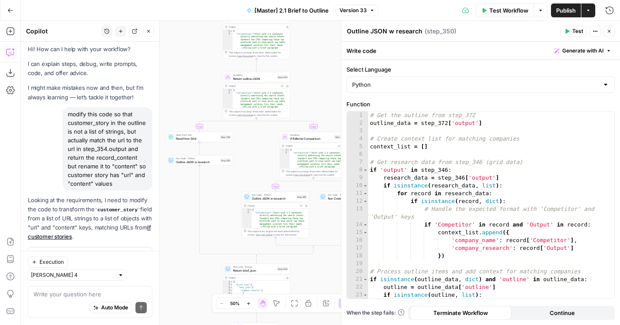
scroll to position [29, 0]
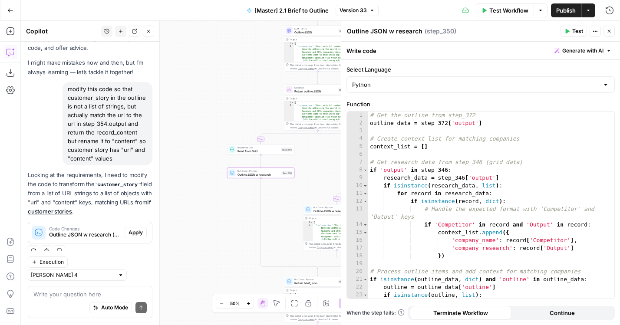
click at [143, 232] on button "Apply" at bounding box center [136, 232] width 22 height 11
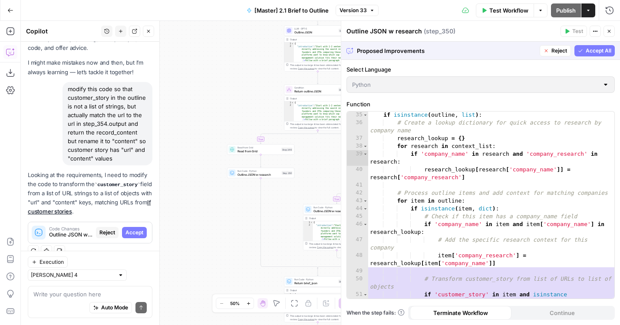
scroll to position [309, 0]
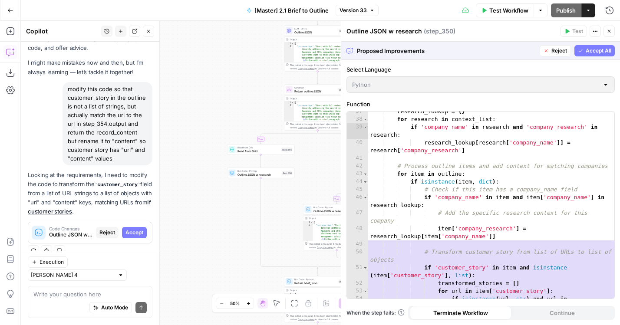
click at [586, 52] on span "Accept All" at bounding box center [599, 51] width 26 height 8
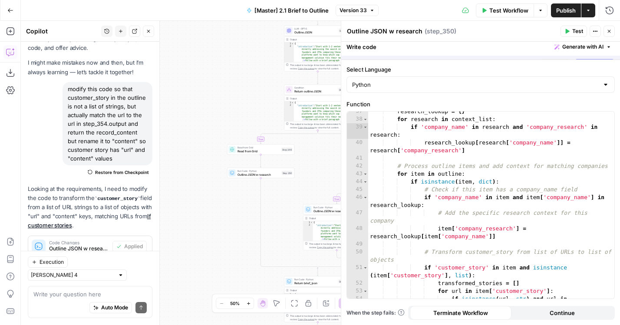
scroll to position [43, 0]
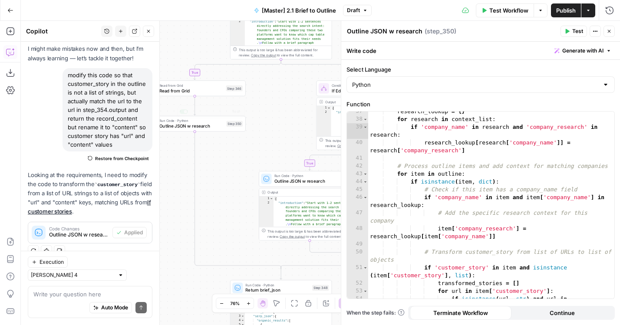
drag, startPoint x: 280, startPoint y: 211, endPoint x: 234, endPoint y: 154, distance: 72.9
click at [234, 154] on div "true true true false true false false false Workflow Set Inputs Inputs LLM · Ge…" at bounding box center [320, 173] width 599 height 304
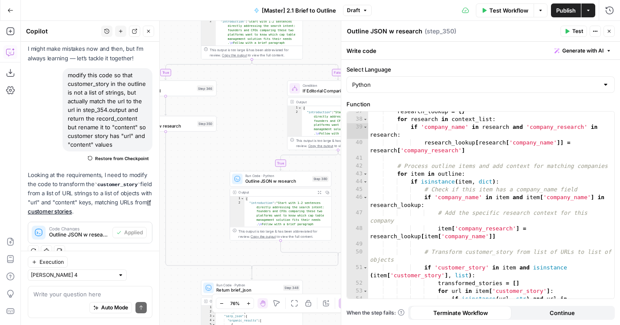
drag, startPoint x: 234, startPoint y: 154, endPoint x: 179, endPoint y: 154, distance: 54.7
click at [179, 154] on div "true true true false true false false false Workflow Set Inputs Inputs LLM · Ge…" at bounding box center [320, 173] width 599 height 304
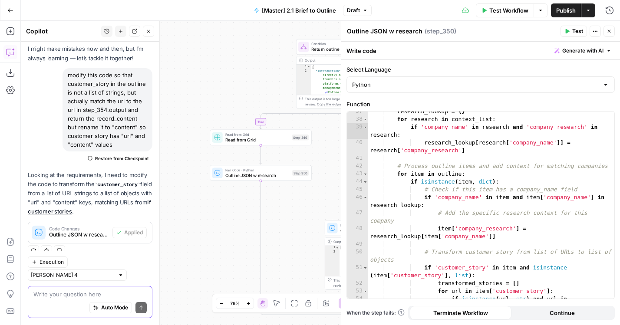
click at [78, 297] on textarea at bounding box center [89, 294] width 113 height 9
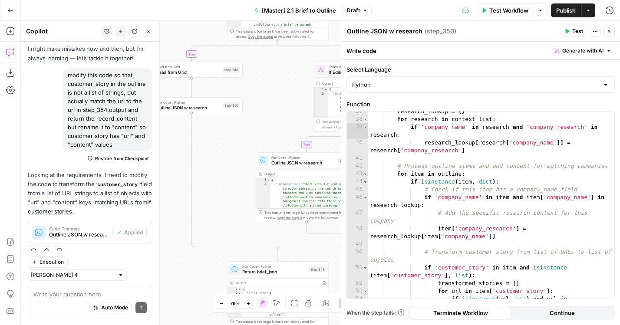
drag, startPoint x: 222, startPoint y: 227, endPoint x: 131, endPoint y: 129, distance: 133.4
click at [131, 129] on body "AirOps Builders New Home Browse Insights Opportunities Your Data Flightpath Rec…" at bounding box center [310, 162] width 620 height 325
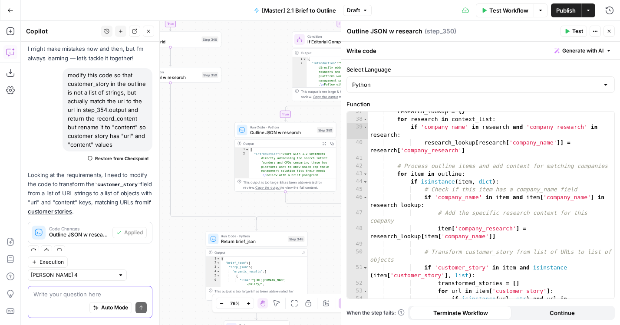
click at [86, 291] on textarea at bounding box center [89, 294] width 113 height 9
type textarea "do the same for step_380.output"
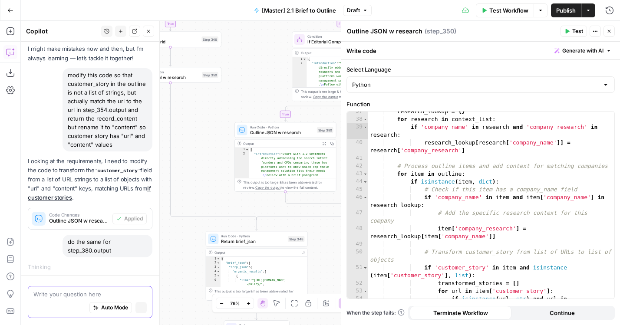
scroll to position [46, 0]
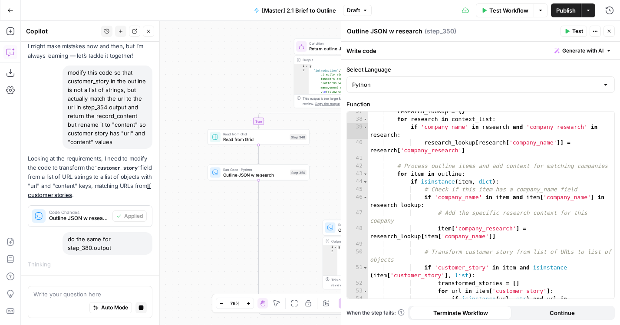
drag, startPoint x: 245, startPoint y: 65, endPoint x: 129, endPoint y: -5, distance: 135.4
click at [129, 0] on html "AirOps Builders New Home Browse Insights Opportunities Your Data Flightpath Rec…" at bounding box center [310, 162] width 620 height 325
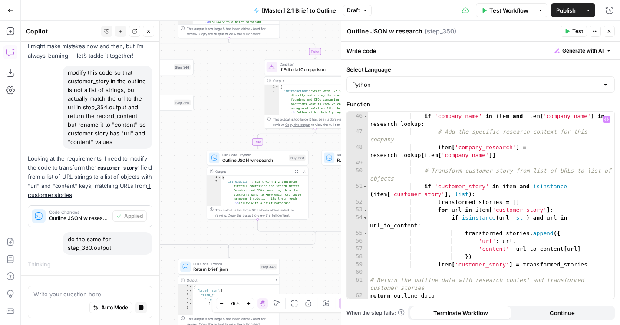
scroll to position [391, 0]
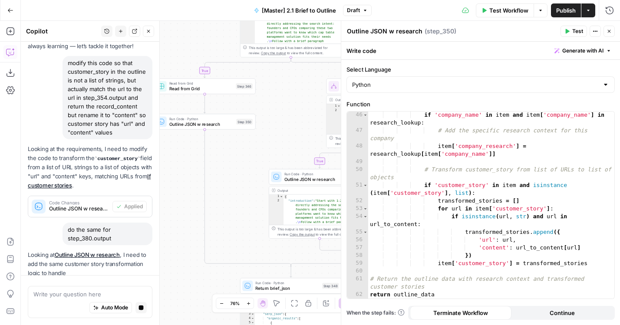
drag, startPoint x: 251, startPoint y: 231, endPoint x: 192, endPoint y: 179, distance: 78.8
click at [192, 179] on div "true true true false true false false false Workflow Set Inputs Inputs LLM · Ge…" at bounding box center [320, 173] width 599 height 304
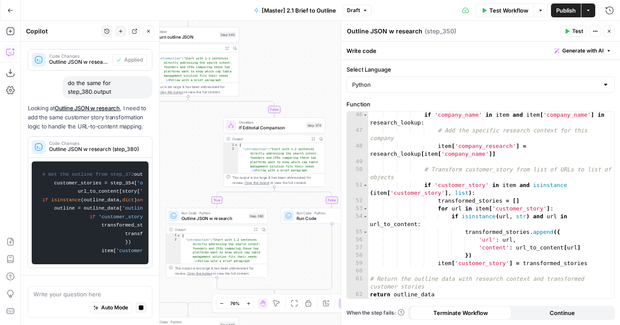
scroll to position [91, 0]
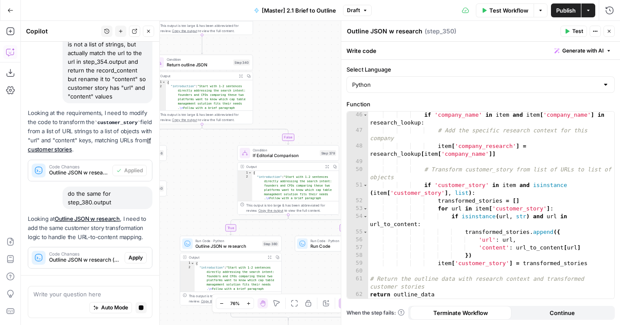
drag, startPoint x: 235, startPoint y: 123, endPoint x: 205, endPoint y: 194, distance: 76.7
click at [205, 195] on div "true true true false true false false false Workflow Set Inputs Inputs LLM · Ge…" at bounding box center [320, 173] width 599 height 304
click at [139, 257] on span "Apply" at bounding box center [136, 258] width 14 height 8
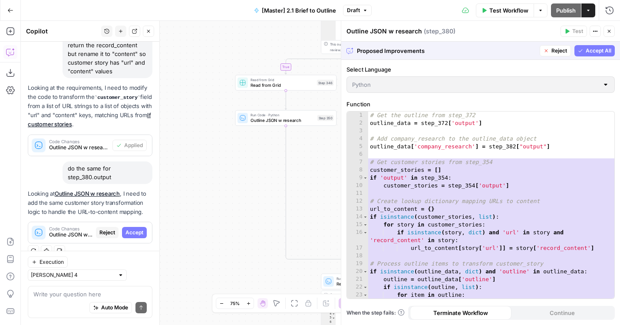
click at [602, 48] on span "Accept All" at bounding box center [599, 51] width 26 height 8
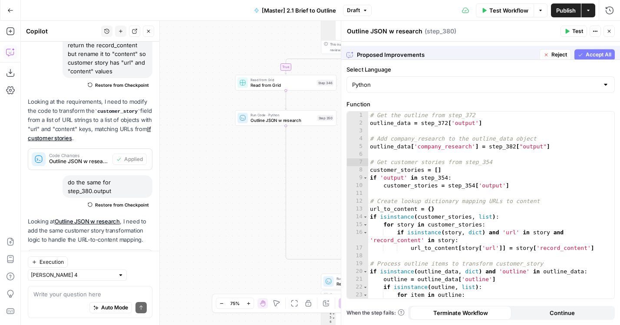
scroll to position [144, 0]
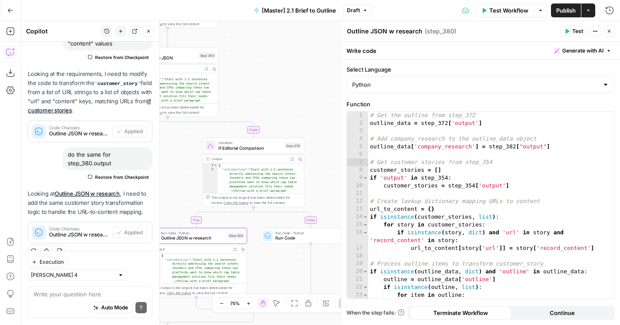
drag, startPoint x: 303, startPoint y: 169, endPoint x: 99, endPoint y: 232, distance: 213.6
click at [99, 232] on body "AirOps Builders New Home Browse Insights Opportunities Your Data Flightpath Rec…" at bounding box center [310, 162] width 620 height 325
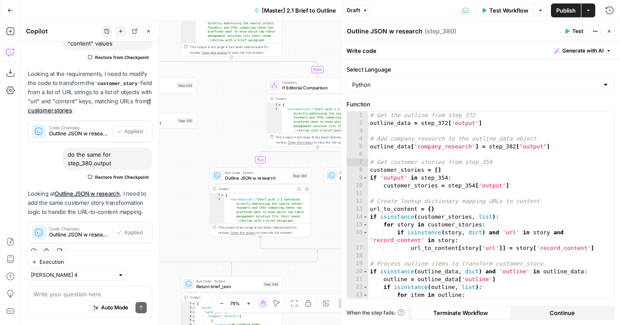
drag, startPoint x: 314, startPoint y: 37, endPoint x: 314, endPoint y: 136, distance: 99.5
click at [314, 136] on div "true true true false true false false false Workflow Set Inputs Inputs LLM · Ge…" at bounding box center [320, 173] width 599 height 304
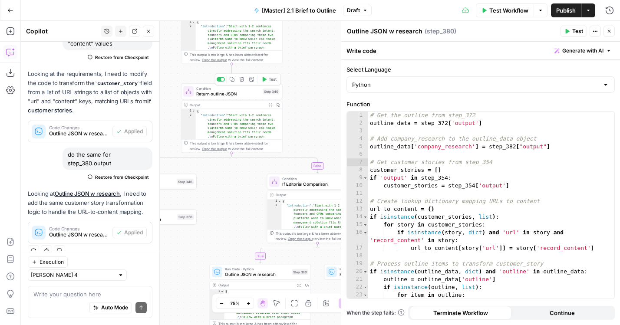
click at [271, 81] on span "Test" at bounding box center [273, 79] width 8 height 6
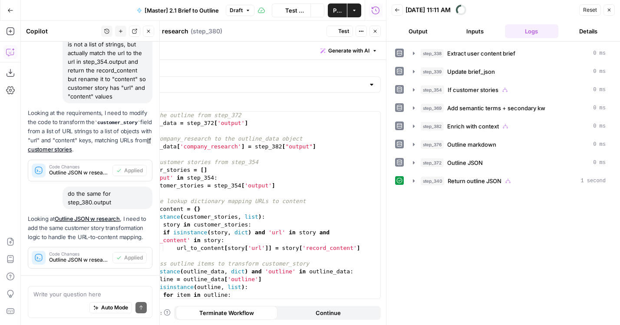
scroll to position [144, 0]
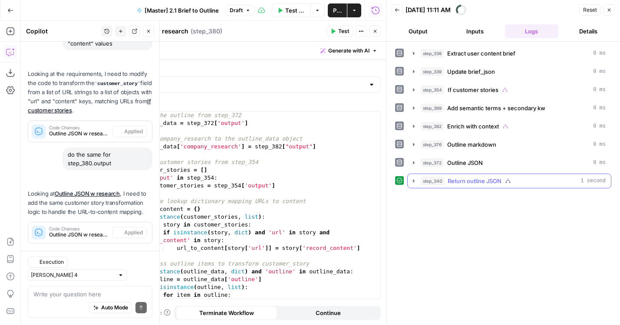
click at [414, 182] on icon "button" at bounding box center [413, 181] width 7 height 7
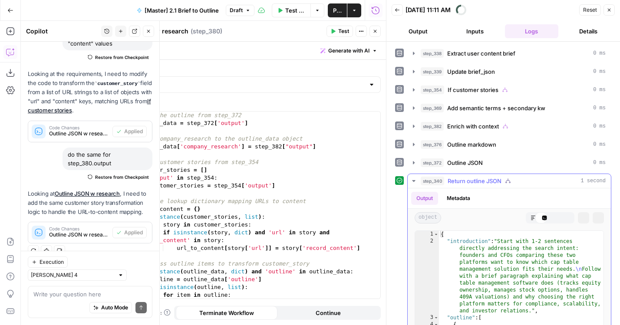
scroll to position [107, 0]
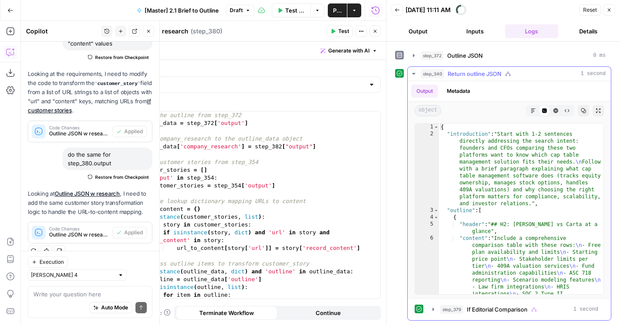
type textarea "*"
click at [495, 217] on div "{ "introduction" : "Start with 1-2 sentences directly addressing the search int…" at bounding box center [521, 251] width 165 height 254
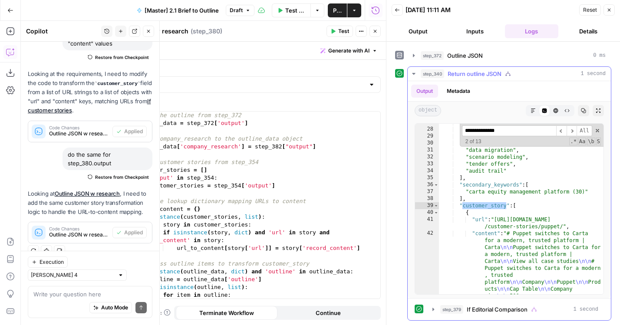
scroll to position [708, 0]
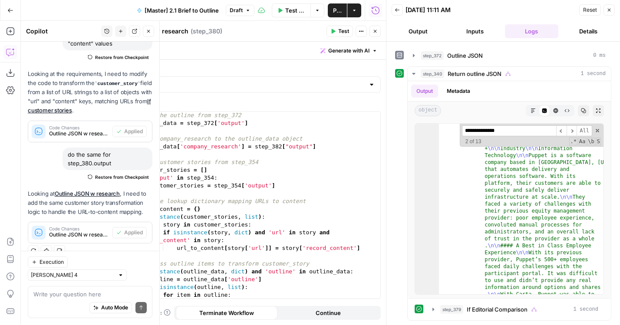
type input "**********"
click at [374, 38] on header "Outline JSON w research Outline JSON w research ( step_380 ) Test Actions Close" at bounding box center [246, 31] width 279 height 21
click at [373, 31] on icon "button" at bounding box center [375, 31] width 5 height 5
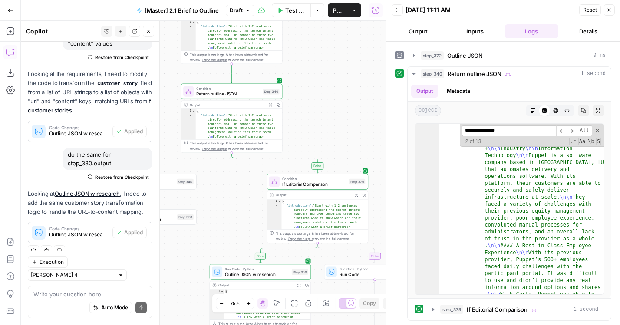
drag, startPoint x: 340, startPoint y: 115, endPoint x: 270, endPoint y: 19, distance: 119.1
click at [270, 19] on div "Go Back [Master] 2.1 Brief to Outline Draft Test Workflow Options Publish Actio…" at bounding box center [193, 162] width 386 height 325
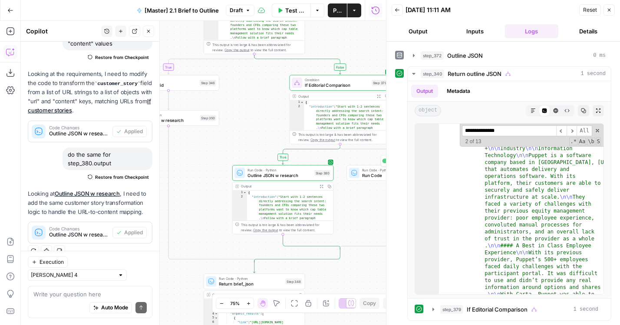
click at [94, 288] on div "Write your question here Auto Mode Send" at bounding box center [90, 302] width 125 height 32
drag, startPoint x: 368, startPoint y: 218, endPoint x: 268, endPoint y: 218, distance: 99.9
click at [268, 218] on div "true true true false true false false false Workflow Set Inputs Inputs LLM · Ge…" at bounding box center [203, 173] width 365 height 304
click at [99, 298] on textarea "do the same for" at bounding box center [89, 294] width 113 height 9
type textarea "do the same for step_381.output"
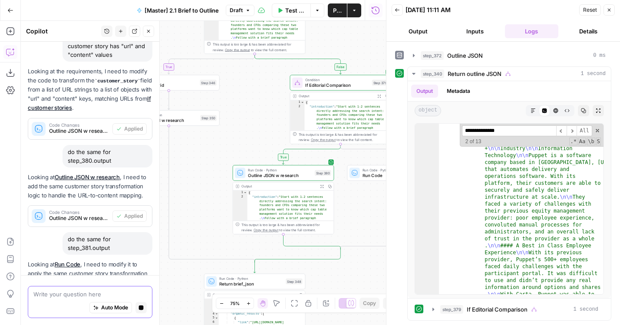
scroll to position [188, 0]
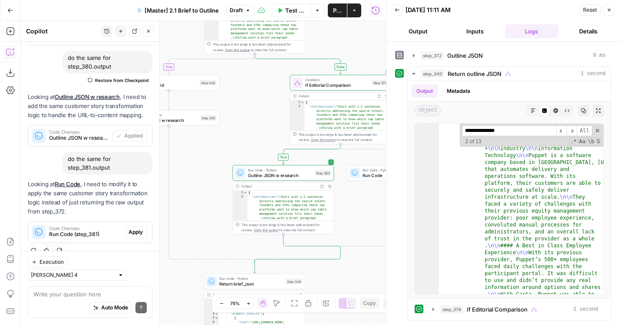
click at [140, 258] on div "Hi! How can I help with your workflow? I can explain steps, debug, write prompt…" at bounding box center [90, 32] width 139 height 463
click at [138, 236] on button "Apply" at bounding box center [136, 232] width 22 height 11
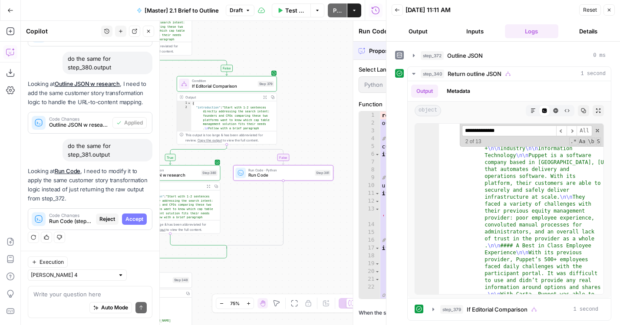
scroll to position [213, 0]
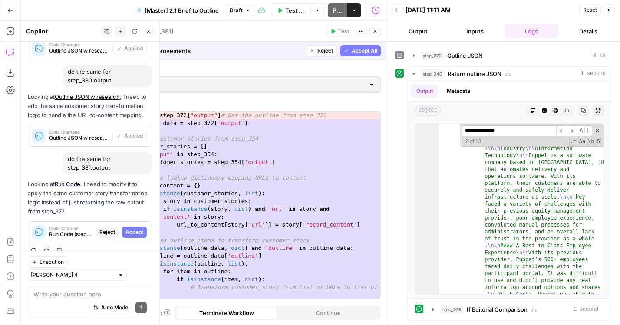
click at [365, 53] on span "Accept All" at bounding box center [365, 51] width 26 height 8
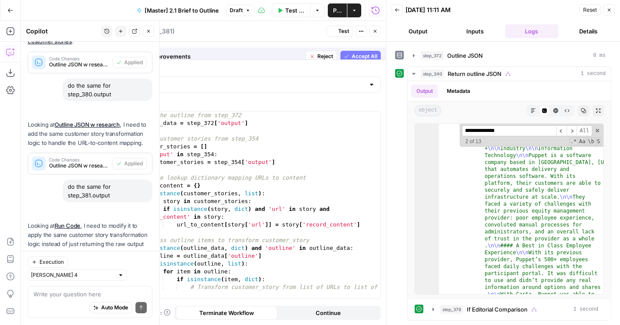
scroll to position [255, 0]
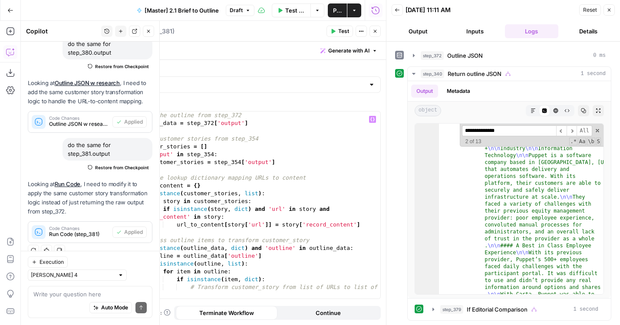
click at [374, 27] on button "Close" at bounding box center [375, 31] width 11 height 11
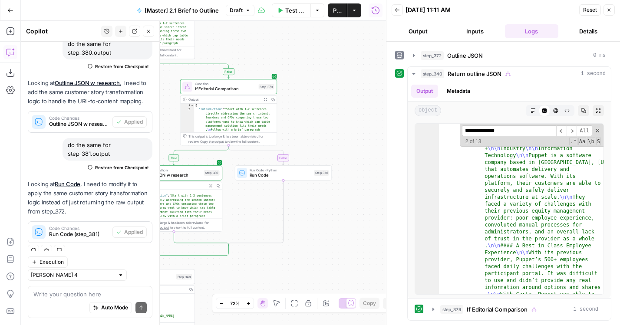
drag, startPoint x: 319, startPoint y: 133, endPoint x: 361, endPoint y: 133, distance: 42.1
click at [361, 133] on div "true true true false true false false false Workflow Set Inputs Inputs LLM · Ge…" at bounding box center [203, 173] width 365 height 304
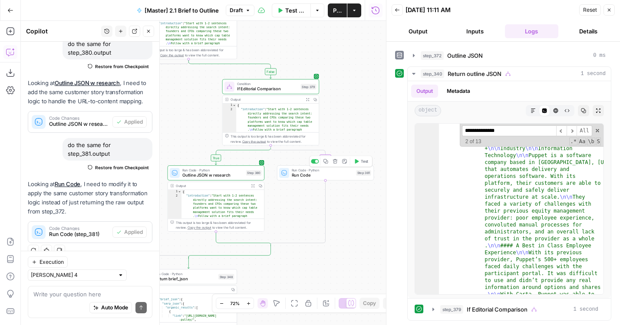
click at [305, 170] on span "Run Code · Python" at bounding box center [323, 170] width 62 height 5
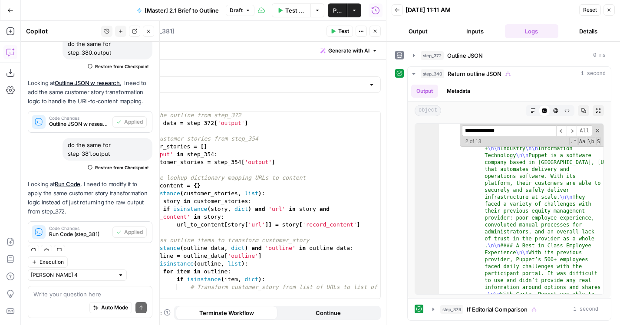
click at [374, 29] on icon "button" at bounding box center [375, 31] width 5 height 5
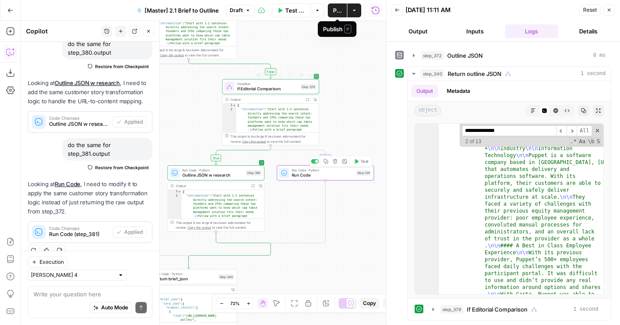
click at [314, 172] on span "Run Code · Python" at bounding box center [323, 170] width 62 height 5
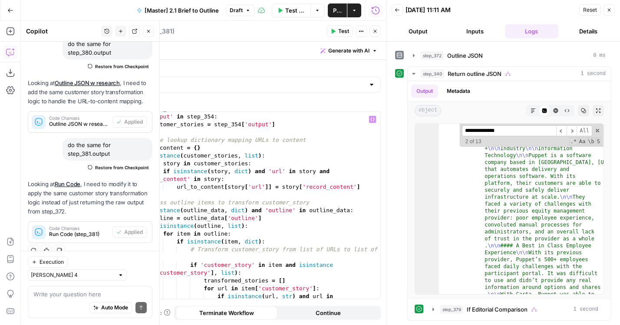
scroll to position [102, 0]
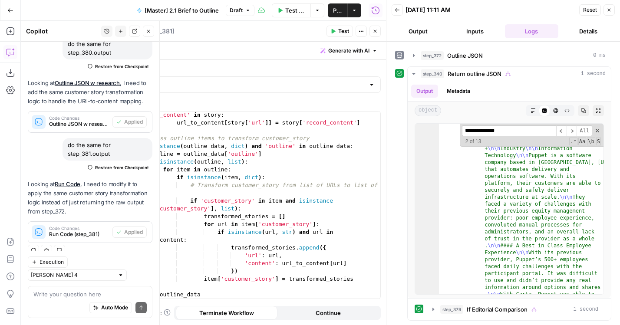
click at [375, 32] on icon "button" at bounding box center [375, 31] width 5 height 5
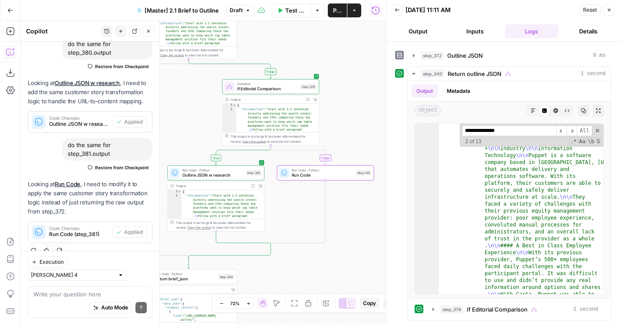
click at [331, 10] on button "Publish" at bounding box center [337, 10] width 19 height 14
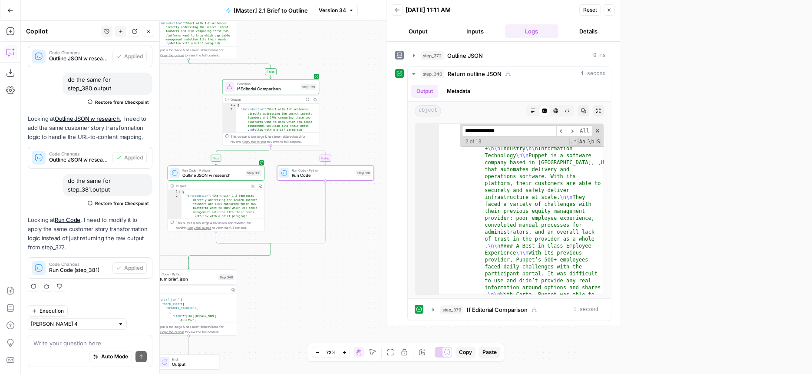
scroll to position [59, 0]
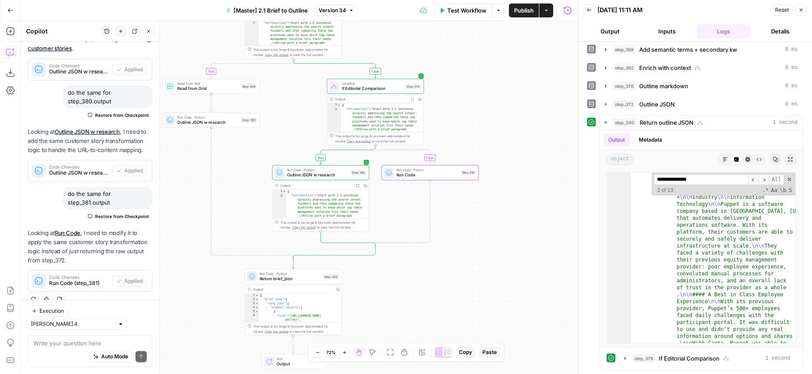
drag, startPoint x: 399, startPoint y: 88, endPoint x: 506, endPoint y: 87, distance: 106.4
click at [506, 88] on div "true true true false true false false false Workflow Set Inputs Inputs LLM · Ge…" at bounding box center [299, 197] width 557 height 353
click at [337, 12] on span "Version 34" at bounding box center [332, 11] width 27 height 8
click at [377, 8] on div "Test Workflow Options Publish Actions Run History" at bounding box center [468, 10] width 221 height 20
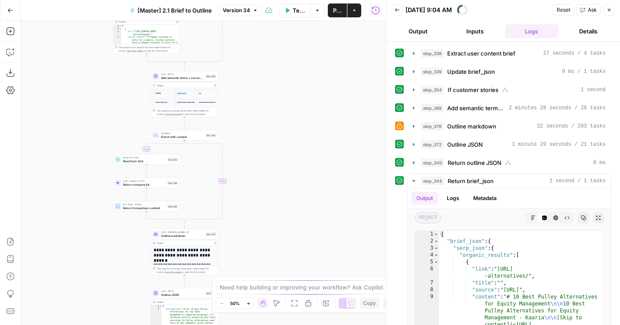
drag, startPoint x: 315, startPoint y: 242, endPoint x: 291, endPoint y: 123, distance: 121.4
click at [316, 0] on html "AirOps Builders New Home Browse Insights Opportunities Your Data Flightpath Rec…" at bounding box center [310, 162] width 620 height 325
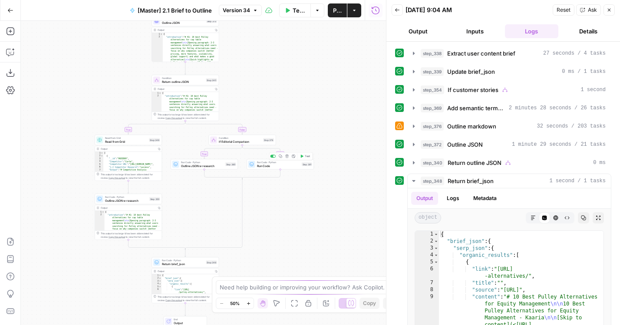
drag, startPoint x: 272, startPoint y: 106, endPoint x: 317, endPoint y: 101, distance: 44.6
click at [317, 101] on div "true true true false true false false false Workflow Set Inputs Inputs LLM · Ge…" at bounding box center [203, 173] width 365 height 304
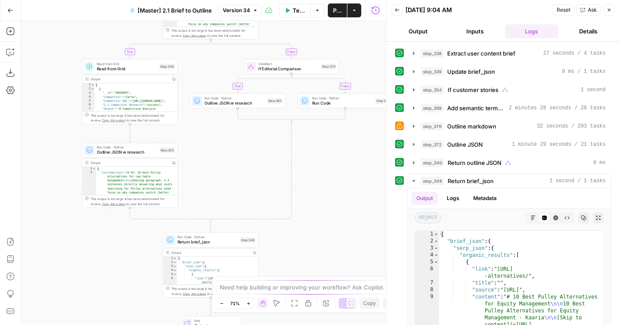
drag, startPoint x: 297, startPoint y: 96, endPoint x: 313, endPoint y: 14, distance: 83.7
click at [313, 14] on div "Go Back [Master] 2.1 Brief to Outline Version 34 Test Workflow Options Publish …" at bounding box center [193, 162] width 386 height 325
drag, startPoint x: 316, startPoint y: 166, endPoint x: 314, endPoint y: 141, distance: 25.2
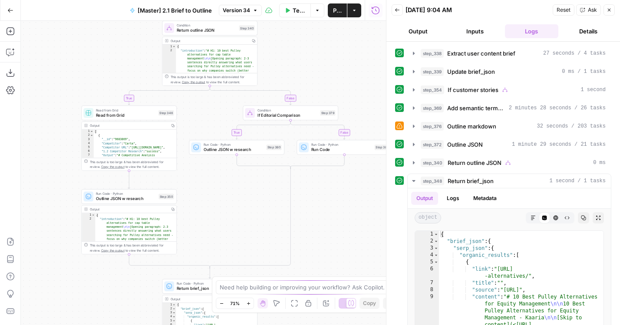
drag, startPoint x: 353, startPoint y: 134, endPoint x: 352, endPoint y: 231, distance: 96.4
click at [352, 231] on div "true true true false true false false false Workflow Set Inputs Inputs LLM · Ge…" at bounding box center [203, 173] width 365 height 304
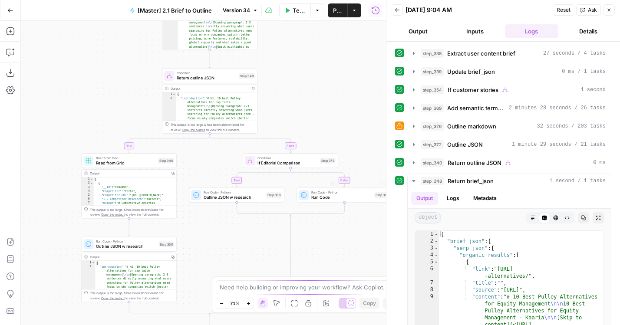
click at [295, 78] on div "true true true false true false false false Workflow Set Inputs Inputs LLM · Ge…" at bounding box center [203, 173] width 365 height 304
click at [240, 66] on icon "button" at bounding box center [241, 64] width 4 height 4
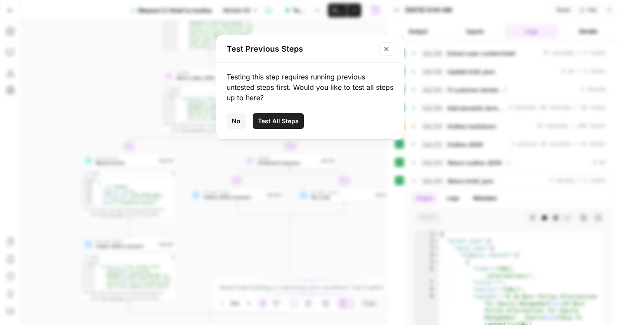
click at [232, 120] on span "No" at bounding box center [236, 121] width 9 height 9
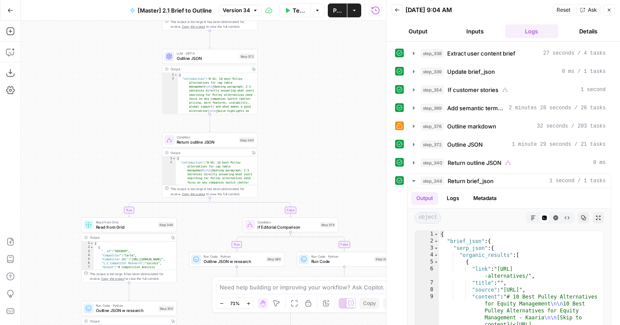
drag, startPoint x: 282, startPoint y: 75, endPoint x: 282, endPoint y: 244, distance: 168.5
click at [282, 244] on div "true true true false true false false false Workflow Set Inputs Inputs LLM · Ge…" at bounding box center [203, 173] width 365 height 304
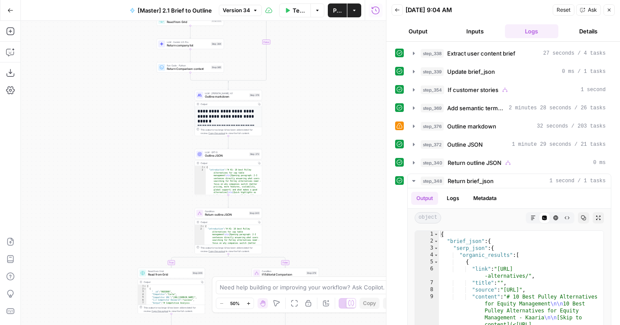
drag, startPoint x: 294, startPoint y: 104, endPoint x: 294, endPoint y: 275, distance: 171.1
click at [294, 275] on div "true true true false true false false false Workflow Set Inputs Inputs LLM · Ge…" at bounding box center [203, 173] width 365 height 304
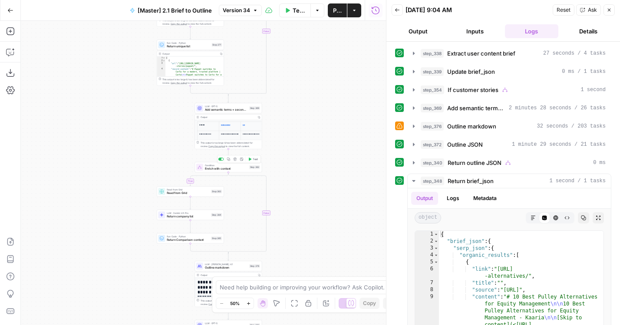
click at [251, 159] on icon "button" at bounding box center [250, 159] width 3 height 3
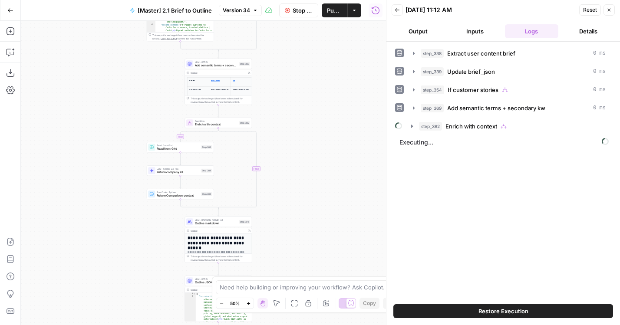
drag, startPoint x: 307, startPoint y: 185, endPoint x: 296, endPoint y: 128, distance: 58.4
click at [296, 128] on div "true true true false true false false false Workflow Set Inputs Inputs LLM · Ge…" at bounding box center [203, 173] width 365 height 304
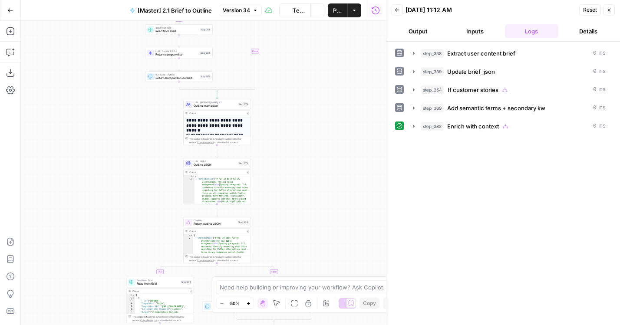
drag, startPoint x: 298, startPoint y: 178, endPoint x: 298, endPoint y: 67, distance: 110.3
click at [298, 67] on div "true true true false true false false false Workflow Set Inputs Inputs LLM · Ge…" at bounding box center [203, 173] width 365 height 304
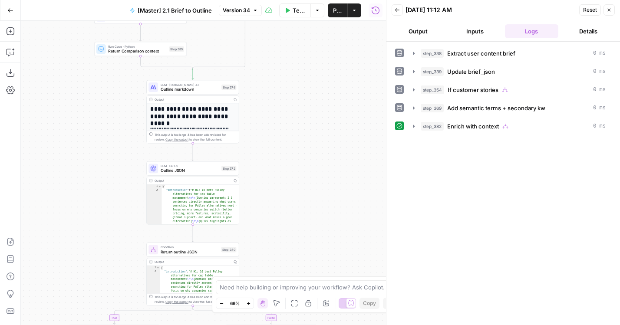
drag, startPoint x: 283, startPoint y: 150, endPoint x: 303, endPoint y: -3, distance: 155.1
click at [303, 0] on html "AirOps Builders New Home Browse Insights Opportunities Your Data Flightpath Rec…" at bounding box center [310, 162] width 620 height 325
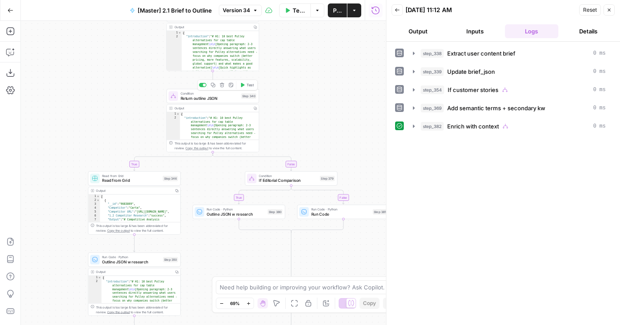
click at [242, 86] on icon "button" at bounding box center [242, 85] width 3 height 4
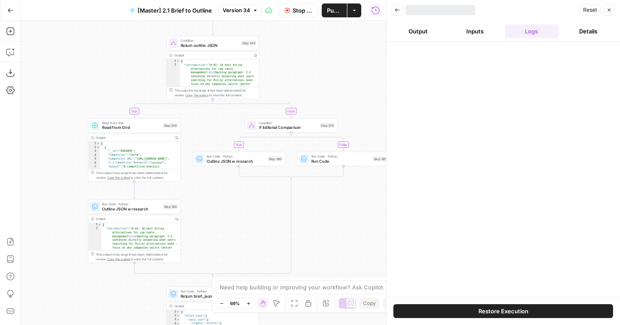
drag, startPoint x: 328, startPoint y: 90, endPoint x: 328, endPoint y: 48, distance: 42.1
click at [328, 48] on div "true true true false true false false false Workflow Set Inputs Inputs LLM · Ge…" at bounding box center [203, 173] width 365 height 304
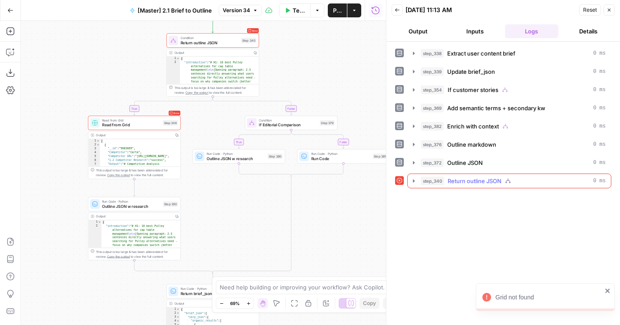
click at [448, 181] on span "Return outline JSON" at bounding box center [475, 181] width 54 height 9
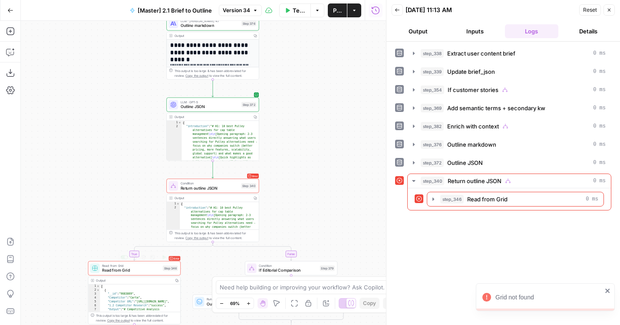
drag, startPoint x: 111, startPoint y: 50, endPoint x: 111, endPoint y: 239, distance: 188.5
click at [111, 236] on div "true true true false true false false false Workflow Set Inputs Inputs LLM · Ge…" at bounding box center [203, 173] width 365 height 304
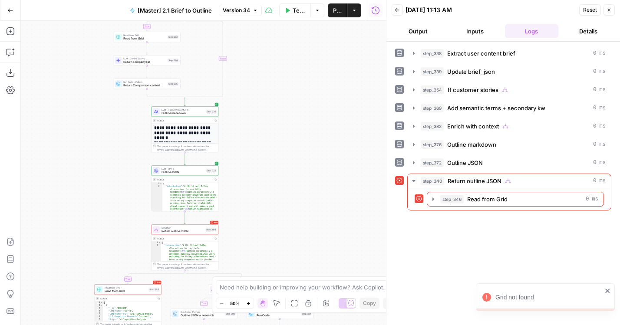
drag, startPoint x: 82, startPoint y: 71, endPoint x: 96, endPoint y: 274, distance: 203.3
click at [96, 274] on div "true true true false true false false false Workflow Set Inputs Inputs LLM · Ge…" at bounding box center [203, 173] width 365 height 304
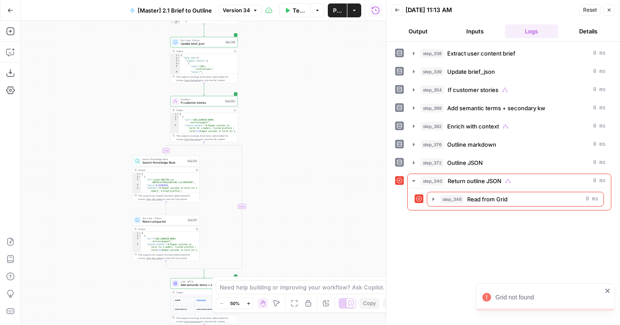
drag, startPoint x: 96, startPoint y: 98, endPoint x: 104, endPoint y: 300, distance: 202.1
click at [104, 299] on div "true true true false true false false false Workflow Set Inputs Inputs LLM · Ge…" at bounding box center [203, 173] width 365 height 304
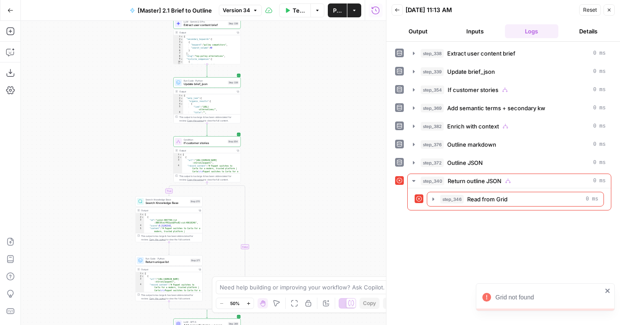
drag, startPoint x: 104, startPoint y: 72, endPoint x: 104, endPoint y: 272, distance: 200.2
click at [104, 272] on div "true true true false true false false false Workflow Set Inputs Inputs LLM · Ge…" at bounding box center [203, 173] width 365 height 304
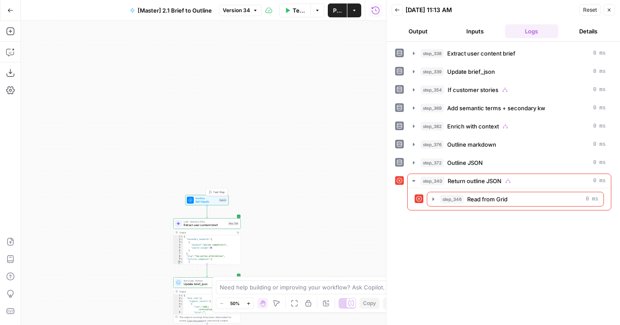
click at [216, 190] on span "Test Step" at bounding box center [219, 192] width 12 height 4
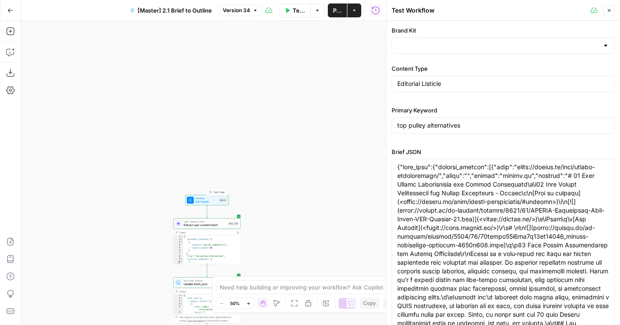
type input "Carta"
type input "Carta Customer Stories"
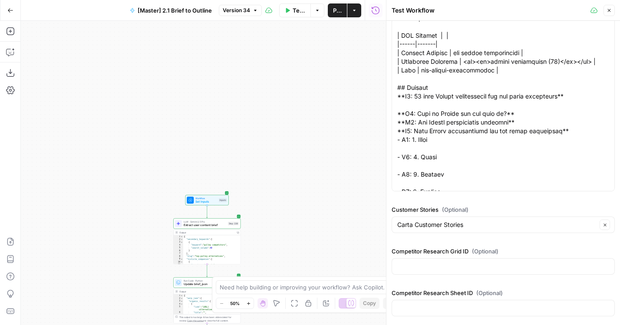
click at [423, 272] on div at bounding box center [503, 266] width 223 height 17
paste input "23845"
type input "23845"
click at [442, 304] on input "Competitor Research Sheet ID (Optional)" at bounding box center [503, 308] width 212 height 9
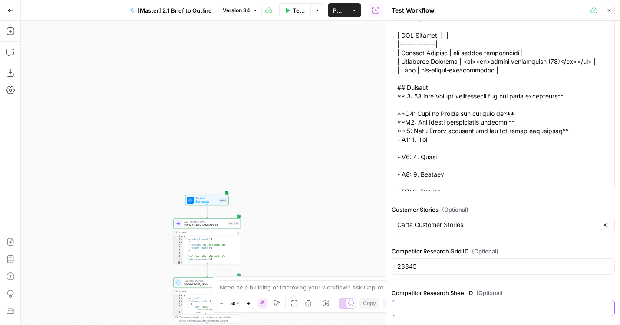
paste input "37158"
type input "37158"
click at [320, 189] on div "true true true false true false false false Workflow Set Inputs Inputs LLM · Ge…" at bounding box center [203, 173] width 365 height 304
drag, startPoint x: 109, startPoint y: 239, endPoint x: 109, endPoint y: 30, distance: 208.9
click at [109, 46] on div "true true true false true false false false Workflow Set Inputs Inputs LLM · Ge…" at bounding box center [203, 173] width 365 height 304
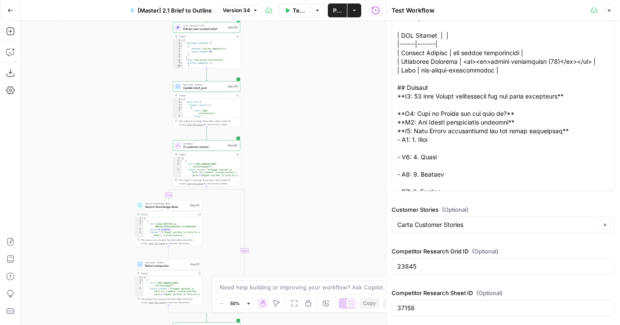
drag, startPoint x: 112, startPoint y: 207, endPoint x: 127, endPoint y: -1, distance: 208.6
click at [127, 0] on html "AirOps Builders New Home Browse Insights Opportunities Your Data Flightpath Rec…" at bounding box center [310, 162] width 620 height 325
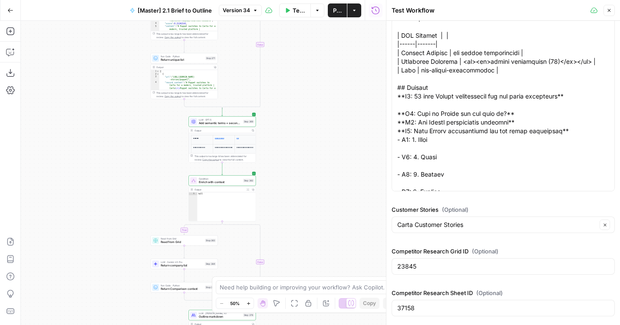
drag, startPoint x: 94, startPoint y: 292, endPoint x: 94, endPoint y: 100, distance: 192.0
click at [94, 100] on div "true true true false true false false false Workflow Set Inputs Inputs LLM · Ge…" at bounding box center [203, 173] width 365 height 304
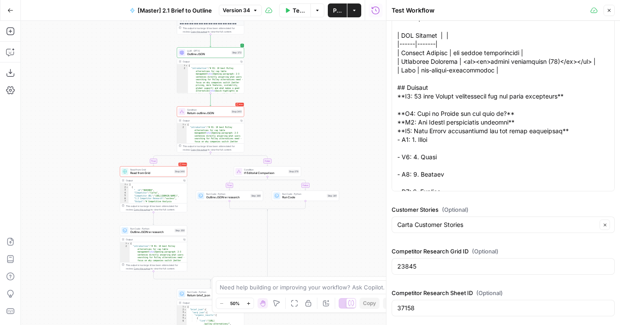
drag, startPoint x: 122, startPoint y: 228, endPoint x: 109, endPoint y: 92, distance: 137.0
click at [109, 92] on div "true true true false true false false false Workflow Set Inputs Inputs LLM · Ge…" at bounding box center [203, 173] width 365 height 304
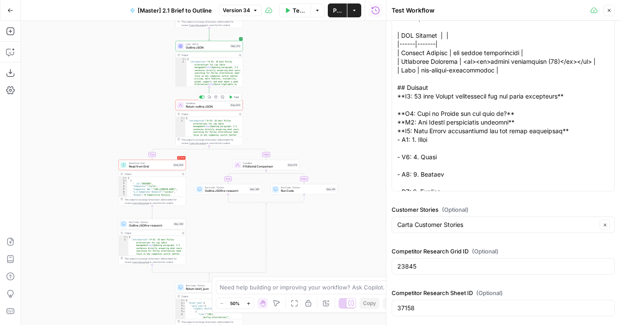
click at [235, 97] on span "Test" at bounding box center [236, 97] width 5 height 4
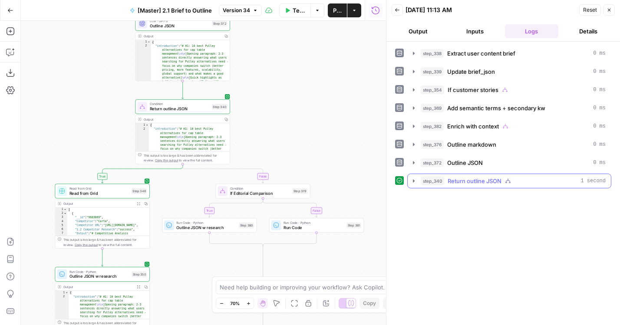
click at [447, 184] on div "step_340 Return outline JSON 1 second" at bounding box center [513, 181] width 185 height 9
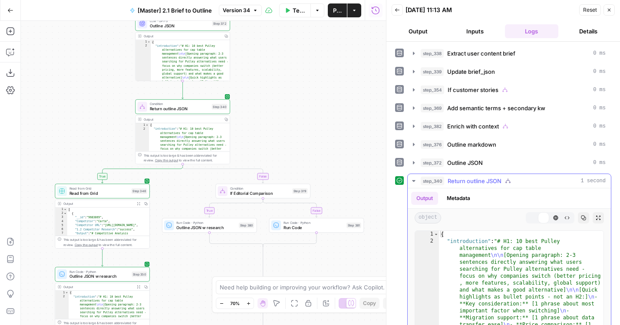
type textarea "**********"
click at [465, 257] on div "{ "introduction" : "# H1: 10 best Pulley alternatives for cap table management …" at bounding box center [521, 323] width 165 height 185
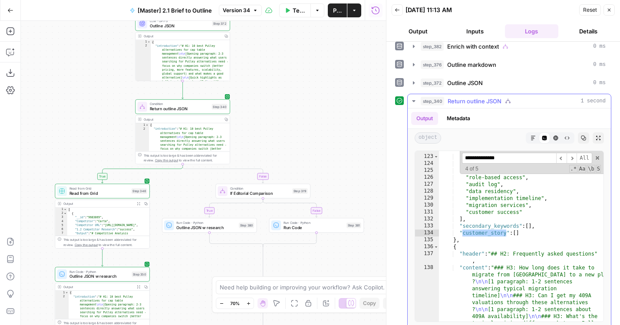
scroll to position [10476, 0]
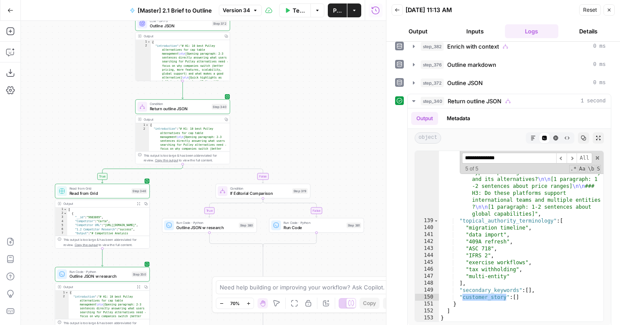
type input "**********"
drag, startPoint x: 293, startPoint y: 77, endPoint x: 293, endPoint y: 226, distance: 149.0
click at [293, 226] on div "true true true false true false false false Workflow Set Inputs Inputs LLM · Ge…" at bounding box center [203, 173] width 365 height 304
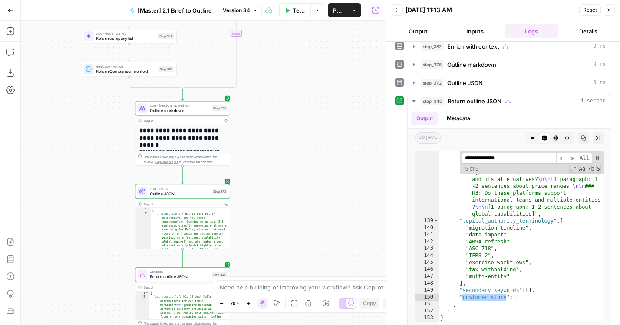
drag, startPoint x: 291, startPoint y: 96, endPoint x: 303, endPoint y: 150, distance: 55.5
click at [304, 150] on div "true true true false true false false false Workflow Set Inputs Inputs LLM · Ge…" at bounding box center [203, 173] width 365 height 304
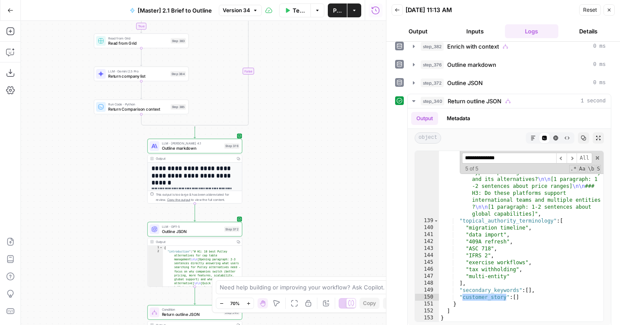
click at [162, 151] on div "LLM · [PERSON_NAME] 4.1 Outline markdown Step 376 Copy step Delete step Edit No…" at bounding box center [194, 146] width 95 height 15
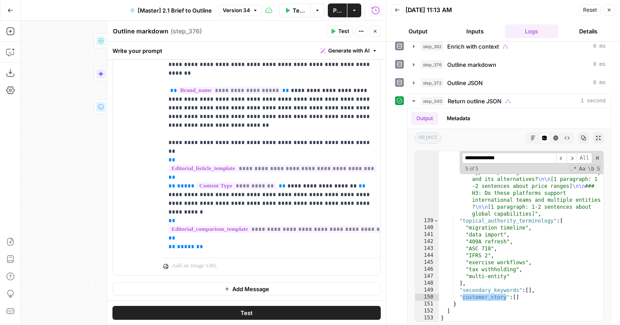
scroll to position [209, 0]
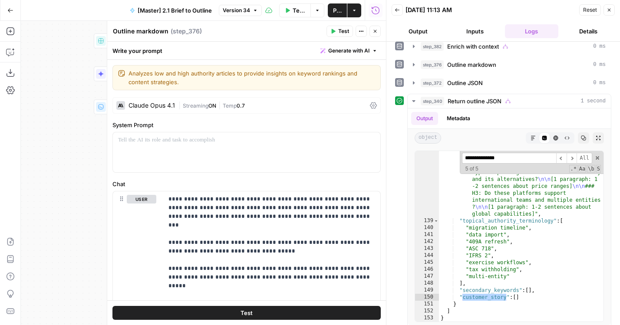
scroll to position [318, 0]
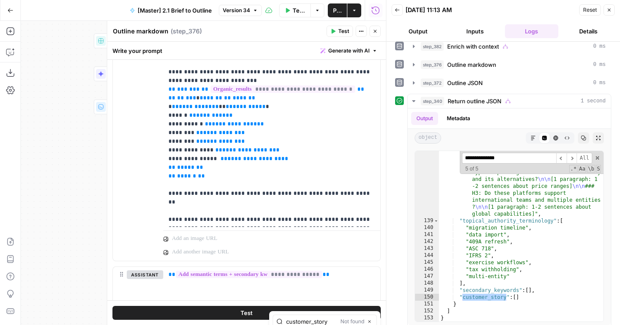
type input "customer_story"
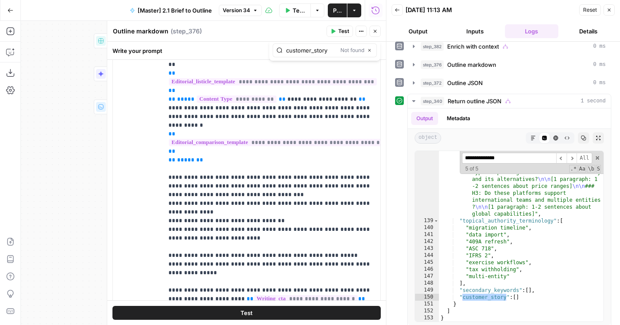
scroll to position [634, 0]
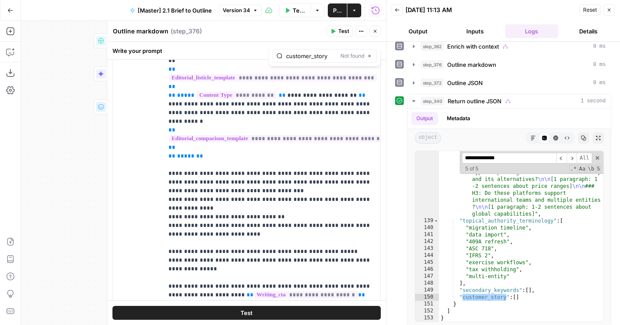
click at [373, 32] on icon "button" at bounding box center [375, 31] width 5 height 5
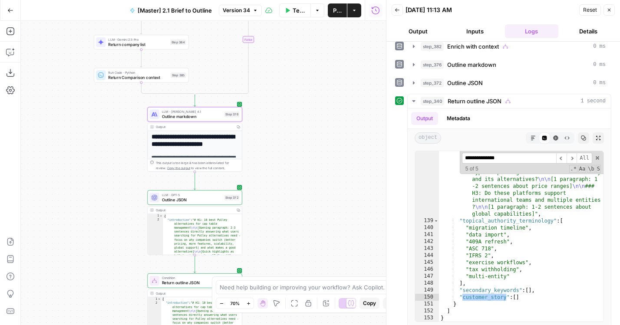
drag, startPoint x: 283, startPoint y: 173, endPoint x: 283, endPoint y: 63, distance: 109.9
click at [283, 65] on div "true true true false true false false false Workflow Set Inputs Inputs LLM · Ge…" at bounding box center [203, 173] width 365 height 304
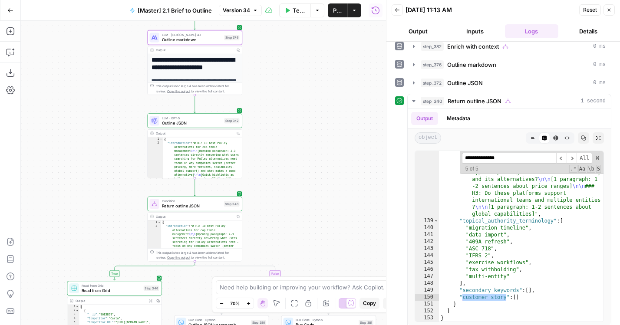
click at [171, 120] on span "Outline JSON" at bounding box center [192, 123] width 60 height 6
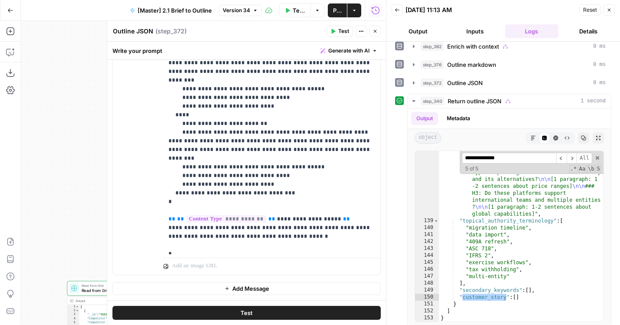
scroll to position [40, 0]
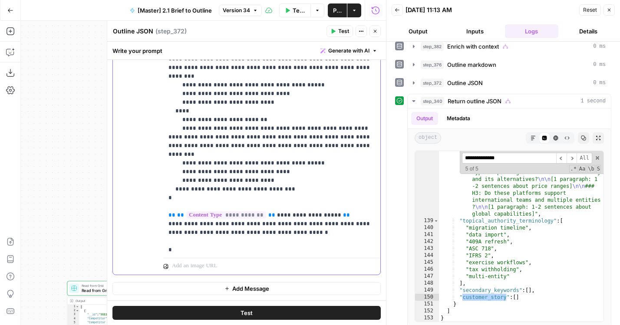
click at [240, 155] on p "**********" at bounding box center [272, 72] width 207 height 417
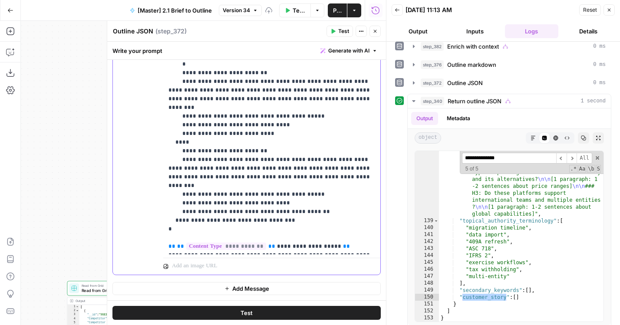
scroll to position [4, 0]
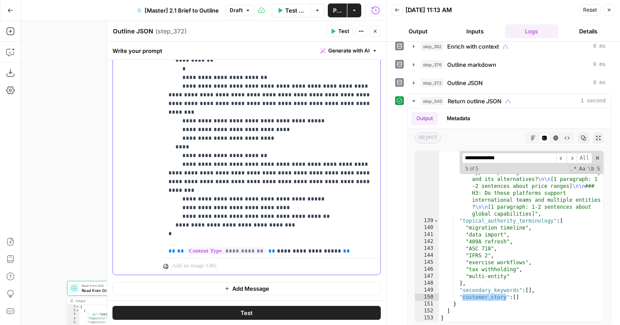
click at [237, 190] on p "**********" at bounding box center [272, 108] width 207 height 417
click at [236, 118] on p "**********" at bounding box center [272, 108] width 207 height 417
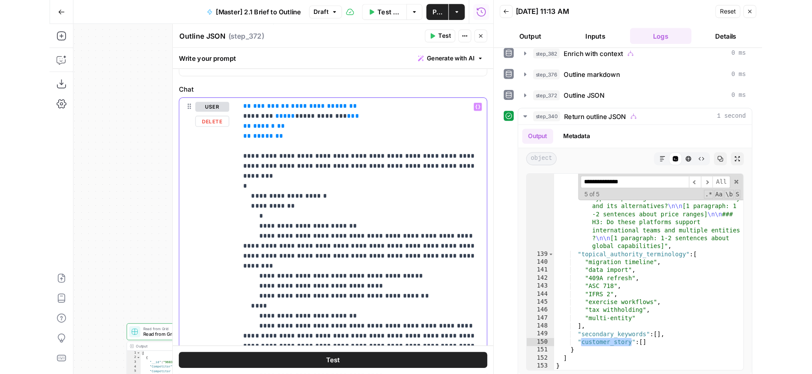
scroll to position [293, 0]
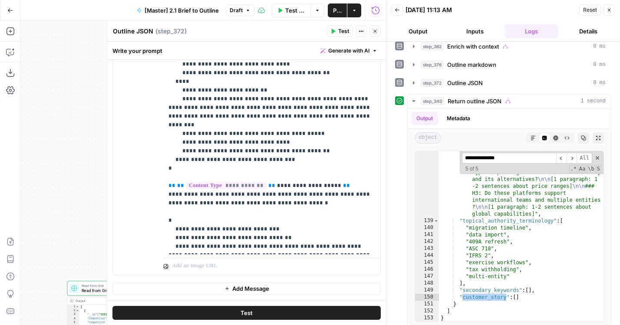
click at [373, 30] on icon "button" at bounding box center [375, 31] width 5 height 5
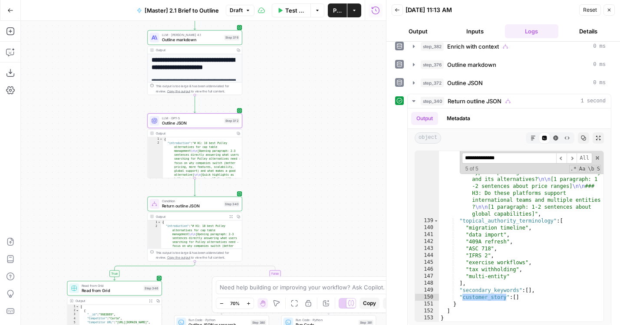
click at [335, 15] on button "Publish" at bounding box center [337, 10] width 19 height 14
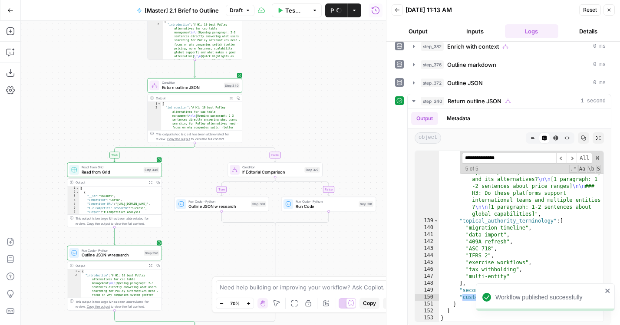
drag, startPoint x: 290, startPoint y: 186, endPoint x: 290, endPoint y: 51, distance: 134.6
click at [290, 51] on div "true true true false true false false false Workflow Set Inputs Inputs LLM · Ge…" at bounding box center [203, 173] width 365 height 304
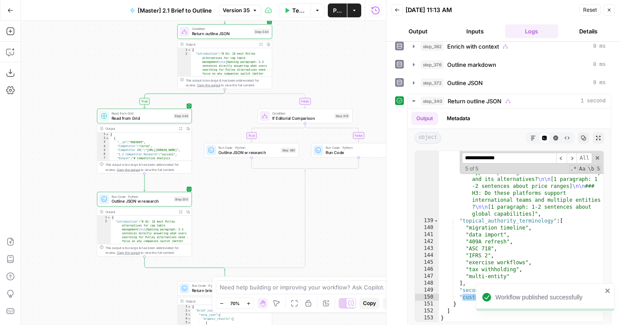
drag, startPoint x: 88, startPoint y: 116, endPoint x: 124, endPoint y: 72, distance: 57.1
click at [122, 73] on div "true true true false true false false false Workflow Set Inputs Inputs LLM · Ge…" at bounding box center [203, 173] width 365 height 304
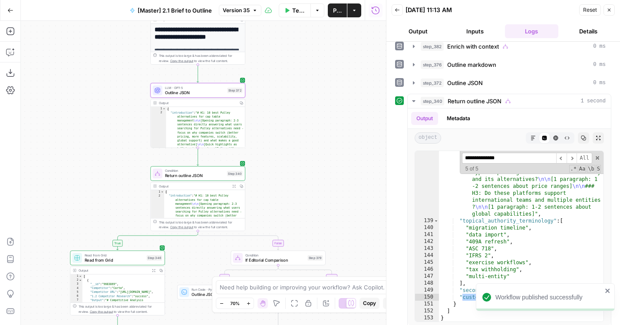
drag, startPoint x: 296, startPoint y: 39, endPoint x: 264, endPoint y: 186, distance: 151.0
click at [264, 186] on div "true true true false true false false false Workflow Set Inputs Inputs LLM · Ge…" at bounding box center [203, 173] width 365 height 304
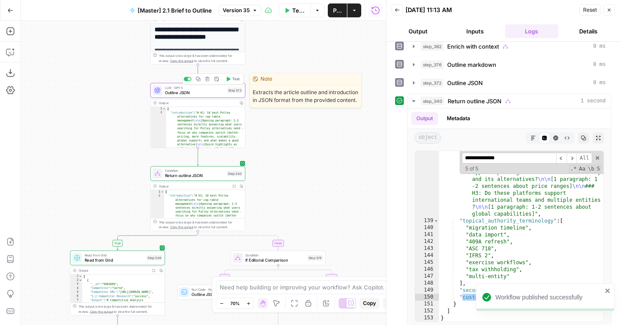
click at [232, 80] on button "Test" at bounding box center [232, 79] width 19 height 8
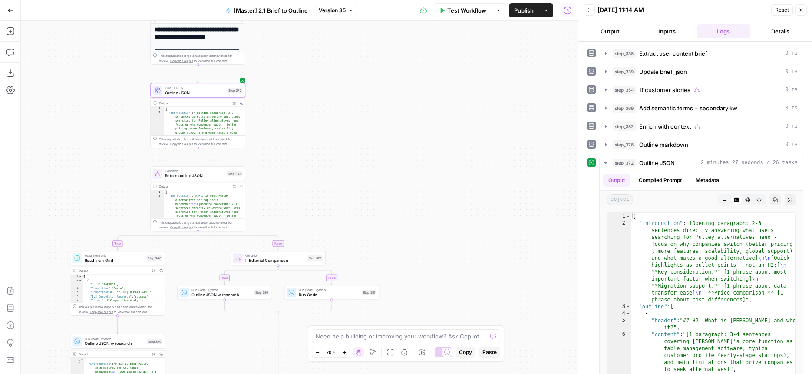
click at [14, 13] on button "Go Back" at bounding box center [11, 11] width 16 height 16
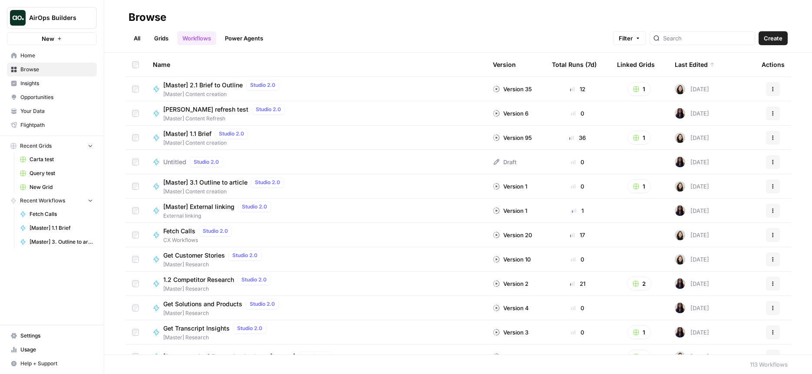
click at [167, 38] on link "Grids" at bounding box center [161, 38] width 25 height 14
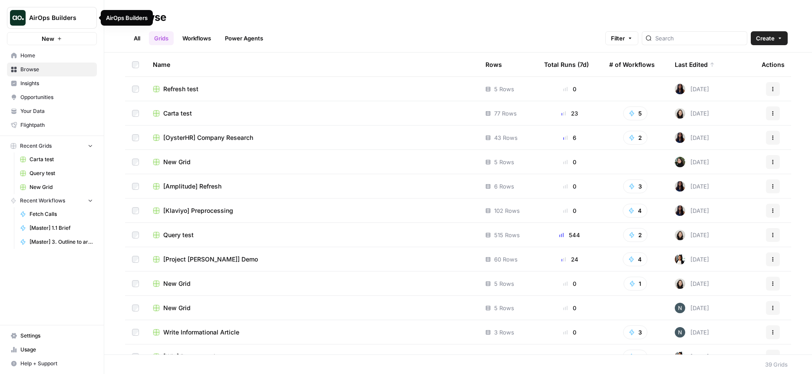
click at [93, 8] on button "AirOps Builders" at bounding box center [52, 18] width 90 height 22
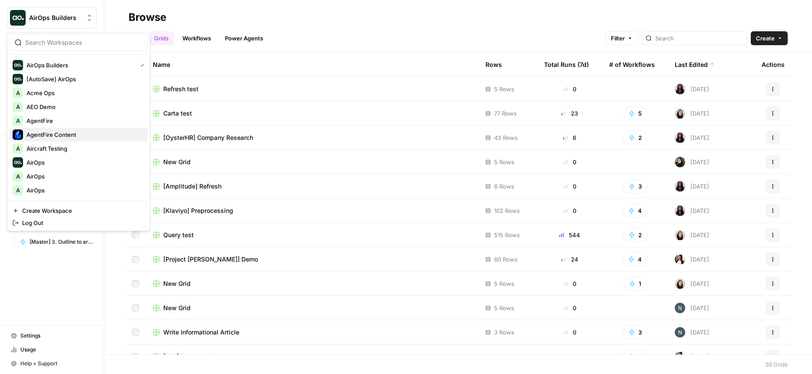
click at [46, 134] on span "AgentFire Content" at bounding box center [83, 134] width 115 height 9
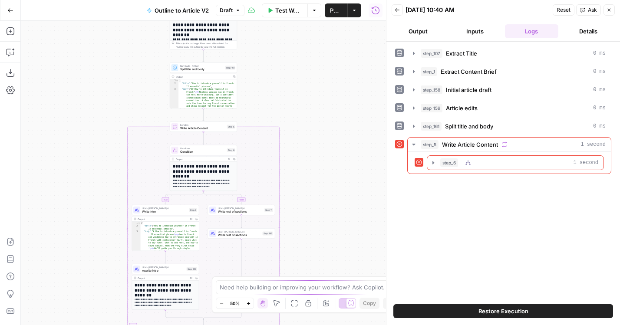
click at [450, 164] on span "step_6" at bounding box center [449, 163] width 18 height 9
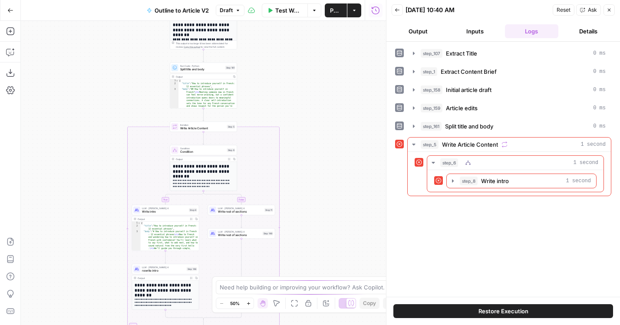
click at [460, 190] on div "step_8 Write intro 1 second" at bounding box center [515, 181] width 176 height 22
click at [460, 182] on span "step_8" at bounding box center [469, 181] width 18 height 9
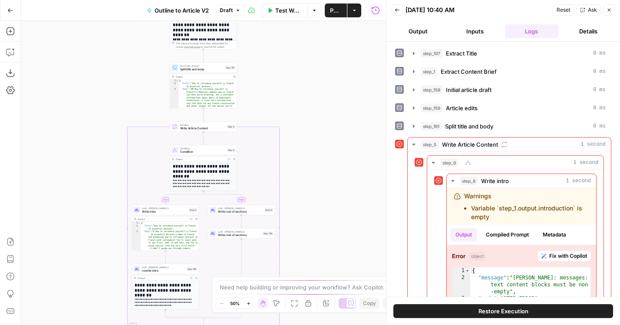
click at [352, 243] on div "true false Workflow Set Inputs Inputs LLM · GPT-5 Extract Title Step 107 Output…" at bounding box center [203, 173] width 365 height 304
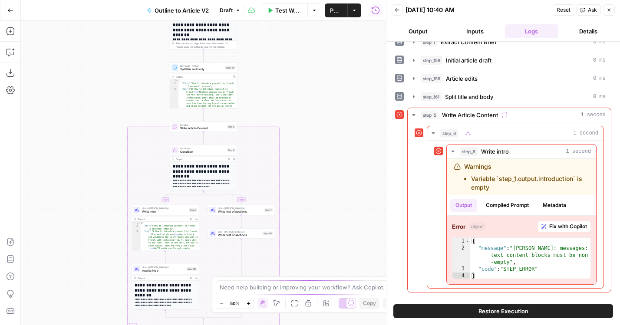
drag, startPoint x: 329, startPoint y: 239, endPoint x: 329, endPoint y: 148, distance: 91.2
click at [329, 148] on div "true false Workflow Set Inputs Inputs LLM · GPT-5 Extract Title Step 107 Output…" at bounding box center [203, 173] width 365 height 304
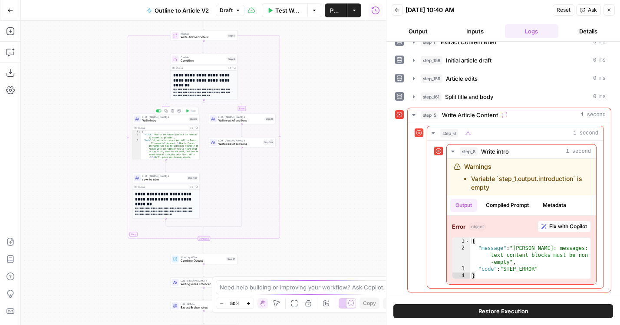
click at [153, 122] on span "Write intro" at bounding box center [164, 121] width 45 height 4
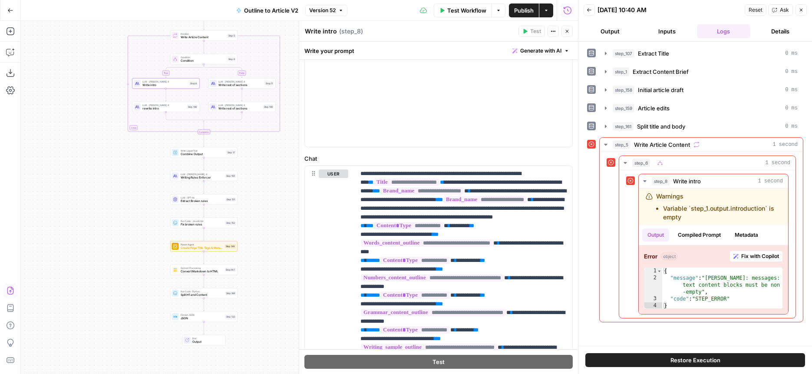
scroll to position [0, 0]
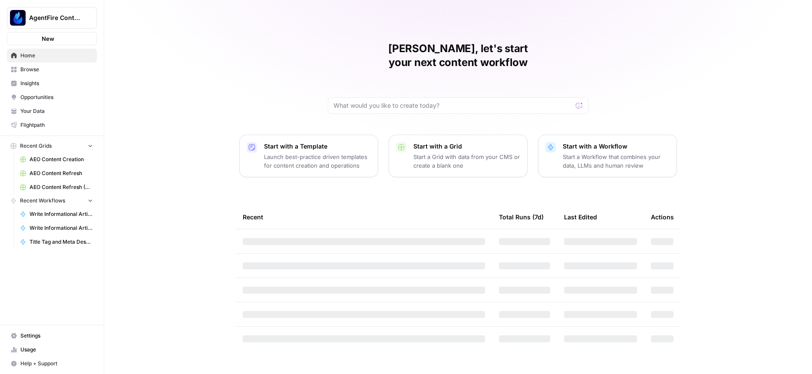
click at [91, 17] on icon "Workspace: AgentFire Content" at bounding box center [89, 17] width 9 height 9
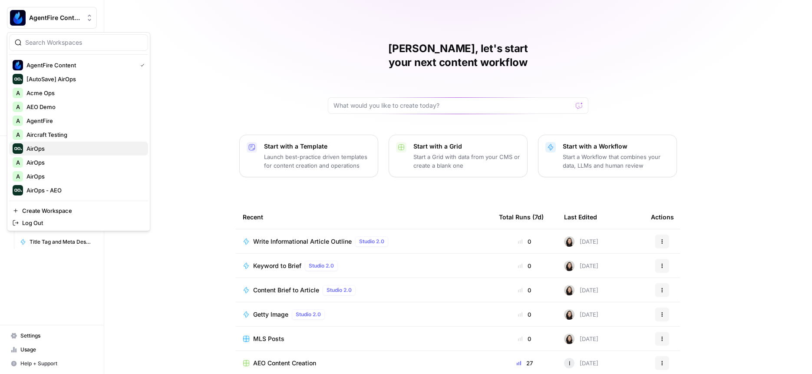
click at [31, 145] on span "AirOps" at bounding box center [83, 148] width 115 height 9
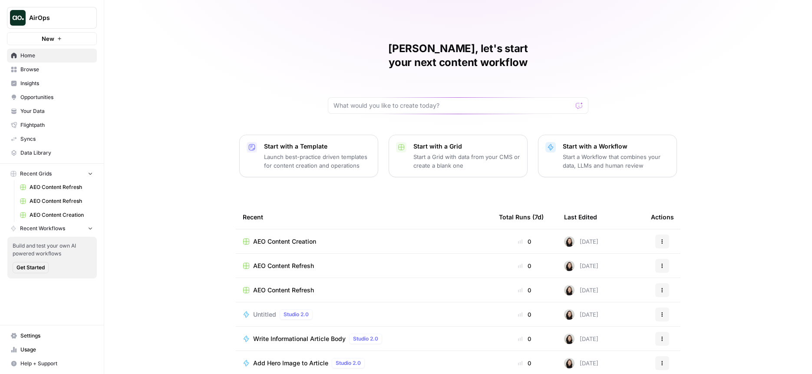
click at [41, 67] on span "Browse" at bounding box center [56, 70] width 73 height 8
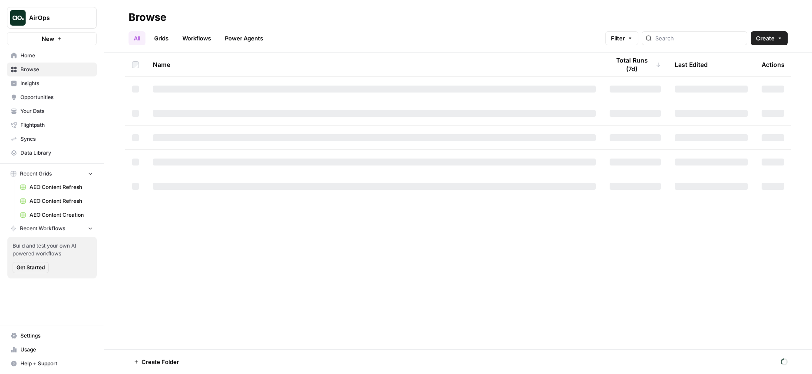
click at [194, 37] on link "Workflows" at bounding box center [196, 38] width 39 height 14
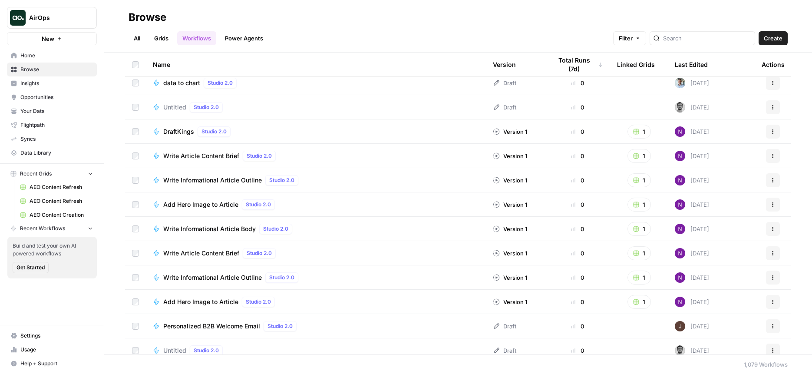
scroll to position [1540, 0]
click at [245, 35] on link "Power Agents" at bounding box center [244, 38] width 49 height 14
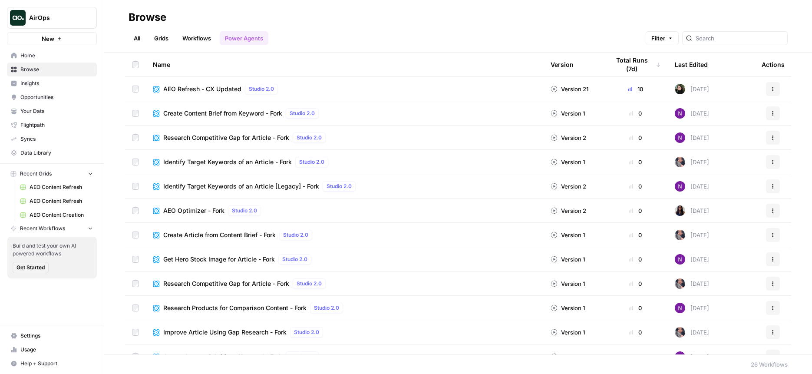
drag, startPoint x: 87, startPoint y: 17, endPoint x: 87, endPoint y: 29, distance: 12.6
click at [87, 17] on icon "Workspace: AirOps" at bounding box center [89, 17] width 9 height 9
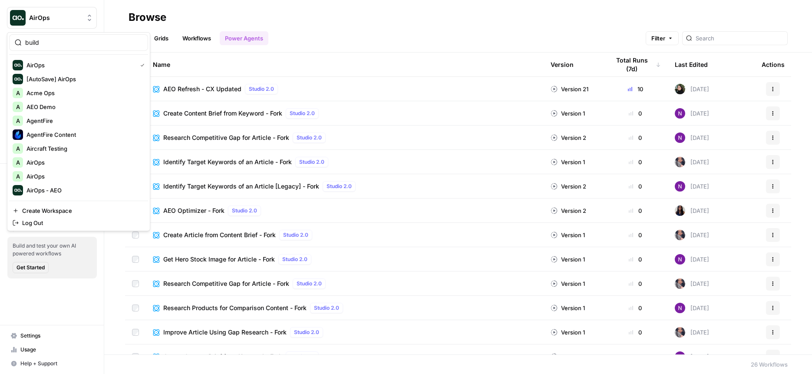
type input "build"
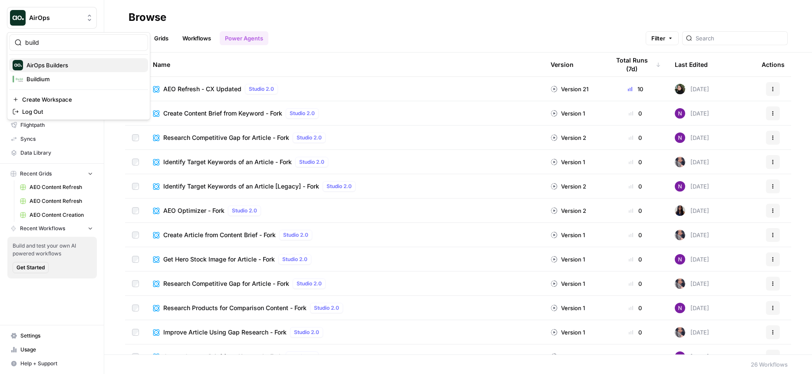
click at [25, 65] on div "AirOps Builders" at bounding box center [79, 65] width 132 height 10
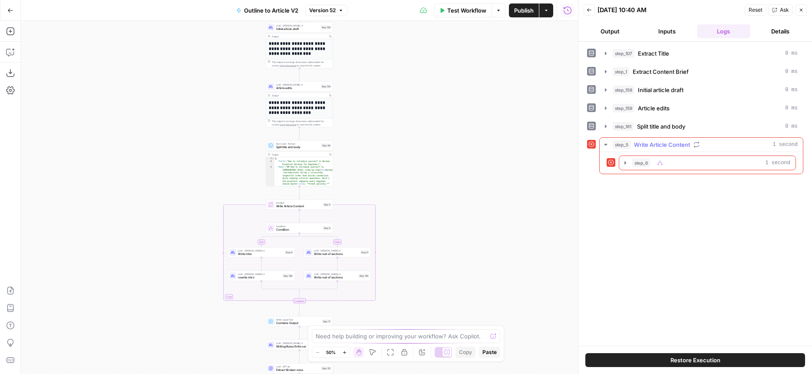
click at [676, 154] on div "step_6 1 second" at bounding box center [701, 163] width 203 height 22
click at [676, 159] on div "step_6 1 second" at bounding box center [711, 163] width 158 height 9
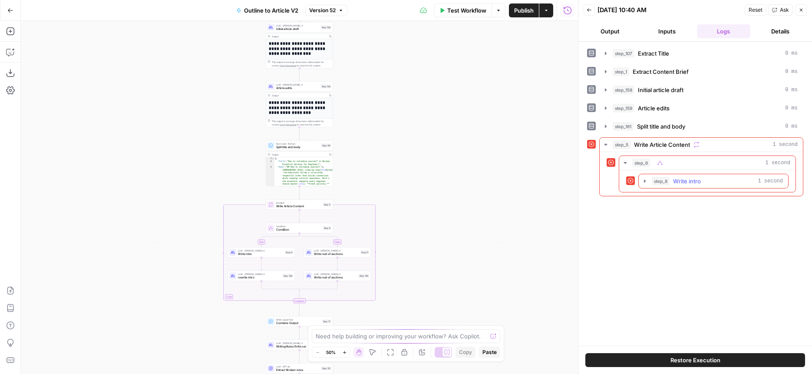
click at [667, 184] on span "step_8" at bounding box center [661, 181] width 18 height 9
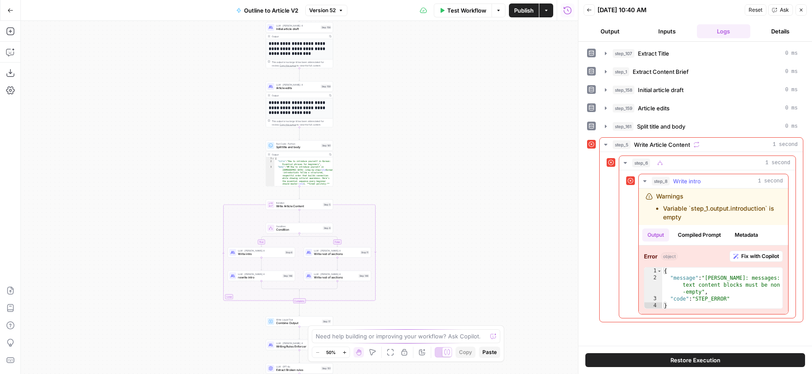
click at [703, 232] on button "Compiled Prompt" at bounding box center [699, 234] width 53 height 13
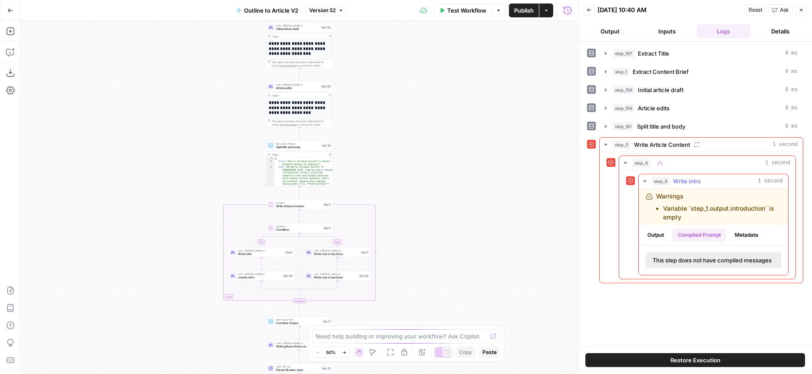
click at [658, 233] on button "Output" at bounding box center [655, 234] width 27 height 13
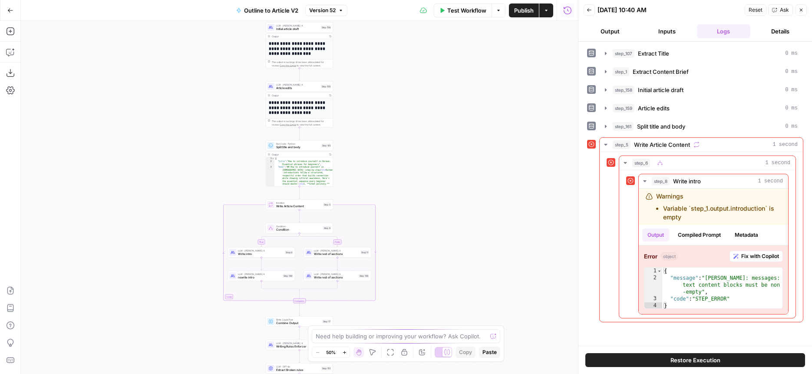
drag, startPoint x: 484, startPoint y: 220, endPoint x: 484, endPoint y: 172, distance: 47.8
click at [484, 172] on div "true false Workflow Set Inputs Inputs LLM · GPT-5 Extract Title Step 107 Output…" at bounding box center [299, 197] width 557 height 353
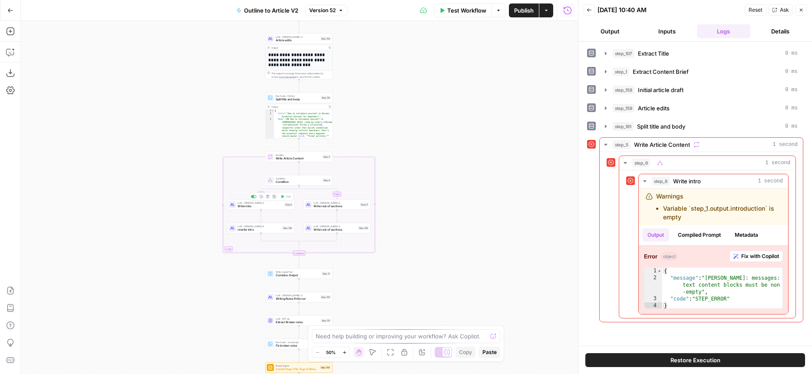
click at [243, 206] on span "Write intro" at bounding box center [260, 206] width 45 height 4
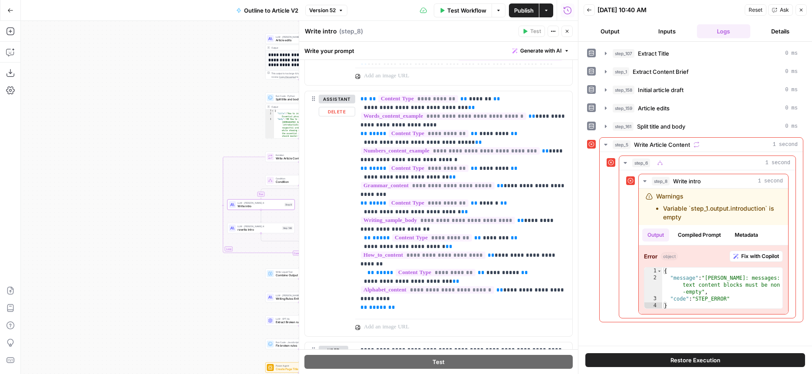
scroll to position [781, 0]
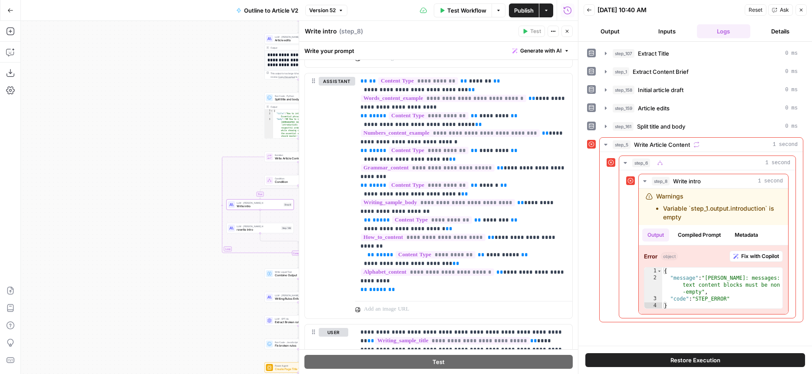
drag, startPoint x: 178, startPoint y: 212, endPoint x: 94, endPoint y: 220, distance: 84.7
click at [94, 220] on div "true false Workflow Set Inputs Inputs LLM · GPT-5 Extract Title Step 107 Output…" at bounding box center [299, 197] width 557 height 353
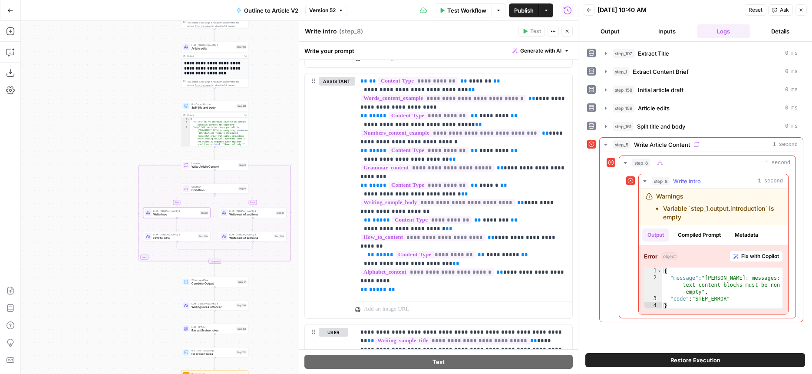
type textarea "**********"
click at [688, 284] on div "{ "message" : "Claude Error: messages: text content blocks must be non -empty" …" at bounding box center [722, 296] width 120 height 56
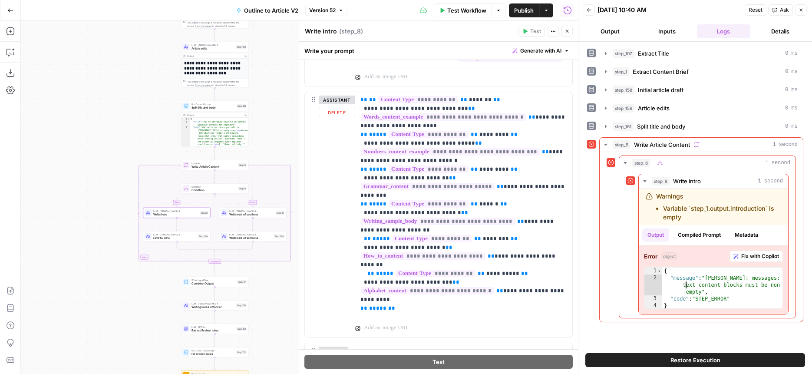
scroll to position [768, 0]
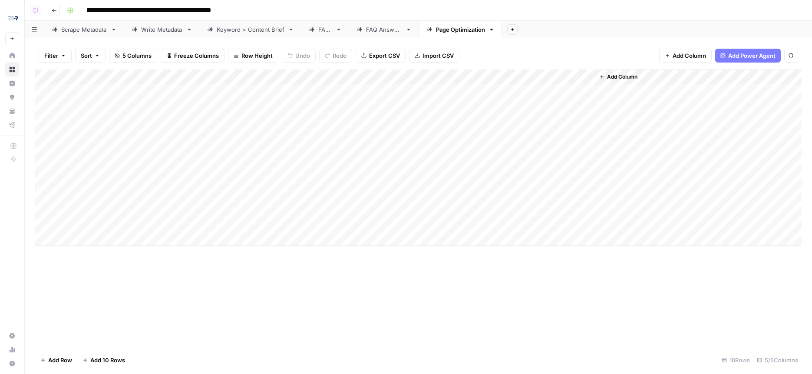
click at [418, 90] on div "Add Column" at bounding box center [418, 157] width 767 height 176
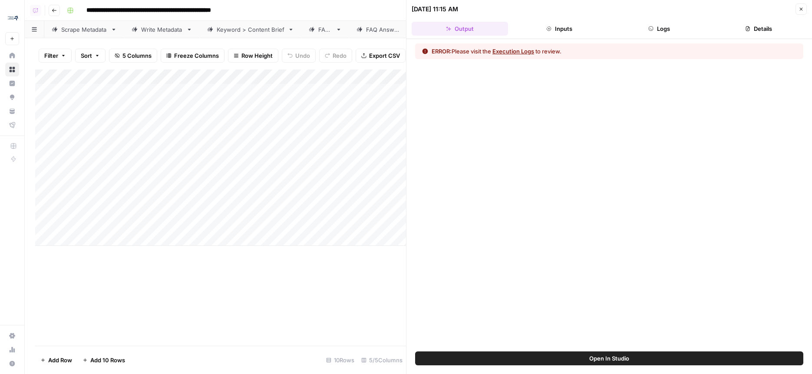
click at [539, 362] on button "Open In Studio" at bounding box center [609, 358] width 388 height 14
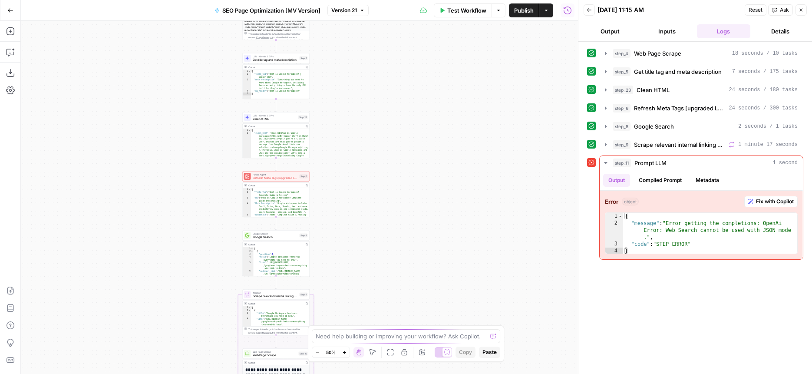
drag, startPoint x: 179, startPoint y: 143, endPoint x: 155, endPoint y: 285, distance: 144.0
click at [155, 285] on div "Workflow Set Inputs Inputs Web Page Scrape Web Page Scrape Step 4 Output Copy T…" at bounding box center [299, 197] width 557 height 353
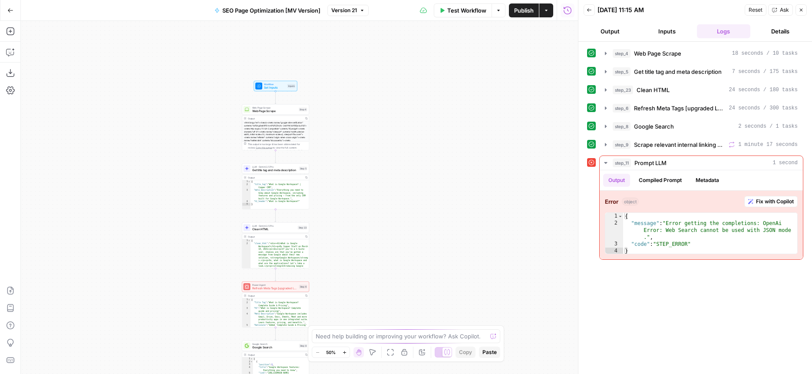
drag, startPoint x: 331, startPoint y: 106, endPoint x: 332, endPoint y: 225, distance: 119.0
click at [332, 225] on div "Workflow Set Inputs Inputs Web Page Scrape Web Page Scrape Step 4 Output Copy T…" at bounding box center [299, 197] width 557 height 353
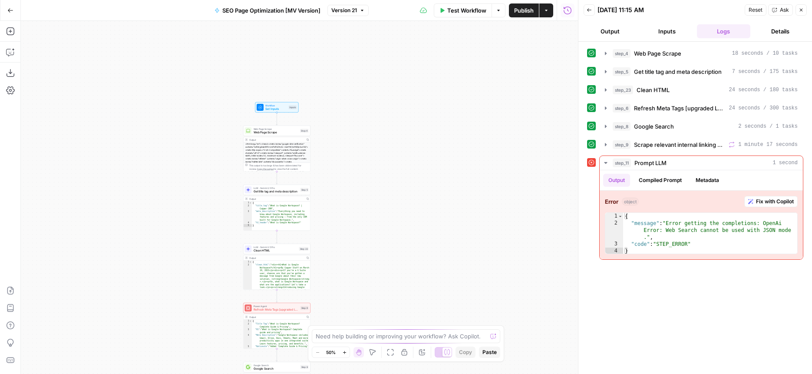
drag, startPoint x: 332, startPoint y: 225, endPoint x: 331, endPoint y: 6, distance: 218.5
click at [331, 6] on div "Go Back SEO Page Optimization [MV Version] Version 21 Test Workflow Options Pub…" at bounding box center [289, 187] width 578 height 374
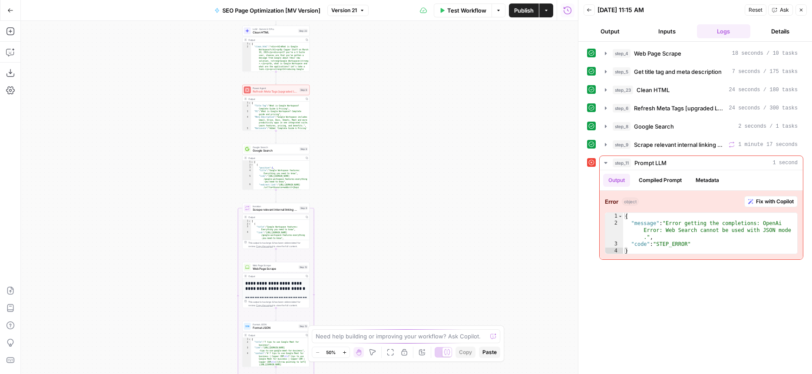
drag, startPoint x: 363, startPoint y: 197, endPoint x: 350, endPoint y: 5, distance: 192.4
click at [350, 5] on div "Go Back SEO Page Optimization [MV Version] Version 21 Test Workflow Options Pub…" at bounding box center [289, 187] width 578 height 374
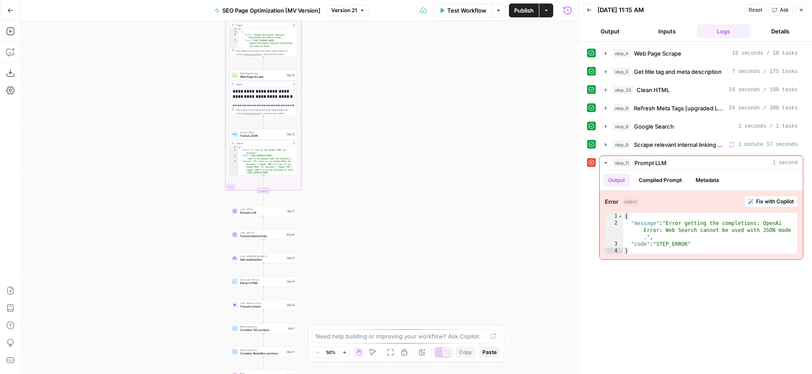
drag, startPoint x: 372, startPoint y: 218, endPoint x: 372, endPoint y: 93, distance: 125.1
click at [372, 93] on div "Workflow Set Inputs Inputs Web Page Scrape Web Page Scrape Step 4 Output Copy T…" at bounding box center [299, 197] width 557 height 353
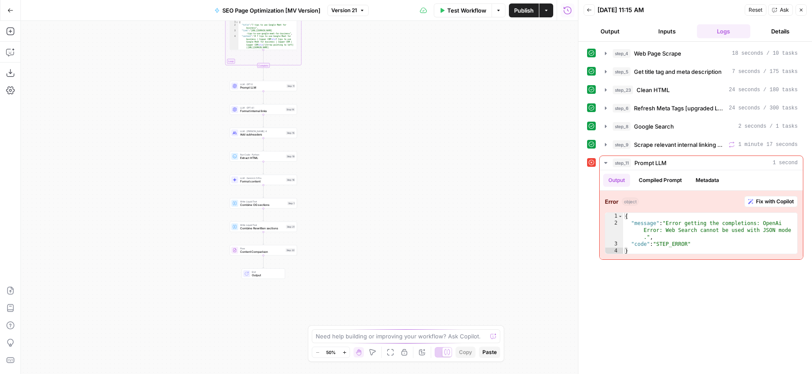
click at [358, 229] on div "Workflow Set Inputs Inputs Web Page Scrape Web Page Scrape Step 4 Output Copy T…" at bounding box center [299, 197] width 557 height 353
click at [275, 86] on span "Prompt LLM" at bounding box center [262, 88] width 45 height 4
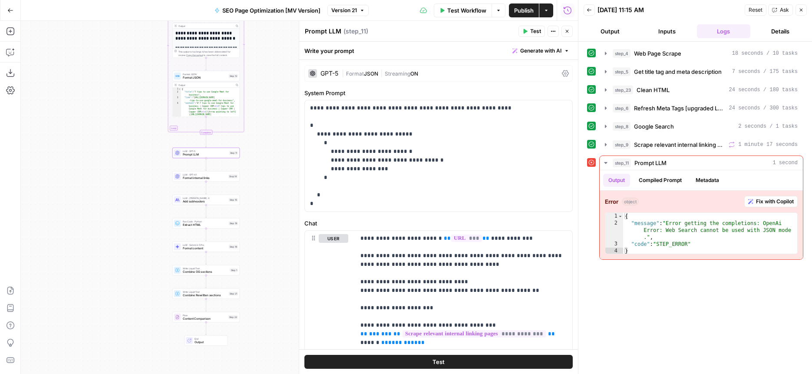
drag, startPoint x: 158, startPoint y: 166, endPoint x: 103, endPoint y: 235, distance: 88.4
click at [99, 235] on div "Workflow Set Inputs Inputs Web Page Scrape Web Page Scrape Step 4 Output Copy T…" at bounding box center [299, 197] width 557 height 353
click at [347, 75] on span "Format" at bounding box center [355, 73] width 18 height 7
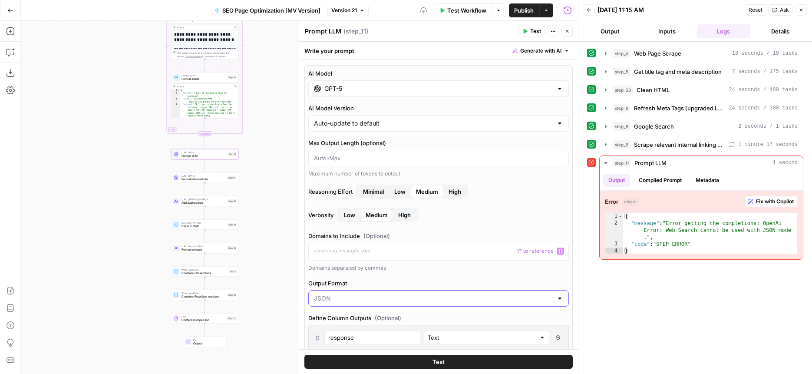
click at [341, 300] on input "Output Format" at bounding box center [433, 298] width 239 height 9
click at [337, 323] on span "Text" at bounding box center [437, 320] width 242 height 9
type input "Text"
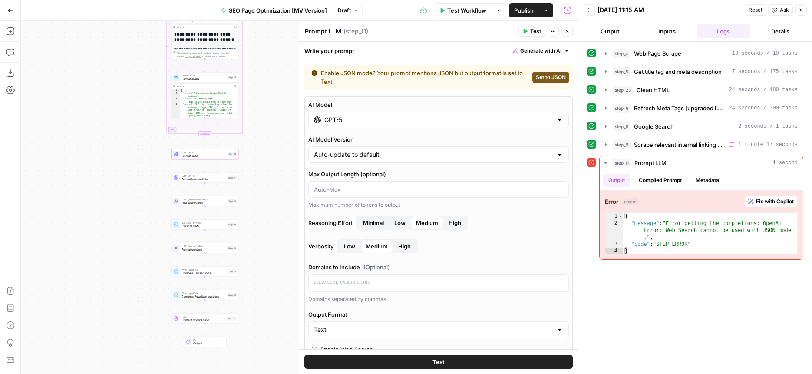
click at [523, 12] on span "Publish" at bounding box center [524, 10] width 20 height 9
click at [564, 30] on button "Close" at bounding box center [567, 31] width 11 height 11
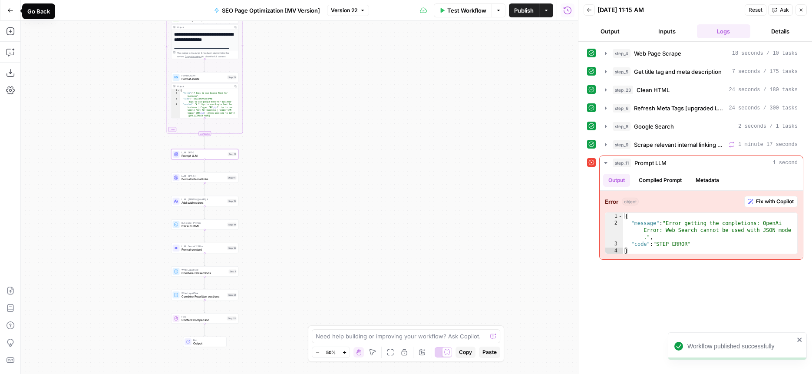
click at [10, 11] on icon "button" at bounding box center [10, 10] width 6 height 6
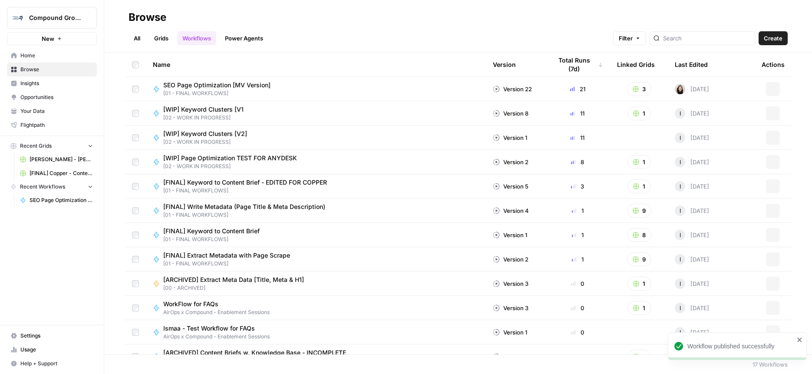
click at [89, 12] on button "Compound Growth" at bounding box center [52, 18] width 90 height 22
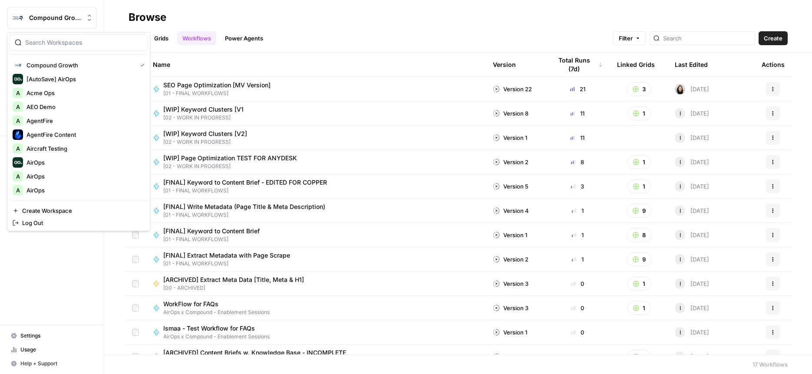
click at [65, 44] on input "search" at bounding box center [83, 42] width 117 height 9
type input "c"
type input "a"
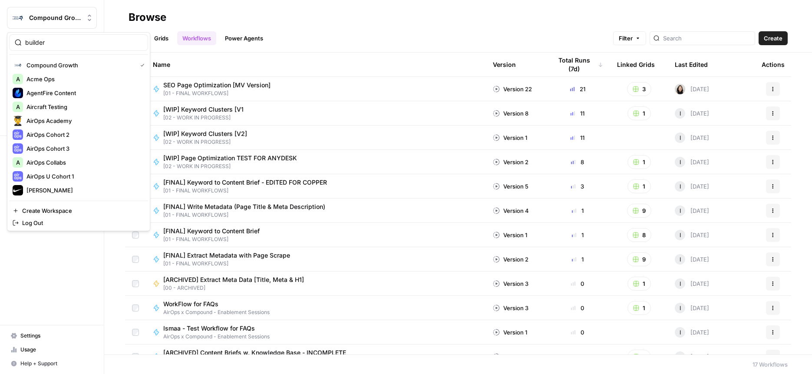
type input "builder"
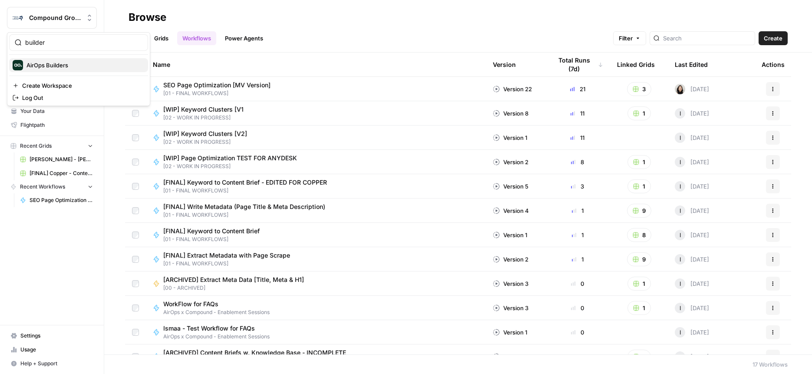
click at [53, 64] on span "AirOps Builders" at bounding box center [83, 65] width 115 height 9
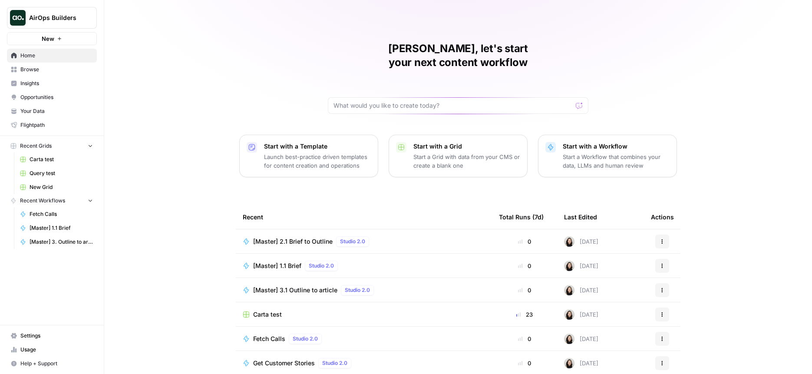
scroll to position [26, 0]
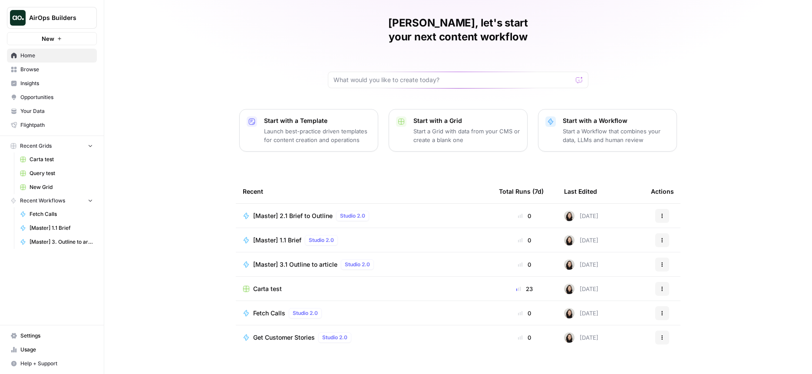
click at [56, 214] on span "Fetch Calls" at bounding box center [61, 214] width 63 height 8
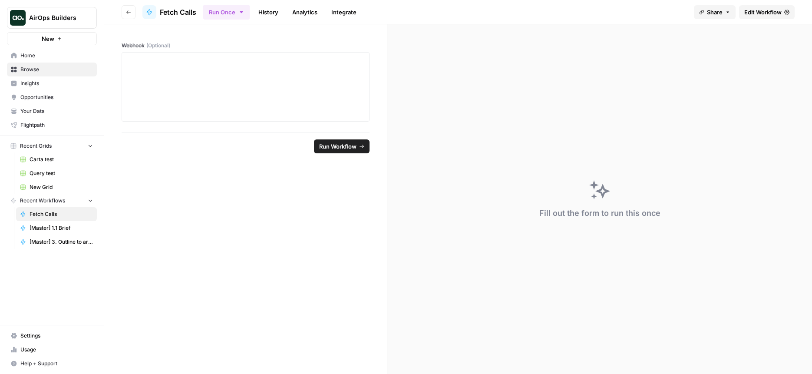
click at [752, 10] on span "Edit Workflow" at bounding box center [762, 12] width 37 height 9
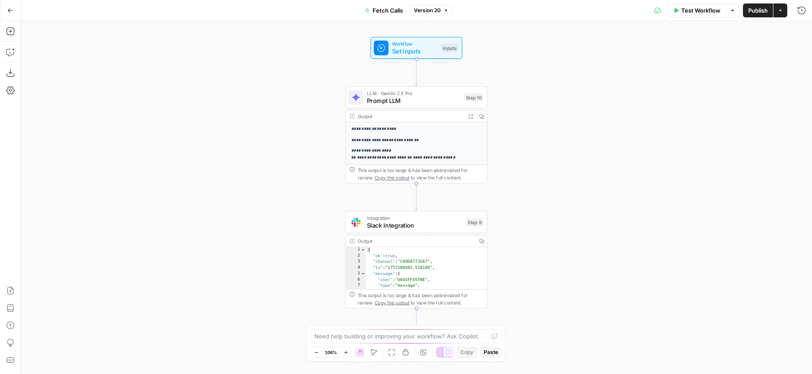
click at [11, 9] on icon "button" at bounding box center [10, 10] width 6 height 6
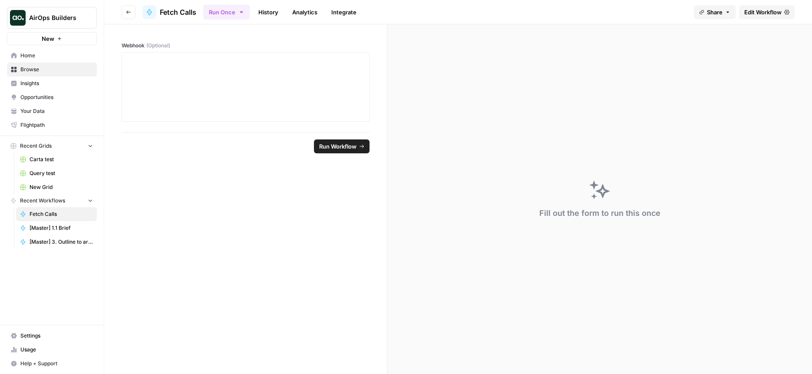
click at [276, 4] on ul "Run Once History Analytics Integrate" at bounding box center [282, 11] width 159 height 17
click at [276, 9] on link "History" at bounding box center [268, 12] width 30 height 14
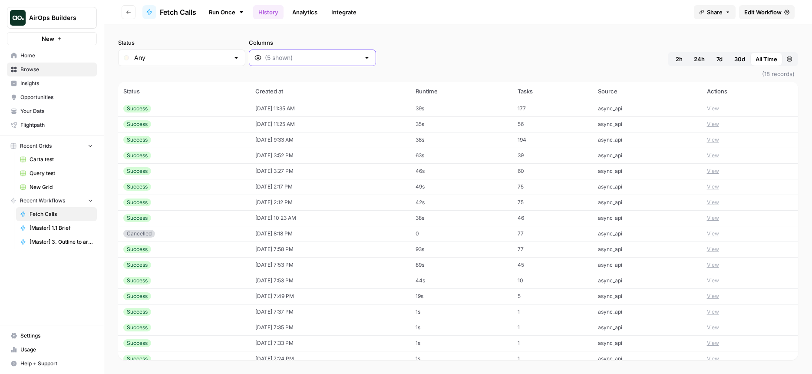
click at [265, 59] on input "Columns" at bounding box center [312, 57] width 95 height 9
click at [261, 152] on span "webhook" at bounding box center [276, 152] width 73 height 9
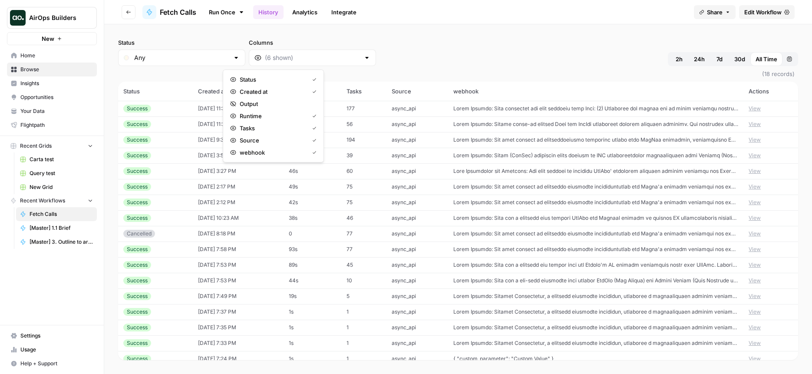
click at [753, 140] on button "View" at bounding box center [755, 140] width 12 height 8
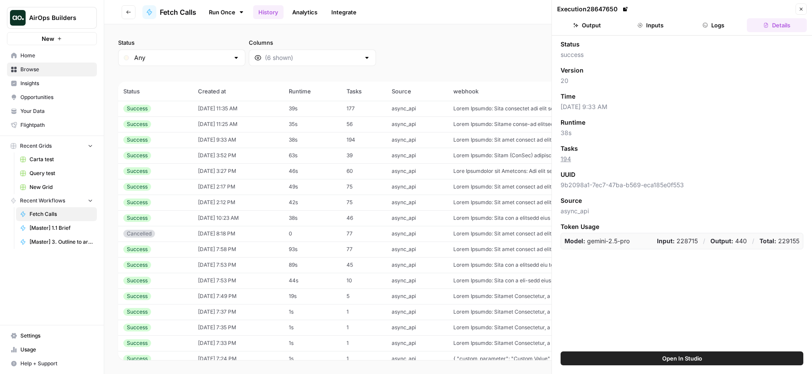
click at [707, 26] on icon "button" at bounding box center [705, 25] width 5 height 5
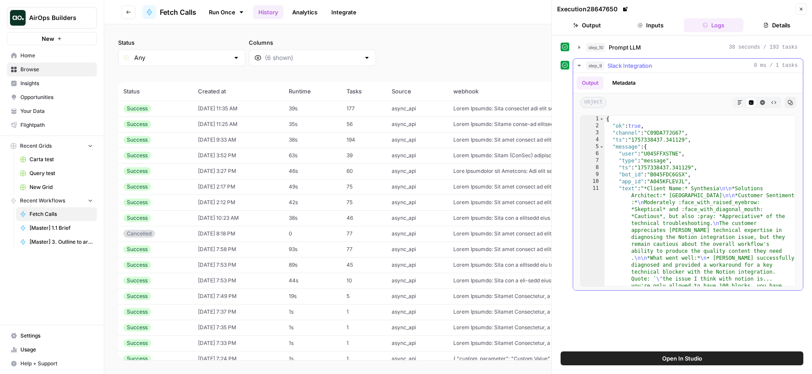
click at [630, 46] on span "Prompt LLM" at bounding box center [625, 47] width 32 height 9
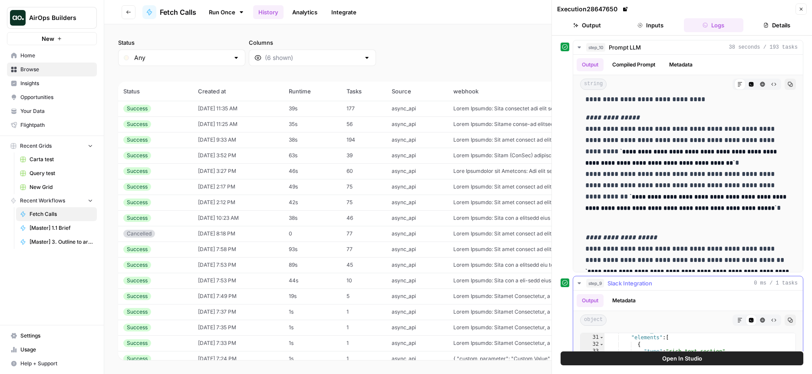
scroll to position [8, 0]
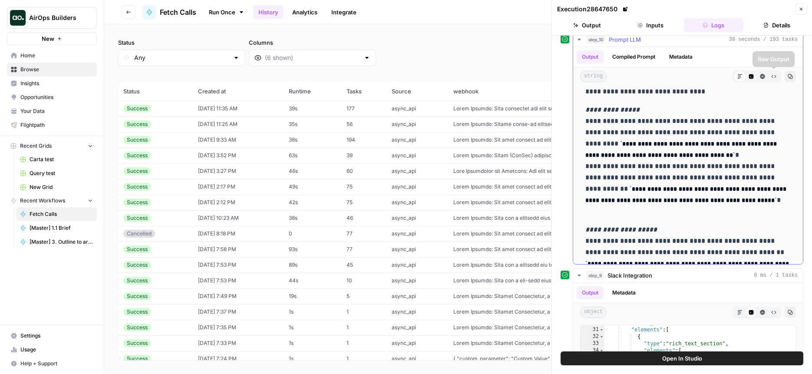
click at [753, 76] on icon "button" at bounding box center [751, 76] width 5 height 5
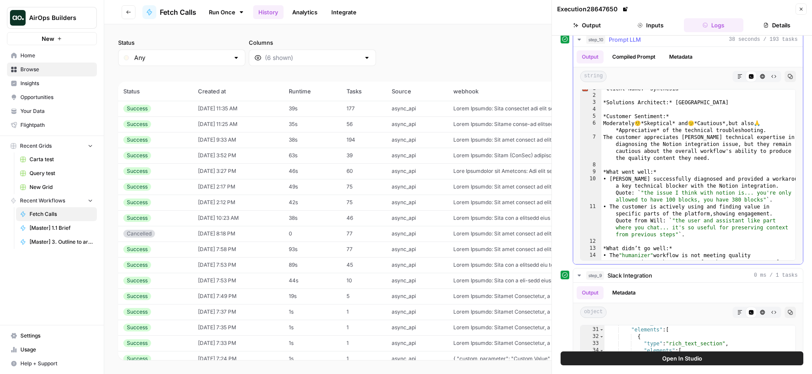
scroll to position [7, 0]
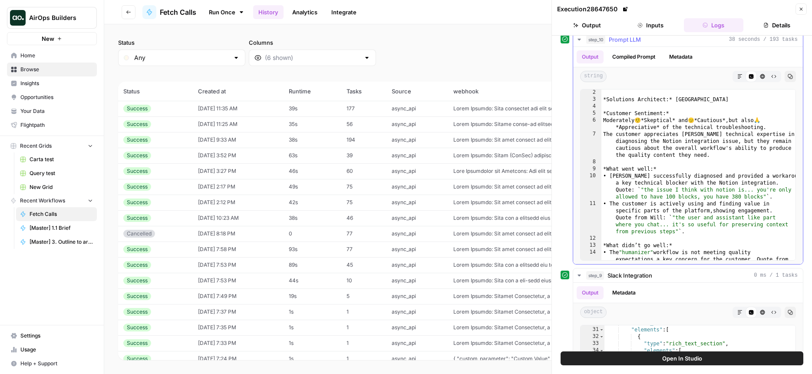
type textarea "**********"
click at [640, 188] on div "*Solutions Architect:* Elmi *Customer Sentiment:* Moderately 🤨 *Skeptical* and …" at bounding box center [699, 195] width 194 height 212
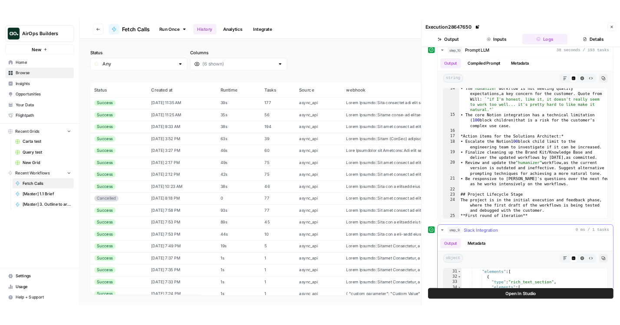
scroll to position [161, 0]
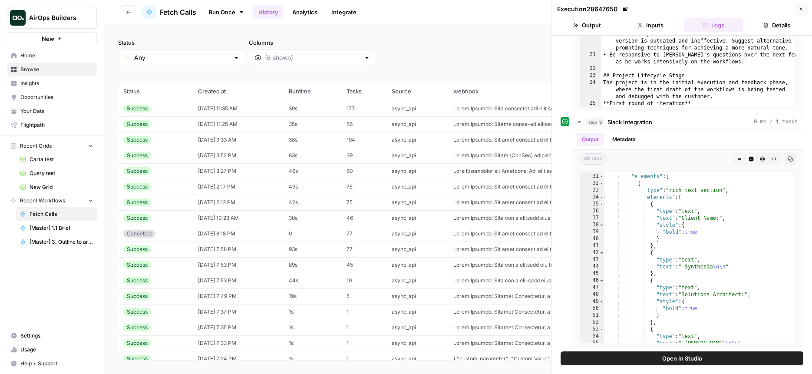
click at [671, 362] on span "Open In Studio" at bounding box center [682, 358] width 40 height 9
click at [797, 7] on button "Close" at bounding box center [801, 8] width 11 height 11
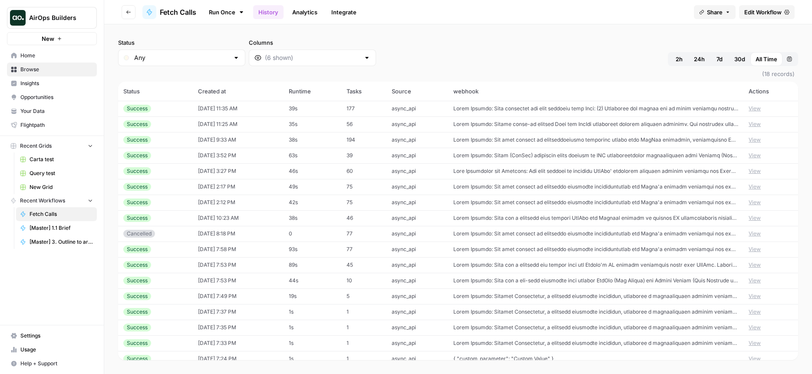
click at [757, 109] on button "View" at bounding box center [755, 109] width 12 height 8
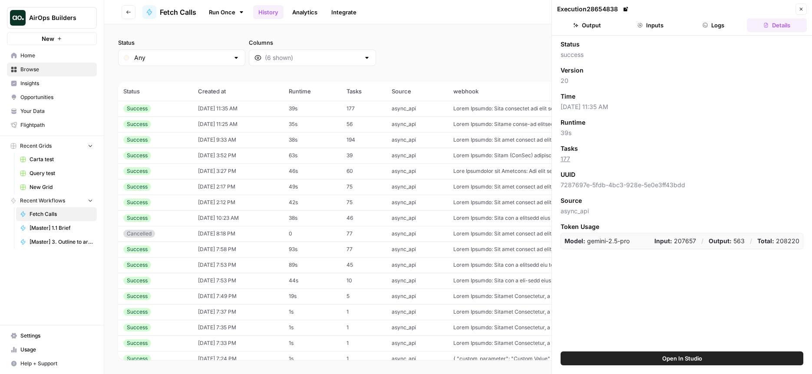
click at [664, 359] on span "Open In Studio" at bounding box center [682, 358] width 40 height 9
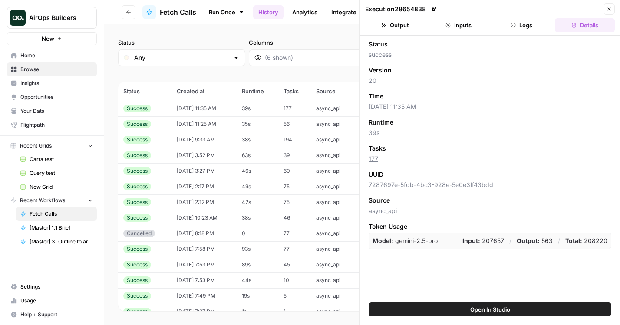
click at [613, 6] on button "Close" at bounding box center [609, 8] width 11 height 11
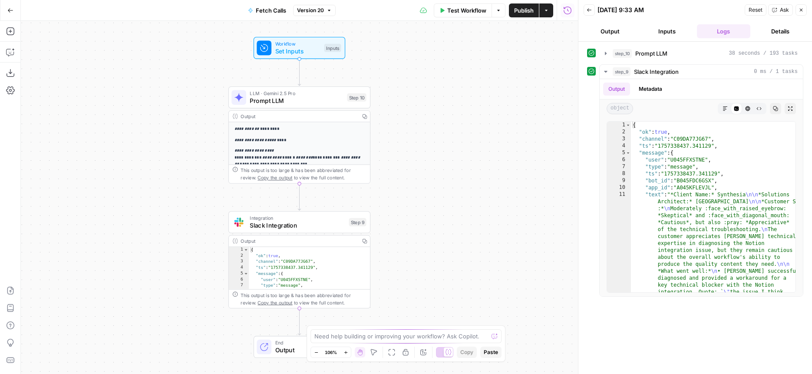
click at [292, 101] on span "Prompt LLM" at bounding box center [296, 100] width 93 height 9
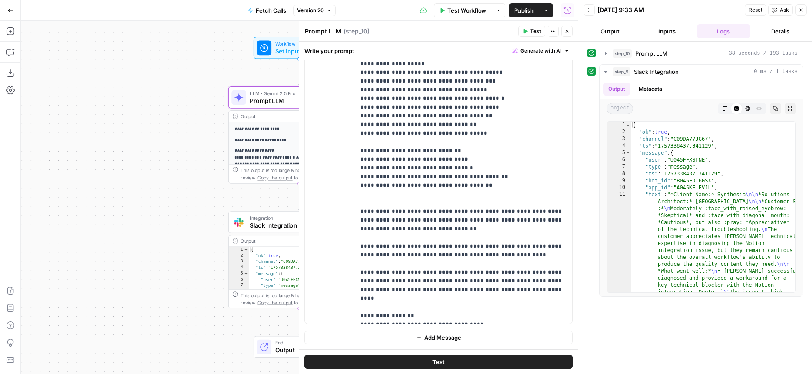
scroll to position [4039, 0]
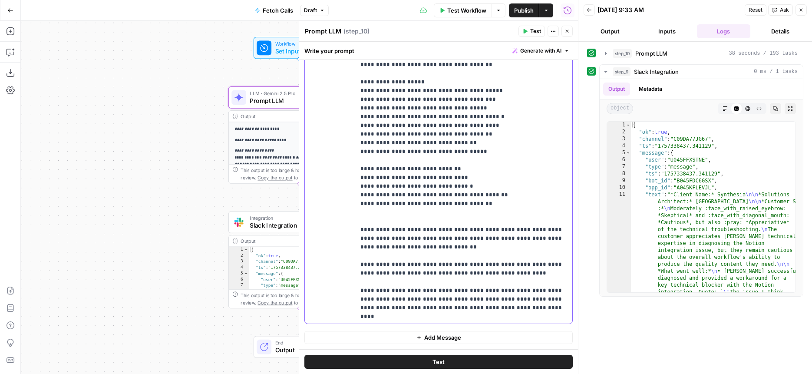
drag, startPoint x: 466, startPoint y: 170, endPoint x: 470, endPoint y: 196, distance: 26.8
copy p "**********"
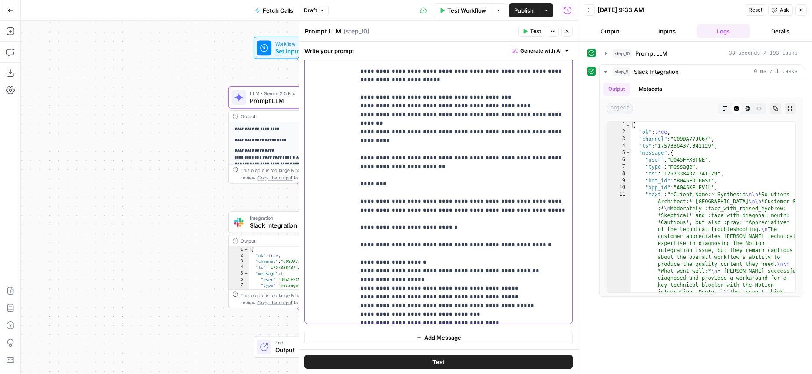
scroll to position [3762, 0]
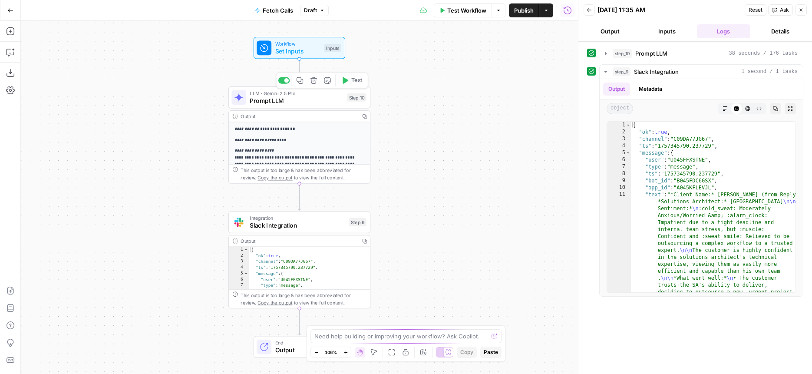
click at [343, 84] on icon "button" at bounding box center [344, 80] width 7 height 7
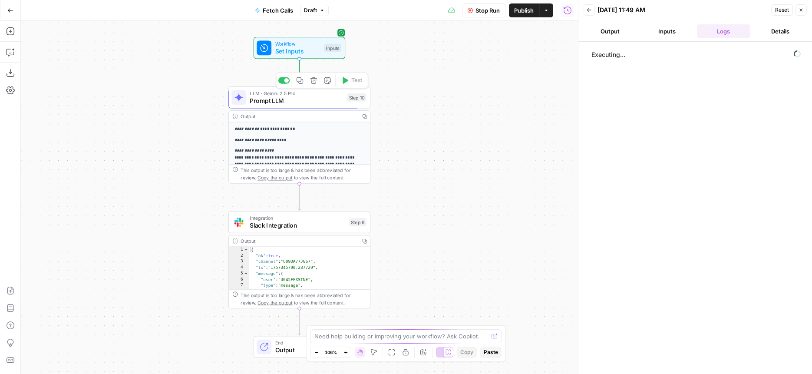
click at [319, 101] on span "Prompt LLM" at bounding box center [296, 100] width 93 height 9
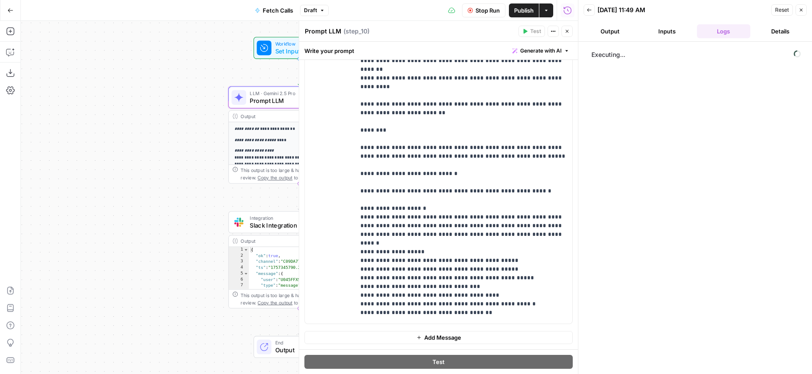
scroll to position [3715, 0]
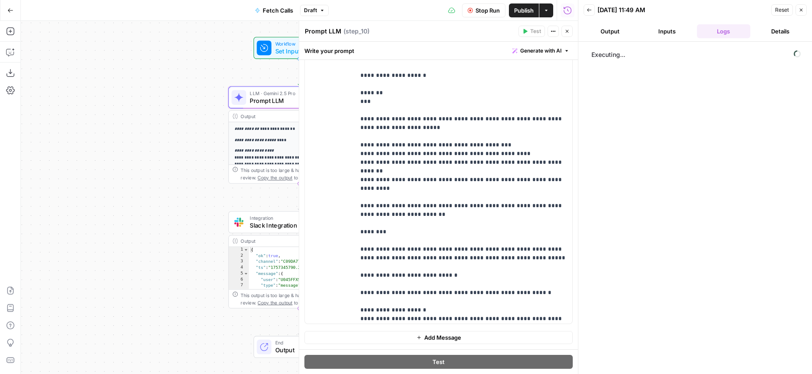
click at [615, 35] on button "Output" at bounding box center [610, 31] width 53 height 14
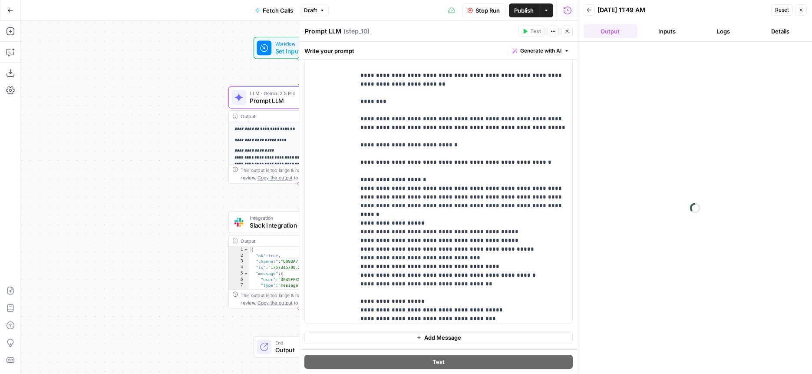
scroll to position [3874, 0]
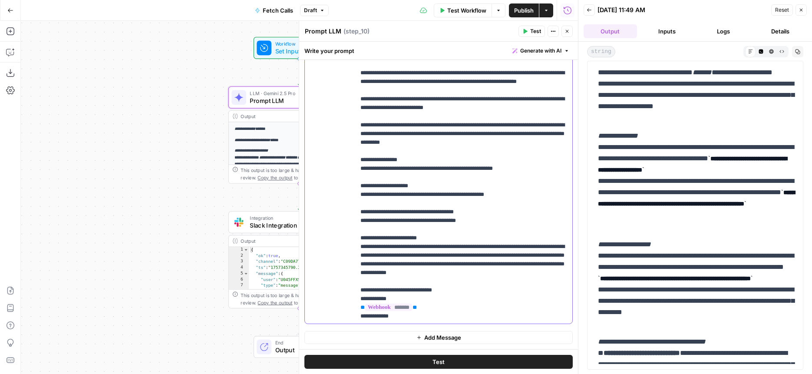
scroll to position [252, 0]
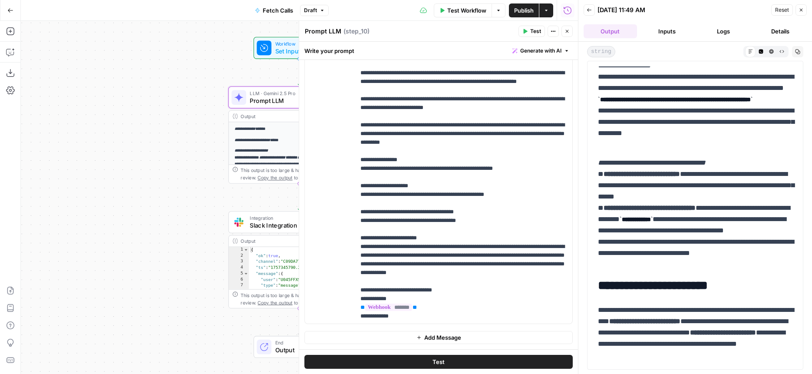
click at [514, 13] on span "Publish" at bounding box center [524, 10] width 20 height 9
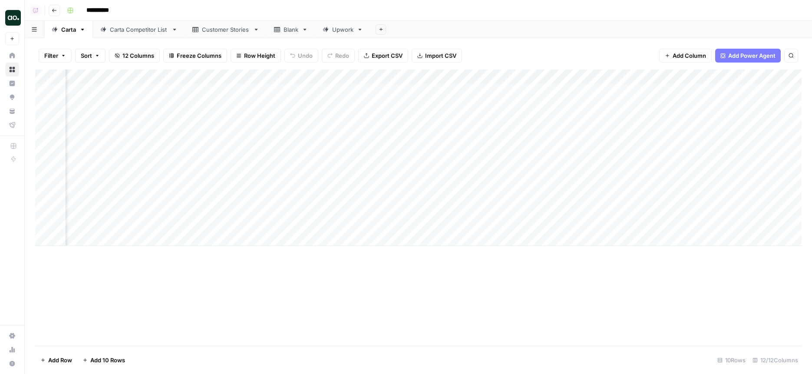
scroll to position [0, 394]
click at [422, 137] on div "Add Column" at bounding box center [418, 157] width 767 height 176
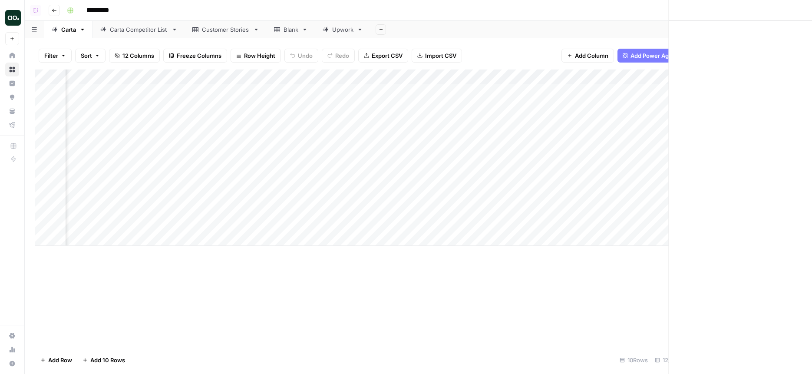
scroll to position [0, 387]
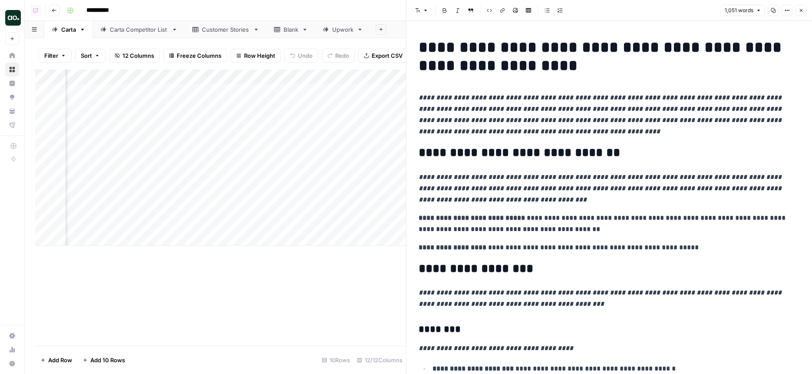
click at [799, 8] on icon "button" at bounding box center [801, 10] width 5 height 5
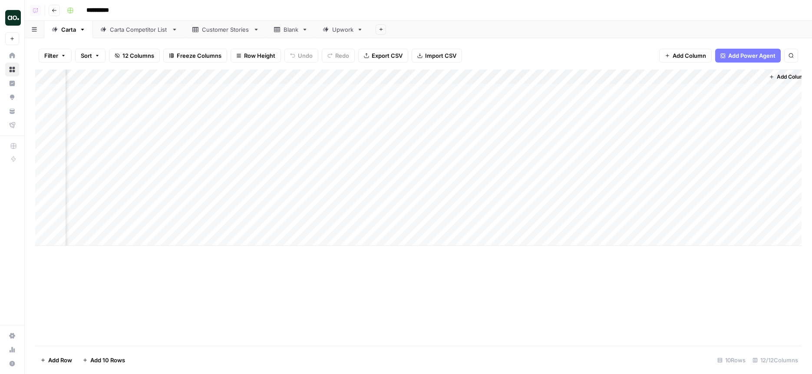
scroll to position [0, 384]
click at [685, 73] on div "Add Column" at bounding box center [418, 157] width 767 height 176
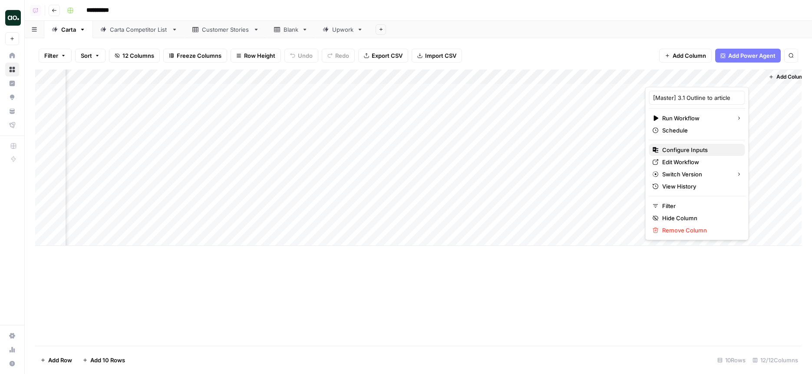
click at [687, 150] on span "Configure Inputs" at bounding box center [700, 150] width 76 height 9
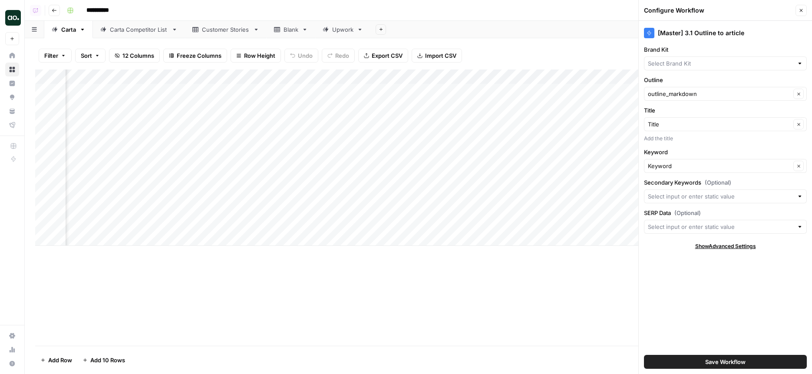
type input "Carta"
click at [263, 136] on div "Add Column" at bounding box center [418, 157] width 767 height 176
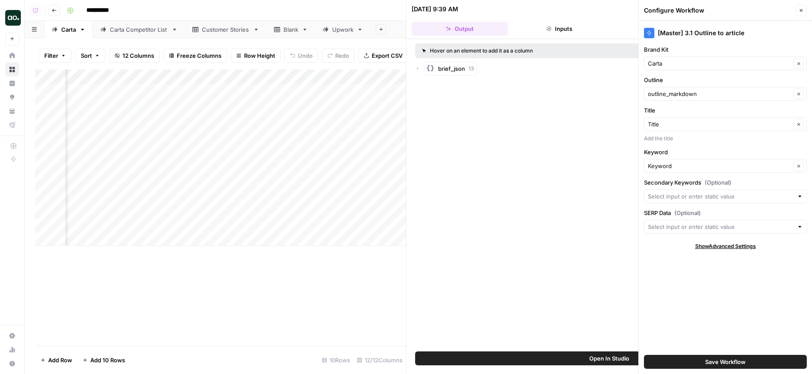
click at [802, 6] on button "Close" at bounding box center [801, 10] width 11 height 11
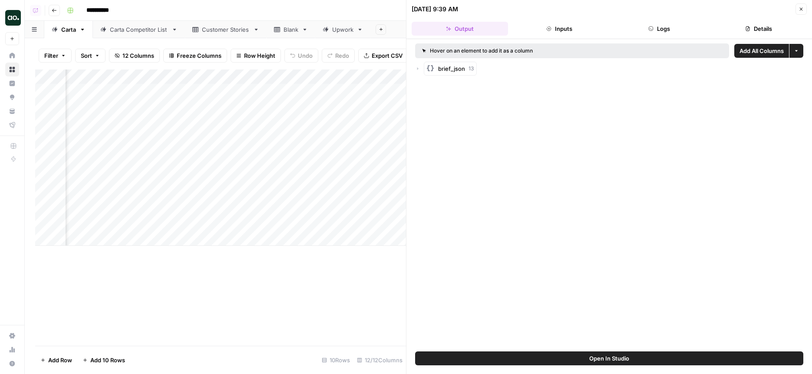
click at [805, 10] on button "Close" at bounding box center [801, 8] width 11 height 11
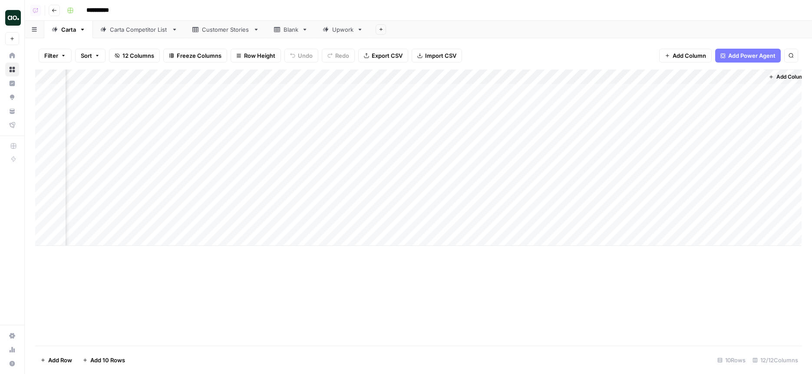
scroll to position [0, 394]
click at [644, 80] on div "Add Column" at bounding box center [418, 157] width 767 height 176
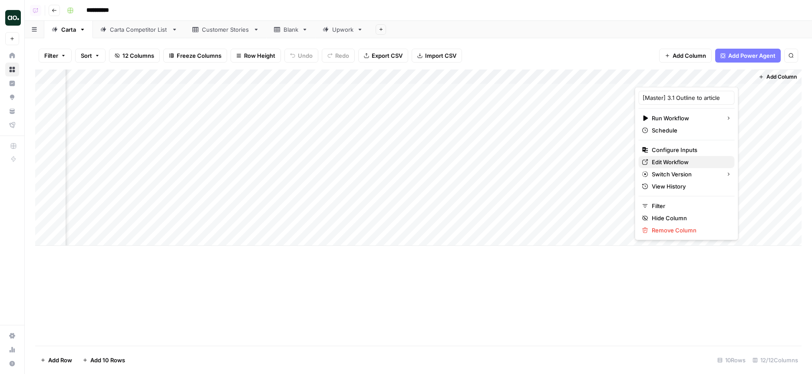
click at [653, 162] on span "Edit Workflow" at bounding box center [690, 162] width 76 height 9
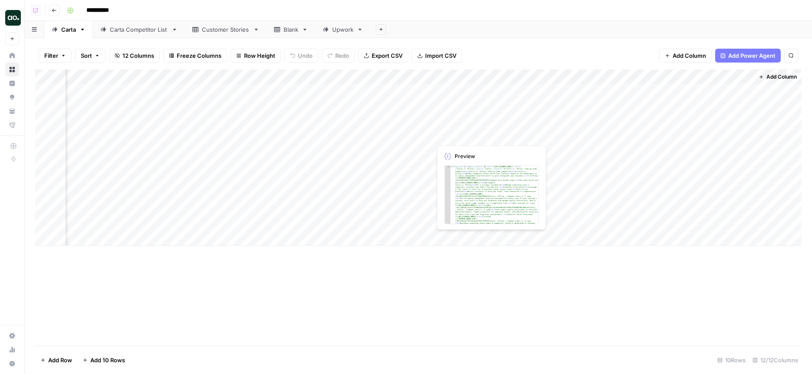
click at [502, 136] on div "Add Column" at bounding box center [418, 157] width 767 height 176
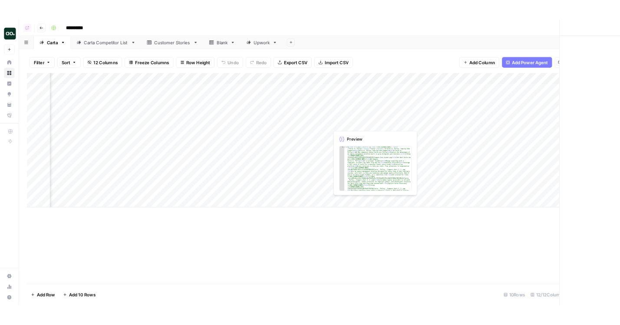
scroll to position [0, 387]
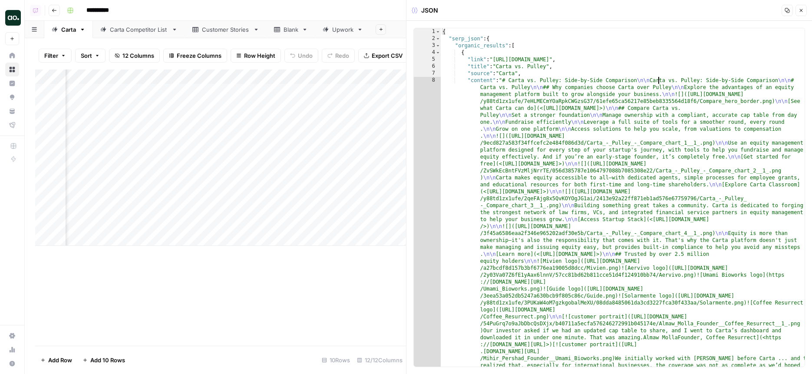
type textarea "* *"
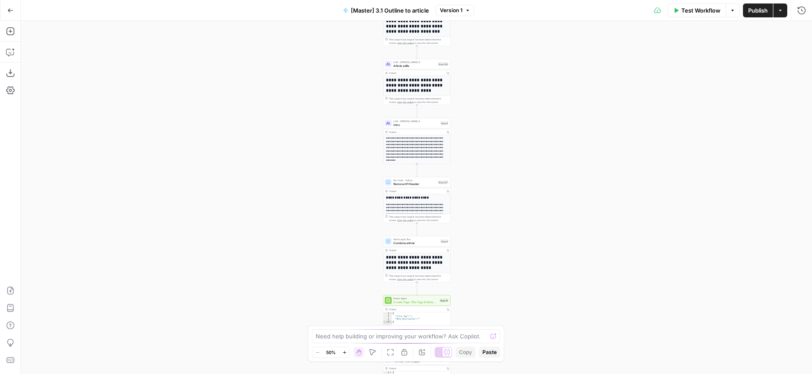
drag, startPoint x: 498, startPoint y: 40, endPoint x: 498, endPoint y: 241, distance: 201.1
click at [498, 238] on div "**********" at bounding box center [416, 197] width 791 height 353
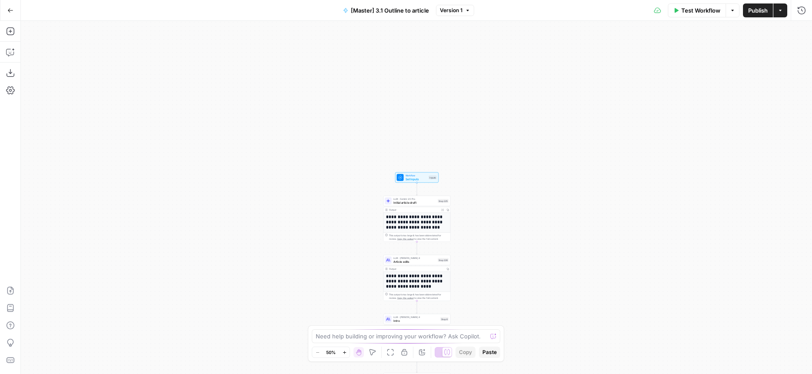
click at [427, 168] on span "Test Step" at bounding box center [429, 170] width 12 height 4
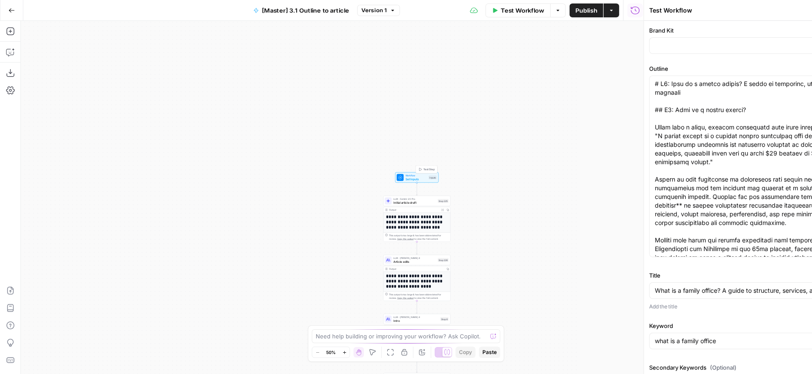
type input "Carta"
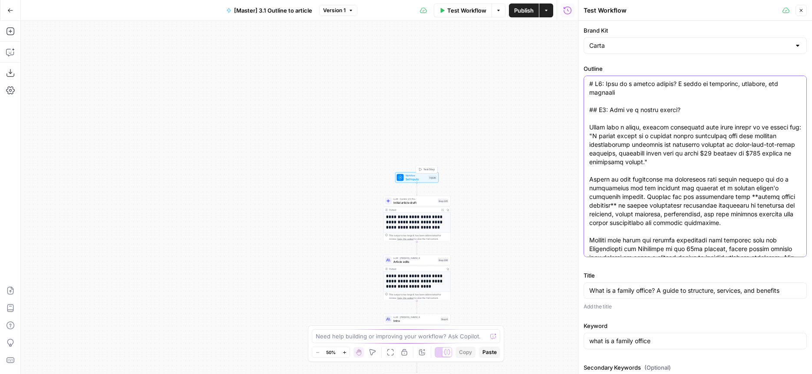
click at [418, 178] on span "Set Inputs" at bounding box center [417, 179] width 22 height 4
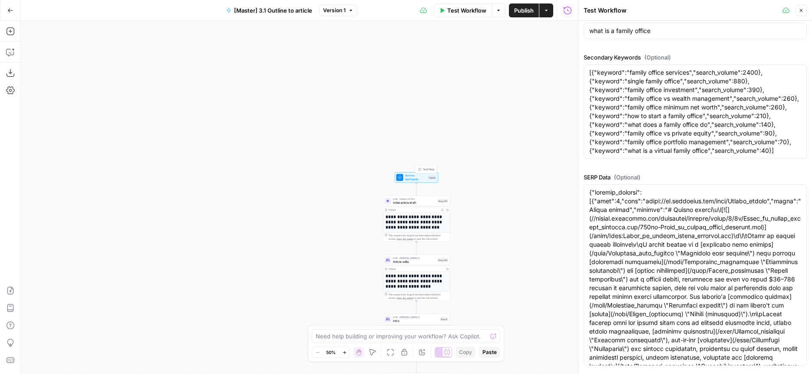
click at [412, 176] on span "Workflow" at bounding box center [416, 175] width 22 height 3
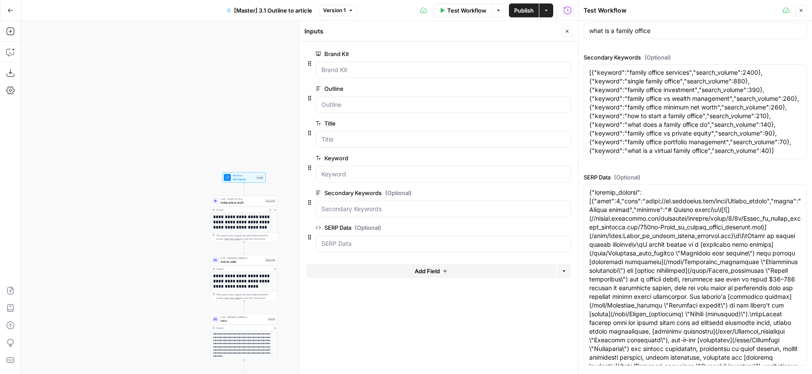
drag, startPoint x: 190, startPoint y: 241, endPoint x: 20, endPoint y: 240, distance: 170.7
click at [9, 241] on div "**********" at bounding box center [289, 197] width 578 height 353
click at [564, 229] on icon "button" at bounding box center [566, 227] width 5 height 5
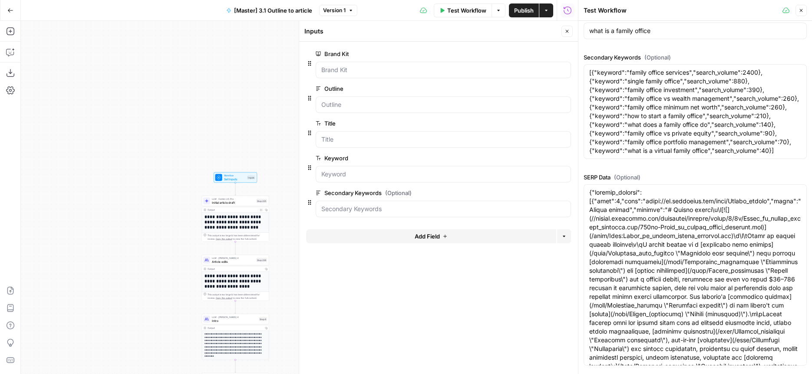
scroll to position [103, 0]
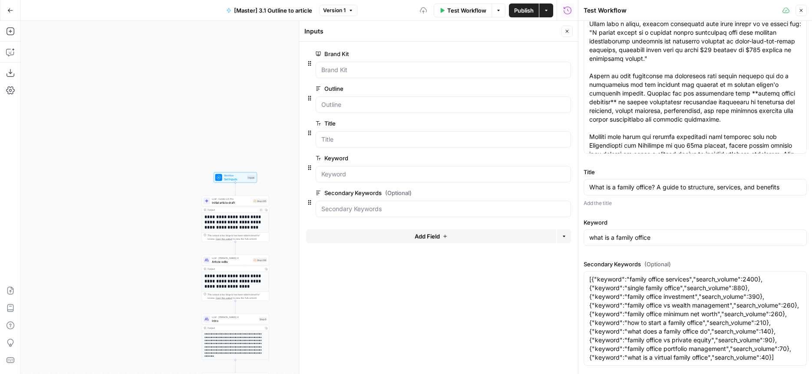
click at [565, 193] on icon "button" at bounding box center [566, 193] width 5 height 5
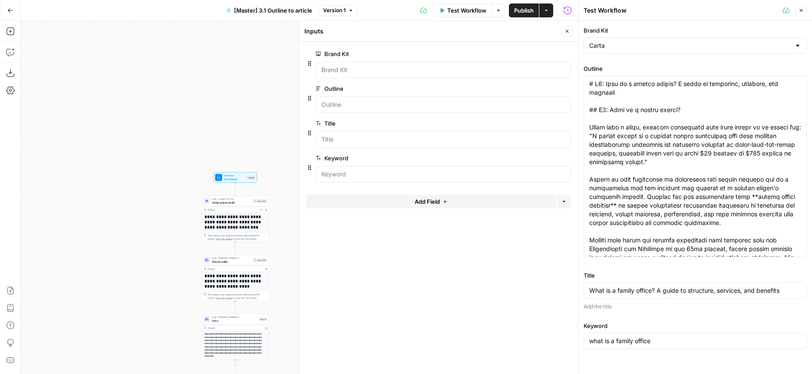
click at [565, 122] on icon "button" at bounding box center [566, 123] width 5 height 5
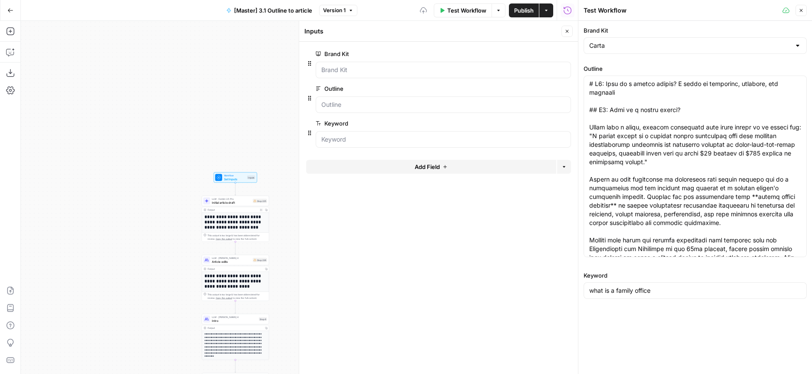
click at [565, 90] on icon "button" at bounding box center [566, 88] width 5 height 5
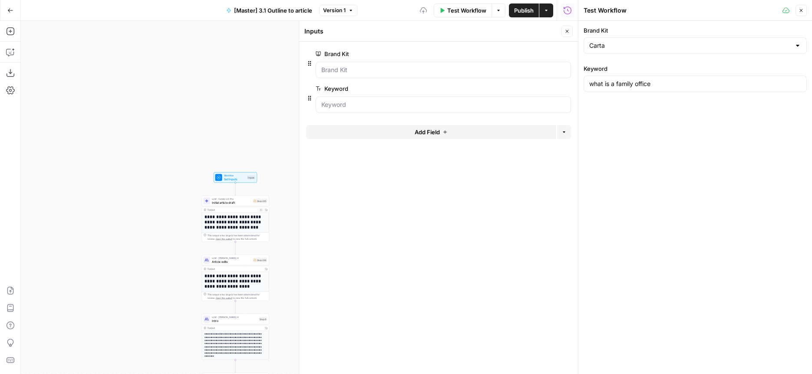
click at [399, 136] on button "Add Field" at bounding box center [431, 132] width 250 height 14
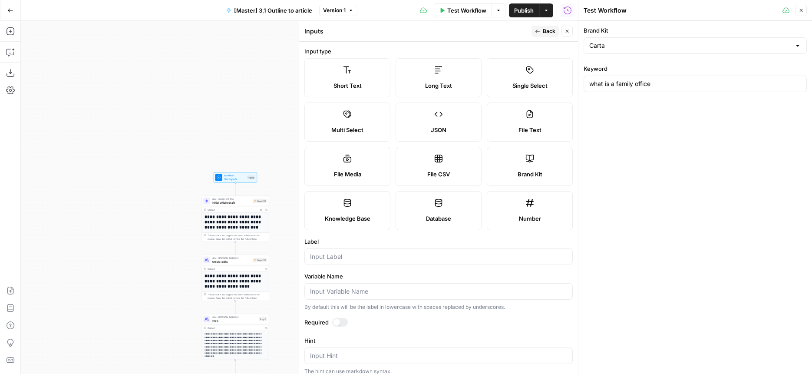
click at [414, 126] on div "JSON" at bounding box center [438, 130] width 71 height 9
click at [382, 260] on input "Label" at bounding box center [438, 256] width 257 height 9
type input "Brief JSON"
click at [341, 319] on div at bounding box center [340, 322] width 16 height 9
click at [610, 129] on textarea "Brief JSON" at bounding box center [695, 125] width 212 height 9
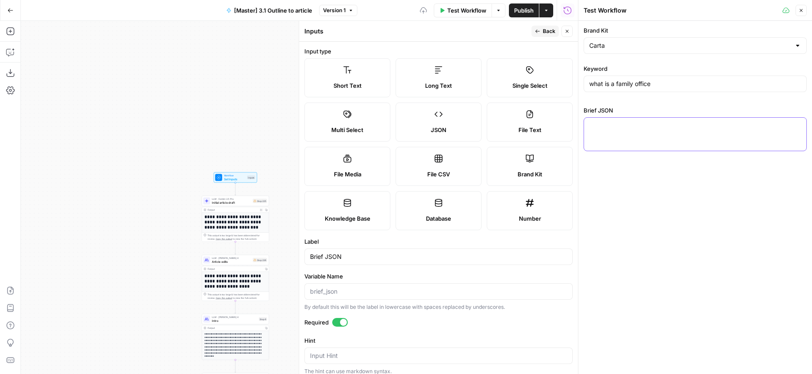
paste textarea "{ "serp_json": { "organic_results": [ { "link": "https://carta.com/carta-vs-pul…"
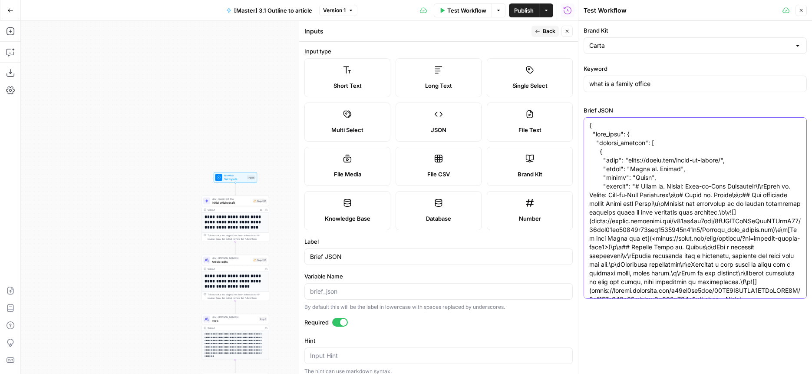
scroll to position [105248, 0]
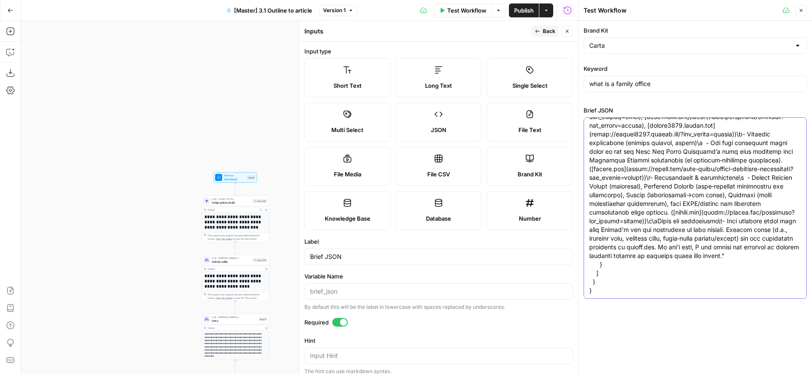
type textarea "{ "serp_json": { "organic_results": [ { "link": "https://carta.com/carta-vs-pul…"
click at [540, 30] on button "Back" at bounding box center [545, 31] width 27 height 11
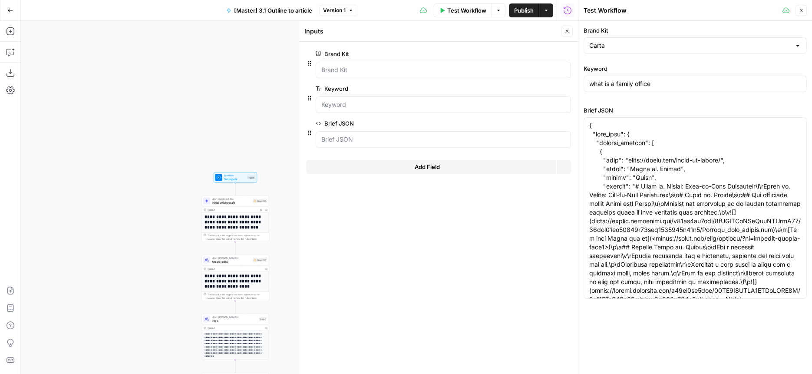
click at [568, 30] on icon "button" at bounding box center [567, 31] width 3 height 3
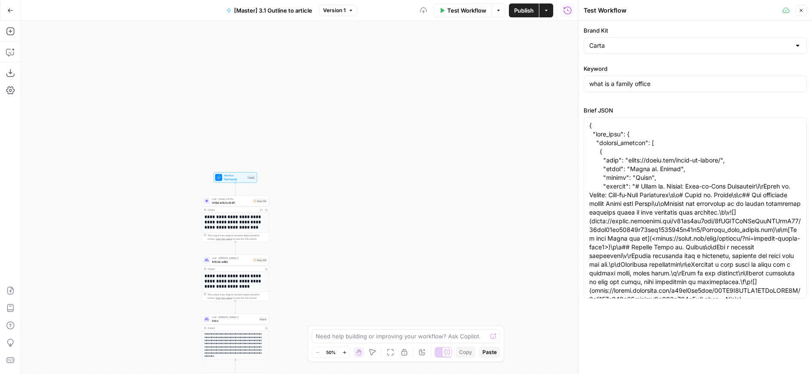
drag, startPoint x: 311, startPoint y: 172, endPoint x: 361, endPoint y: 92, distance: 95.4
click at [361, 92] on div "**********" at bounding box center [299, 197] width 557 height 353
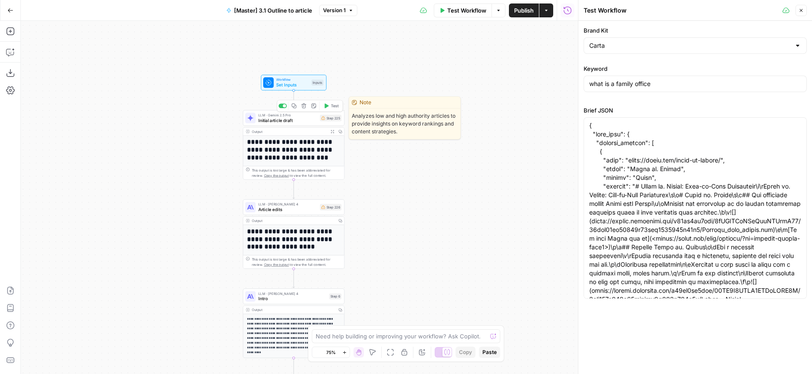
click at [271, 124] on div "LLM · Gemini 2.5 Pro Initial article draft Step 225 Copy step Delete step Edit …" at bounding box center [294, 118] width 102 height 16
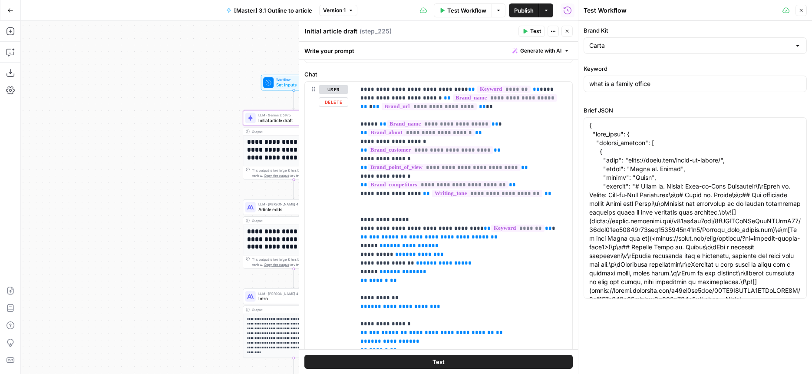
scroll to position [113, 0]
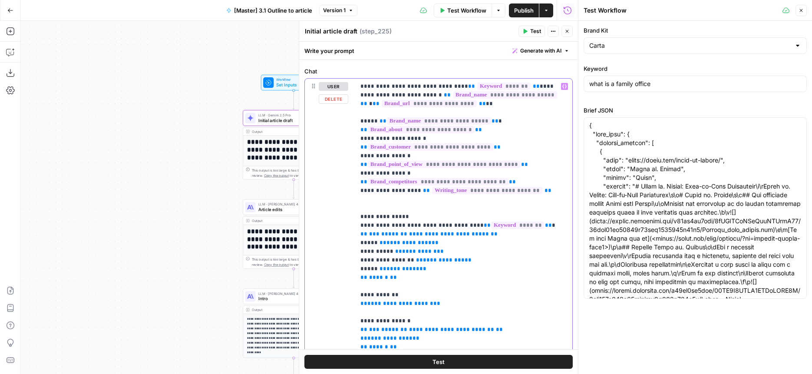
click at [421, 231] on span "**********" at bounding box center [449, 234] width 80 height 6
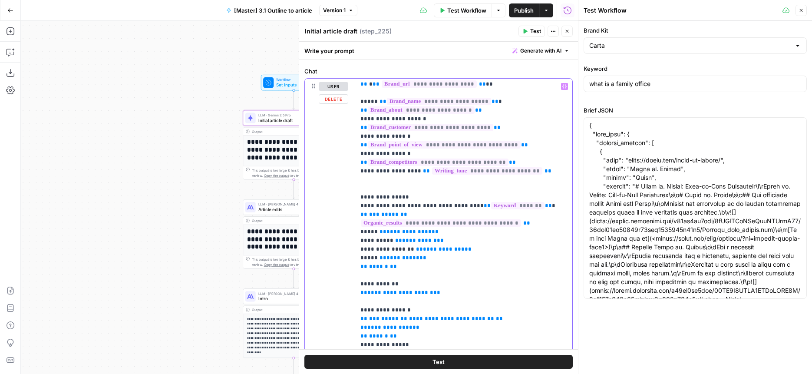
scroll to position [41, 0]
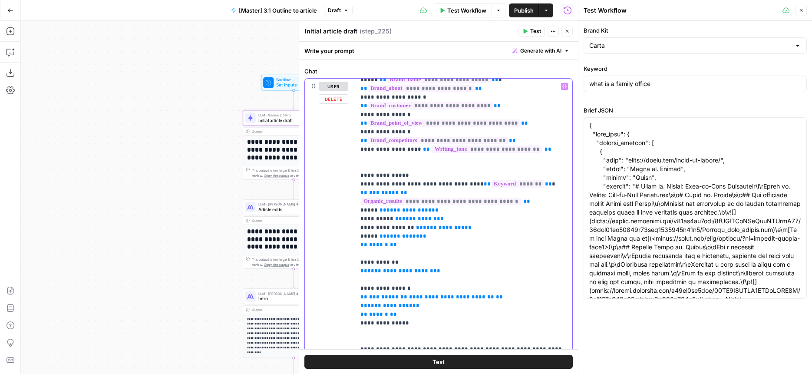
click at [454, 198] on span "**********" at bounding box center [441, 201] width 160 height 7
click at [417, 294] on span "**********" at bounding box center [451, 297] width 85 height 6
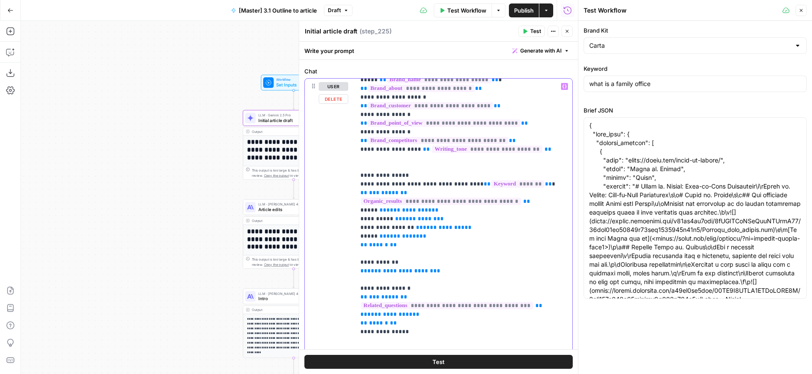
click at [380, 268] on span "**********" at bounding box center [400, 271] width 66 height 6
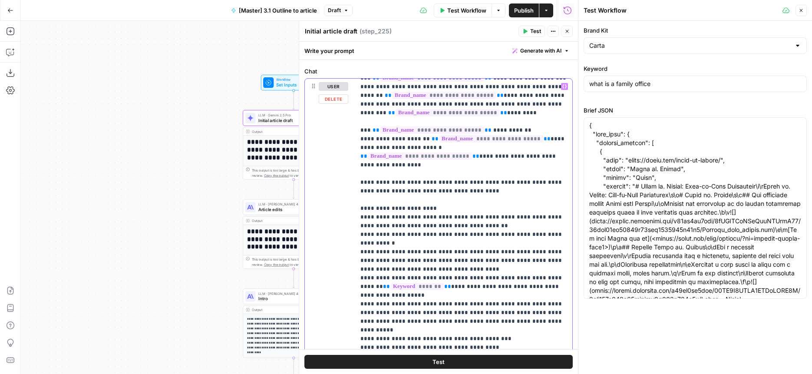
scroll to position [1303, 0]
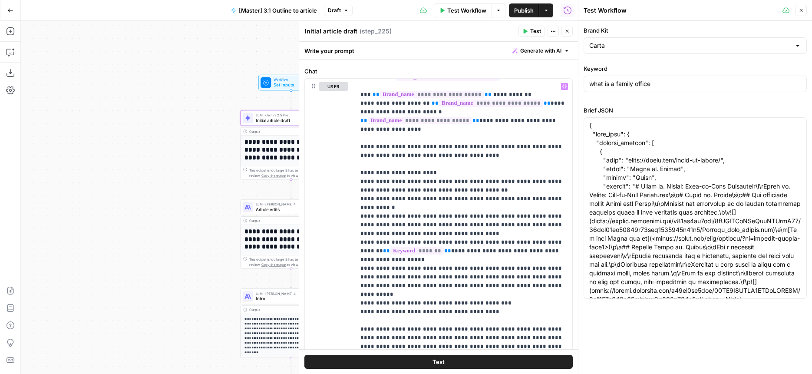
drag, startPoint x: 159, startPoint y: 211, endPoint x: 56, endPoint y: 219, distance: 103.7
click at [56, 219] on div "**********" at bounding box center [299, 197] width 557 height 353
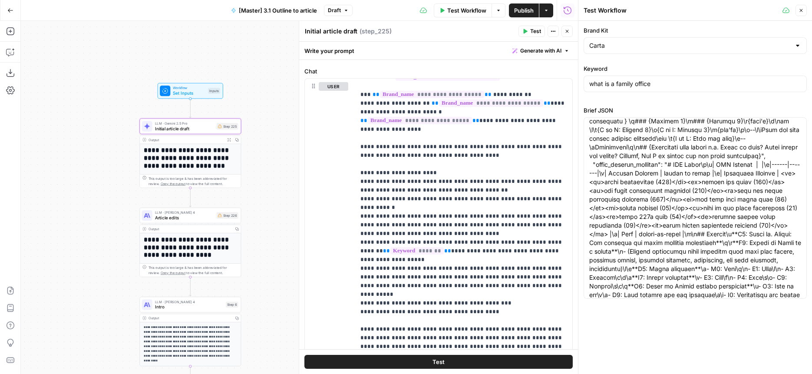
scroll to position [96508, 0]
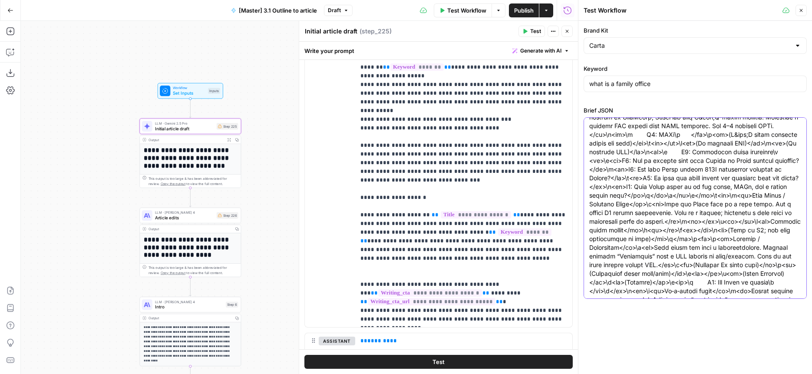
scroll to position [344, 0]
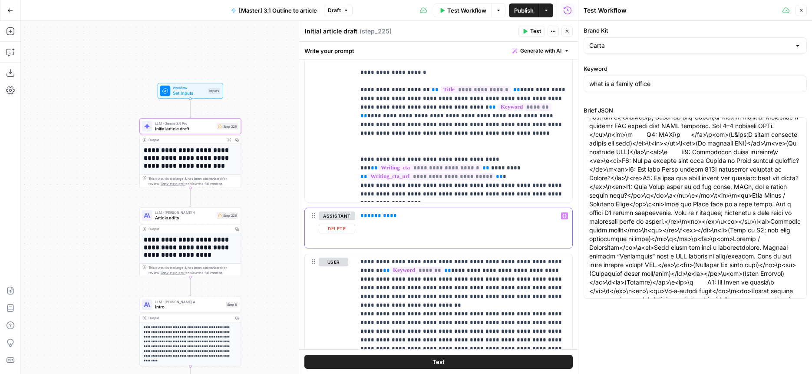
click at [367, 217] on span "*******" at bounding box center [378, 216] width 23 height 6
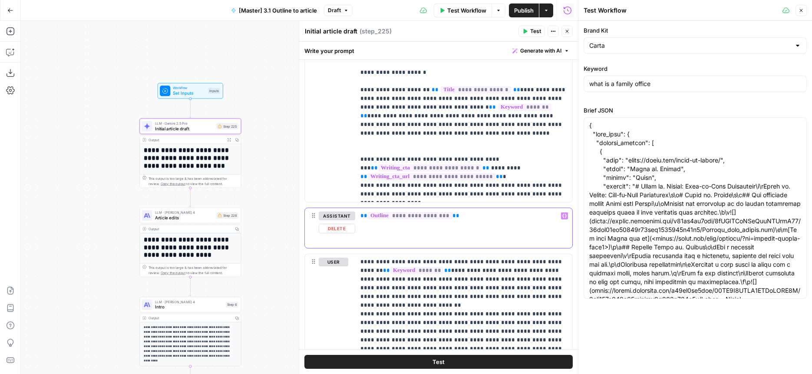
click at [439, 217] on span "**********" at bounding box center [410, 215] width 84 height 7
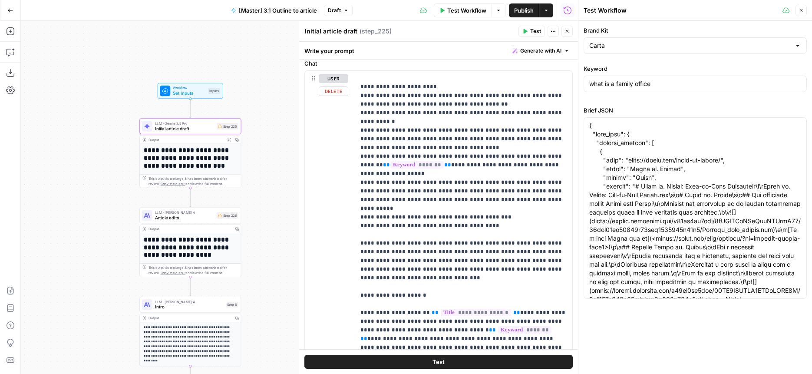
scroll to position [46, 0]
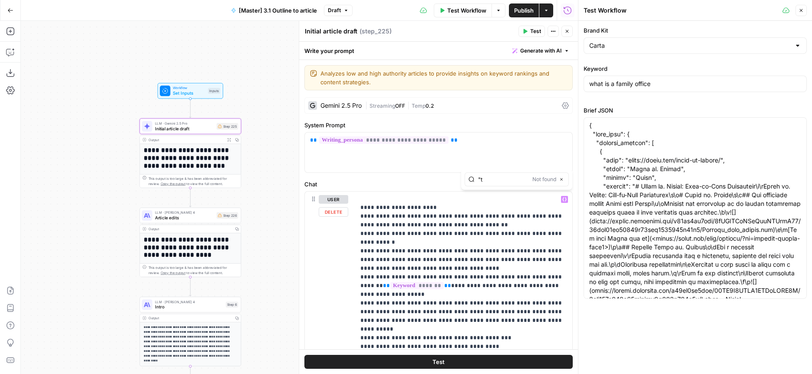
type input """
type input "{{title"
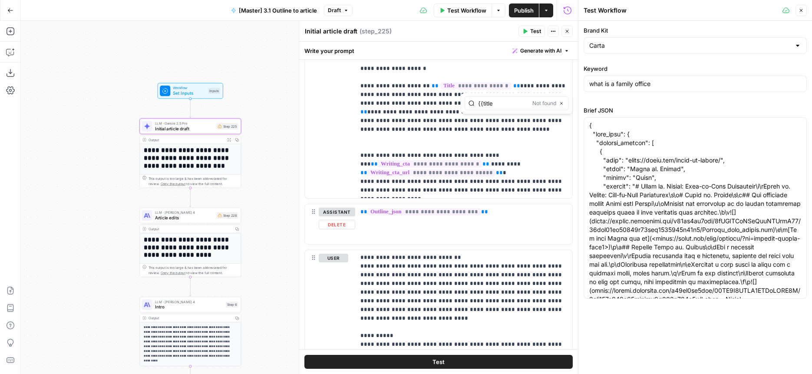
scroll to position [428, 0]
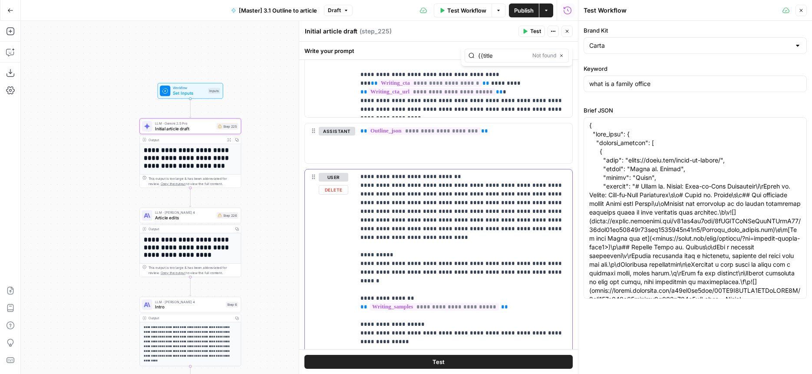
click at [431, 254] on p "**********" at bounding box center [464, 324] width 207 height 391
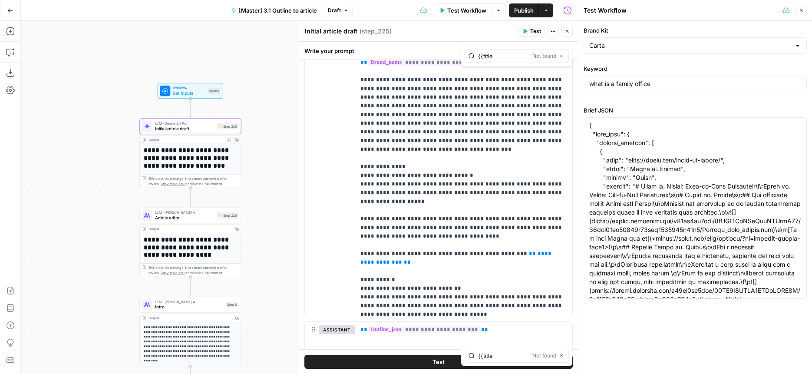
scroll to position [708, 0]
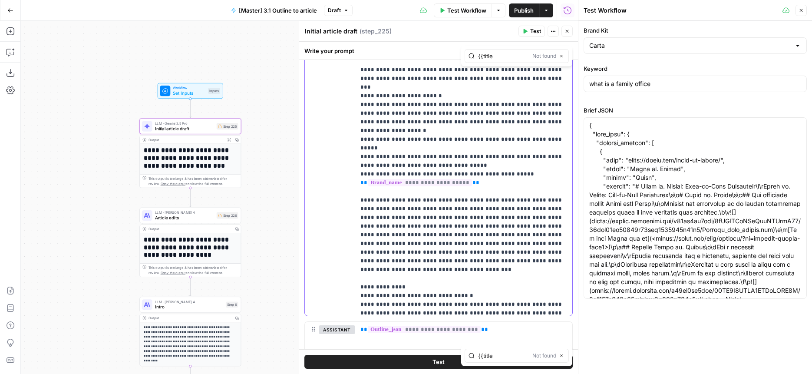
click at [361, 371] on span "**********" at bounding box center [457, 378] width 193 height 14
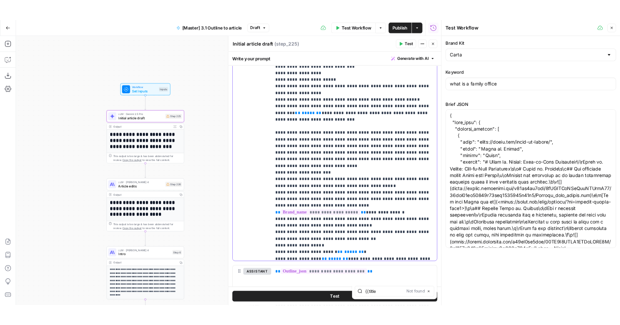
scroll to position [441, 0]
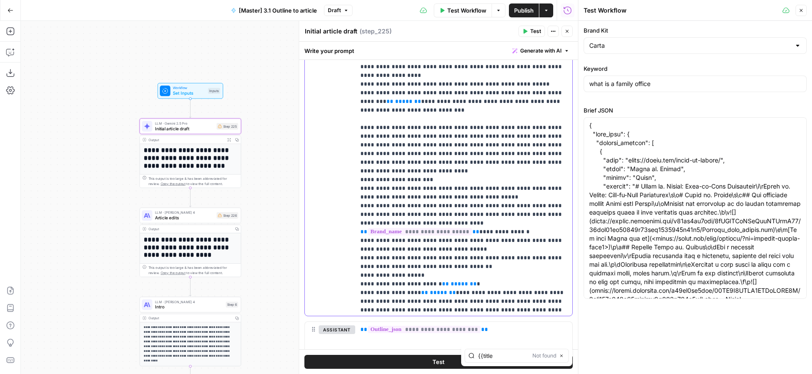
click at [442, 281] on span "**" at bounding box center [445, 284] width 7 height 6
drag, startPoint x: 454, startPoint y: 238, endPoint x: 431, endPoint y: 239, distance: 23.0
copy p "** ***** **"
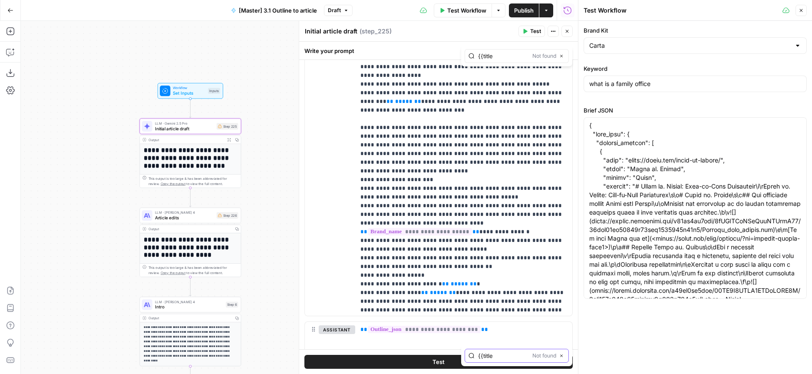
paste input "title }}"
type input "{{ title }}"
click at [510, 52] on input "{{title" at bounding box center [503, 56] width 51 height 9
paste input "title }}"
type input "{{ title }}"
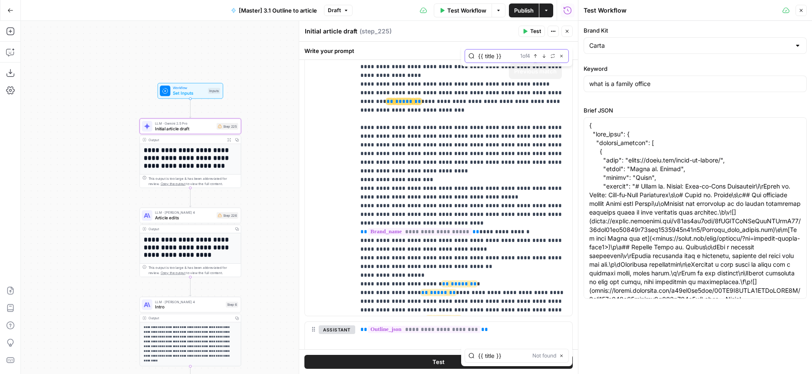
click at [551, 57] on icon "button" at bounding box center [553, 56] width 4 height 4
click at [518, 66] on div "{{ title }} 1 of 4 Previous match Next Match Replace Close Replace all Replace" at bounding box center [516, 56] width 111 height 21
click at [512, 70] on input "text" at bounding box center [517, 73] width 96 height 9
paste input "{{ title }}"
click at [476, 73] on input "{{ title }}" at bounding box center [517, 73] width 96 height 9
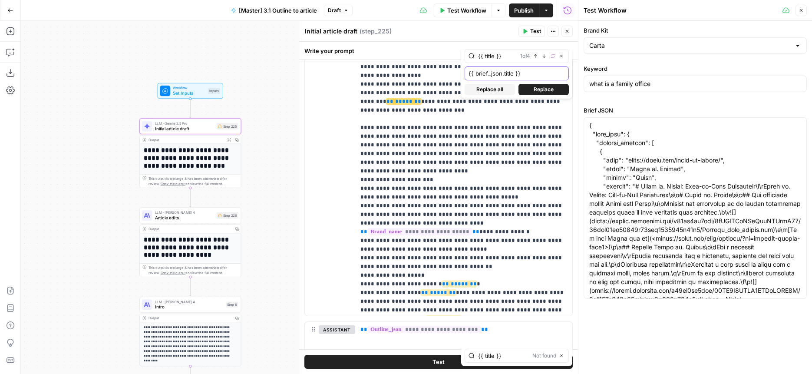
type input "{{ brief_json.title }}"
click at [505, 87] on button "Replace all" at bounding box center [490, 89] width 50 height 11
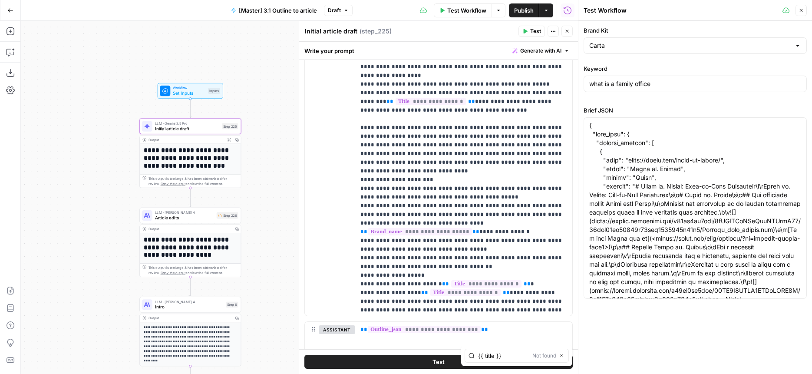
click at [566, 32] on icon "button" at bounding box center [567, 31] width 5 height 5
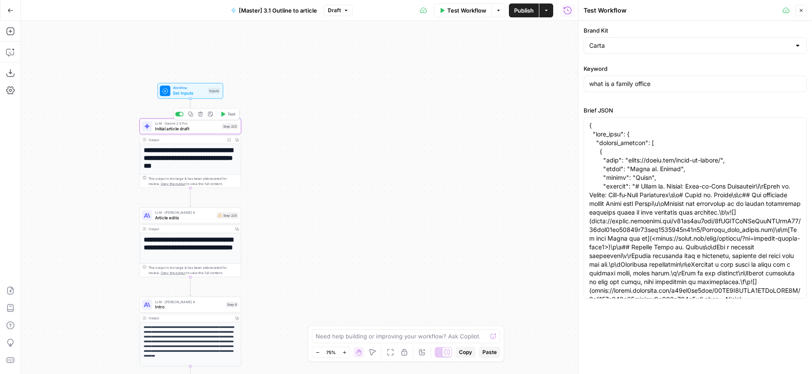
click at [228, 114] on span "Test" at bounding box center [232, 114] width 8 height 6
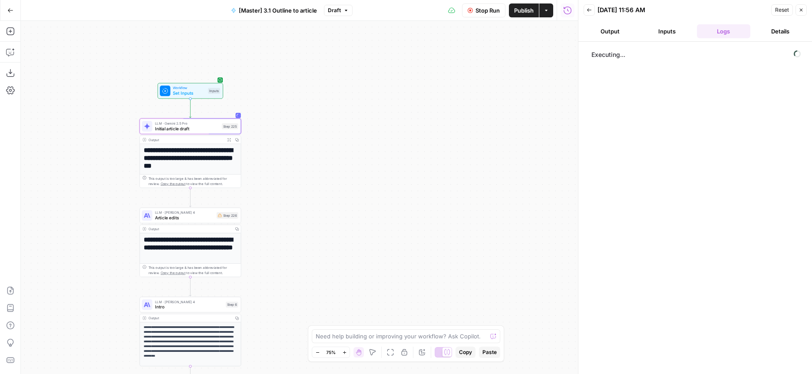
click at [631, 25] on button "Output" at bounding box center [610, 31] width 53 height 14
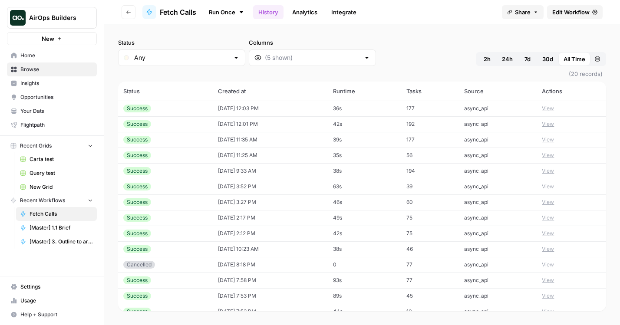
click at [551, 111] on button "View" at bounding box center [548, 109] width 12 height 8
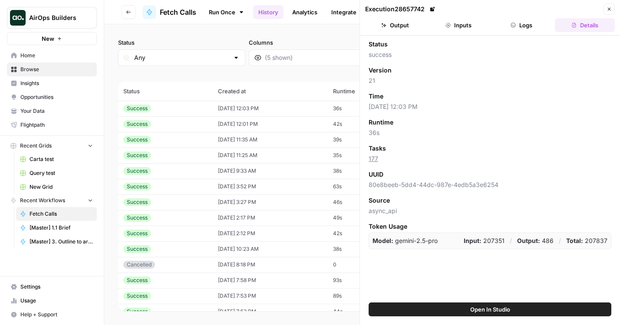
click at [455, 307] on button "Open In Studio" at bounding box center [490, 310] width 243 height 14
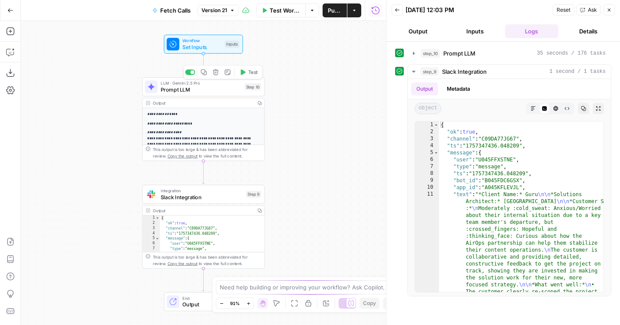
click at [172, 89] on span "Prompt LLM" at bounding box center [201, 90] width 81 height 8
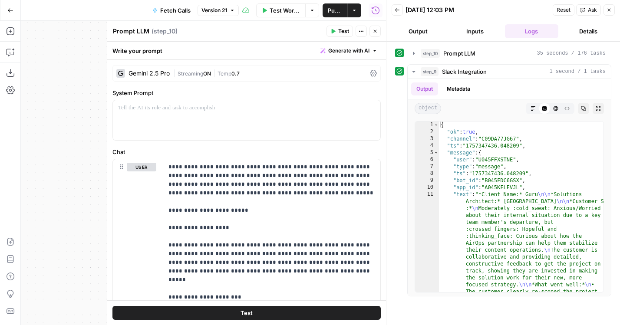
drag, startPoint x: 84, startPoint y: 129, endPoint x: 28, endPoint y: 129, distance: 55.6
click at [28, 129] on div "**********" at bounding box center [203, 173] width 365 height 304
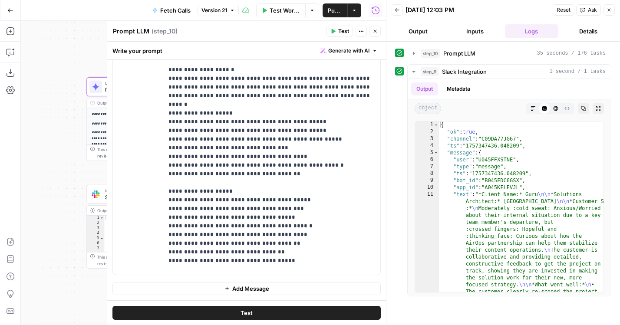
scroll to position [4075, 0]
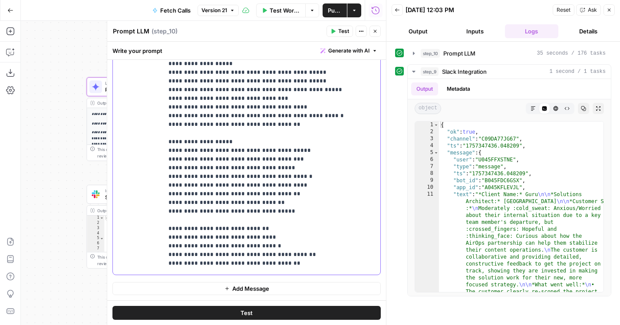
scroll to position [3952, 0]
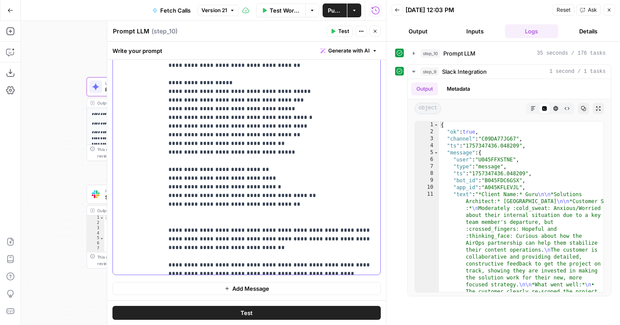
scroll to position [4075, 0]
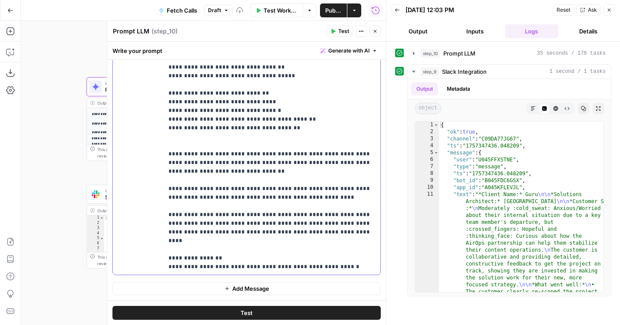
click at [168, 113] on div "**********" at bounding box center [271, 98] width 217 height 354
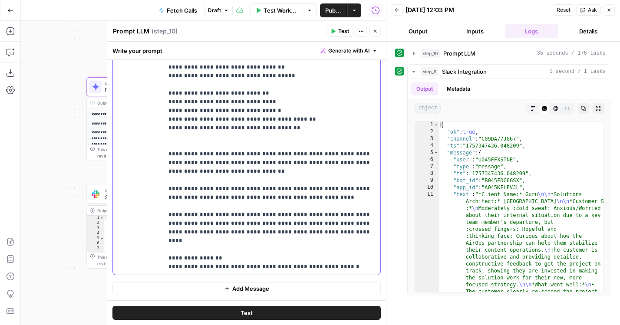
copy p "*"
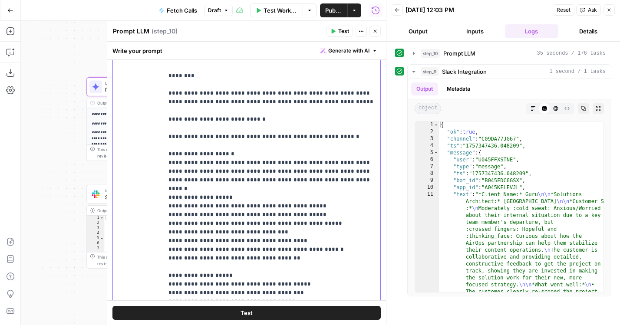
scroll to position [161, 0]
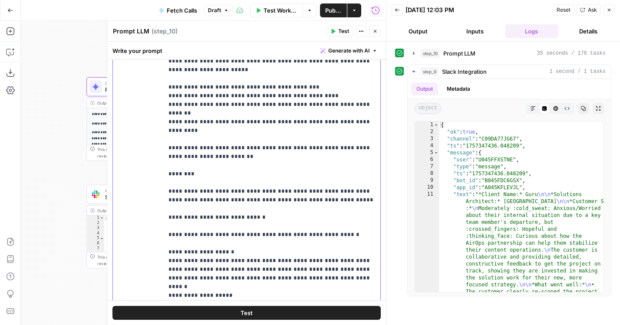
scroll to position [3795, 0]
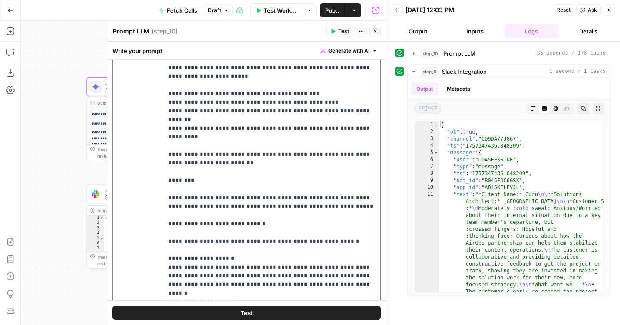
drag, startPoint x: 201, startPoint y: 112, endPoint x: 272, endPoint y: 113, distance: 71.2
drag, startPoint x: 275, startPoint y: 113, endPoint x: 212, endPoint y: 112, distance: 63.0
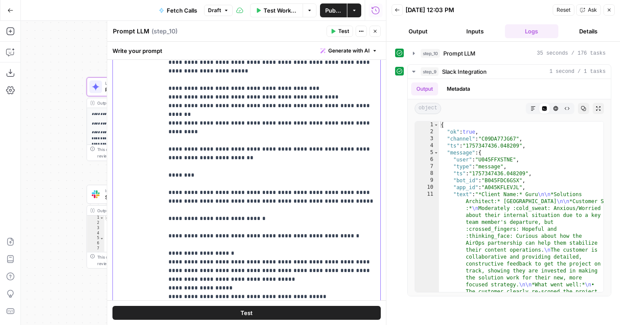
click at [241, 311] on span "Test" at bounding box center [247, 313] width 12 height 9
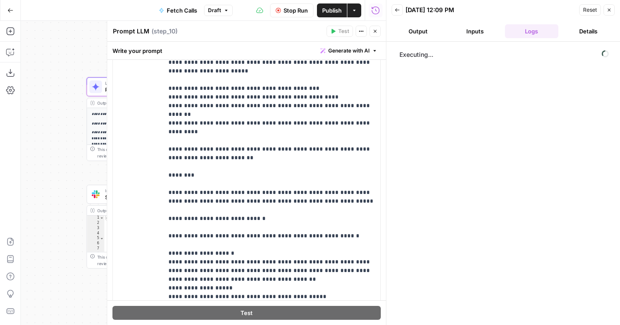
click at [413, 32] on button "Output" at bounding box center [418, 31] width 53 height 14
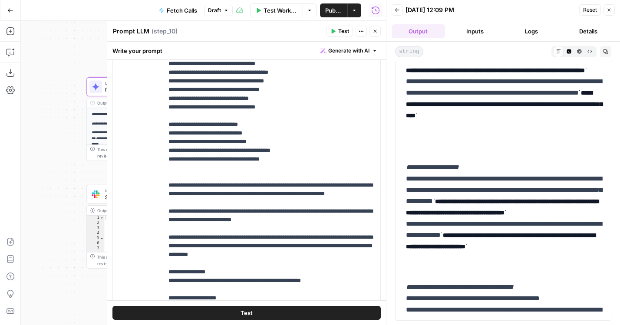
scroll to position [346, 0]
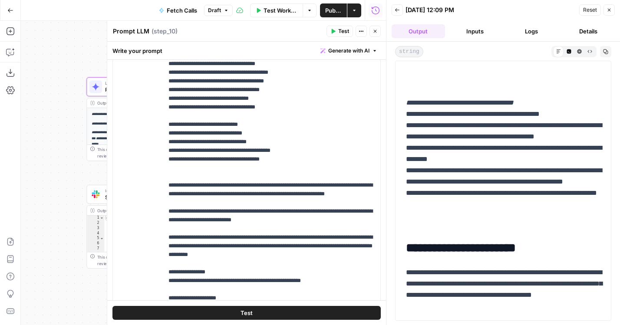
click at [374, 31] on icon "button" at bounding box center [375, 31] width 5 height 5
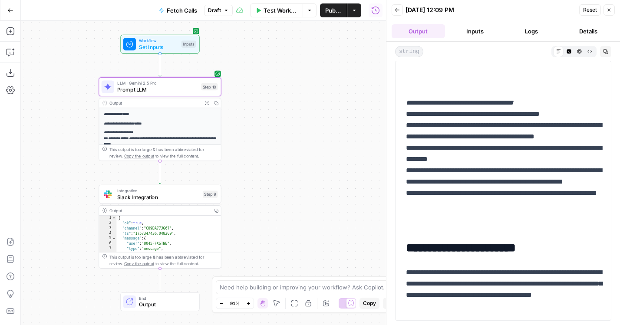
drag, startPoint x: 60, startPoint y: 60, endPoint x: 151, endPoint y: 60, distance: 90.8
click at [152, 60] on div "**********" at bounding box center [203, 173] width 365 height 304
